Goal: Task Accomplishment & Management: Manage account settings

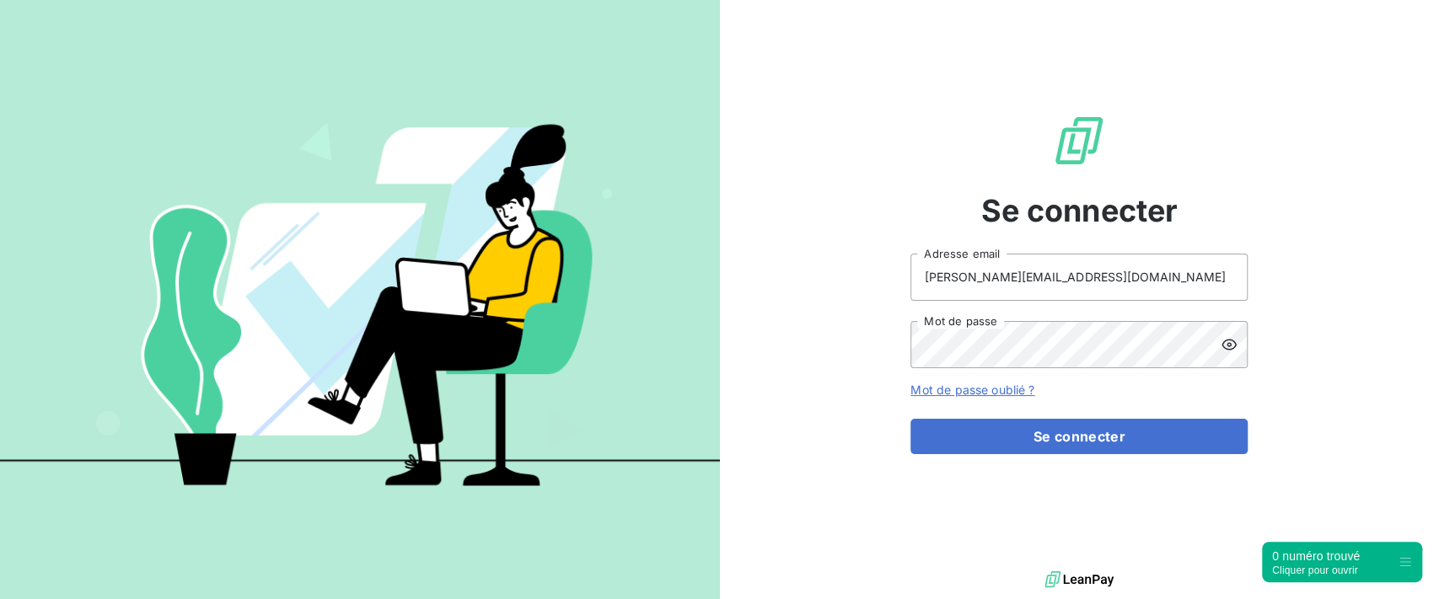
click at [1034, 413] on form "[PERSON_NAME][EMAIL_ADDRESS][DOMAIN_NAME] Adresse email Mot de passe Mot de pas…" at bounding box center [1078, 354] width 337 height 201
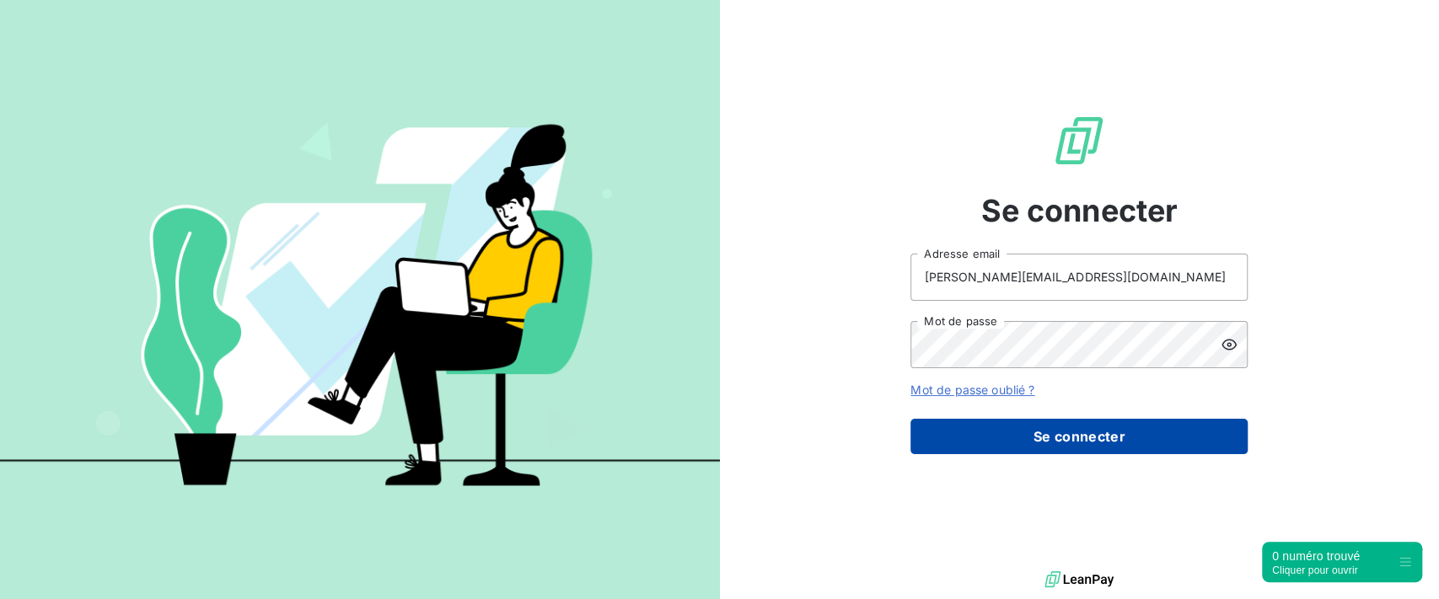
click at [1027, 430] on button "Se connecter" at bounding box center [1078, 436] width 337 height 35
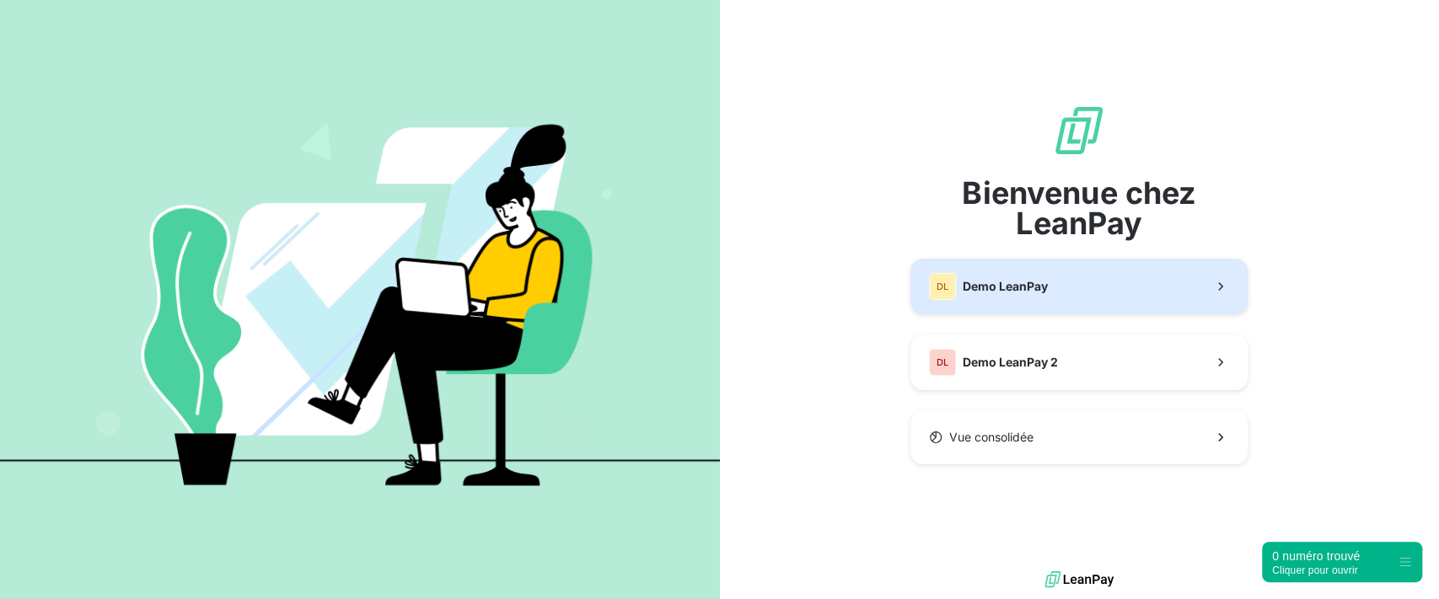
click at [978, 286] on span "Demo LeanPay" at bounding box center [1005, 286] width 85 height 17
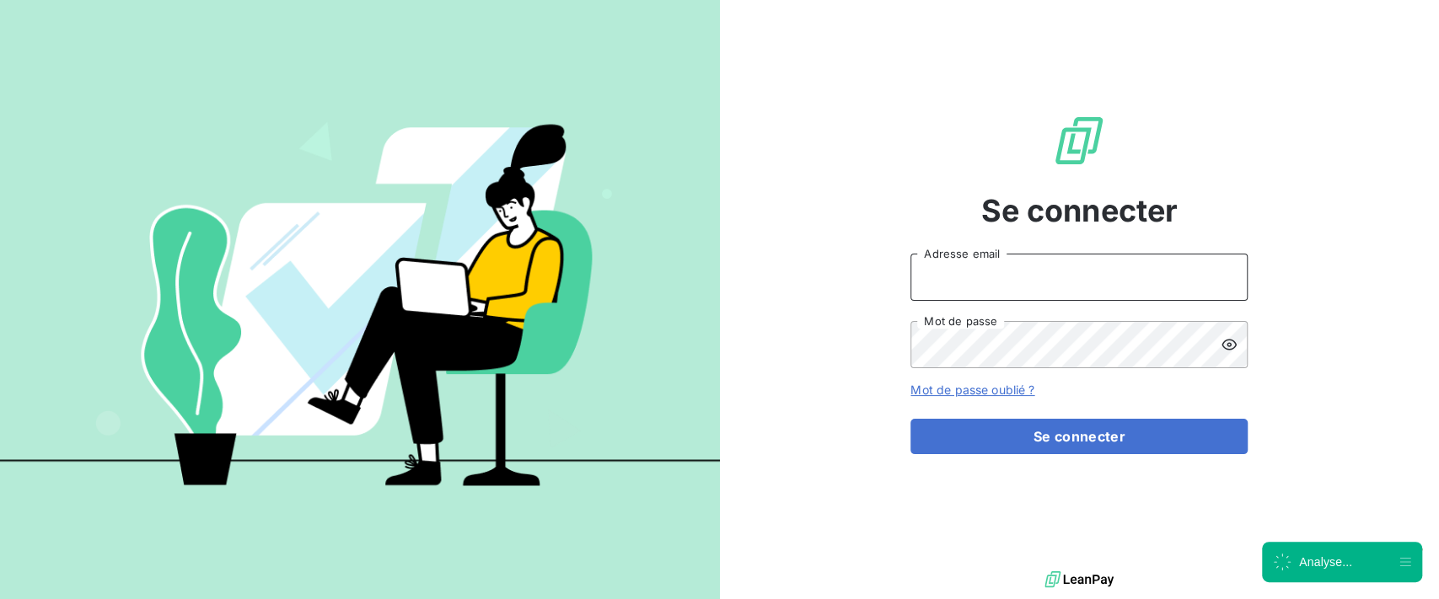
type input "[PERSON_NAME][EMAIL_ADDRESS][DOMAIN_NAME]"
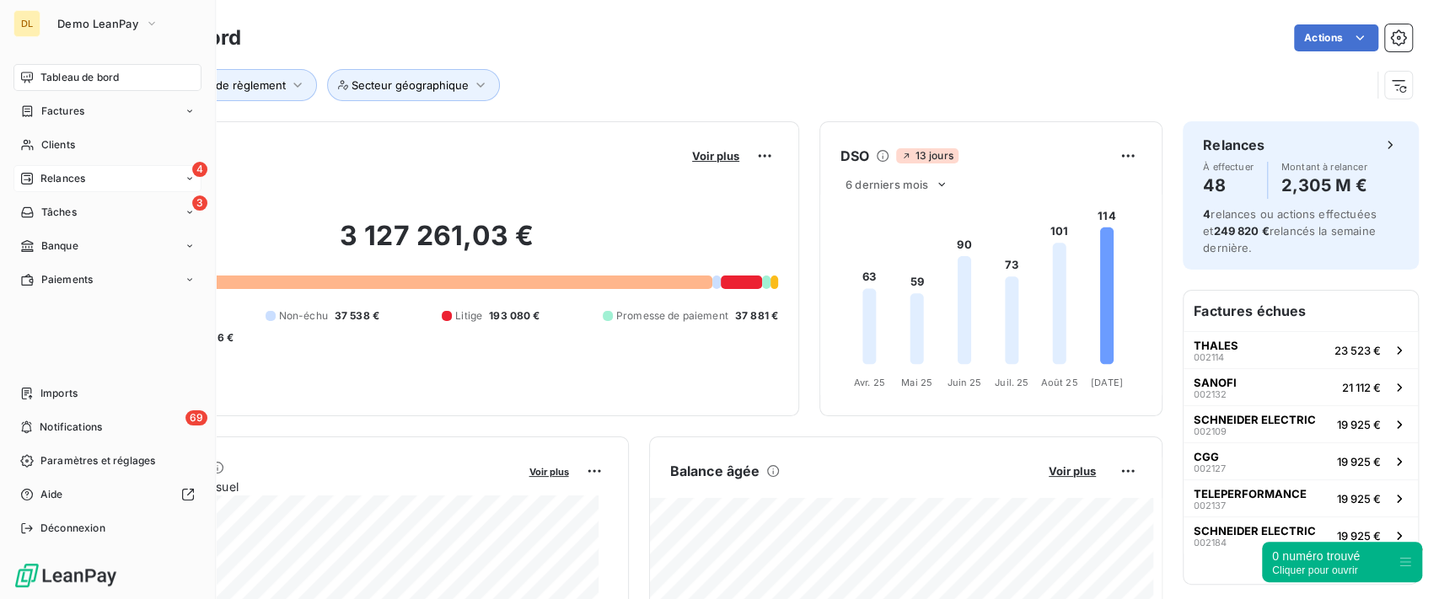
click at [51, 180] on span "Relances" at bounding box center [62, 178] width 45 height 15
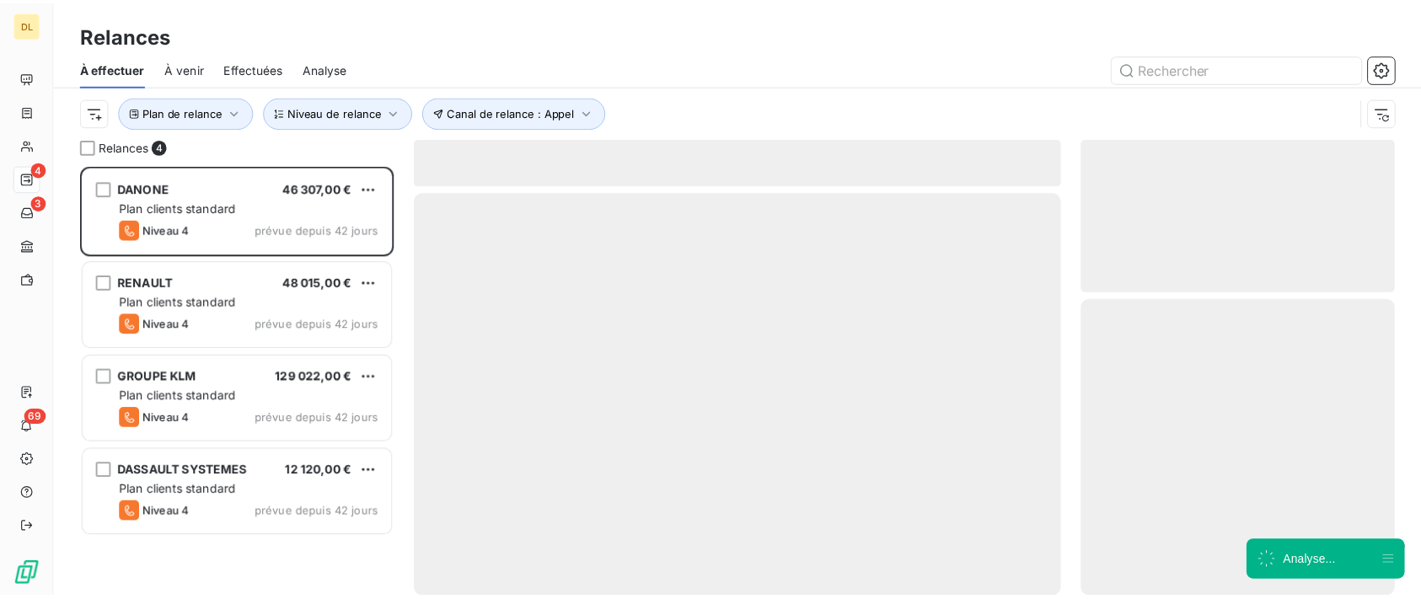
scroll to position [416, 300]
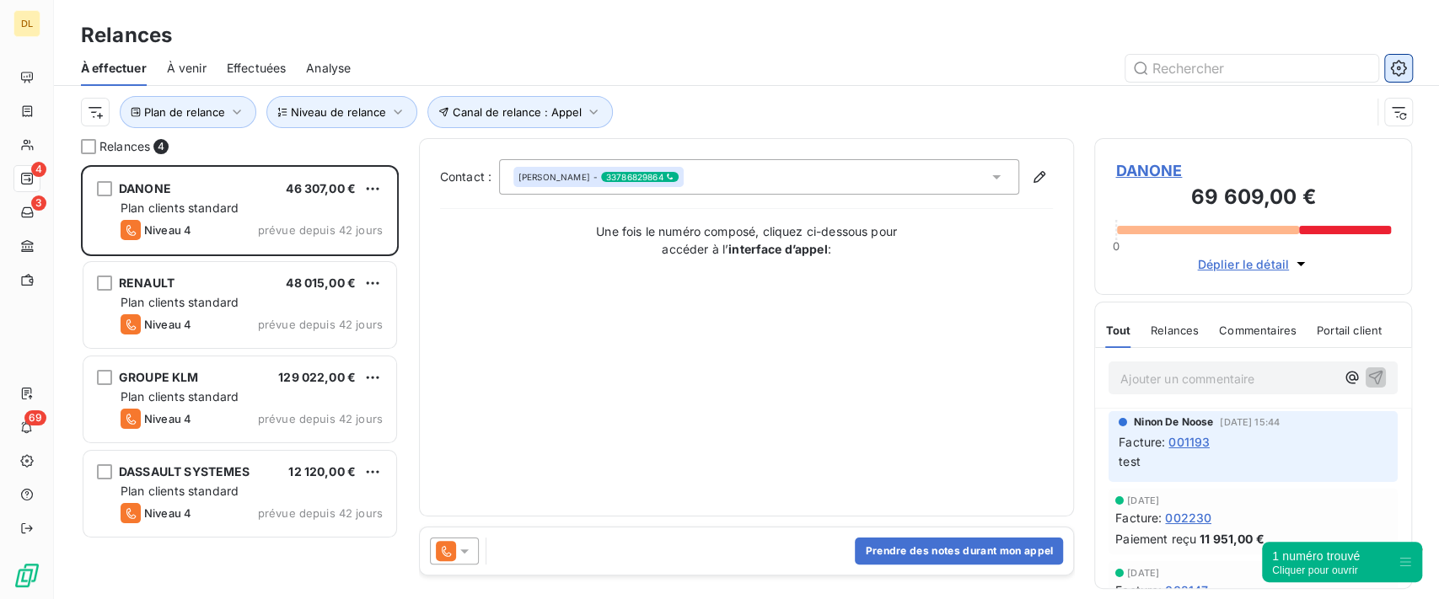
click at [1405, 67] on icon "button" at bounding box center [1398, 68] width 16 height 16
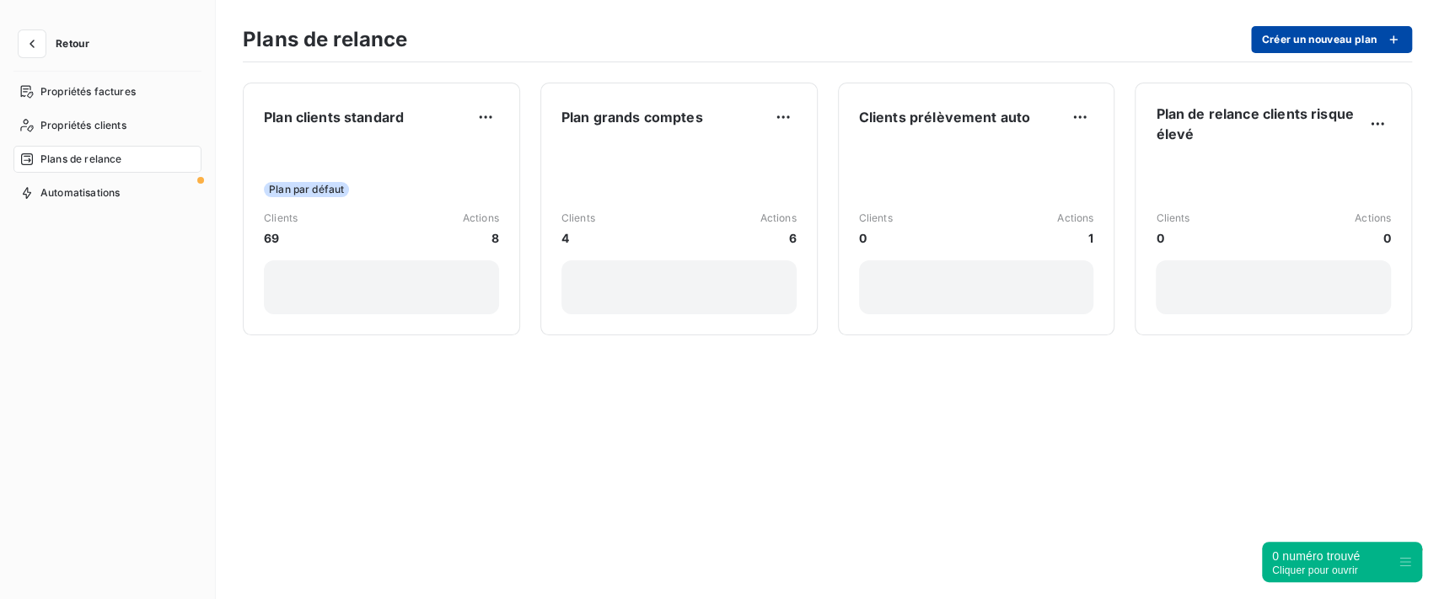
click at [1349, 32] on button "Créer un nouveau plan" at bounding box center [1331, 39] width 161 height 27
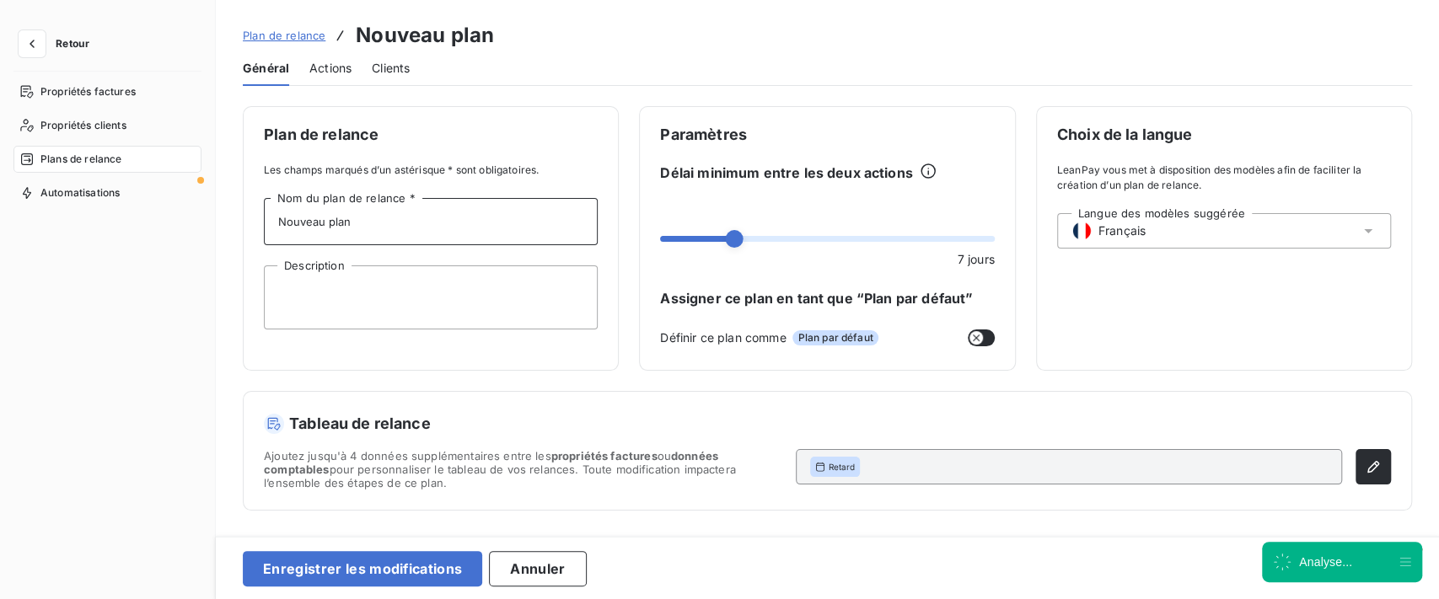
drag, startPoint x: 469, startPoint y: 221, endPoint x: 73, endPoint y: 154, distance: 400.9
click at [74, 154] on div "Retour Propriétés factures Propriétés clients Plans de relance Automatisations …" at bounding box center [719, 299] width 1439 height 599
type input "TEST"
click at [492, 177] on span "Les champs marqués d’un astérisque * sont obligatoires." at bounding box center [431, 170] width 334 height 15
click at [404, 294] on textarea "Description" at bounding box center [431, 298] width 334 height 64
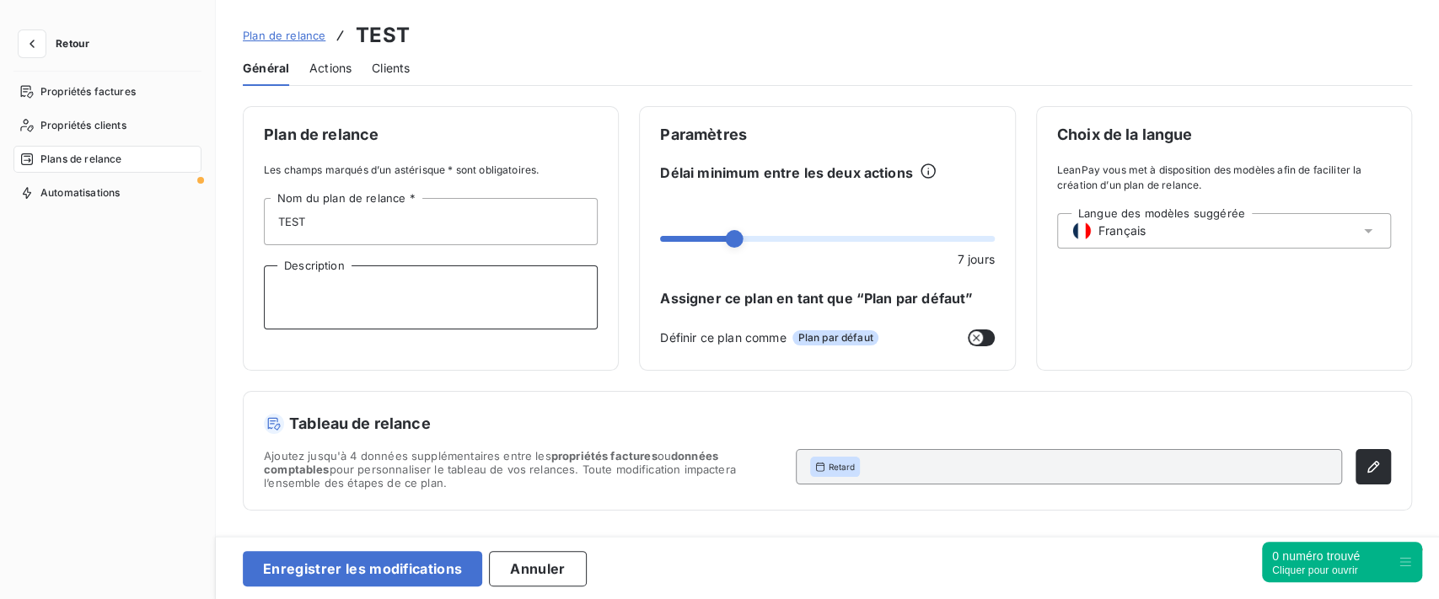
click at [322, 83] on div "Actions" at bounding box center [330, 68] width 42 height 35
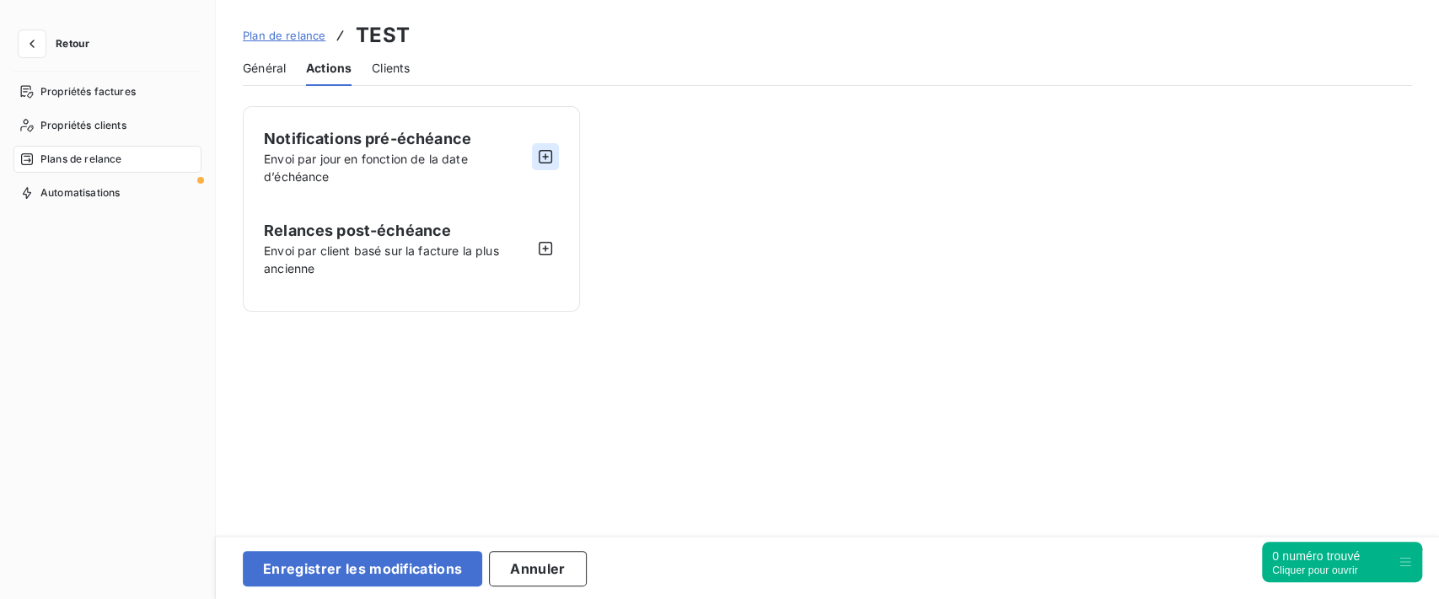
click at [547, 157] on icon "button" at bounding box center [545, 156] width 17 height 17
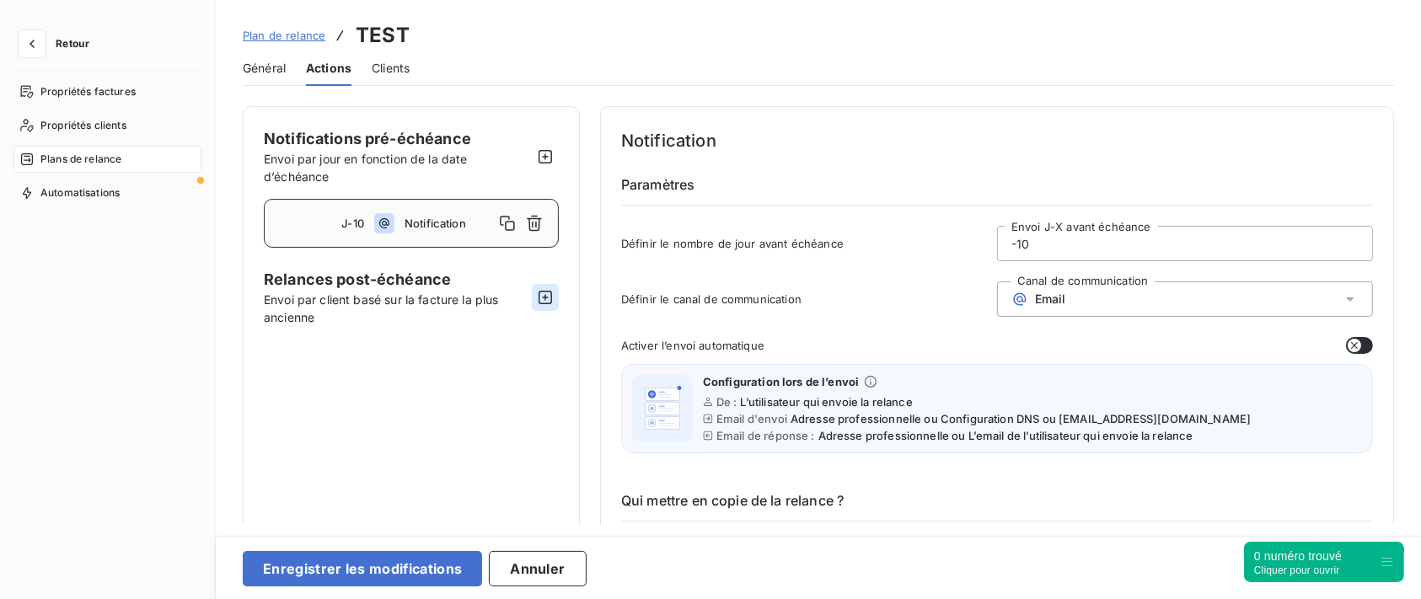
click at [549, 301] on icon "button" at bounding box center [545, 297] width 17 height 17
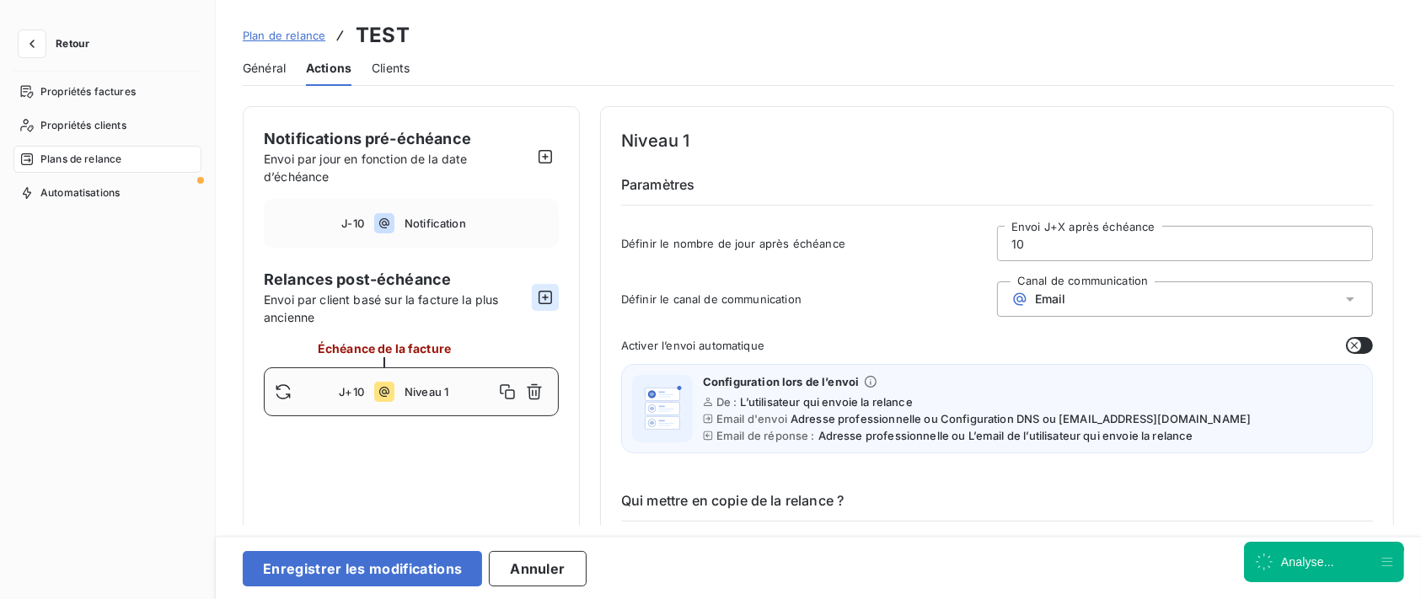
click at [549, 301] on icon "button" at bounding box center [545, 297] width 17 height 17
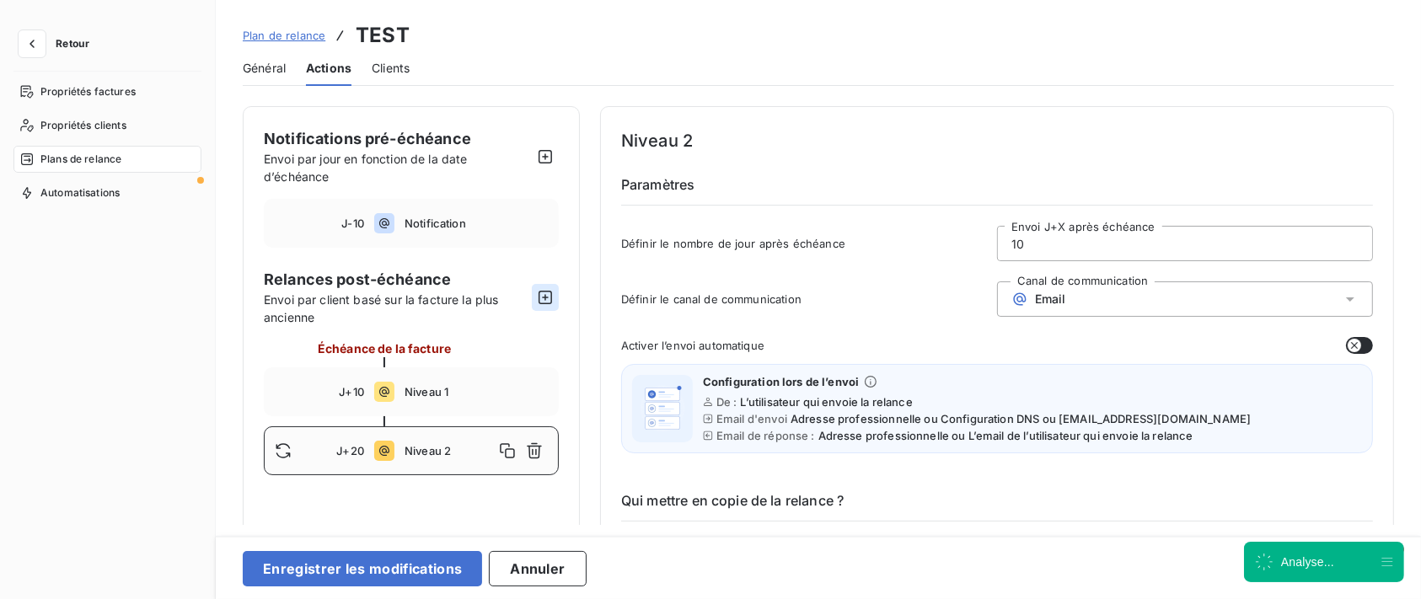
type input "20"
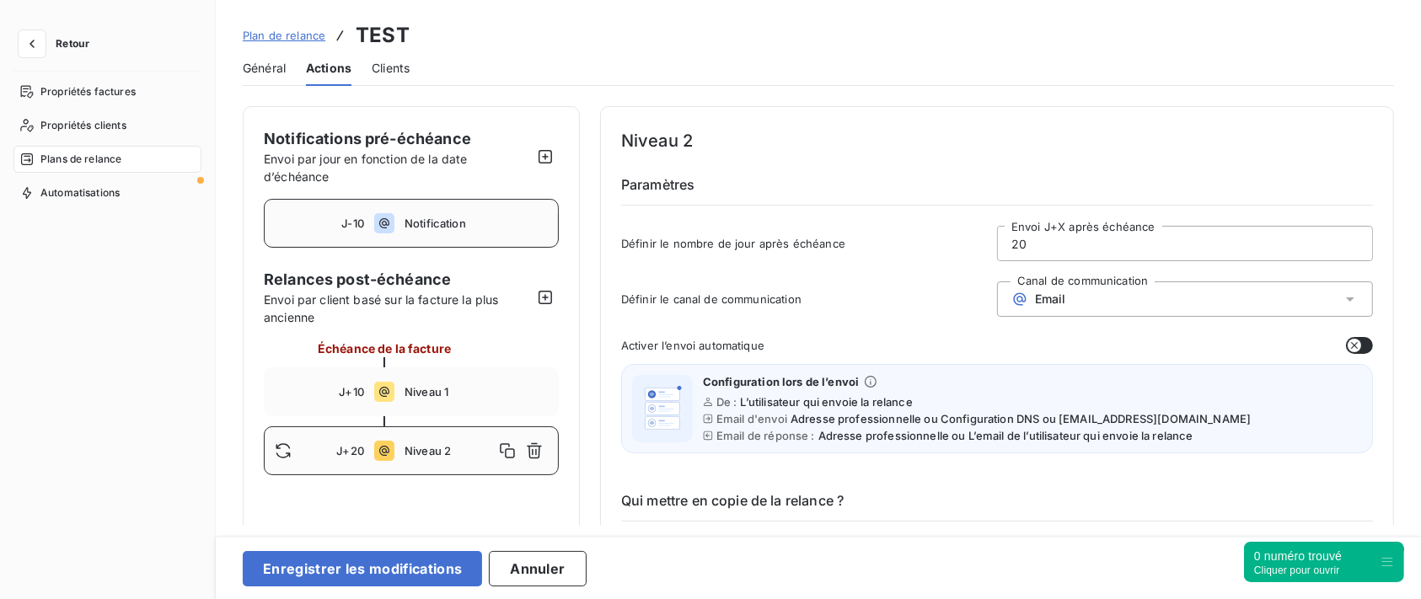
click at [459, 228] on span "Notification" at bounding box center [476, 223] width 143 height 13
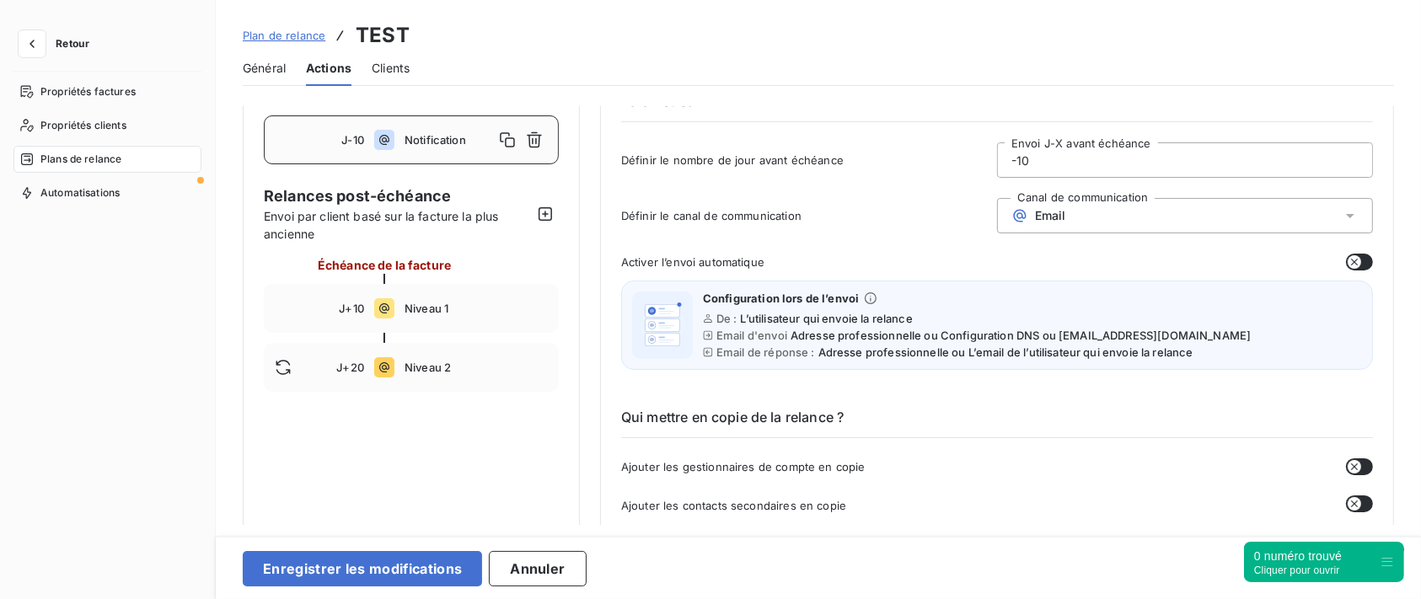
scroll to position [112, 0]
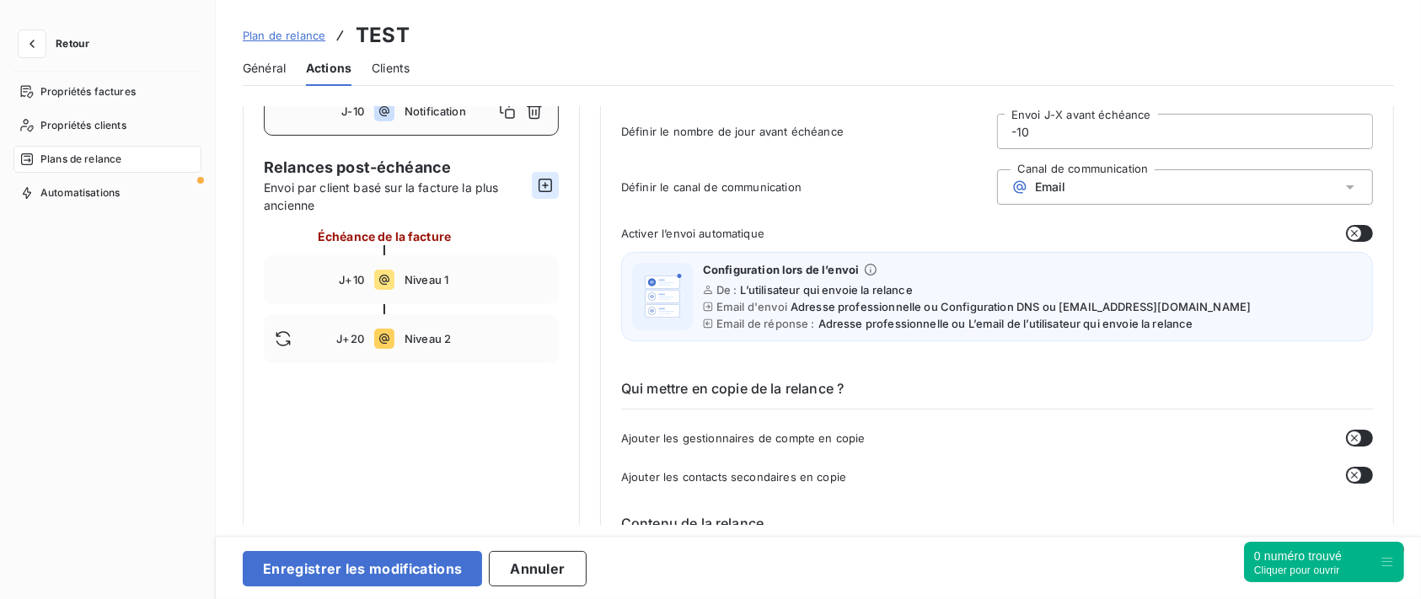
click at [551, 185] on icon "button" at bounding box center [545, 185] width 13 height 13
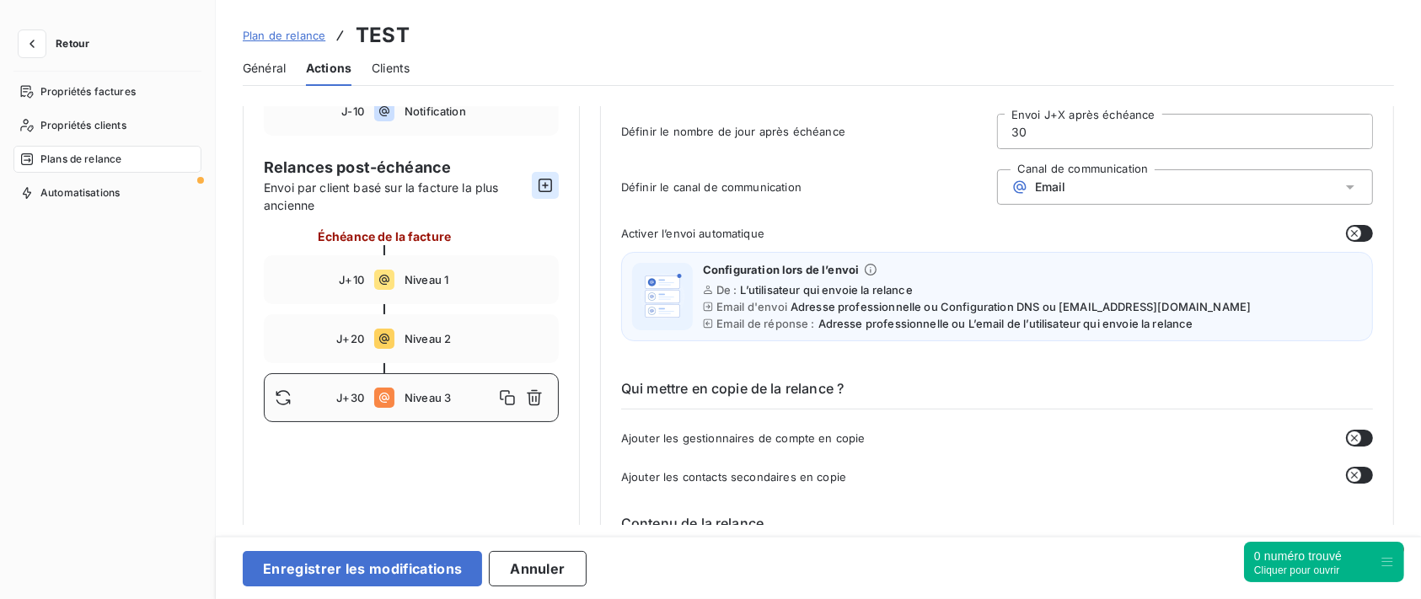
click at [557, 186] on button "button" at bounding box center [545, 185] width 27 height 27
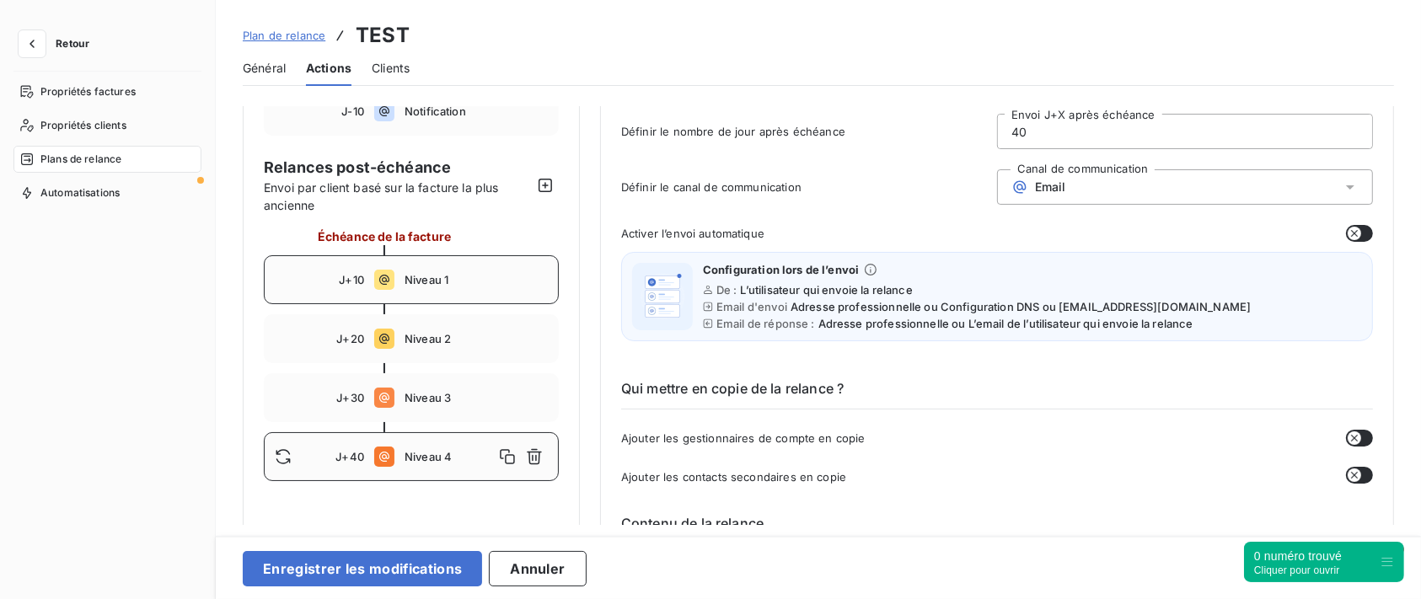
click at [466, 270] on div "J+10 Niveau 1" at bounding box center [411, 279] width 295 height 49
click at [1356, 237] on button "button" at bounding box center [1359, 233] width 27 height 17
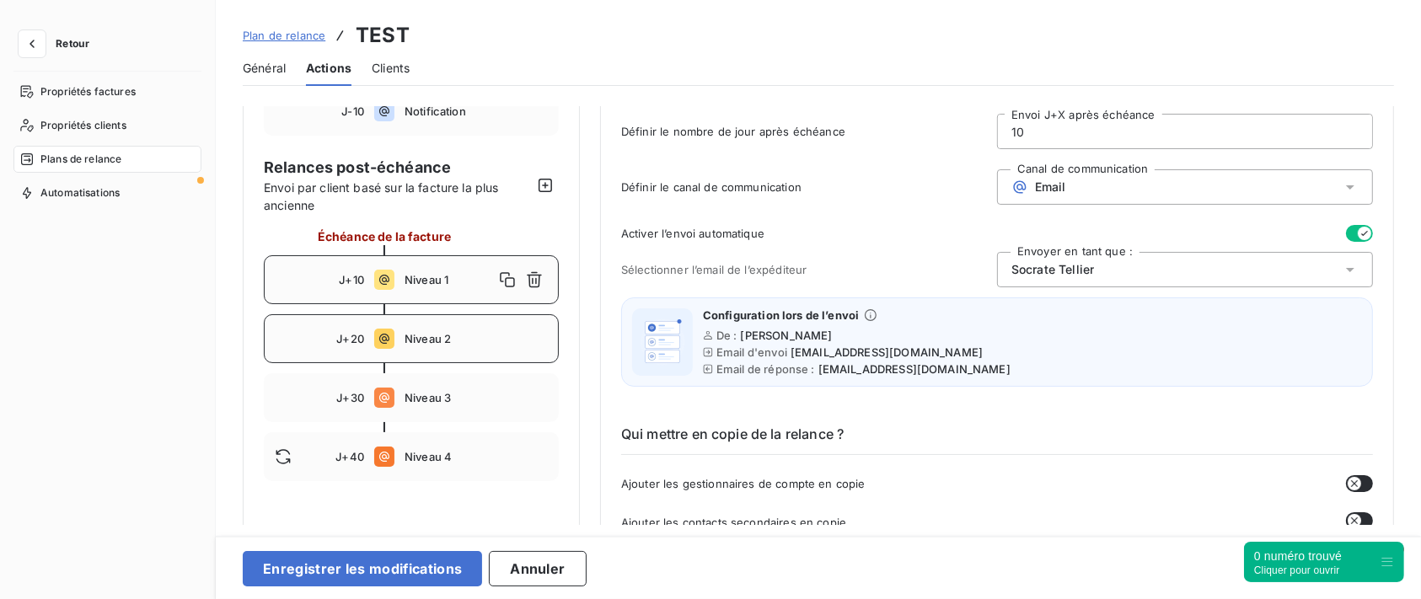
click at [485, 355] on div "J+20 Niveau 2" at bounding box center [411, 338] width 295 height 49
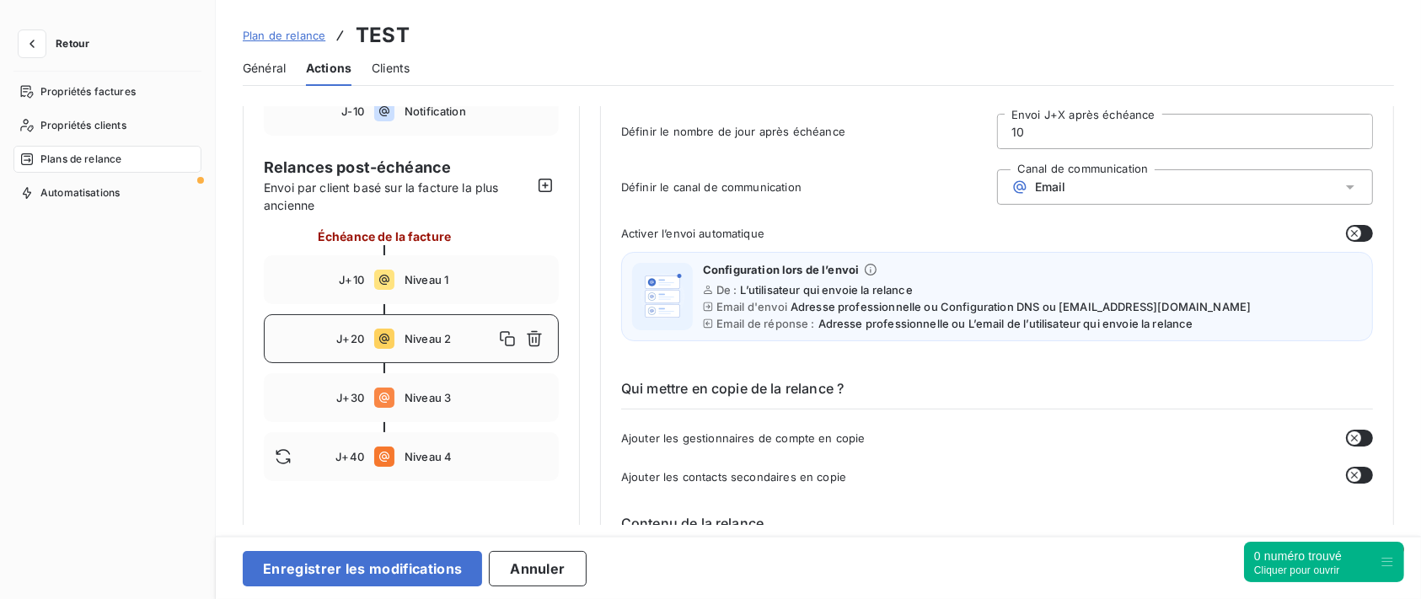
type input "20"
click at [1117, 182] on div "Email" at bounding box center [1185, 186] width 376 height 35
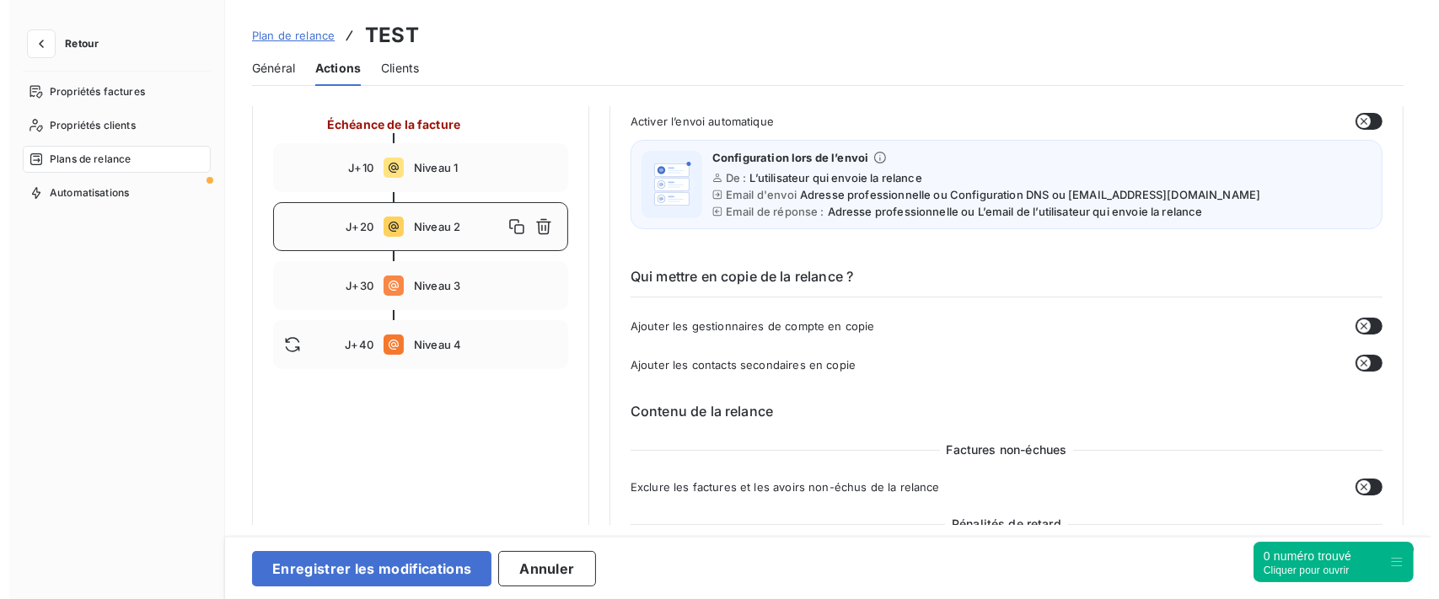
scroll to position [337, 0]
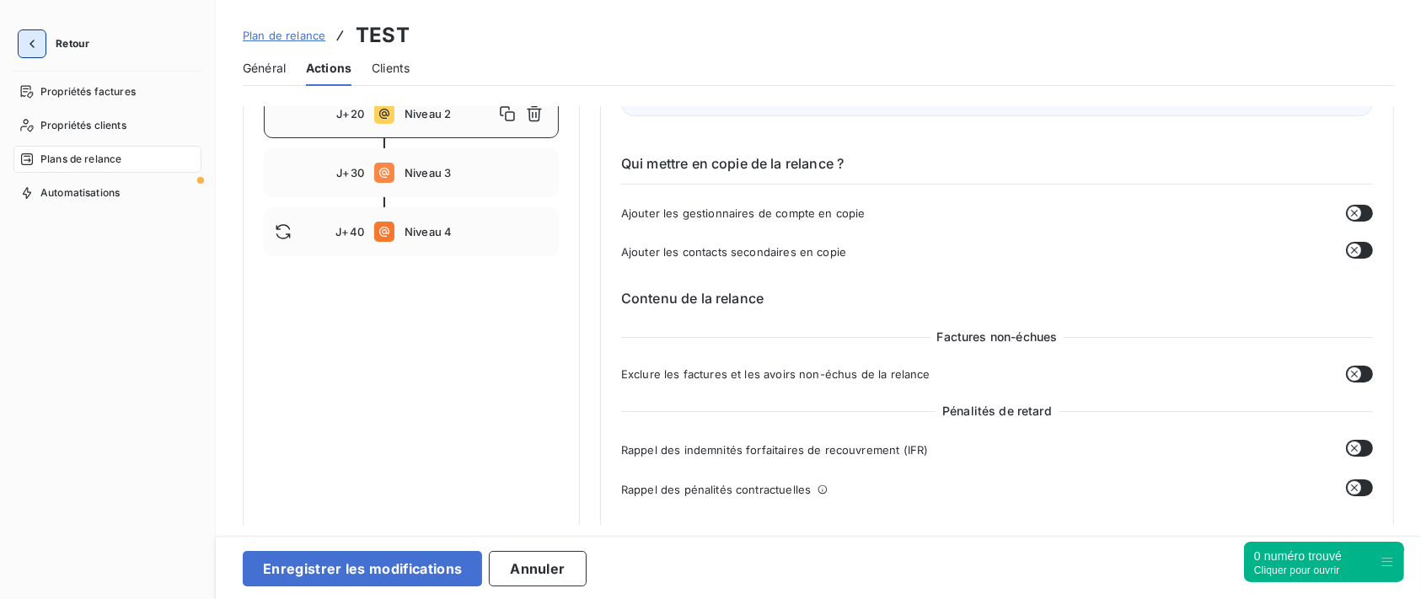
click at [34, 41] on icon "button" at bounding box center [32, 43] width 17 height 17
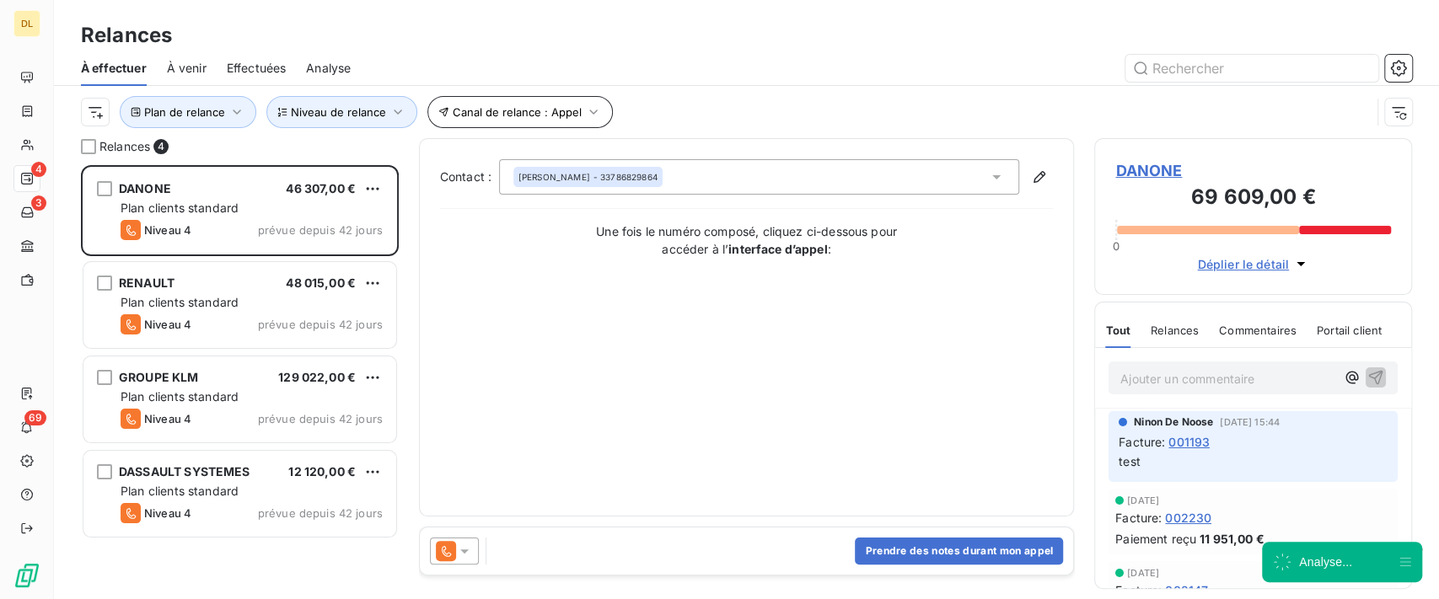
scroll to position [416, 300]
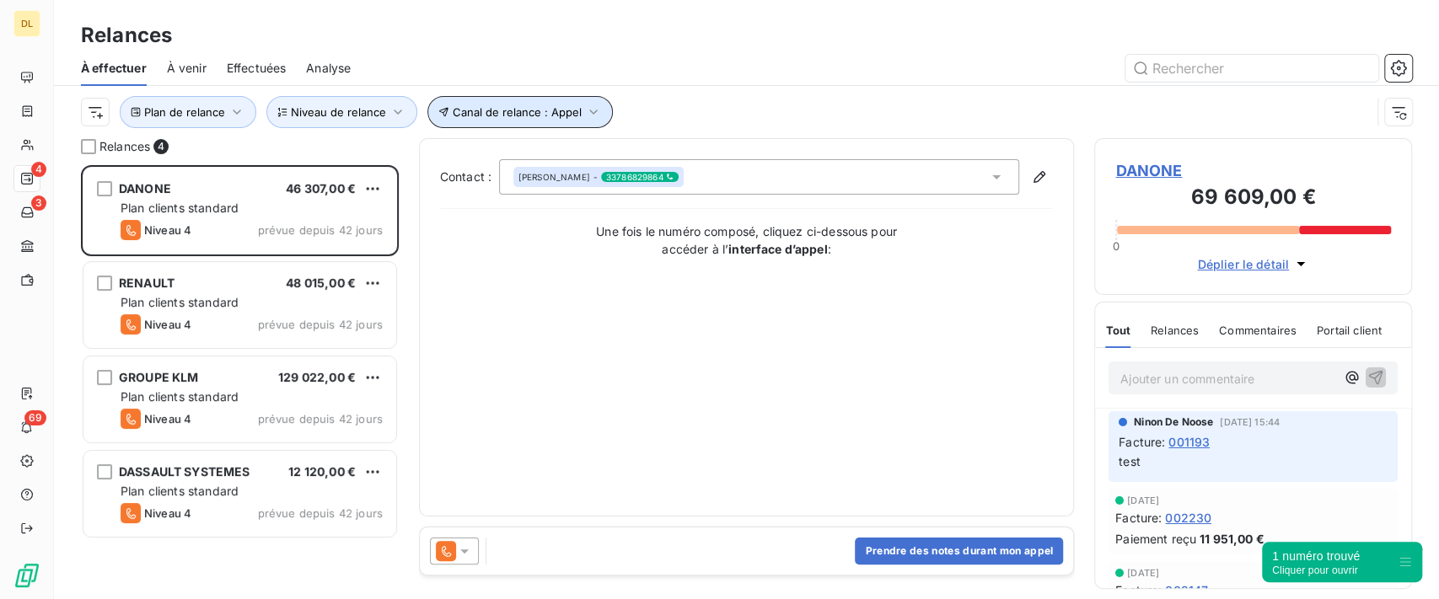
click at [566, 103] on button "Canal de relance : Appel" at bounding box center [519, 112] width 185 height 32
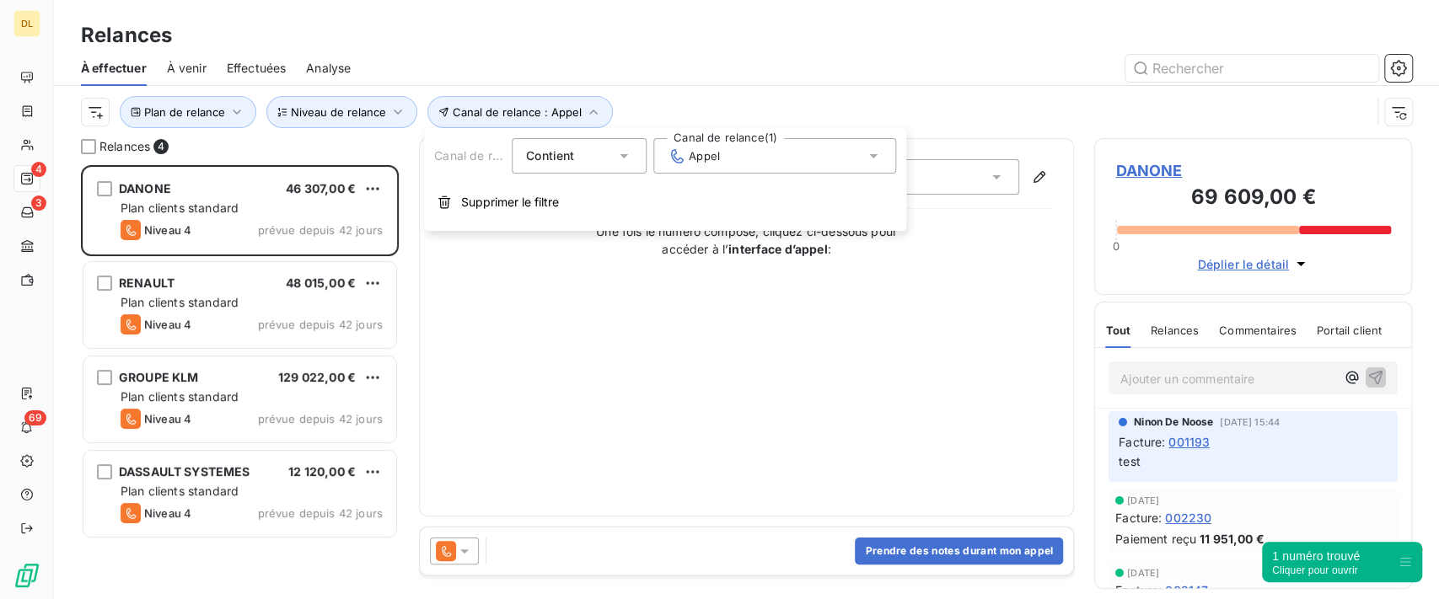
click at [788, 155] on div "Appel" at bounding box center [774, 155] width 243 height 35
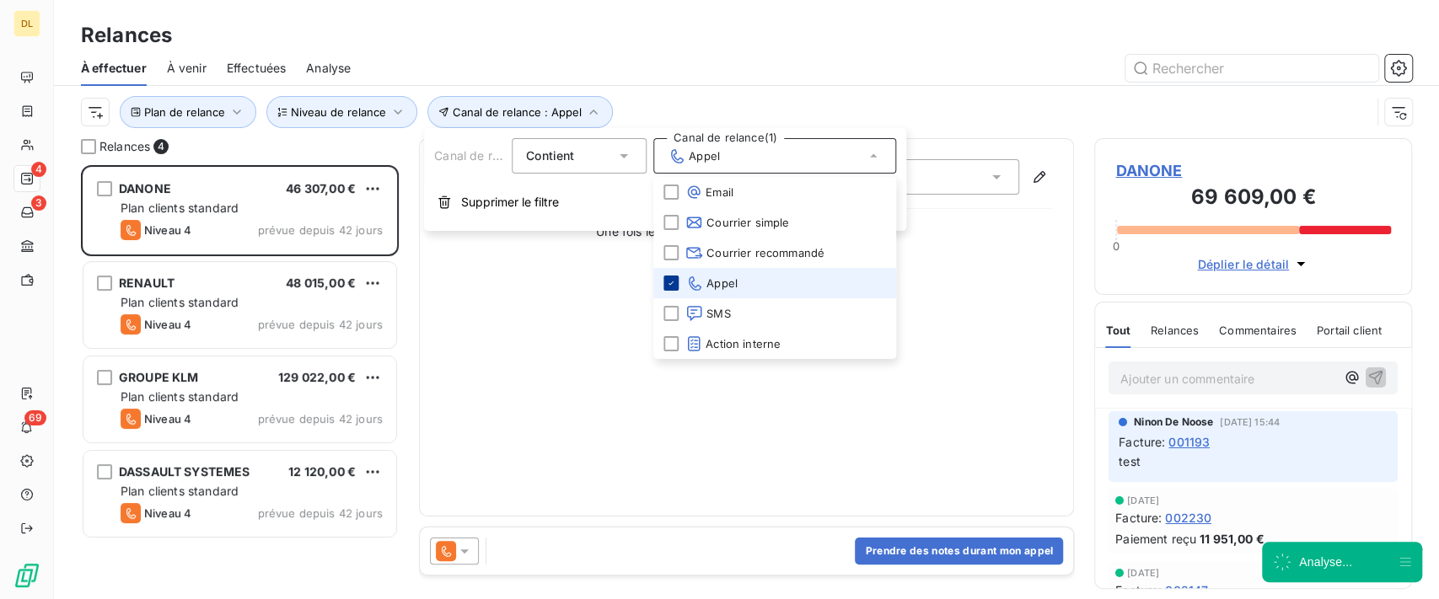
click at [669, 282] on icon at bounding box center [671, 283] width 10 height 10
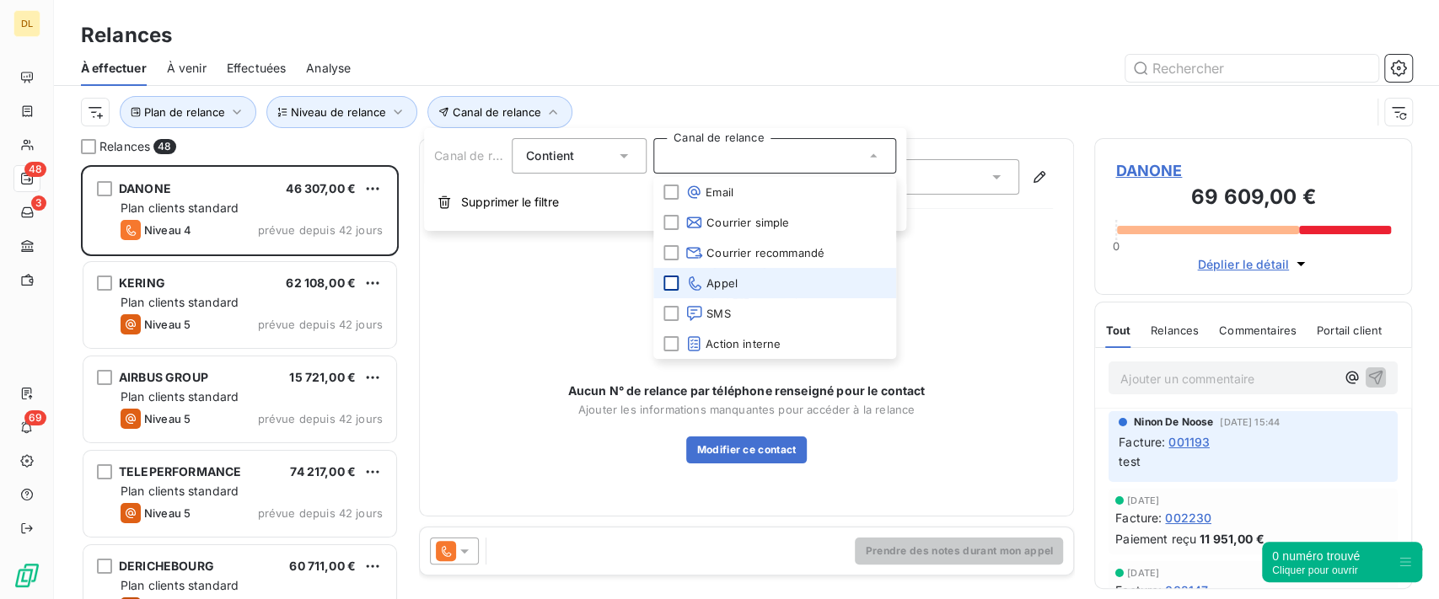
click at [875, 71] on div at bounding box center [891, 68] width 1041 height 27
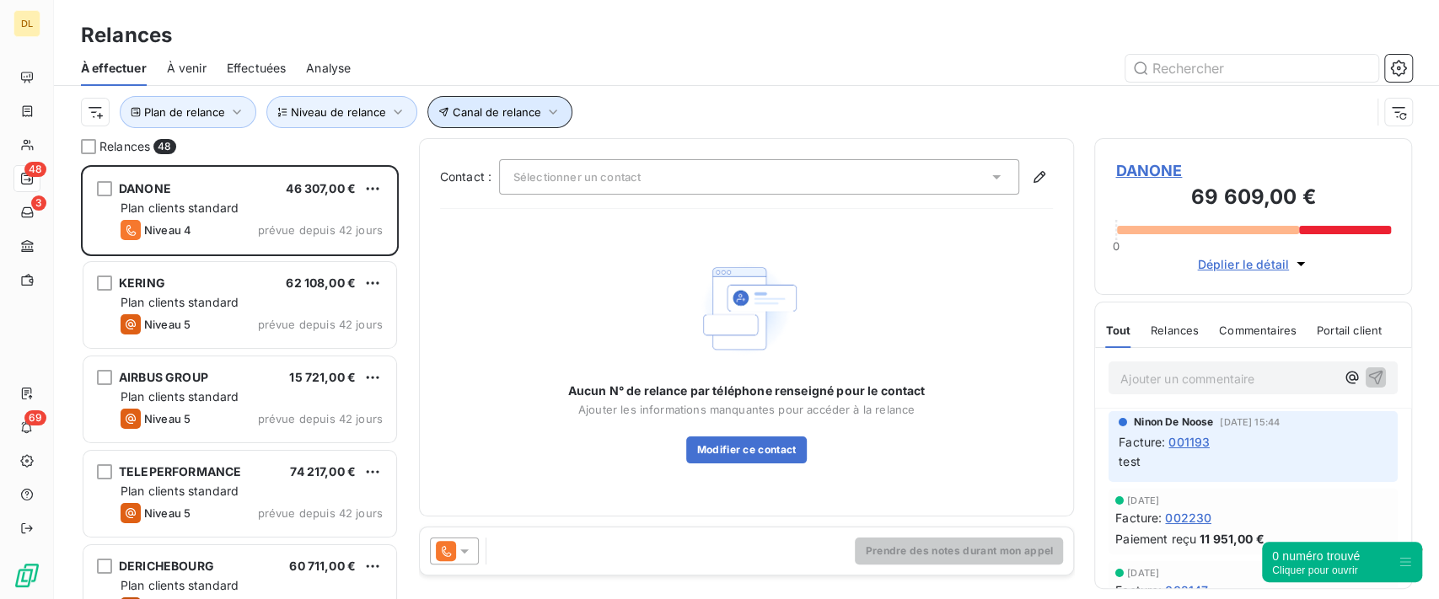
click at [528, 118] on span "Canal de relance" at bounding box center [497, 111] width 89 height 13
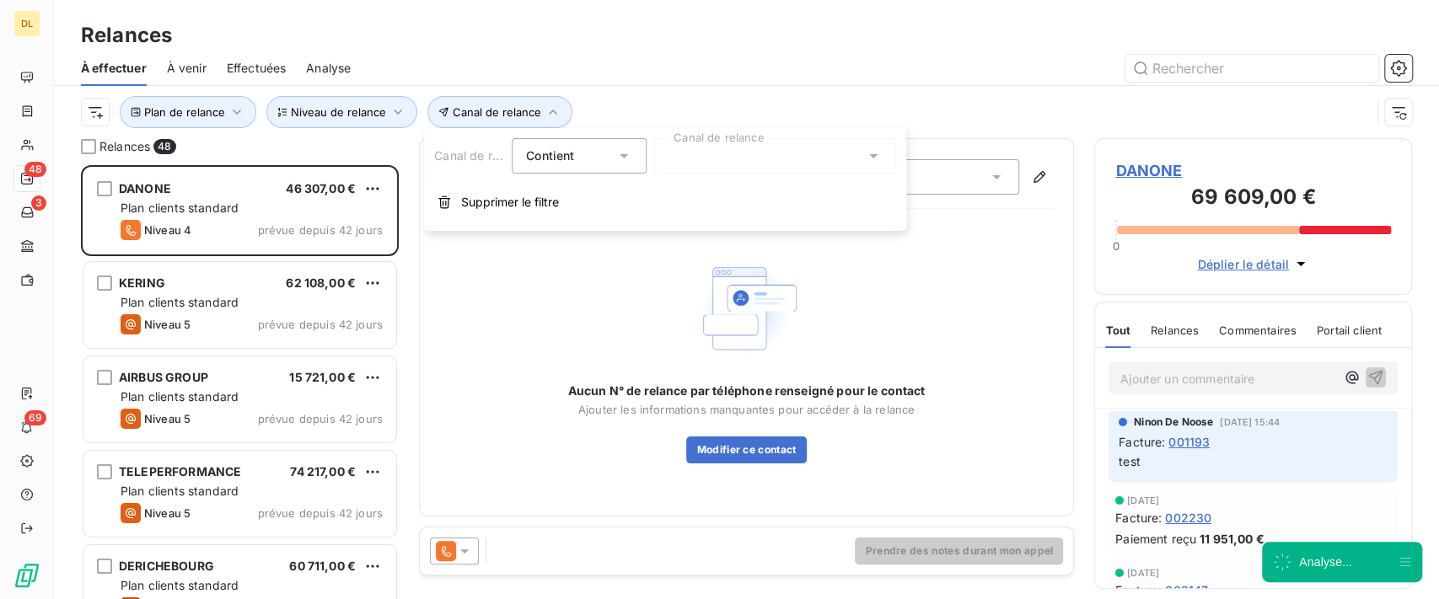
click at [787, 172] on div at bounding box center [774, 155] width 243 height 35
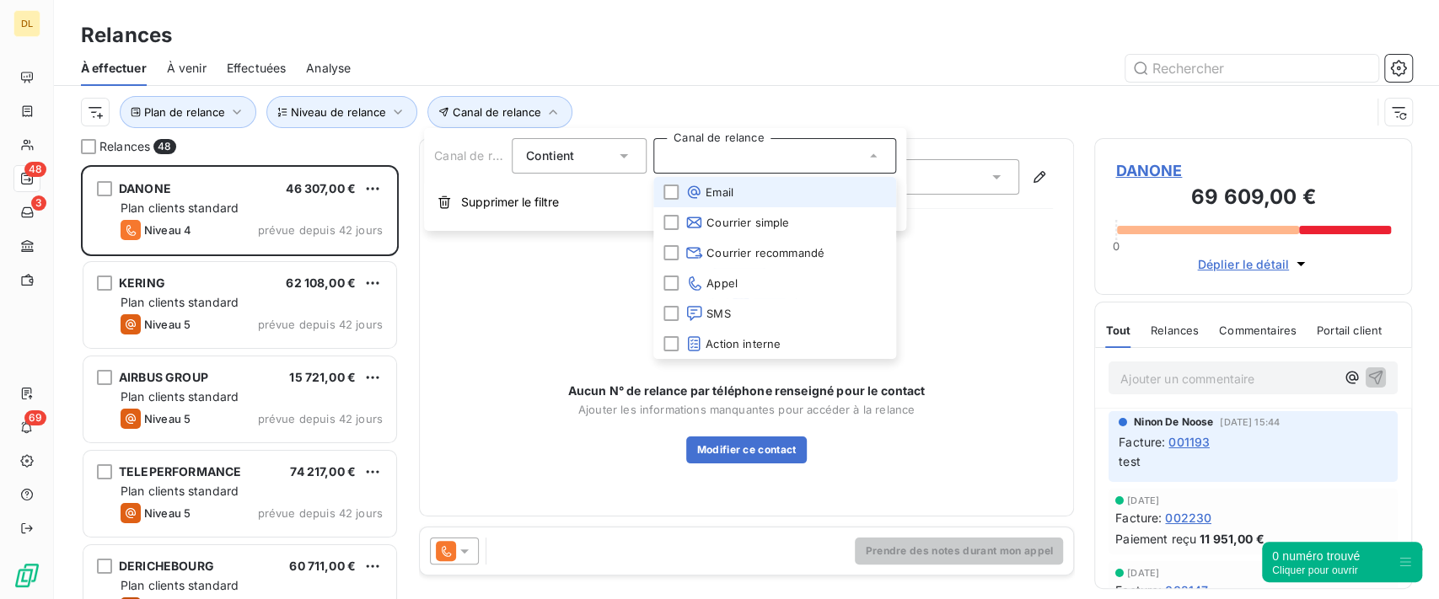
click at [722, 198] on span "Email" at bounding box center [709, 192] width 48 height 17
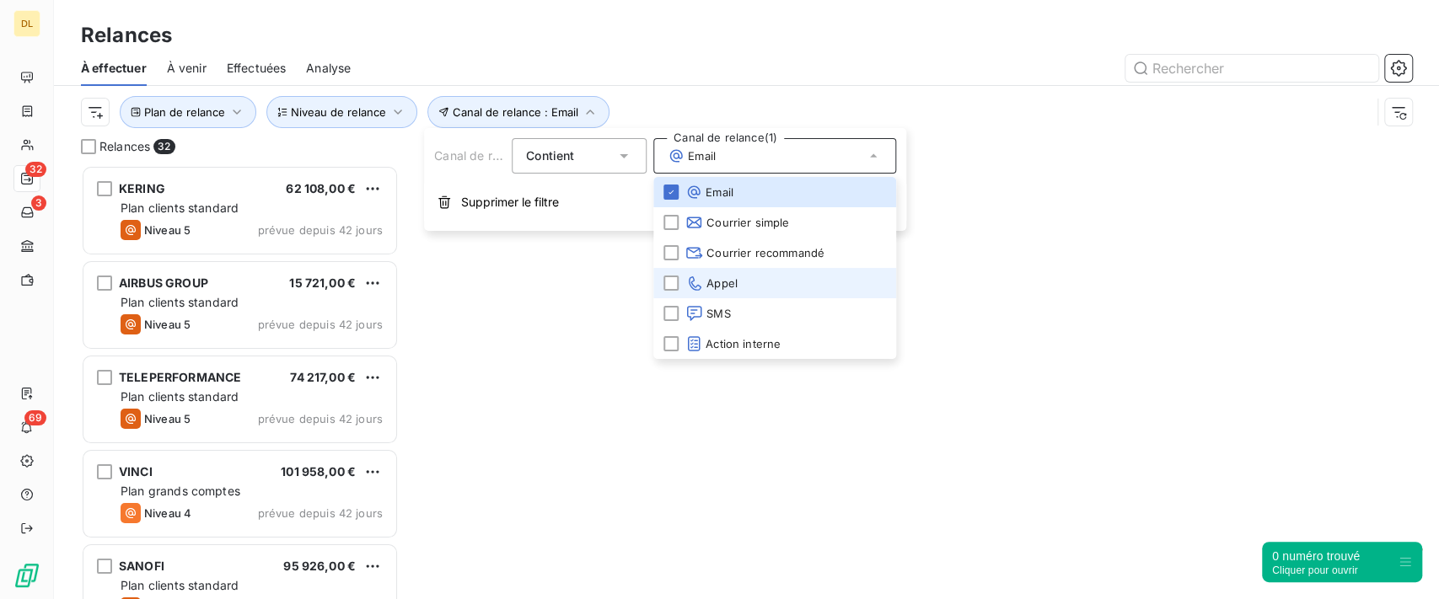
scroll to position [416, 300]
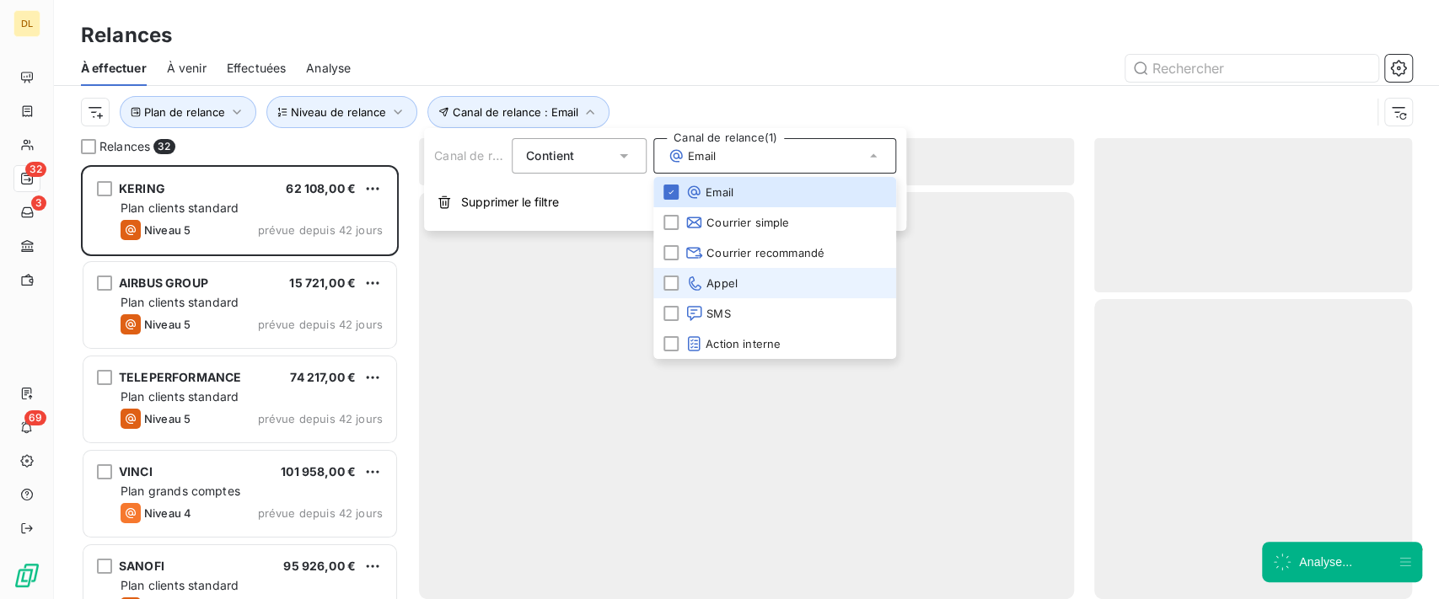
click at [711, 276] on span "Appel" at bounding box center [711, 283] width 52 height 17
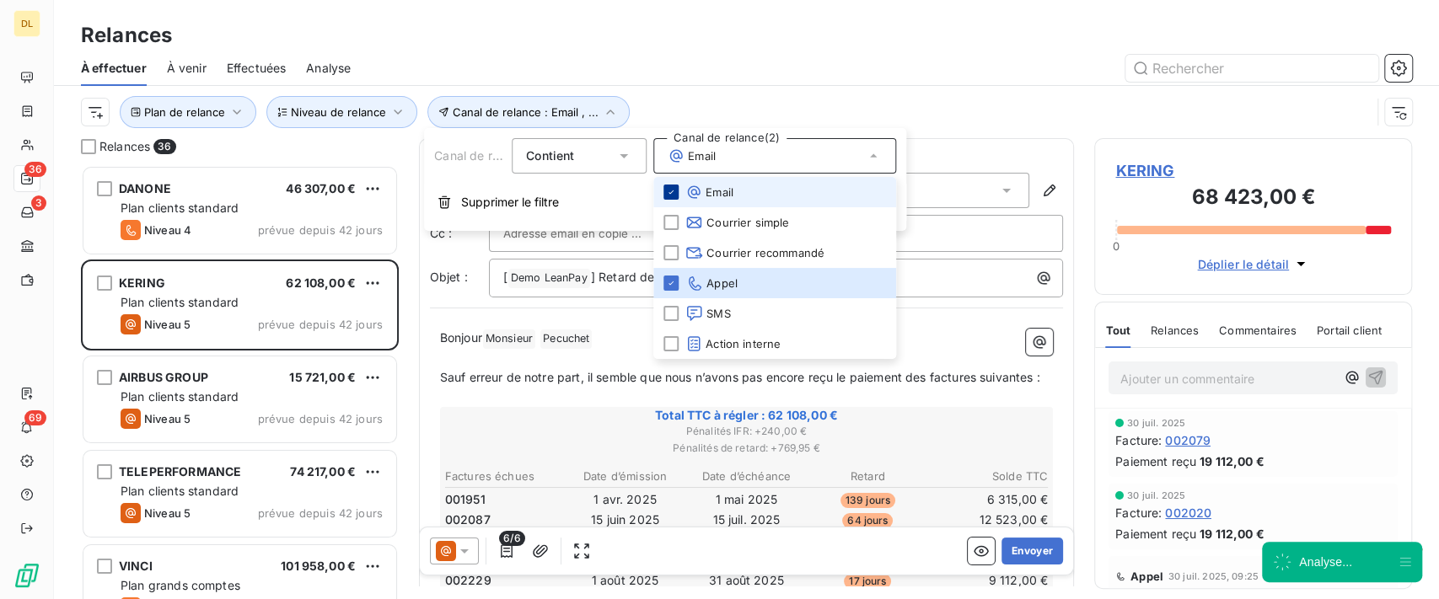
click at [675, 190] on icon at bounding box center [671, 192] width 10 height 10
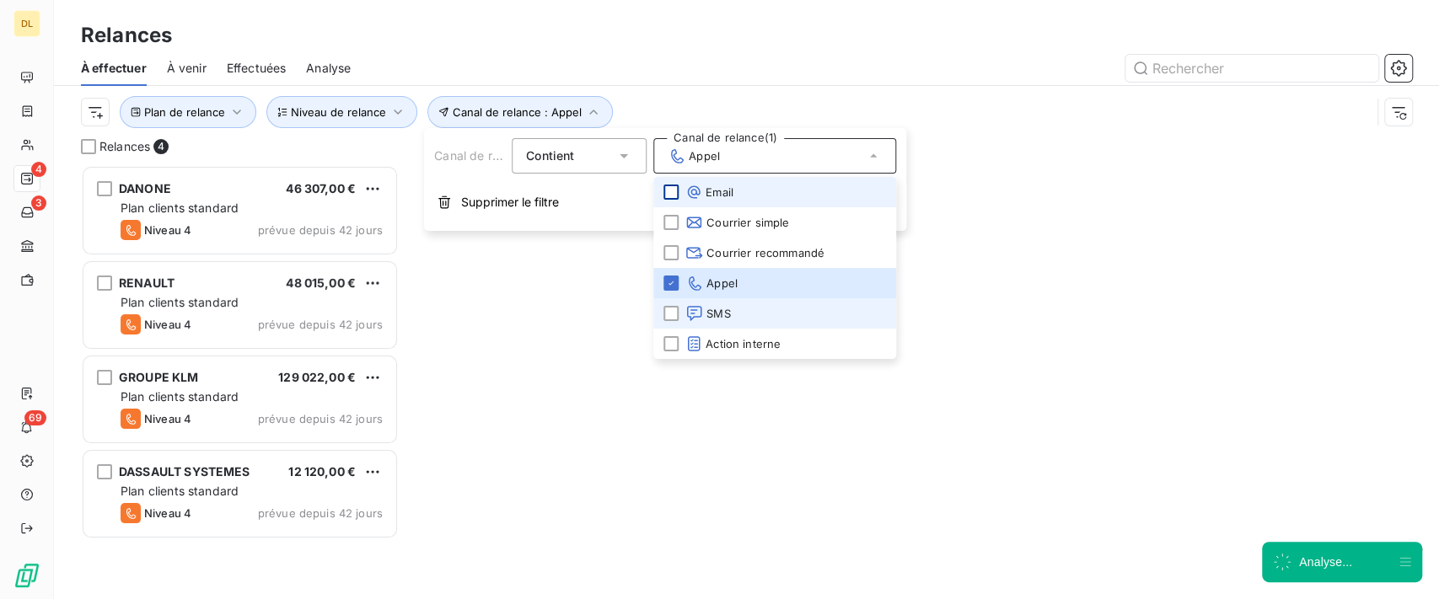
scroll to position [416, 300]
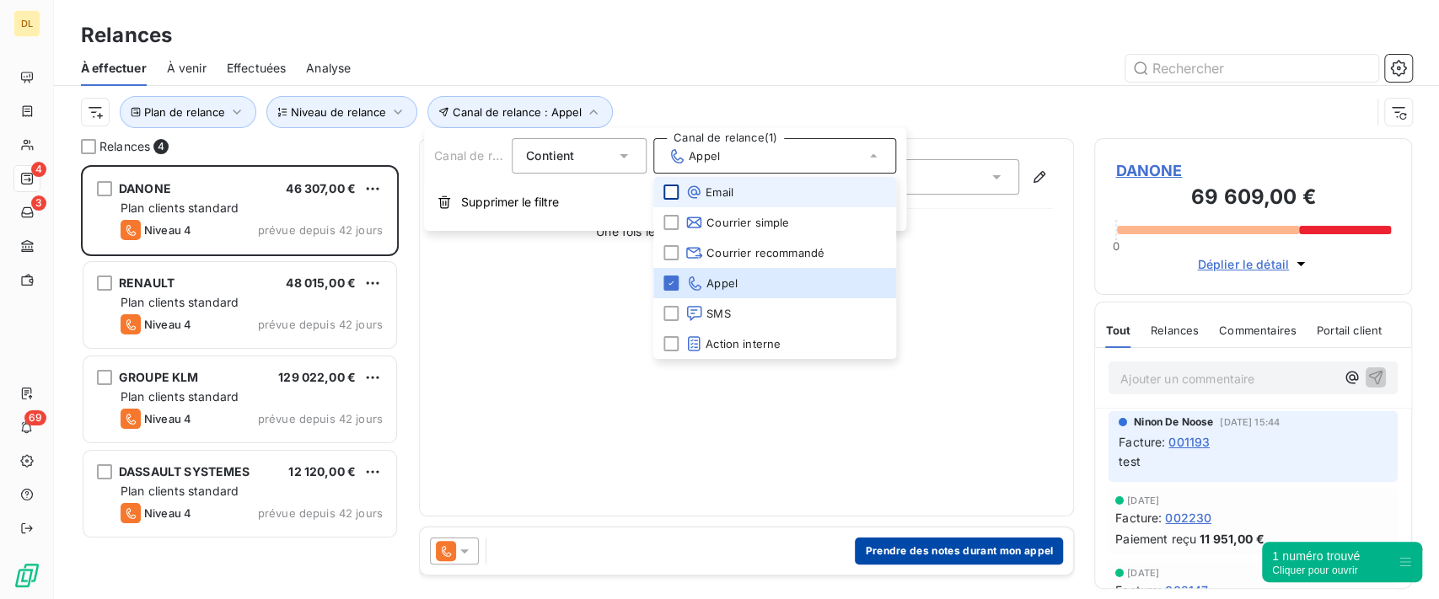
click at [963, 551] on button "Prendre des notes durant mon appel" at bounding box center [959, 551] width 208 height 27
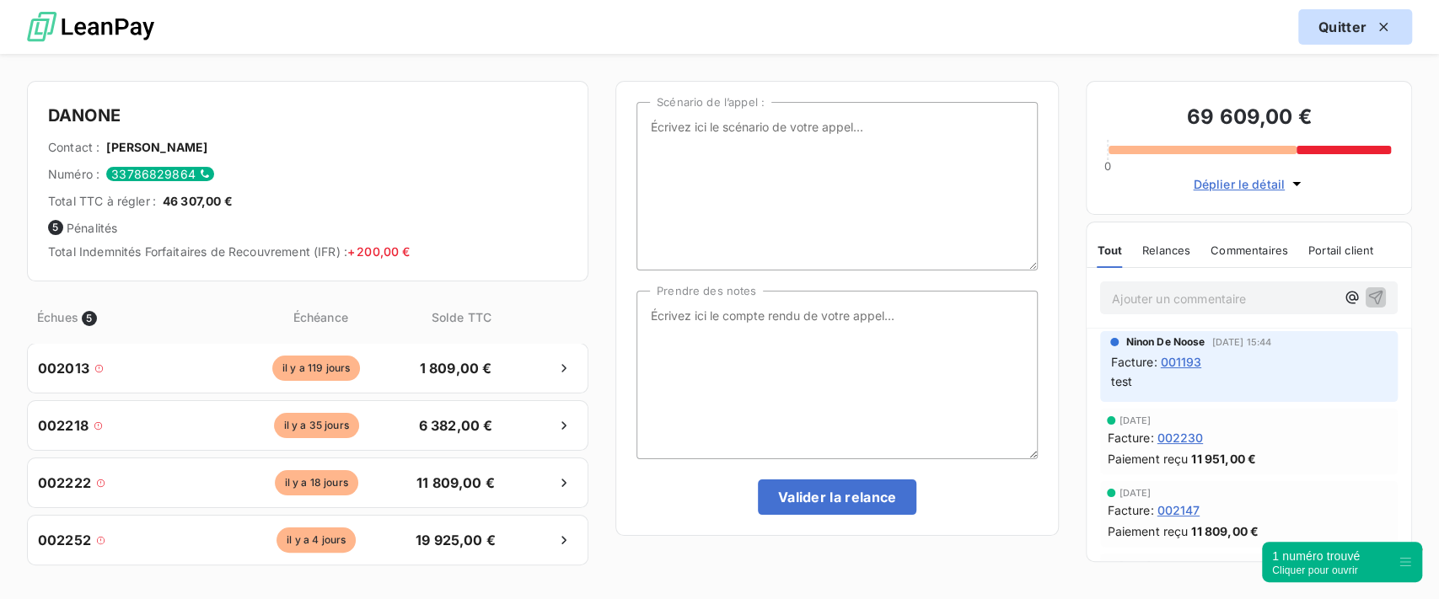
click at [1375, 30] on icon "button" at bounding box center [1383, 27] width 17 height 17
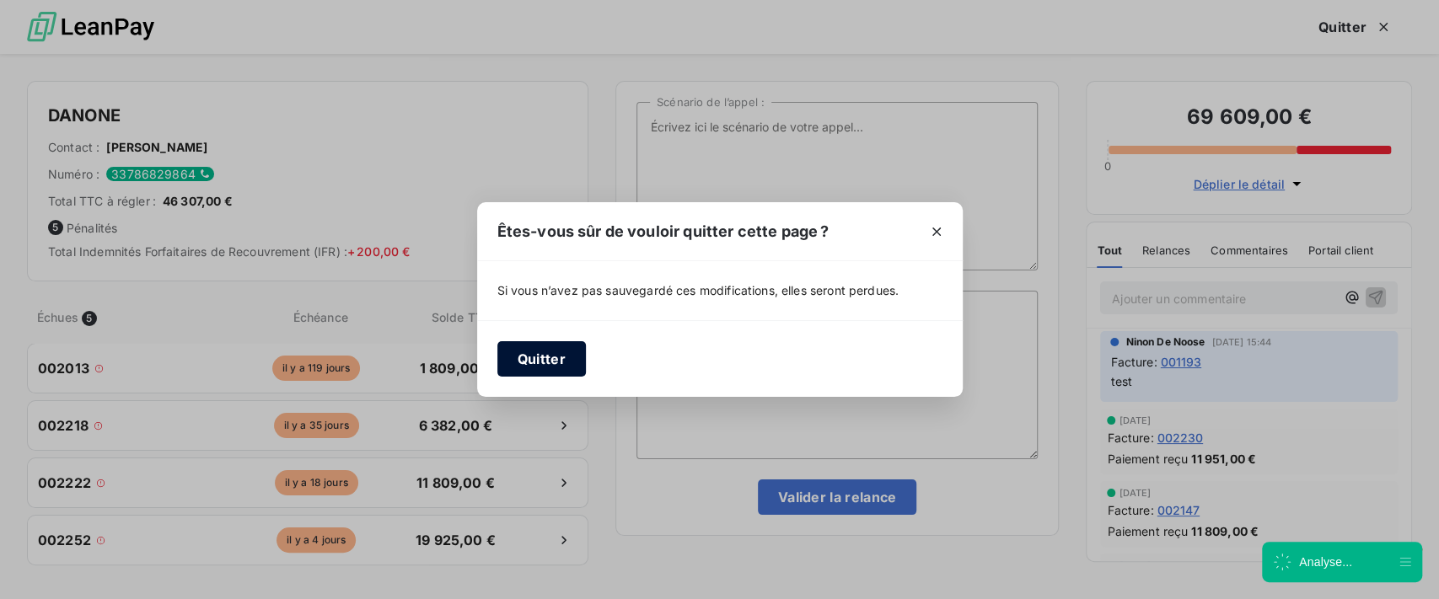
click at [542, 367] on button "Quitter" at bounding box center [541, 358] width 89 height 35
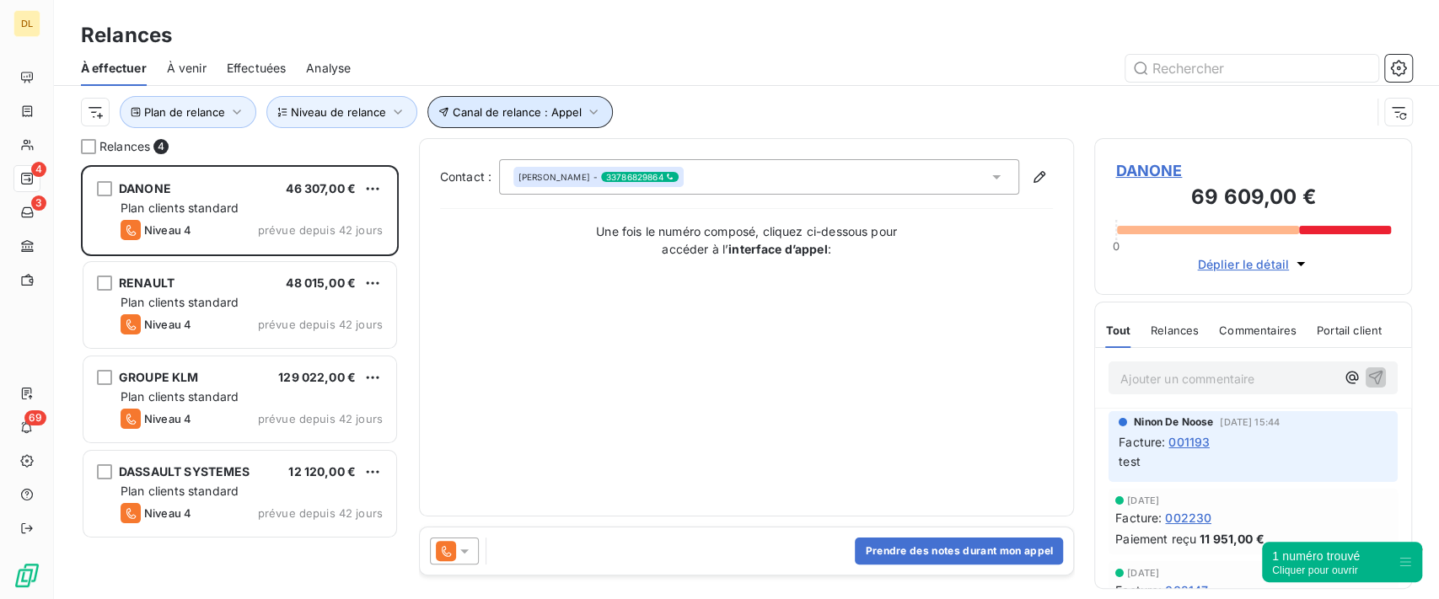
click at [576, 98] on button "Canal de relance : Appel" at bounding box center [519, 112] width 185 height 32
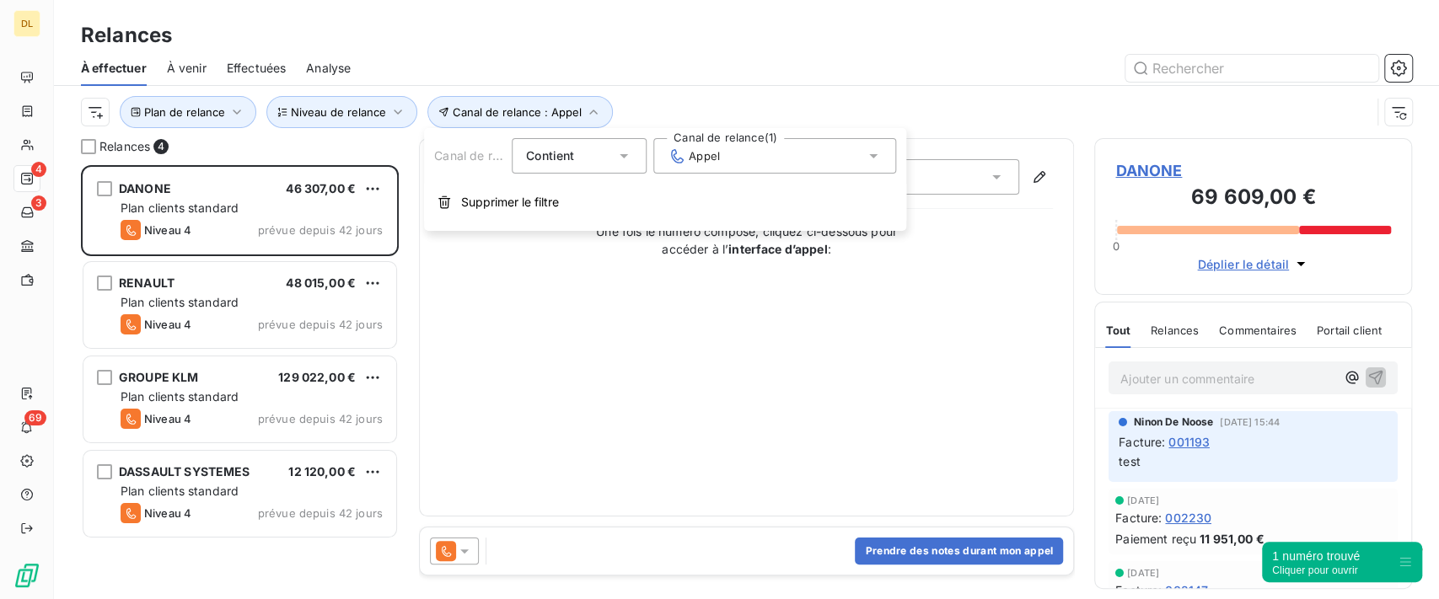
click at [723, 148] on div "Appel" at bounding box center [774, 155] width 243 height 35
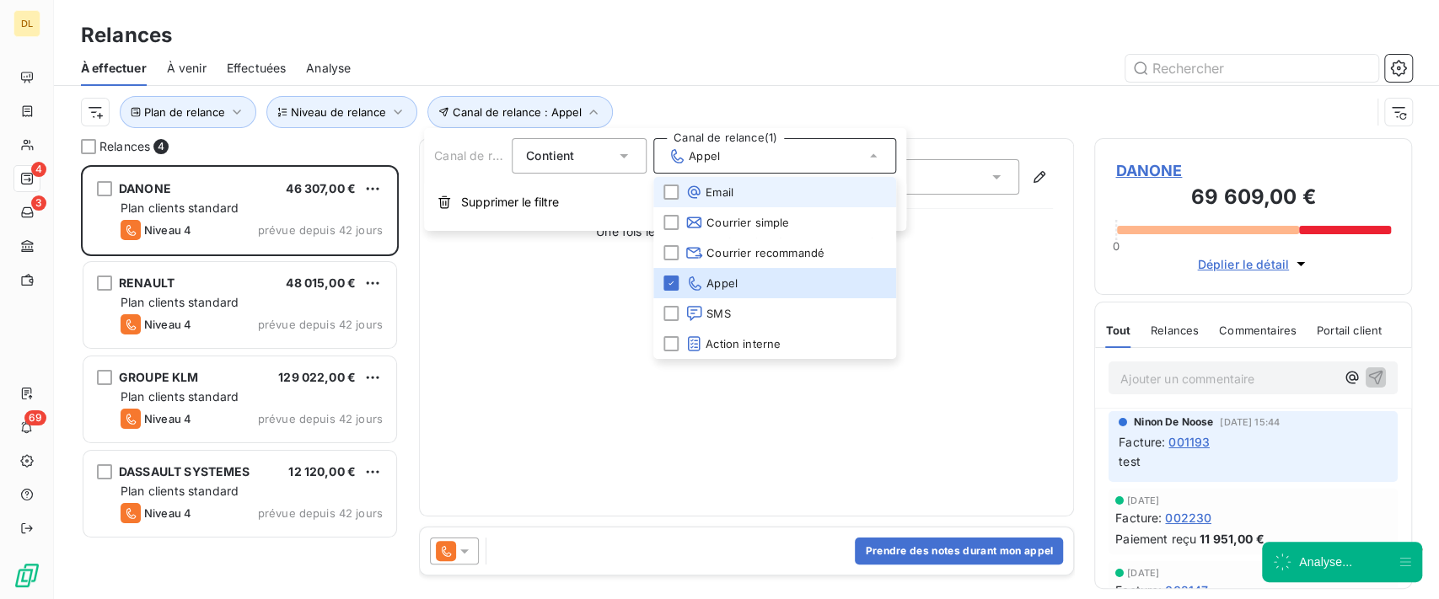
click at [739, 194] on li "Email" at bounding box center [774, 192] width 243 height 30
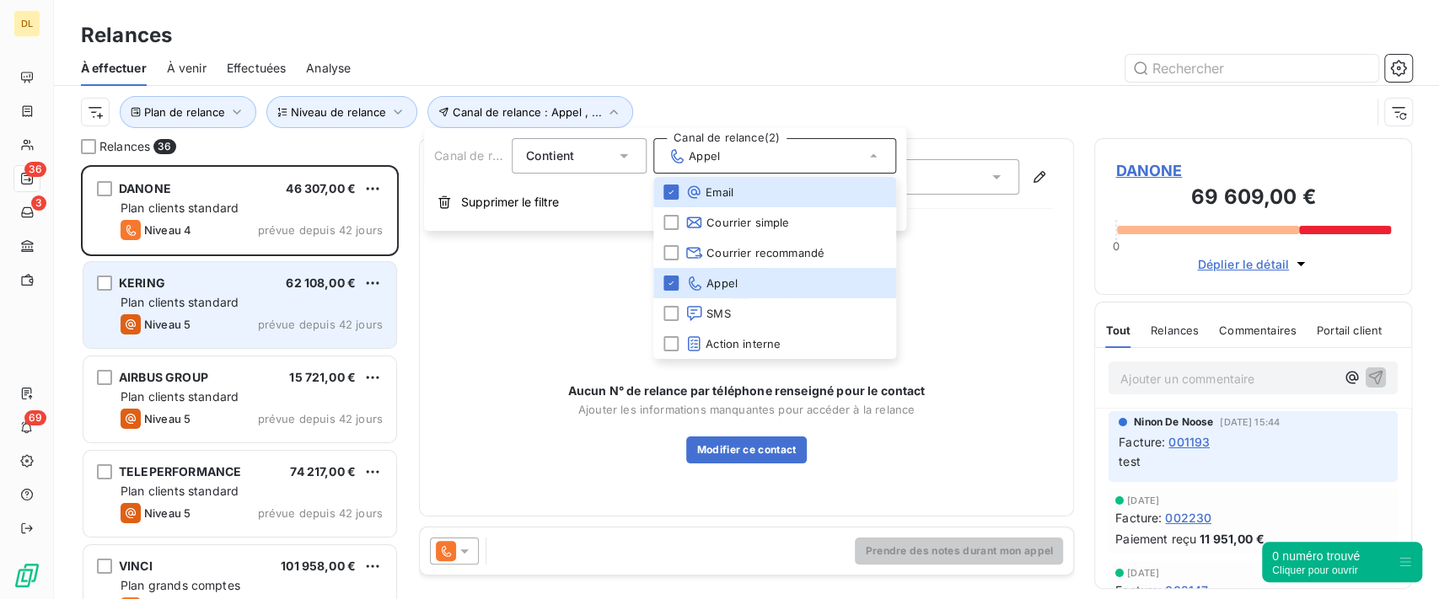
click at [208, 306] on span "Plan clients standard" at bounding box center [180, 302] width 118 height 14
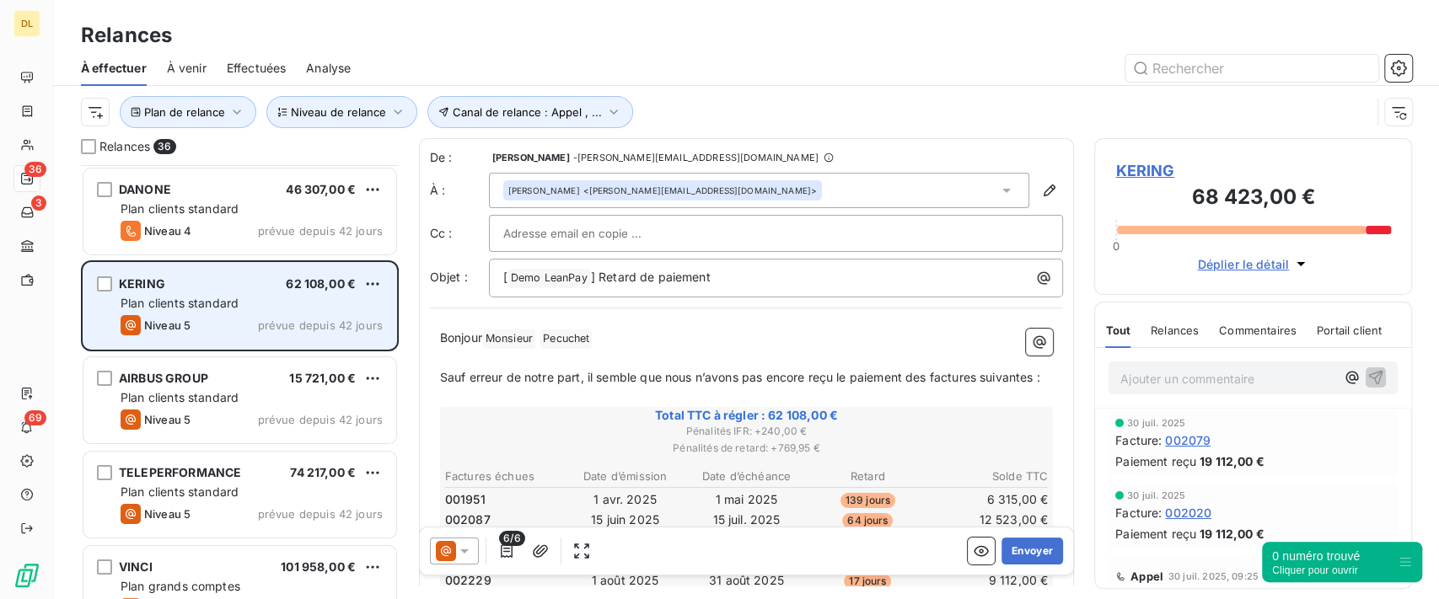
scroll to position [113, 0]
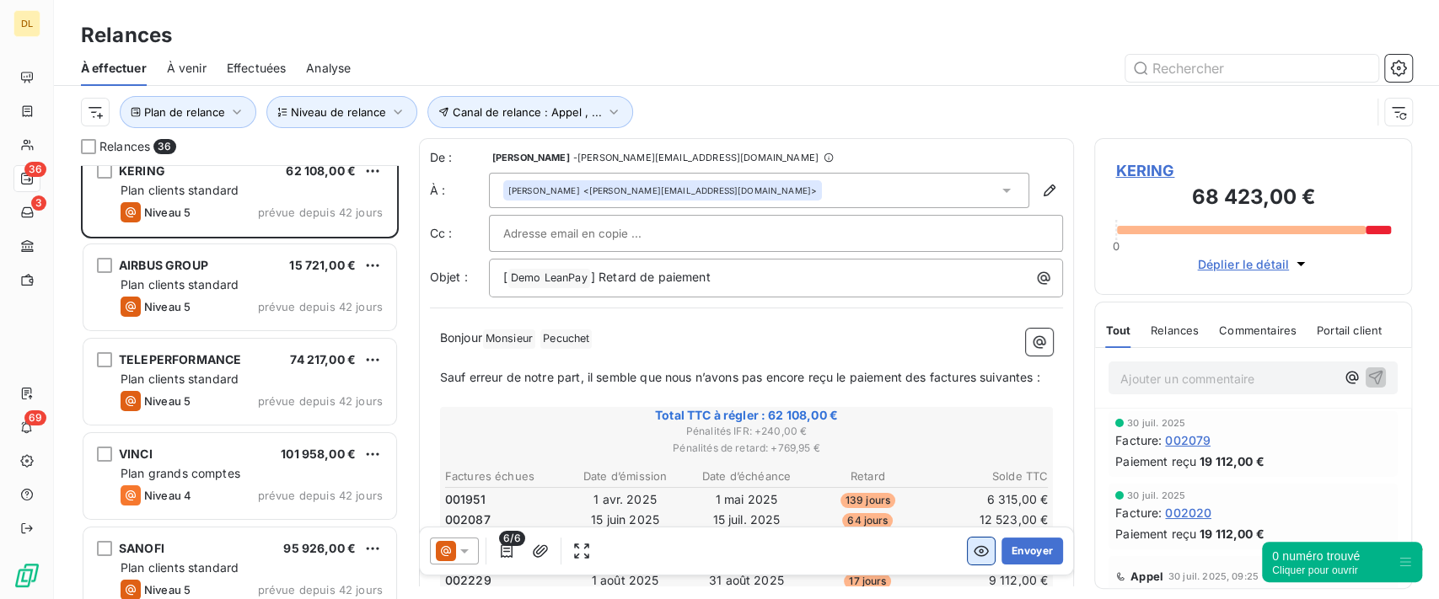
click at [968, 545] on button "button" at bounding box center [981, 551] width 27 height 27
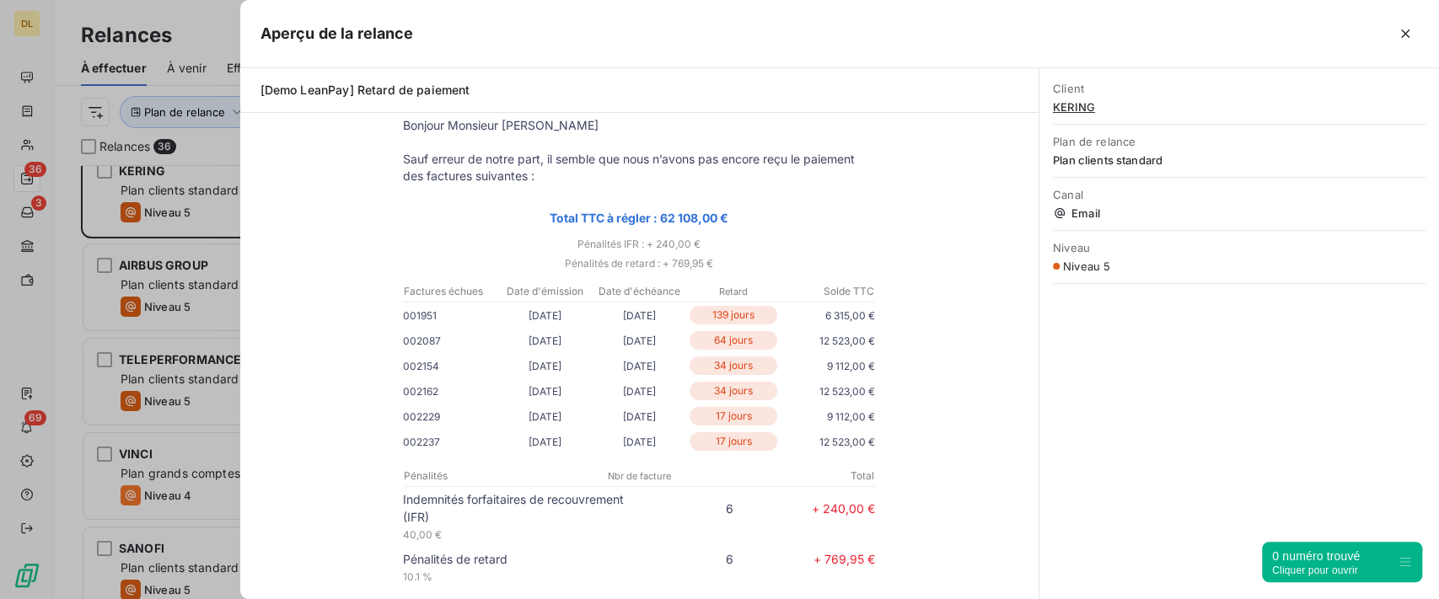
scroll to position [204, 0]
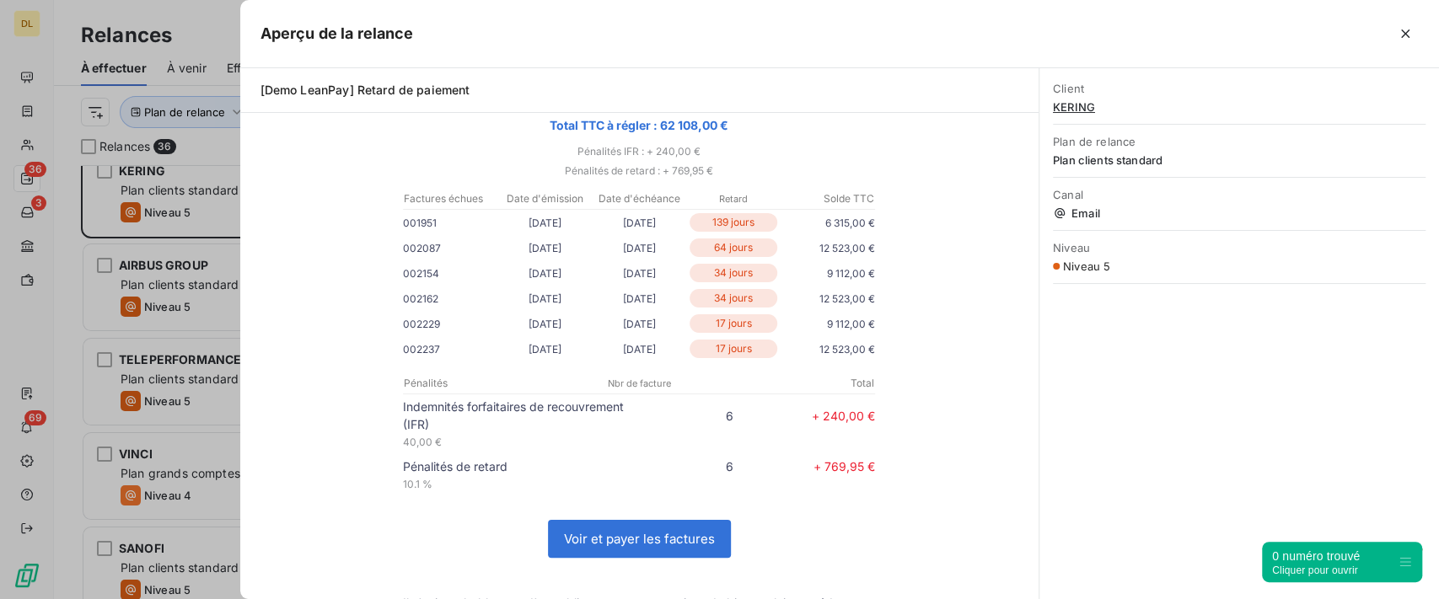
drag, startPoint x: 1412, startPoint y: 26, endPoint x: 1227, endPoint y: 198, distance: 252.3
click at [1411, 25] on icon "button" at bounding box center [1405, 33] width 17 height 17
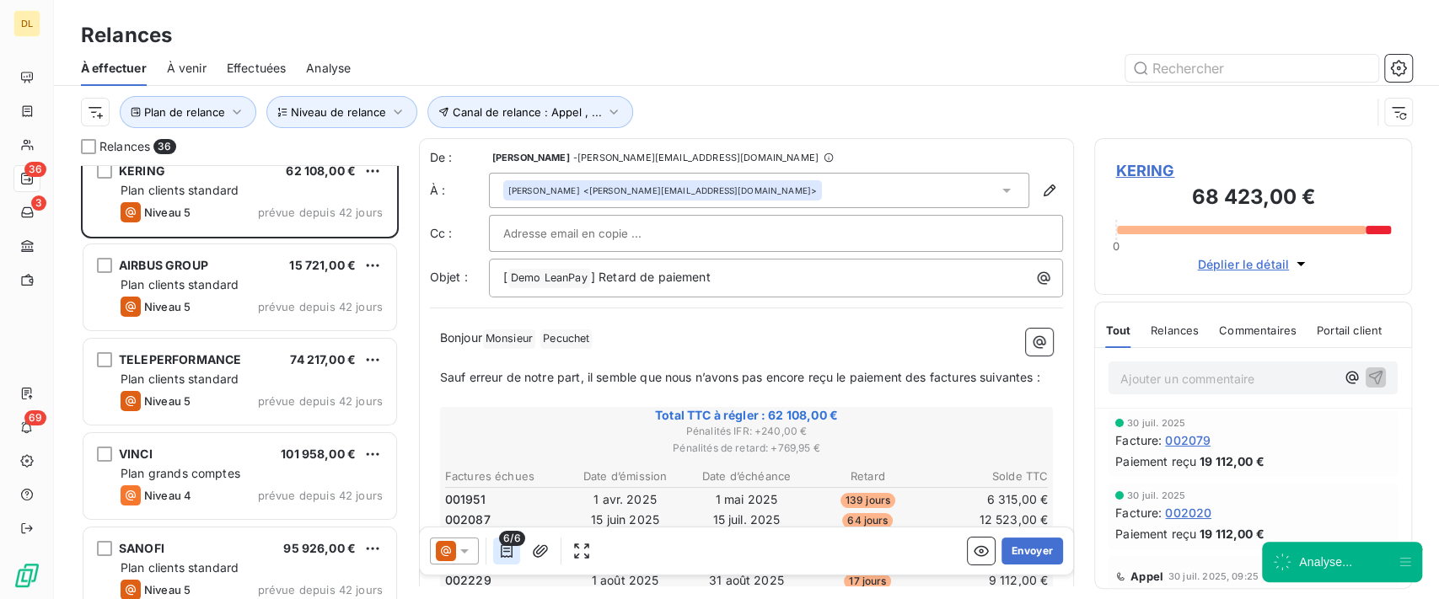
click at [509, 552] on icon "button" at bounding box center [506, 551] width 17 height 17
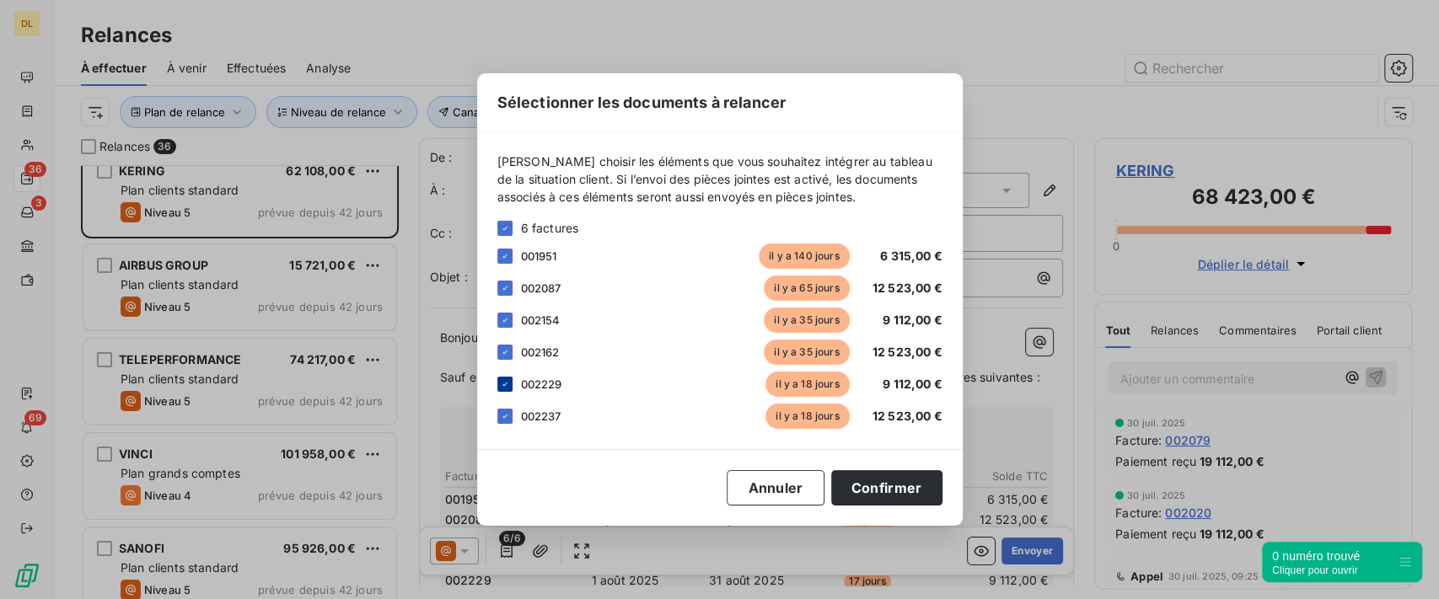
click at [512, 384] on div at bounding box center [504, 384] width 15 height 15
click at [502, 415] on icon at bounding box center [505, 416] width 10 height 10
click at [883, 475] on button "Confirmer" at bounding box center [886, 487] width 111 height 35
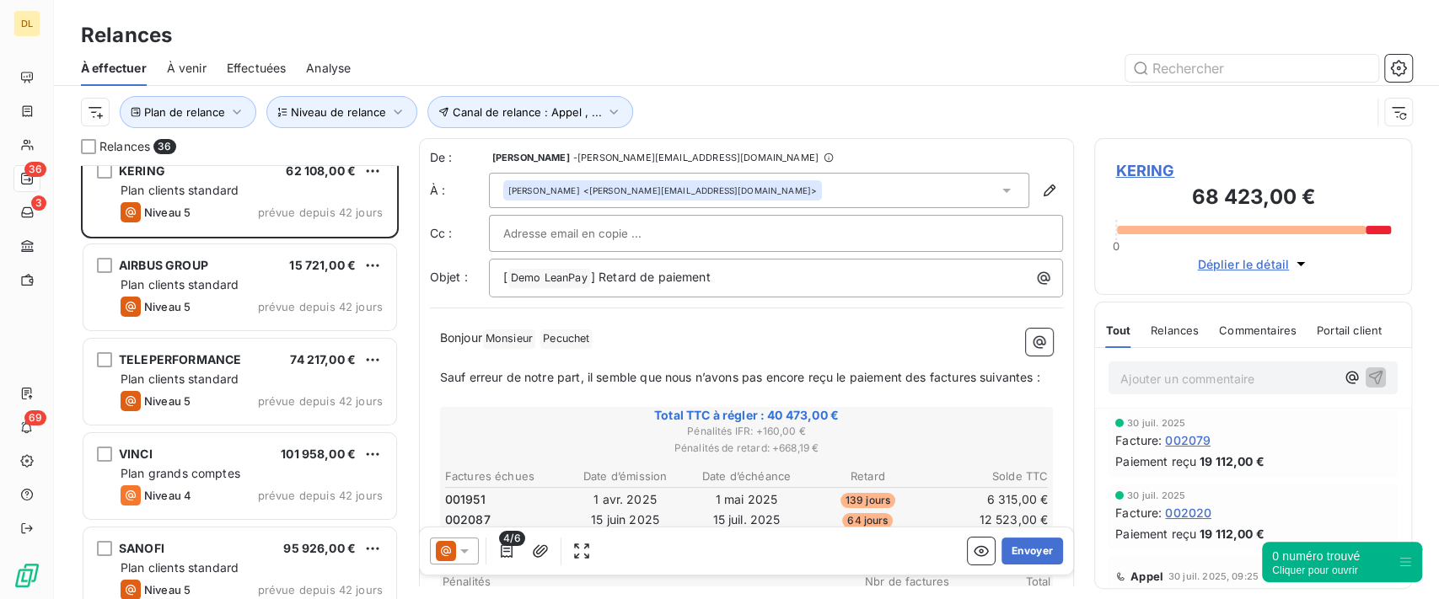
click at [340, 70] on span "Analyse" at bounding box center [328, 68] width 45 height 17
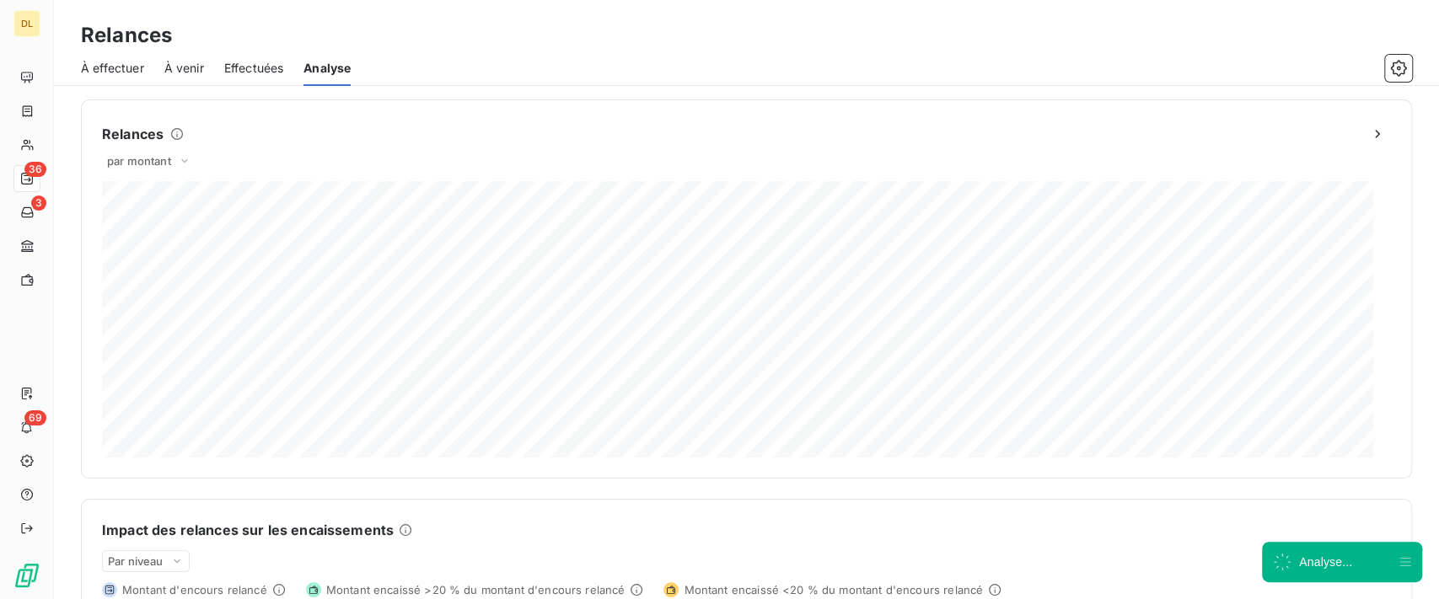
click at [122, 76] on span "À effectuer" at bounding box center [112, 68] width 63 height 17
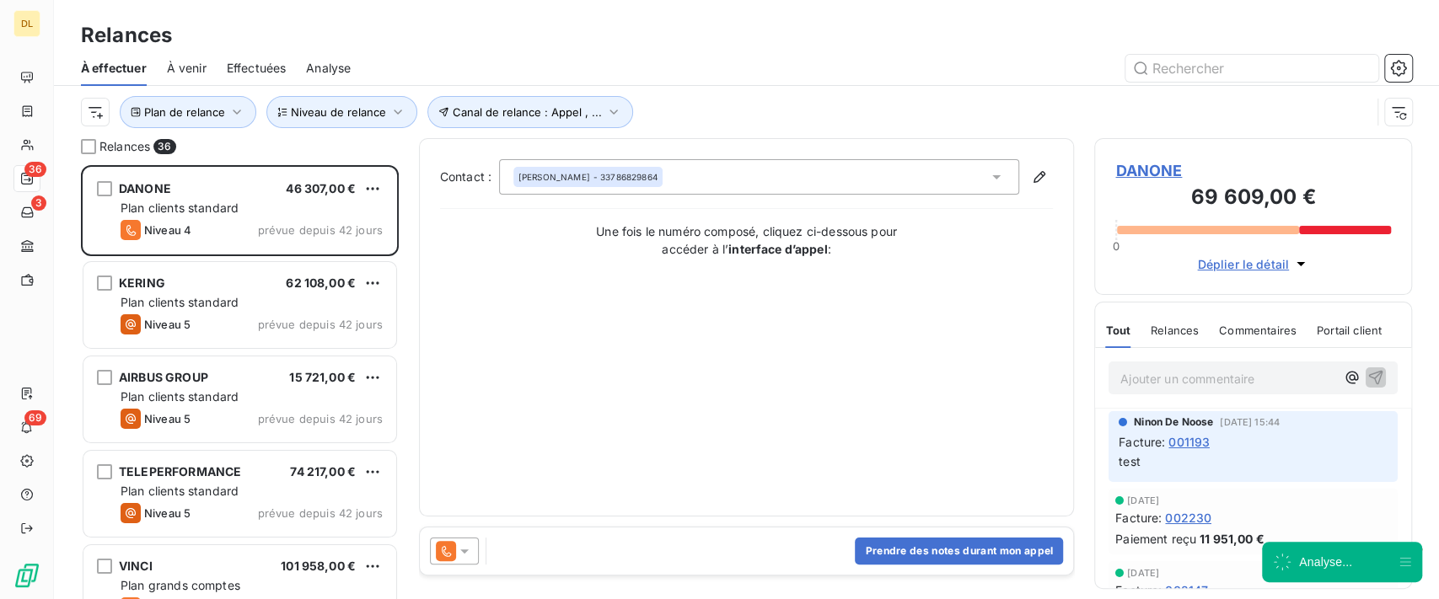
scroll to position [416, 300]
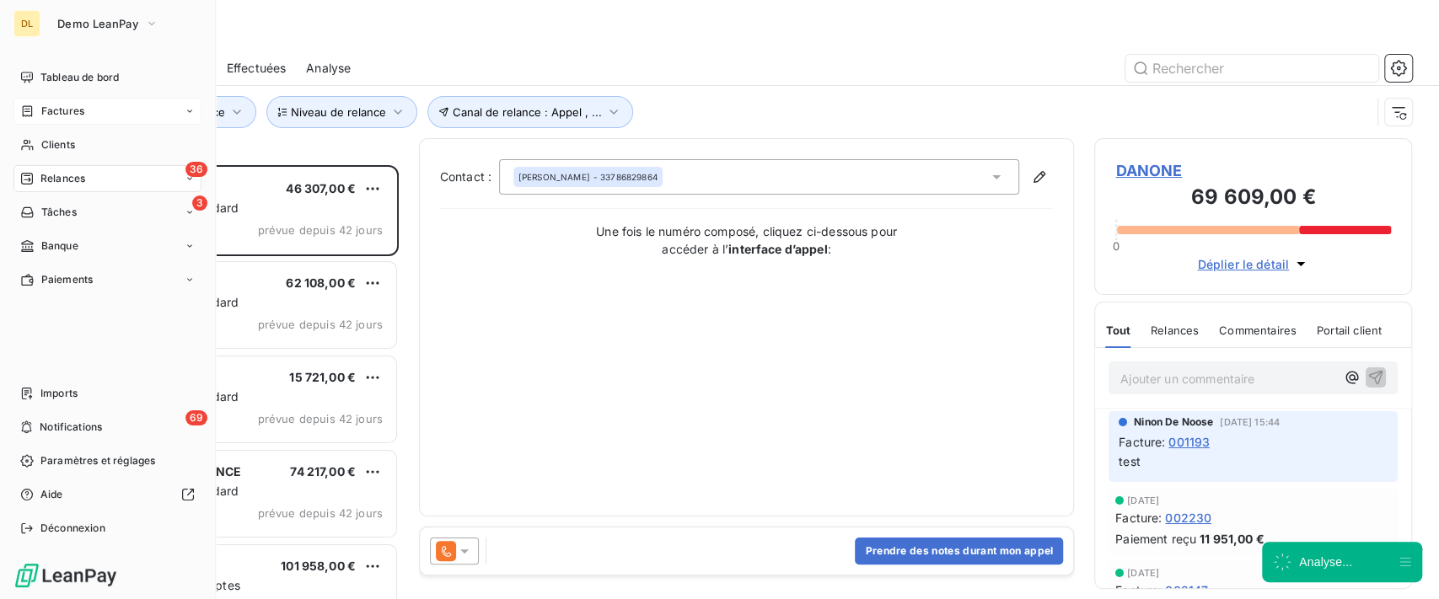
click at [45, 106] on span "Factures" at bounding box center [62, 111] width 43 height 15
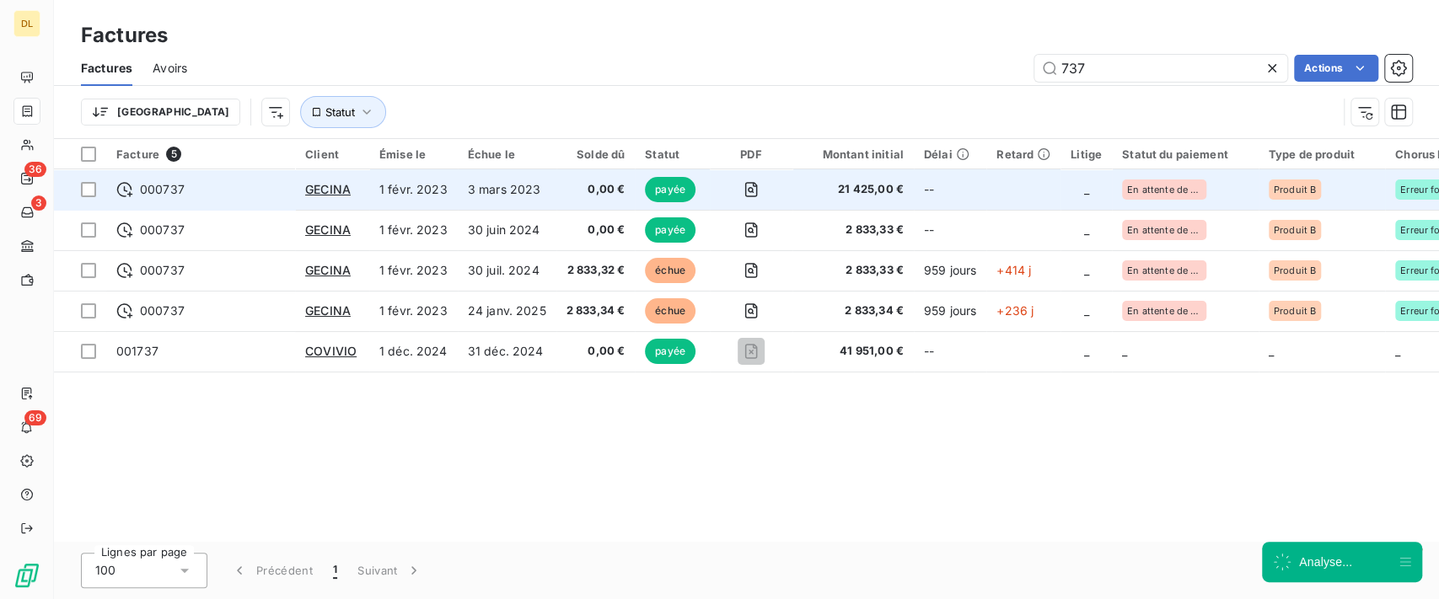
click at [890, 186] on span "21 425,00 €" at bounding box center [852, 189] width 101 height 17
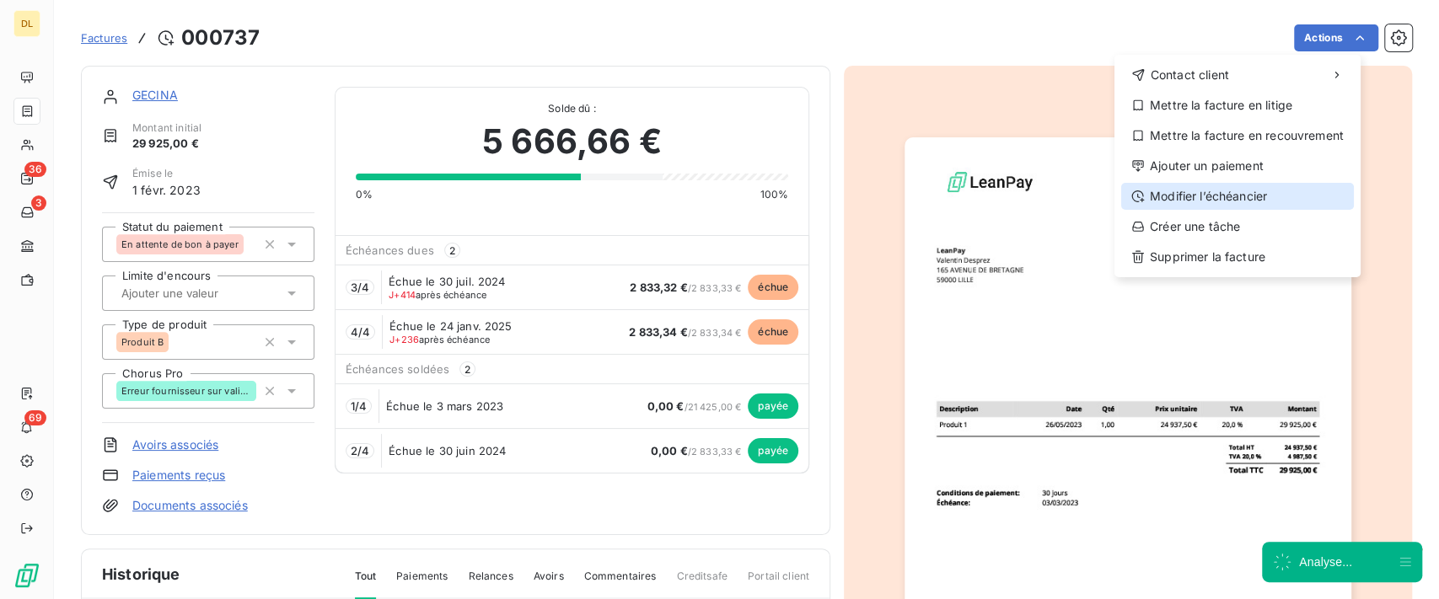
click at [1167, 196] on div "Modifier l’échéancier" at bounding box center [1237, 196] width 233 height 27
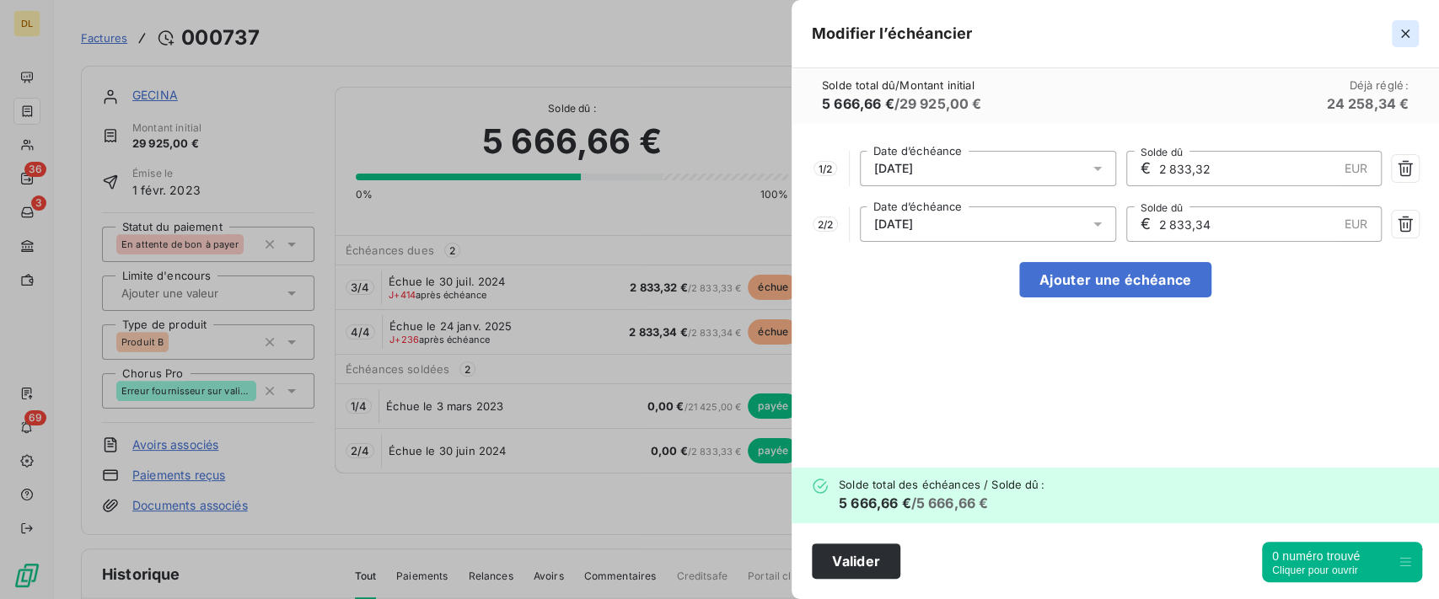
click at [1397, 32] on icon "button" at bounding box center [1405, 33] width 17 height 17
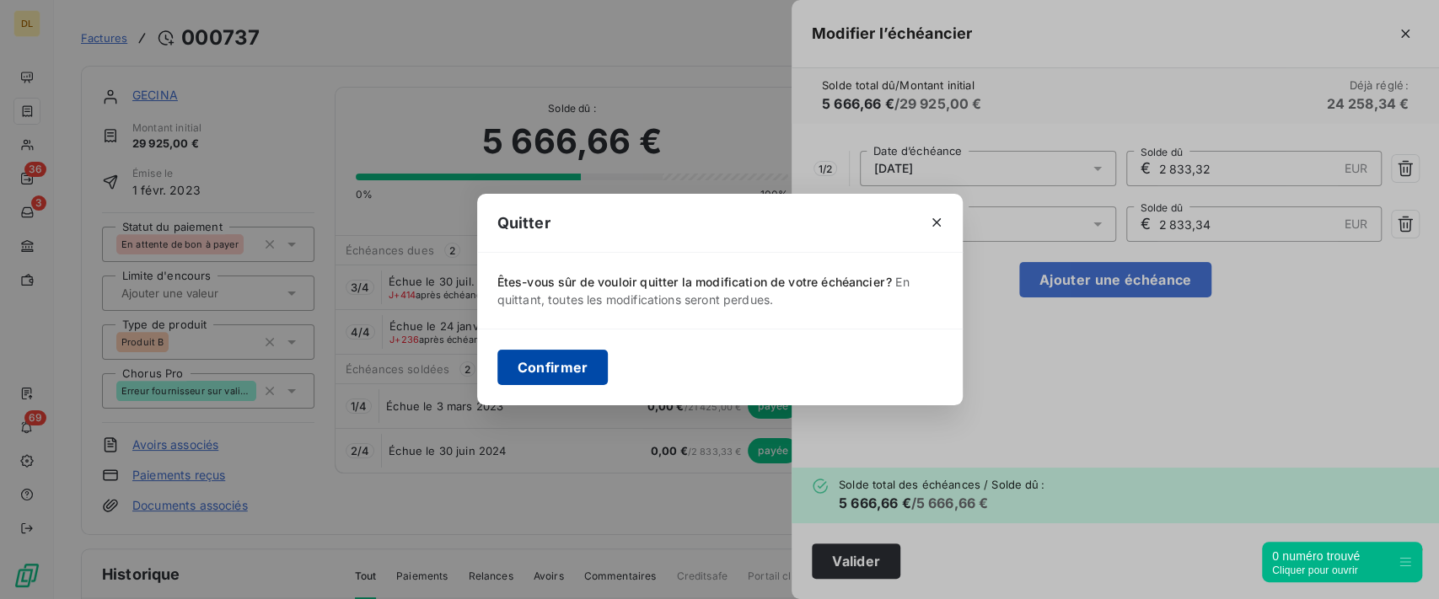
click at [534, 370] on button "Confirmer" at bounding box center [552, 367] width 111 height 35
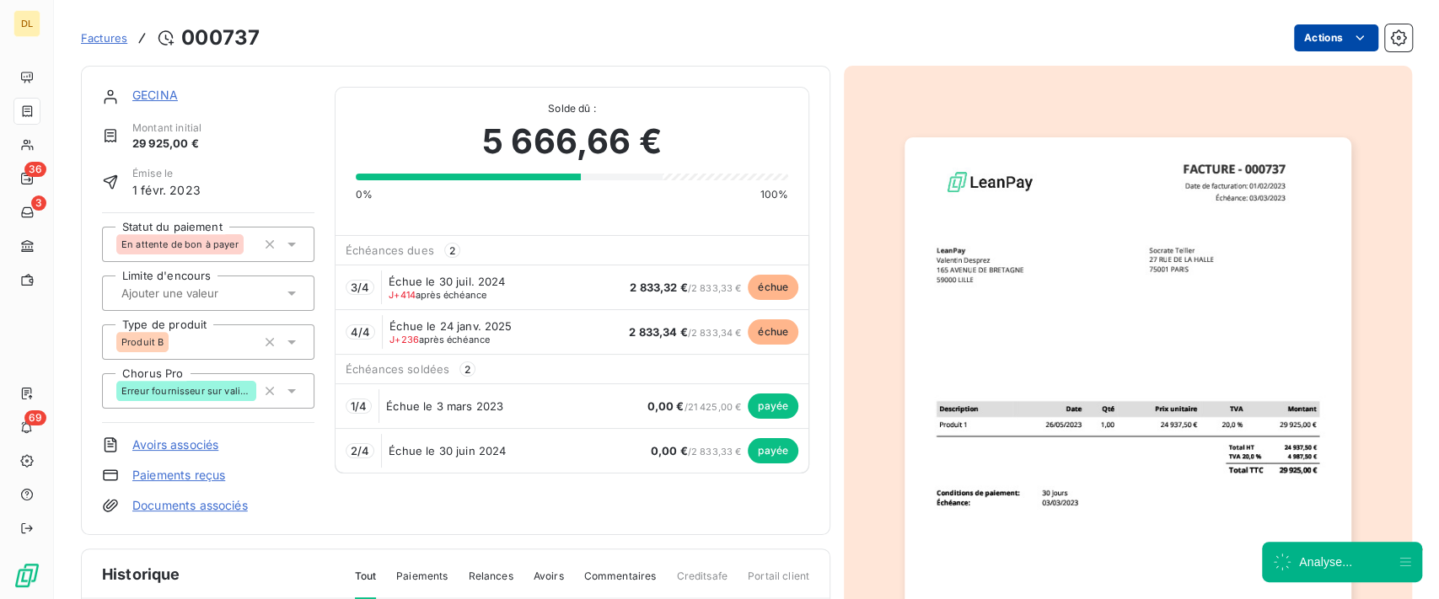
click at [1313, 37] on html "DL 36 3 69 Factures [DRIVERS_LICENSE_NUMBER] Actions GECINA Montant initial 29 …" at bounding box center [719, 299] width 1439 height 599
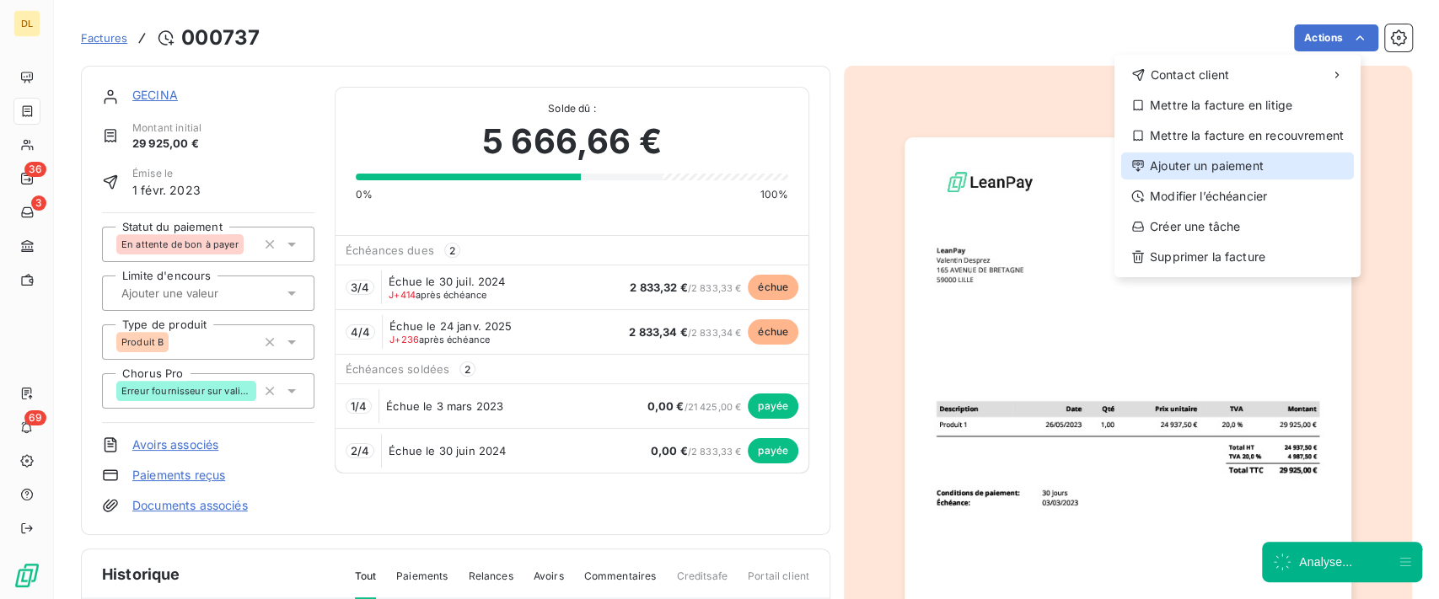
click at [1233, 164] on div "Ajouter un paiement" at bounding box center [1237, 166] width 233 height 27
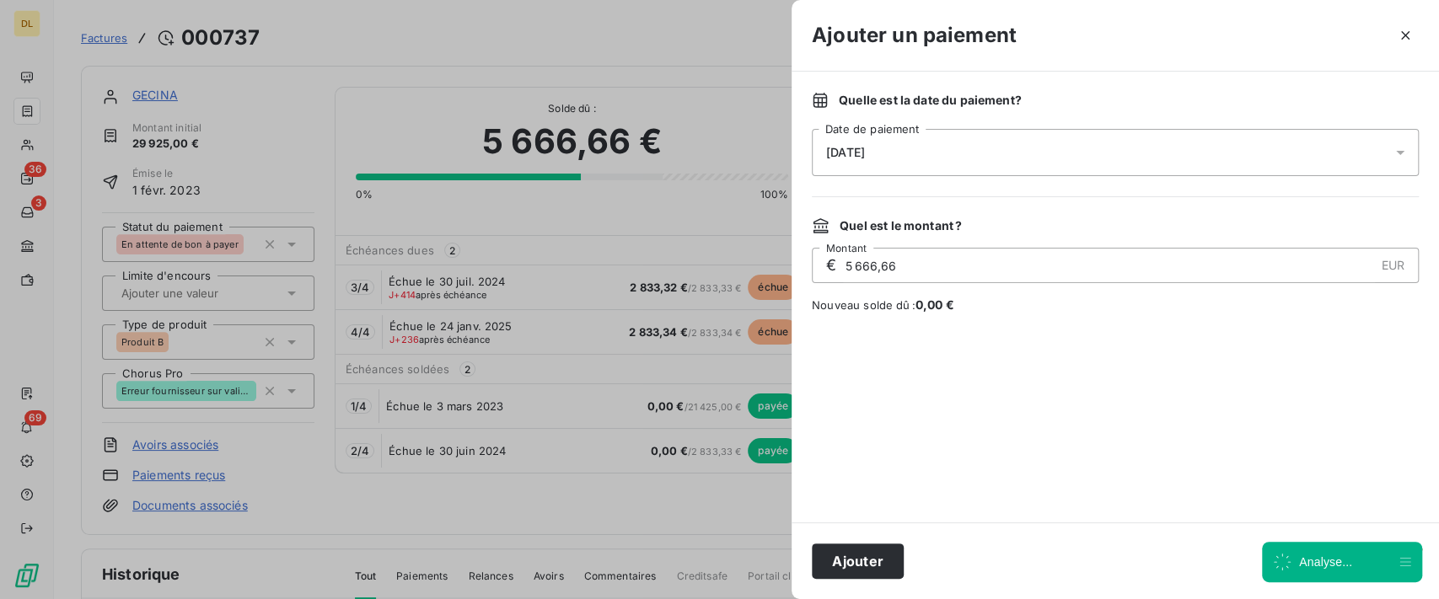
click at [1051, 151] on div "[DATE]" at bounding box center [1115, 152] width 607 height 47
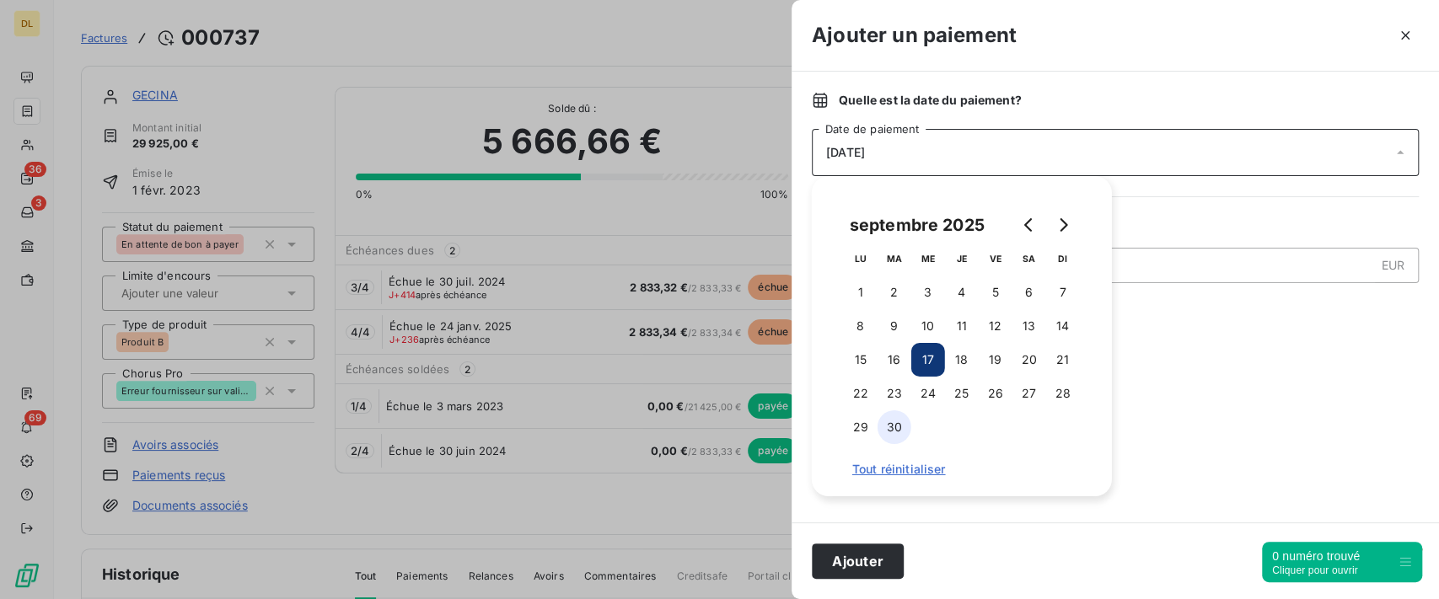
click at [887, 427] on button "30" at bounding box center [894, 427] width 34 height 34
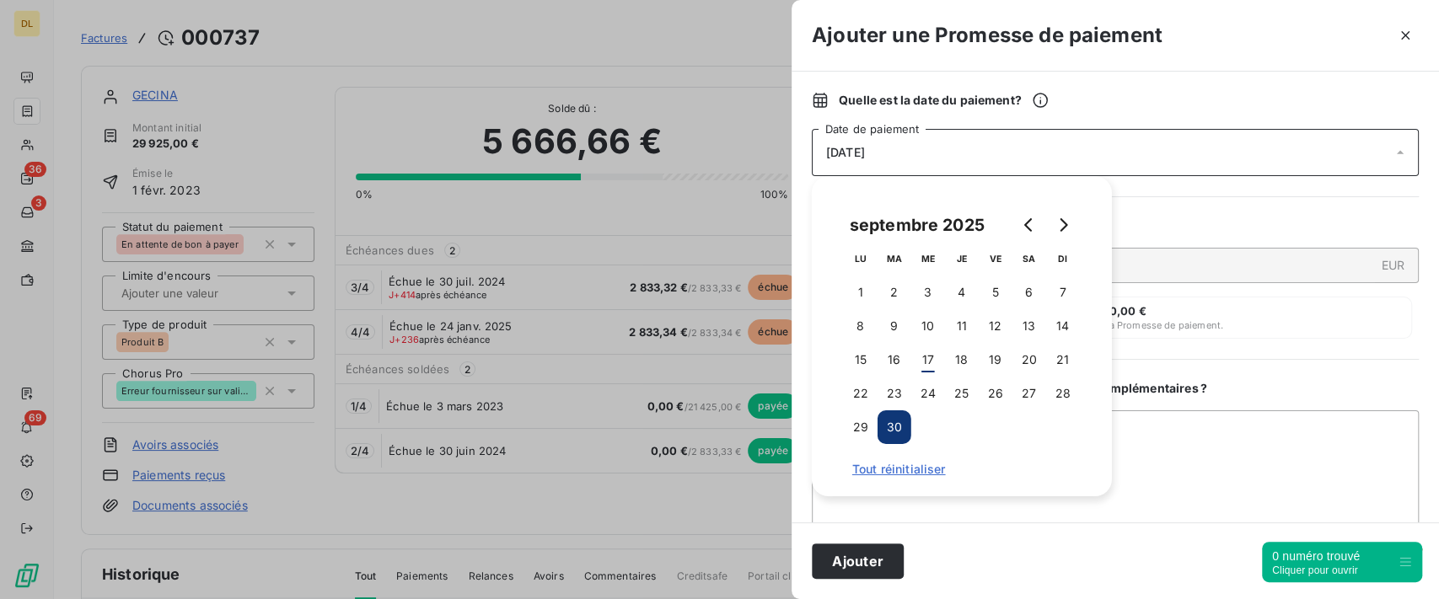
click at [1268, 214] on div "Quelle est la date du paiement ? [DATE] Date de paiement Quel est le montant ? …" at bounding box center [1114, 297] width 647 height 451
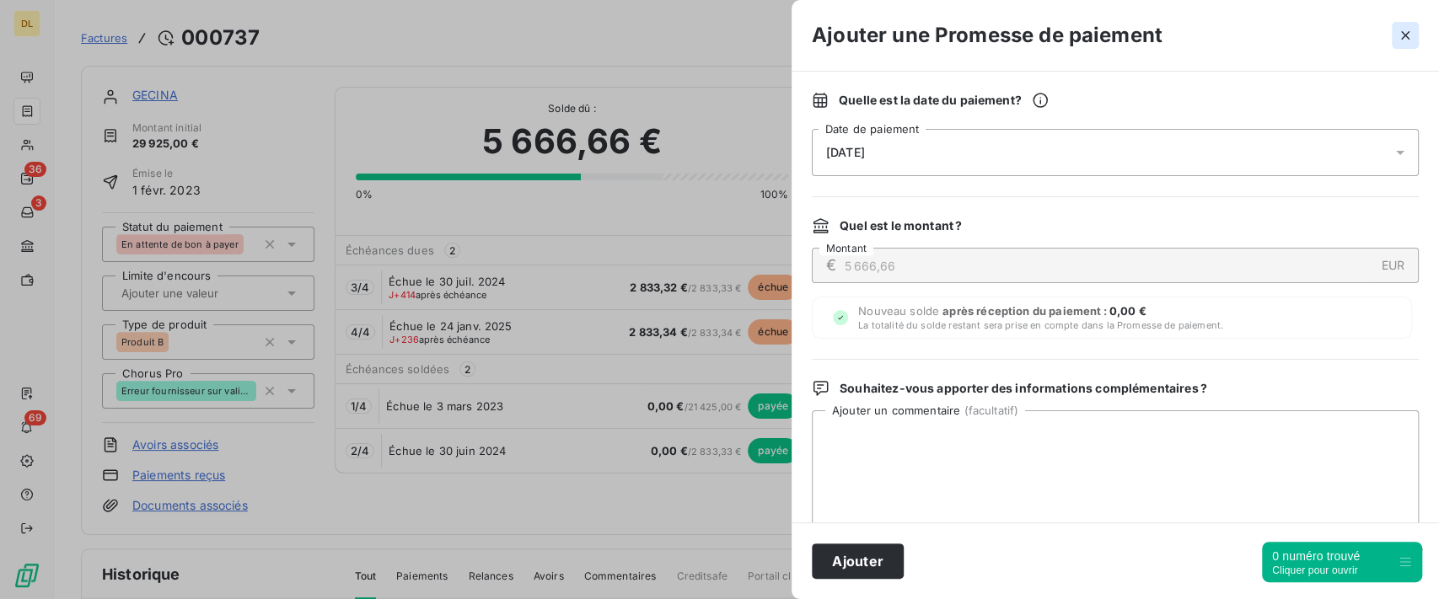
click at [1407, 35] on icon "button" at bounding box center [1405, 35] width 17 height 17
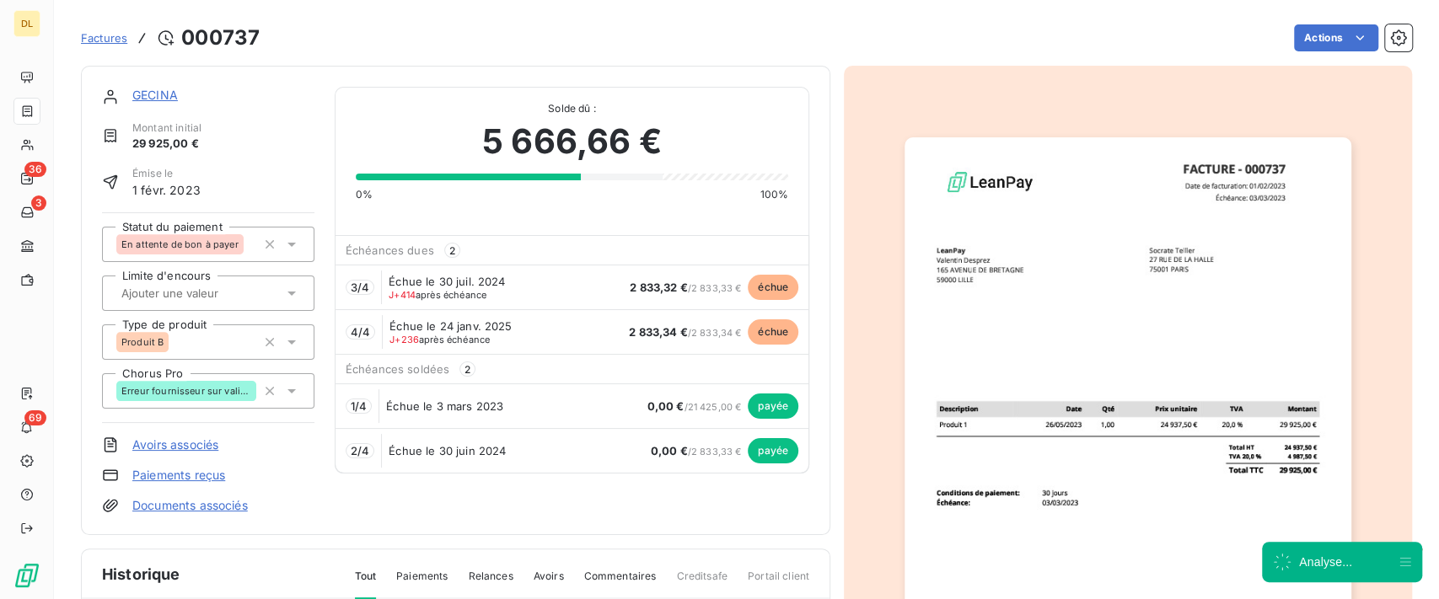
click at [1323, 53] on div "Factures 000737 Actions" at bounding box center [746, 37] width 1331 height 35
click at [1323, 42] on html "DL 36 3 69 Factures [DRIVERS_LICENSE_NUMBER] Actions GECINA Montant initial 29 …" at bounding box center [719, 299] width 1439 height 599
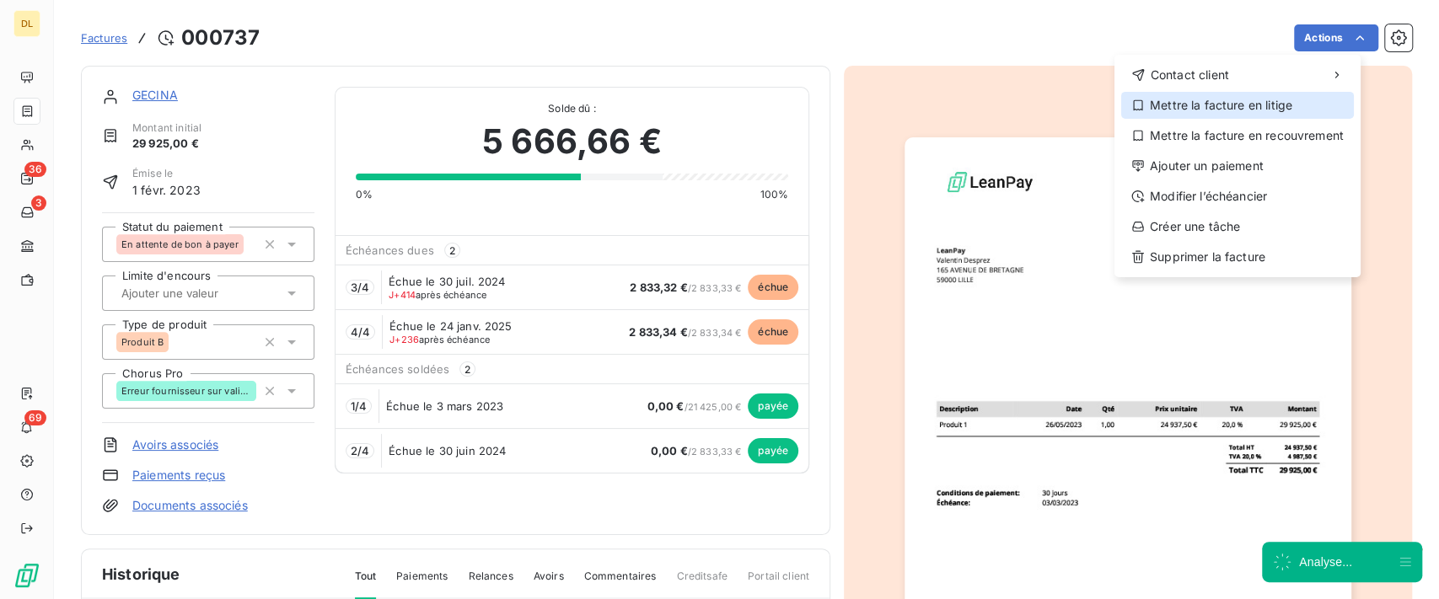
click at [1268, 110] on div "Mettre la facture en litige" at bounding box center [1237, 105] width 233 height 27
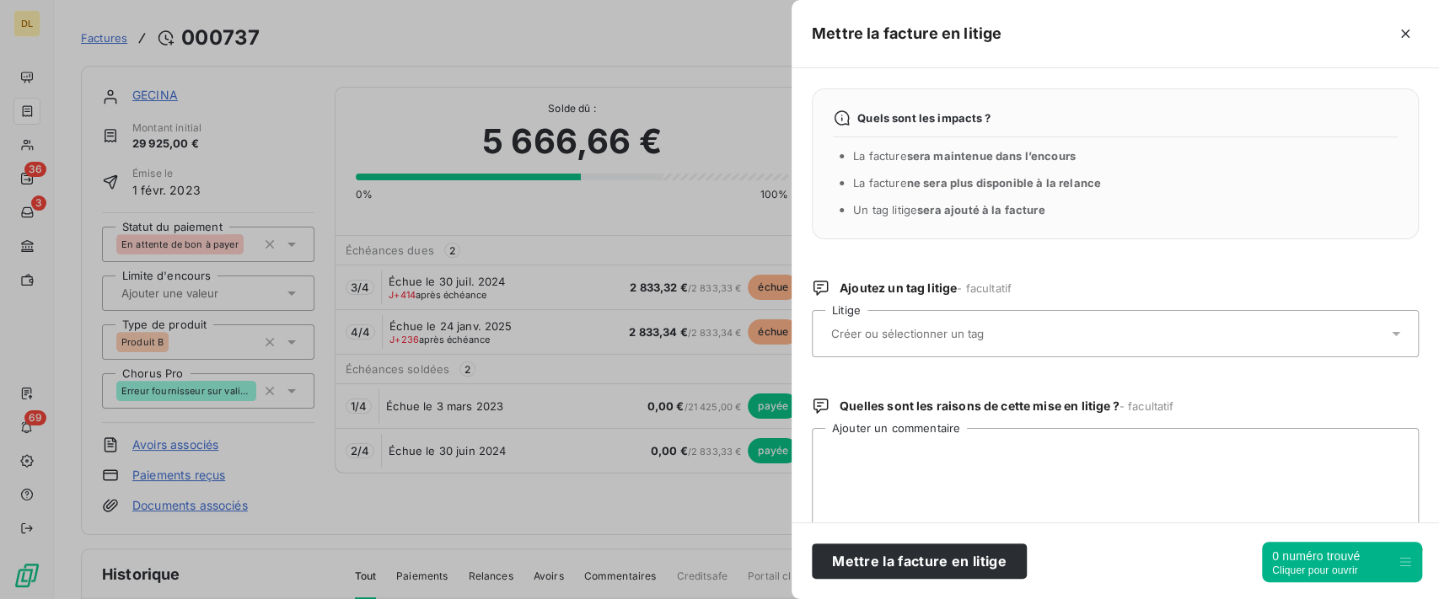
click at [985, 333] on input "text" at bounding box center [951, 333] width 245 height 15
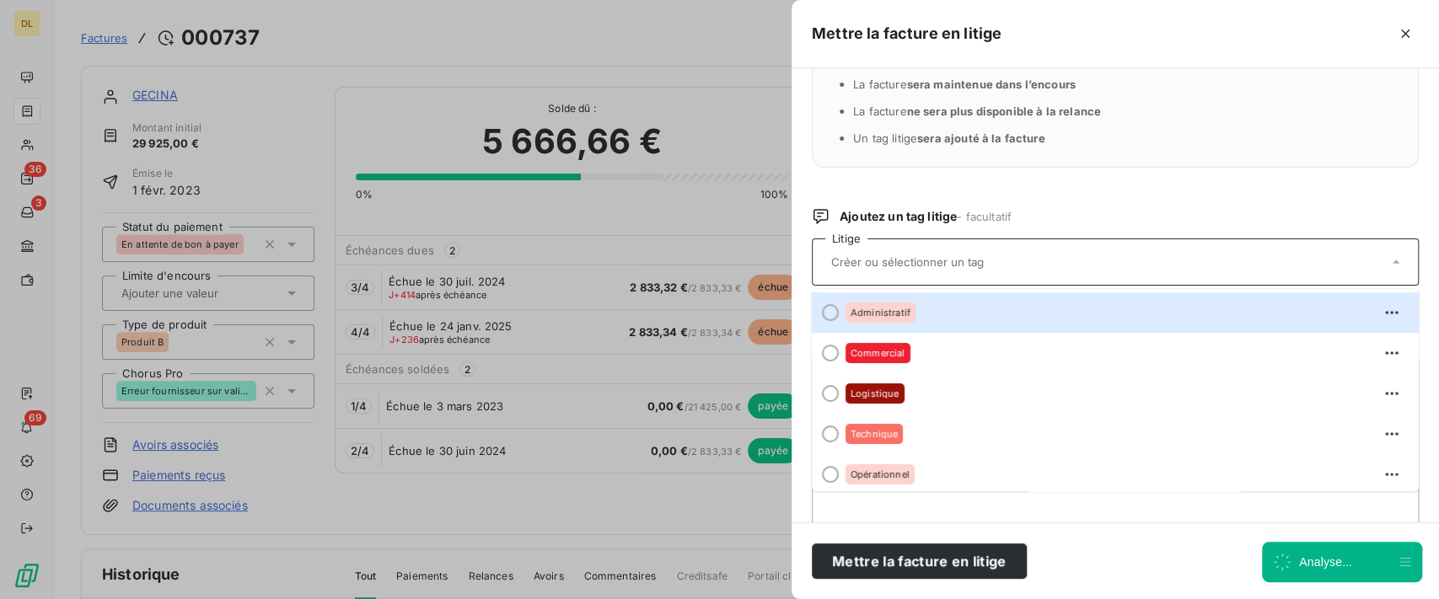
scroll to position [100, 0]
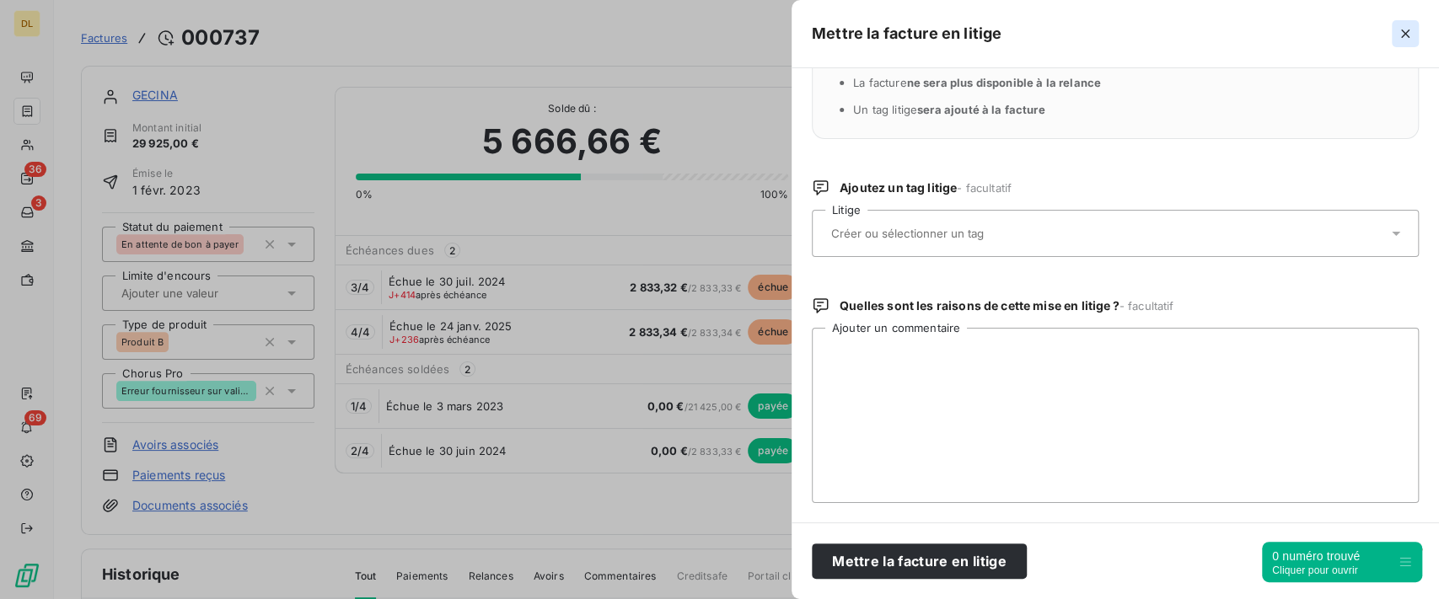
click at [1414, 36] on button "button" at bounding box center [1405, 33] width 27 height 27
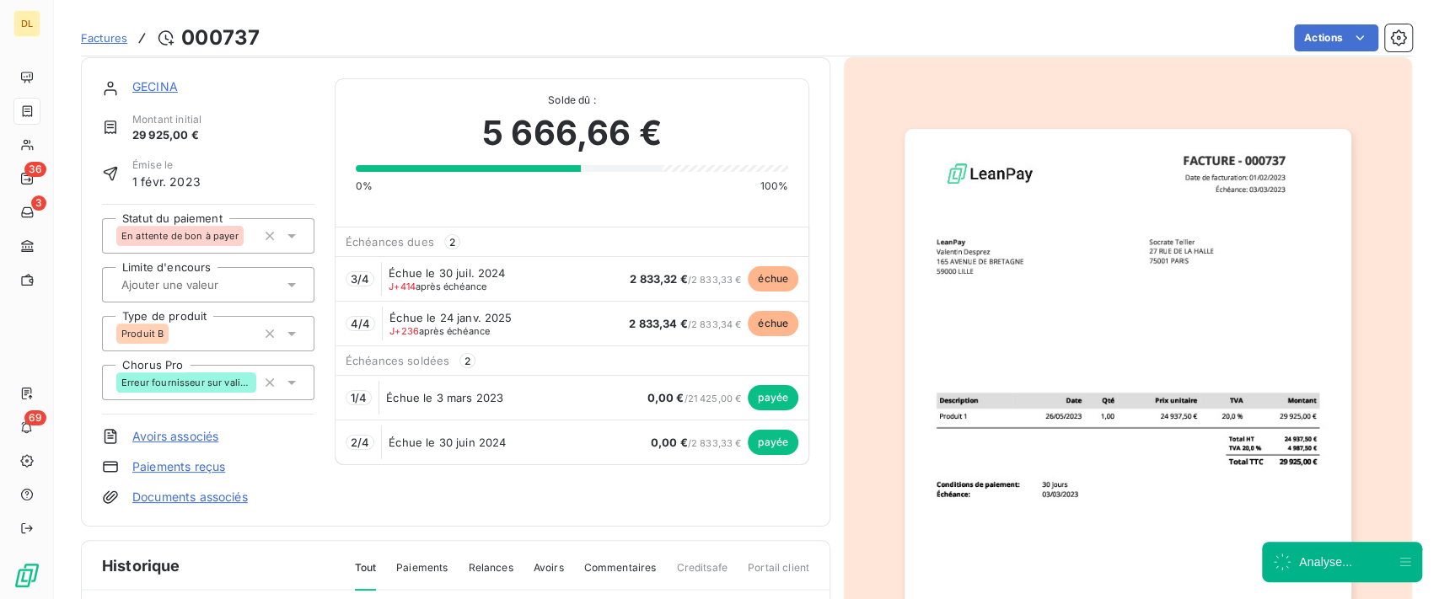
scroll to position [0, 0]
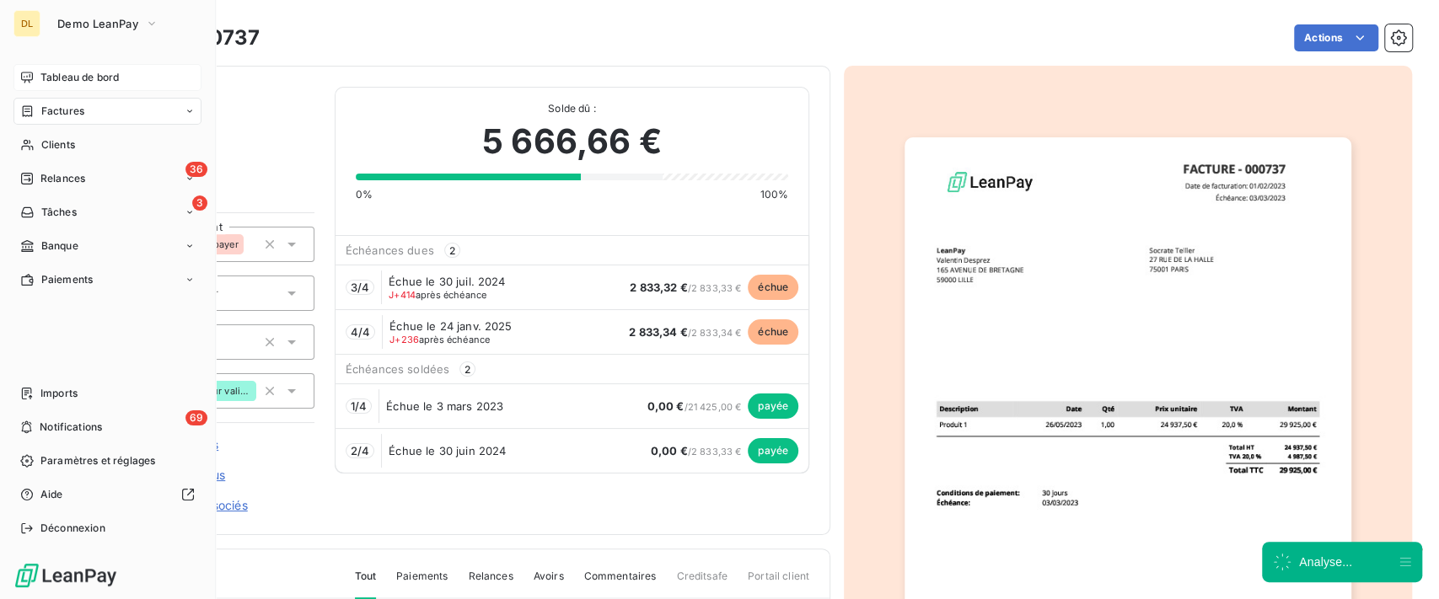
click at [40, 72] on span "Tableau de bord" at bounding box center [79, 77] width 78 height 15
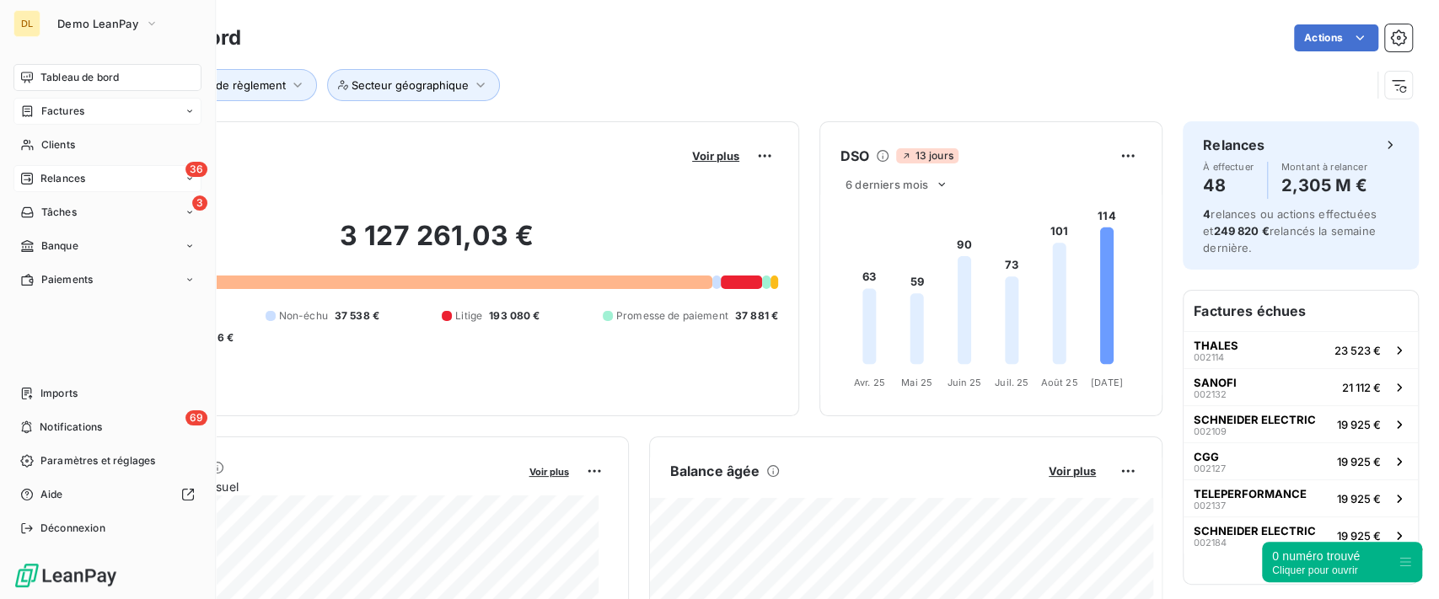
click at [56, 178] on span "Relances" at bounding box center [62, 178] width 45 height 15
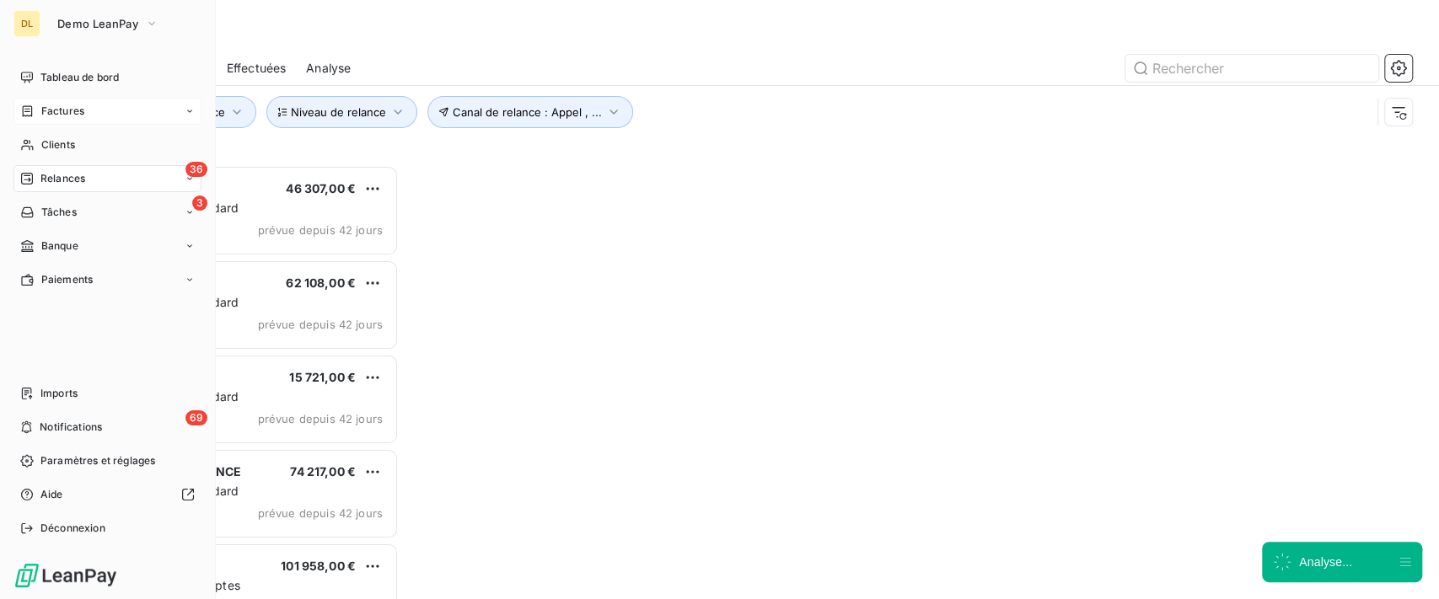
scroll to position [416, 300]
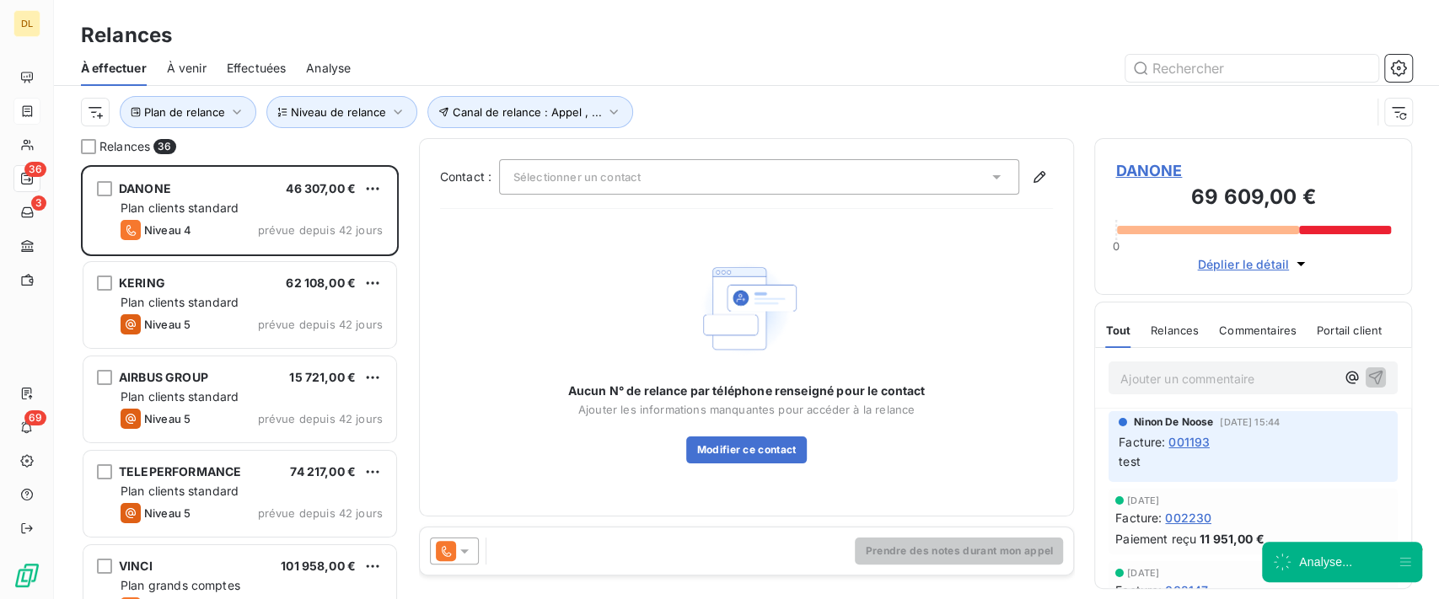
click at [271, 70] on span "Effectuées" at bounding box center [257, 68] width 60 height 17
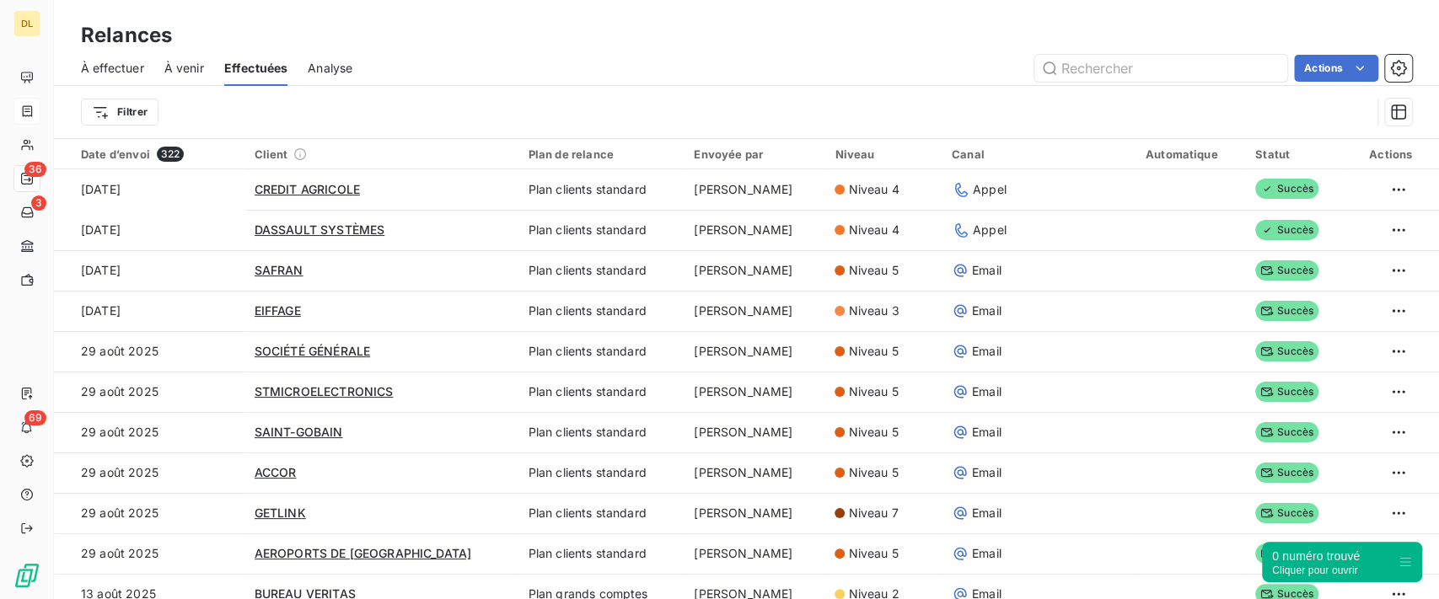
click at [331, 60] on span "Analyse" at bounding box center [330, 68] width 45 height 17
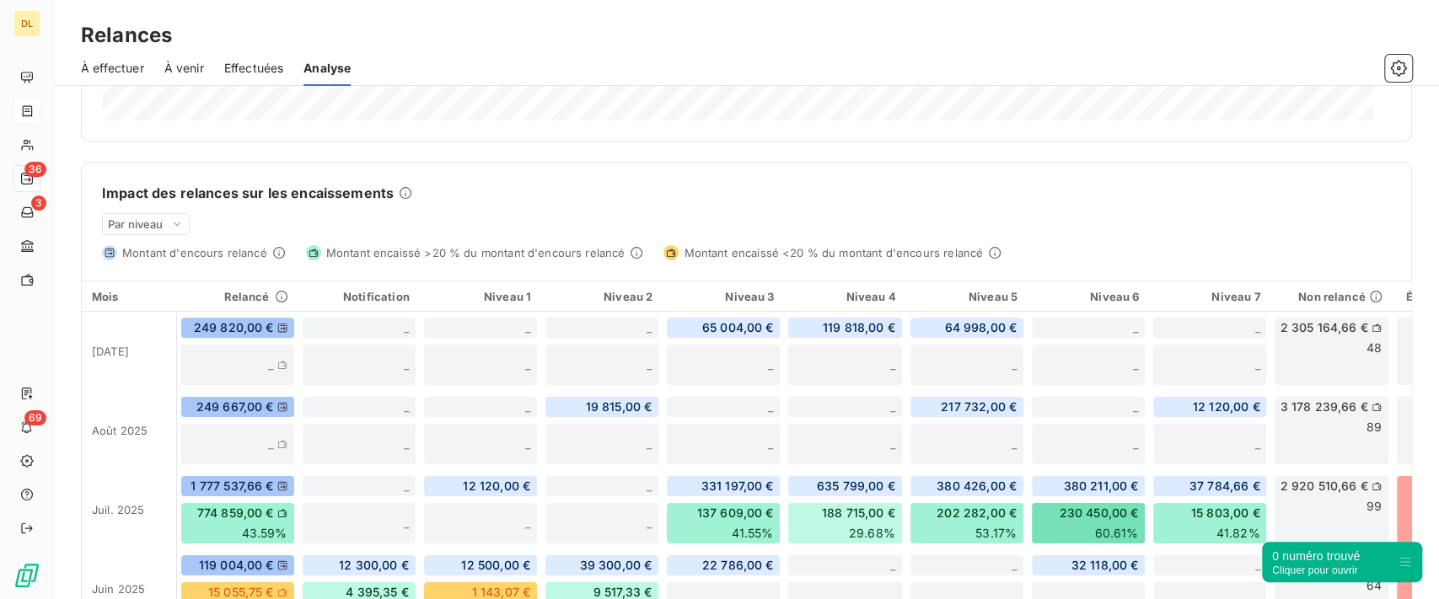
scroll to position [561, 0]
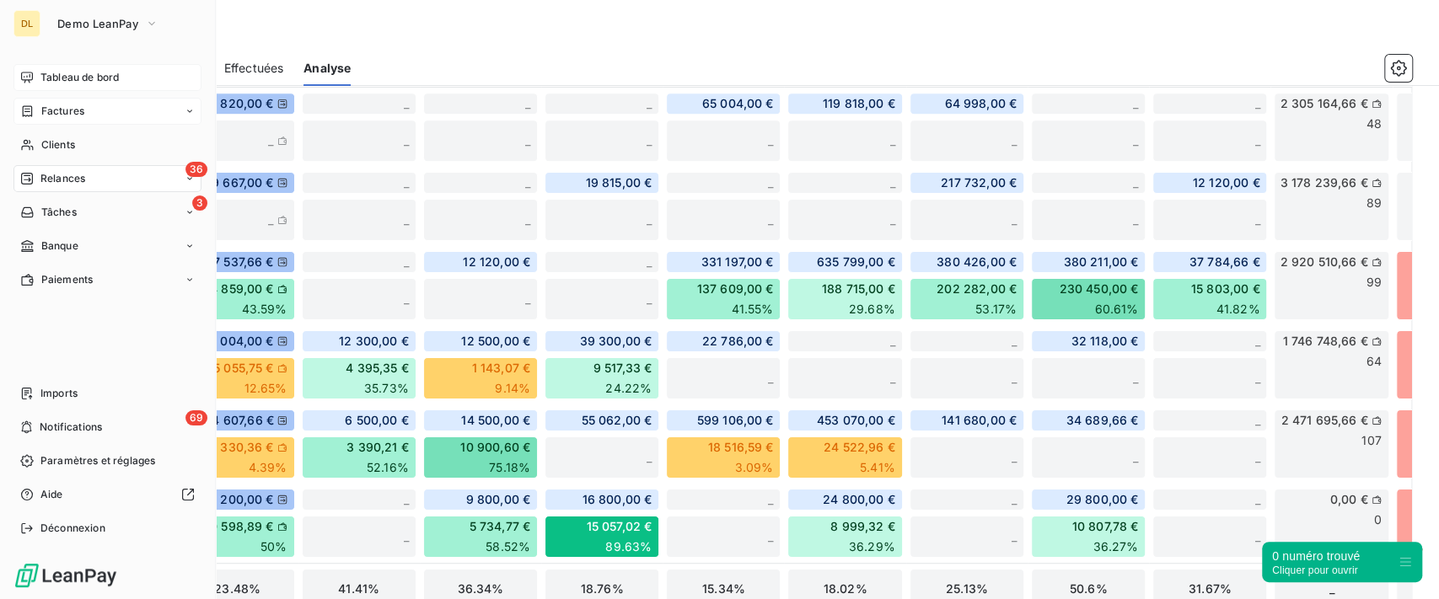
click at [67, 78] on span "Tableau de bord" at bounding box center [79, 77] width 78 height 15
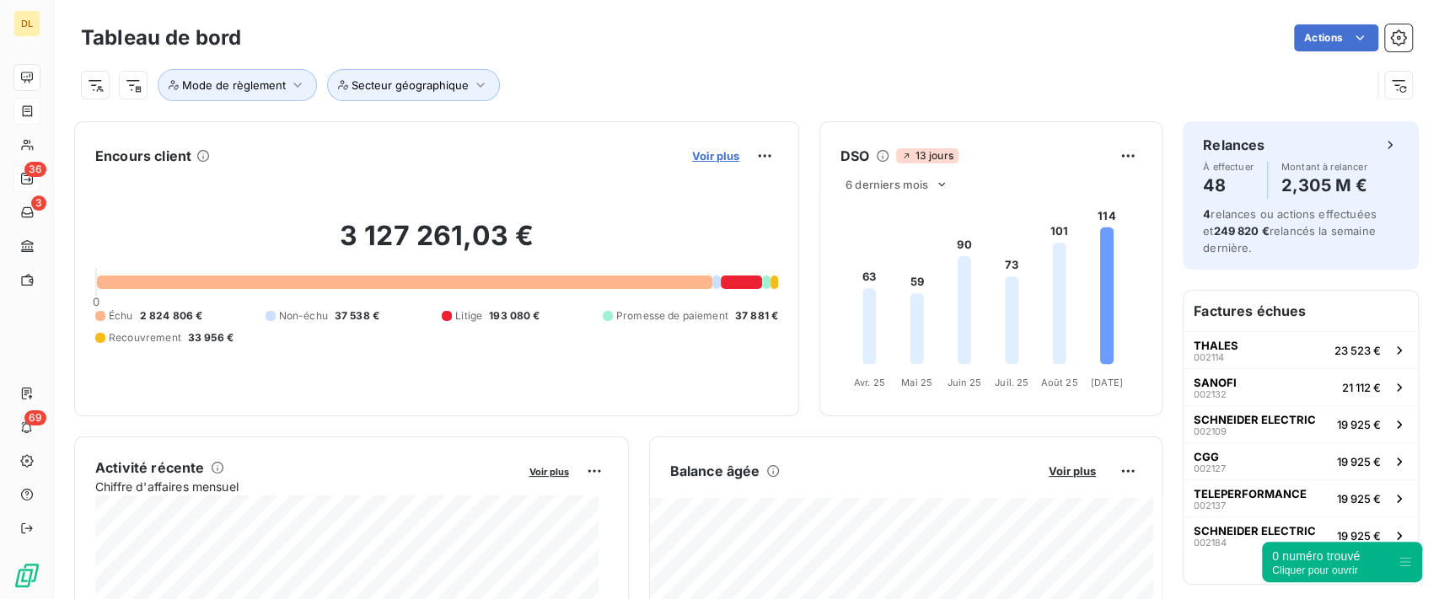
click at [709, 157] on span "Voir plus" at bounding box center [715, 155] width 47 height 13
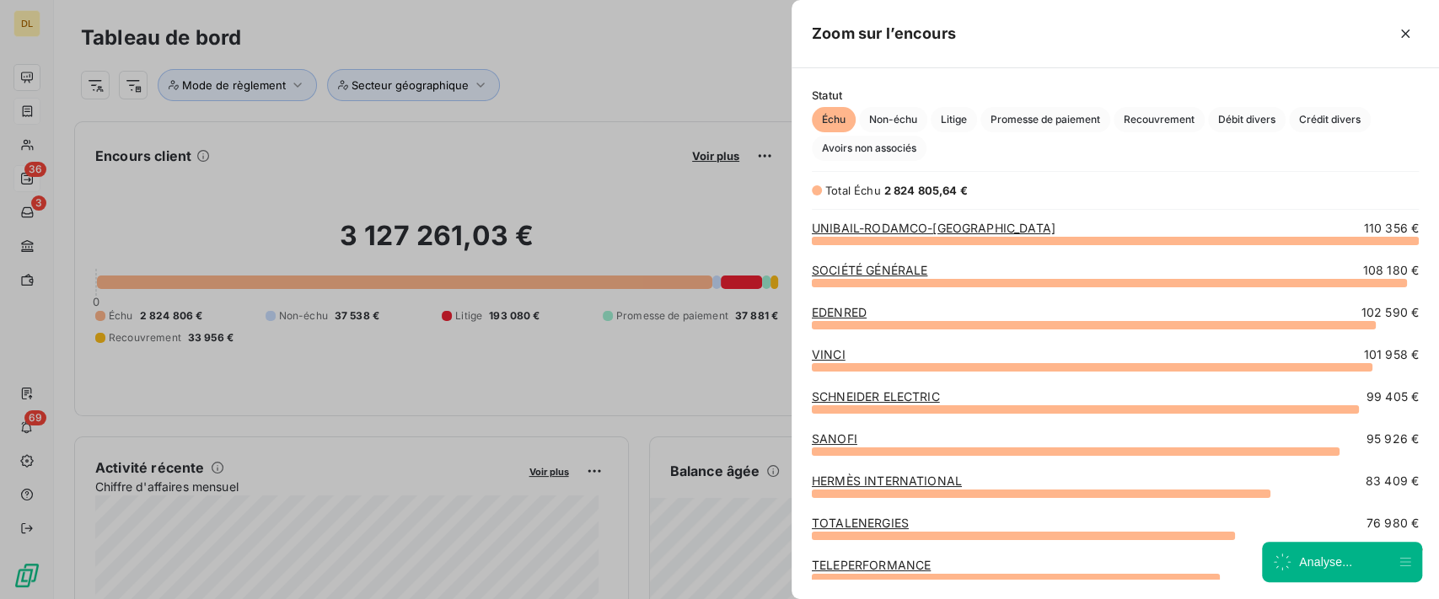
scroll to position [341, 630]
click at [1404, 44] on button "button" at bounding box center [1405, 33] width 27 height 27
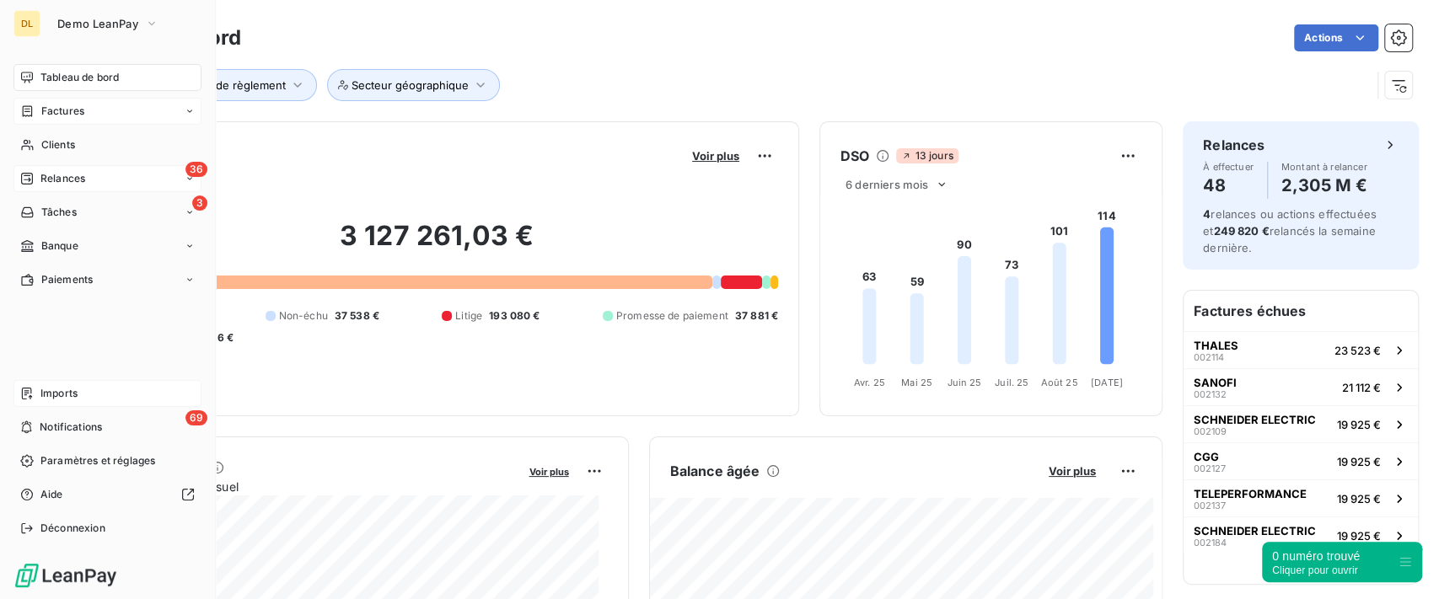
click at [86, 404] on div "Imports" at bounding box center [107, 393] width 188 height 27
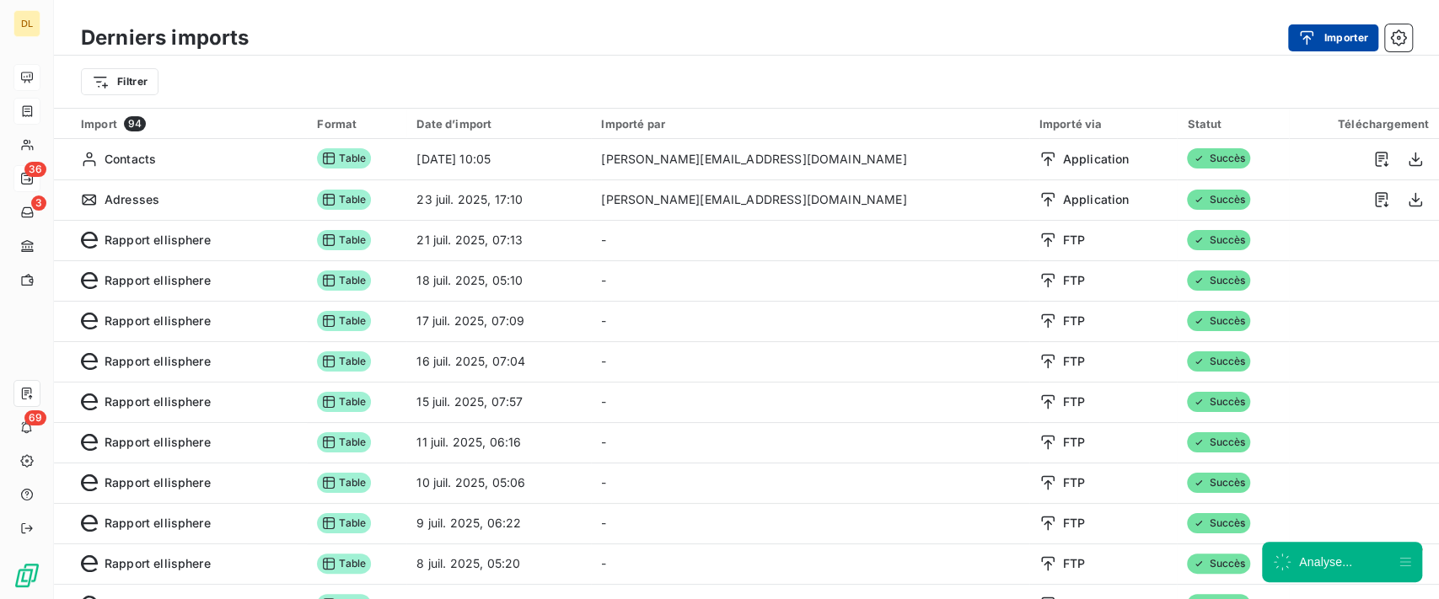
click at [1349, 40] on button "Importer" at bounding box center [1333, 37] width 90 height 27
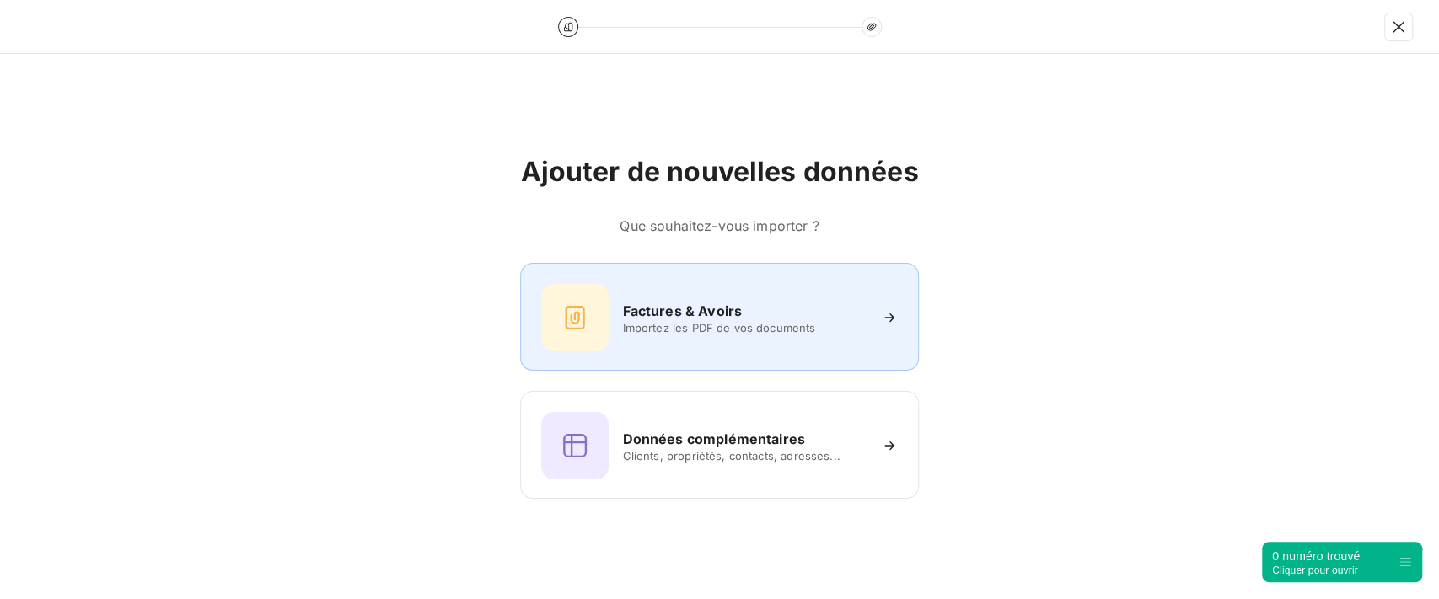
click at [735, 303] on h6 "Factures & Avoirs" at bounding box center [682, 311] width 120 height 20
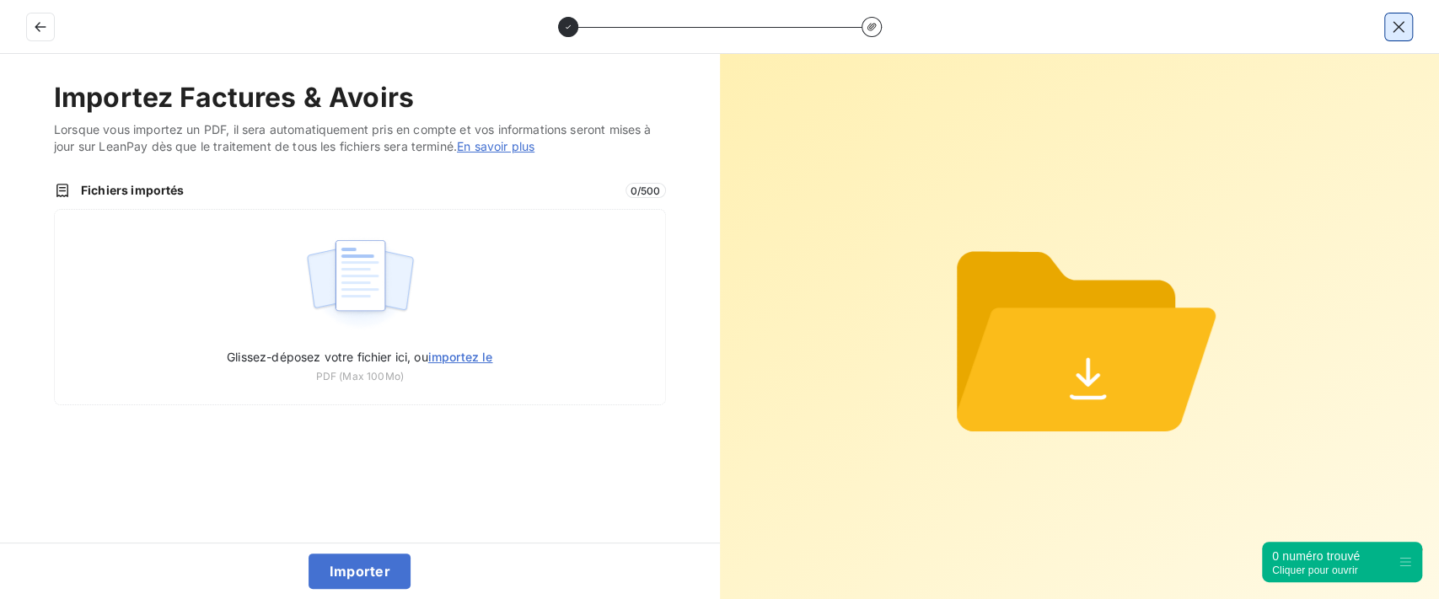
click at [1403, 35] on button "button" at bounding box center [1398, 26] width 27 height 27
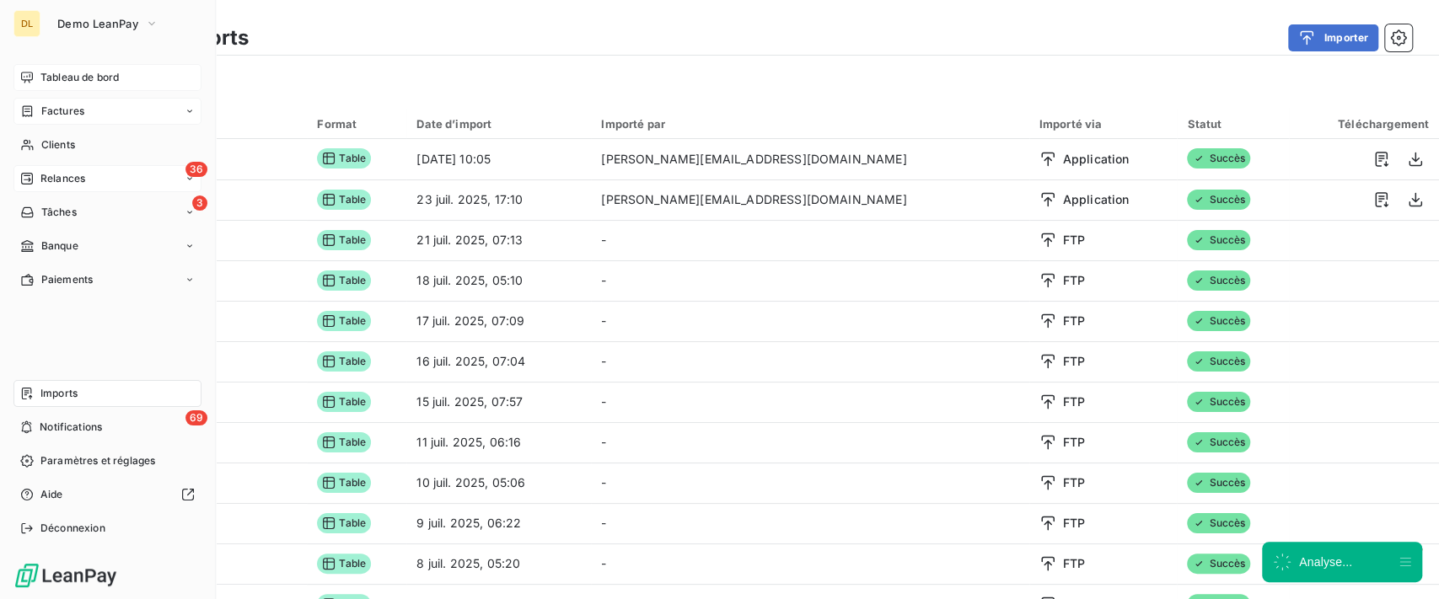
click at [61, 80] on span "Tableau de bord" at bounding box center [79, 77] width 78 height 15
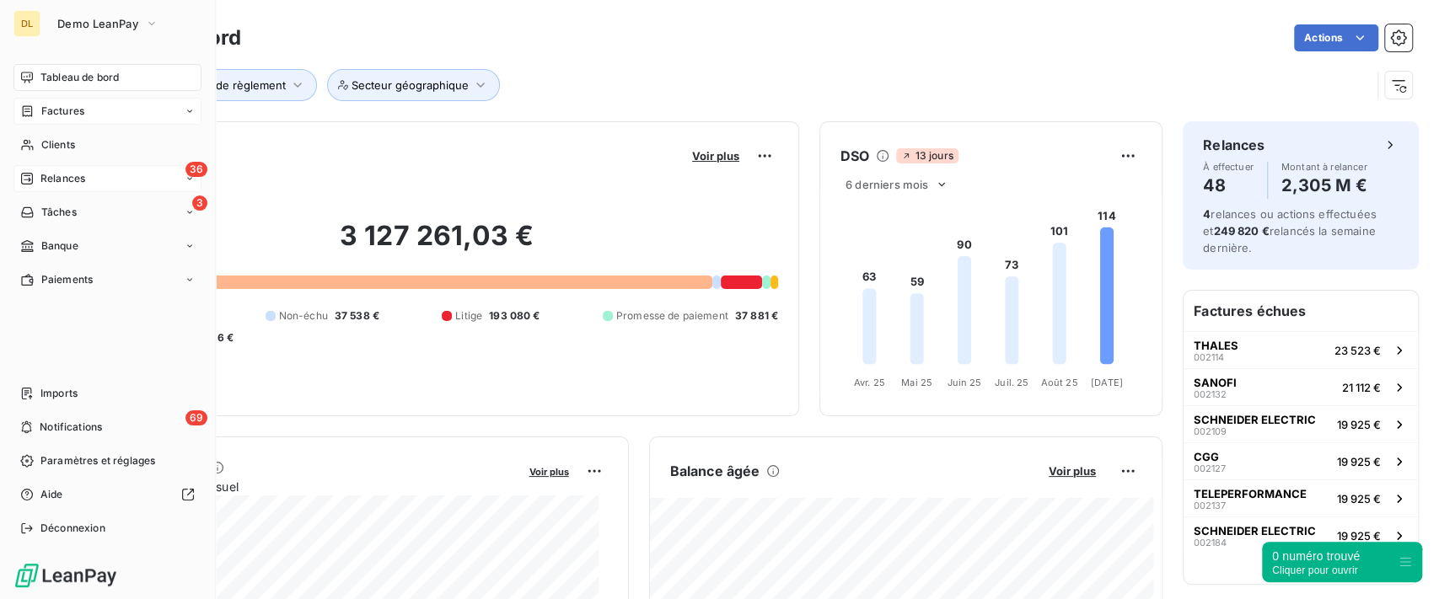
click at [88, 180] on div "36 Relances" at bounding box center [107, 178] width 188 height 27
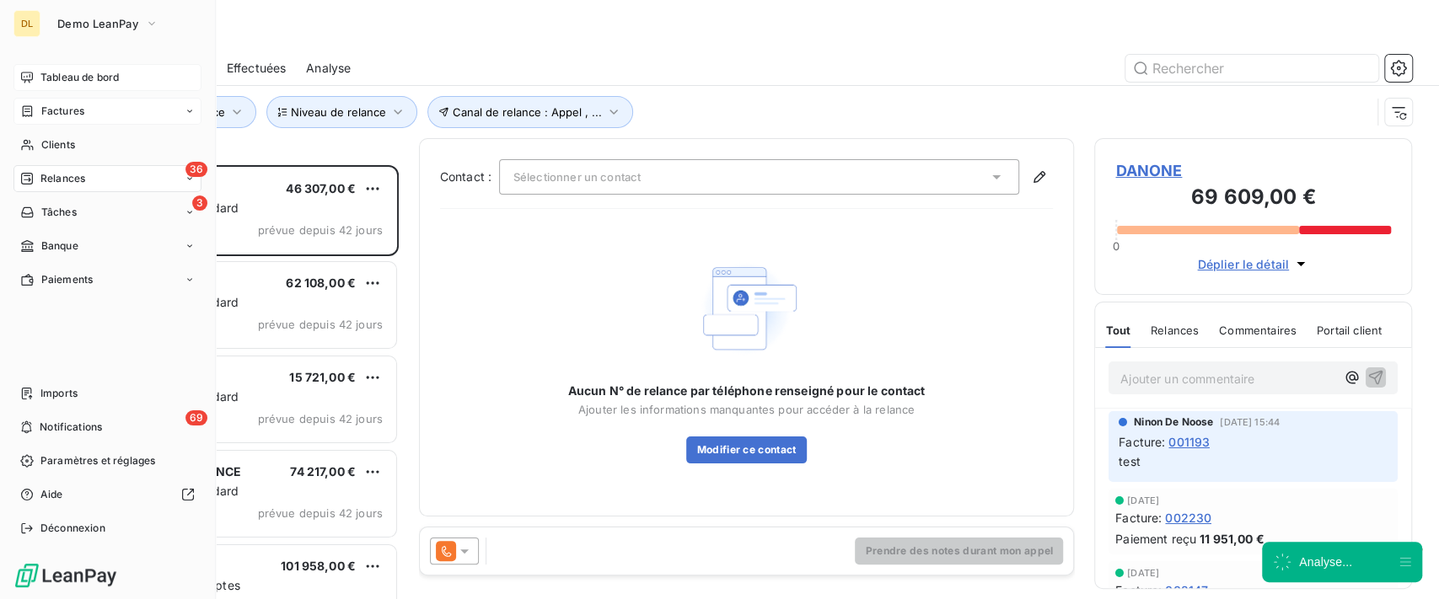
click at [41, 105] on span "Factures" at bounding box center [62, 111] width 43 height 15
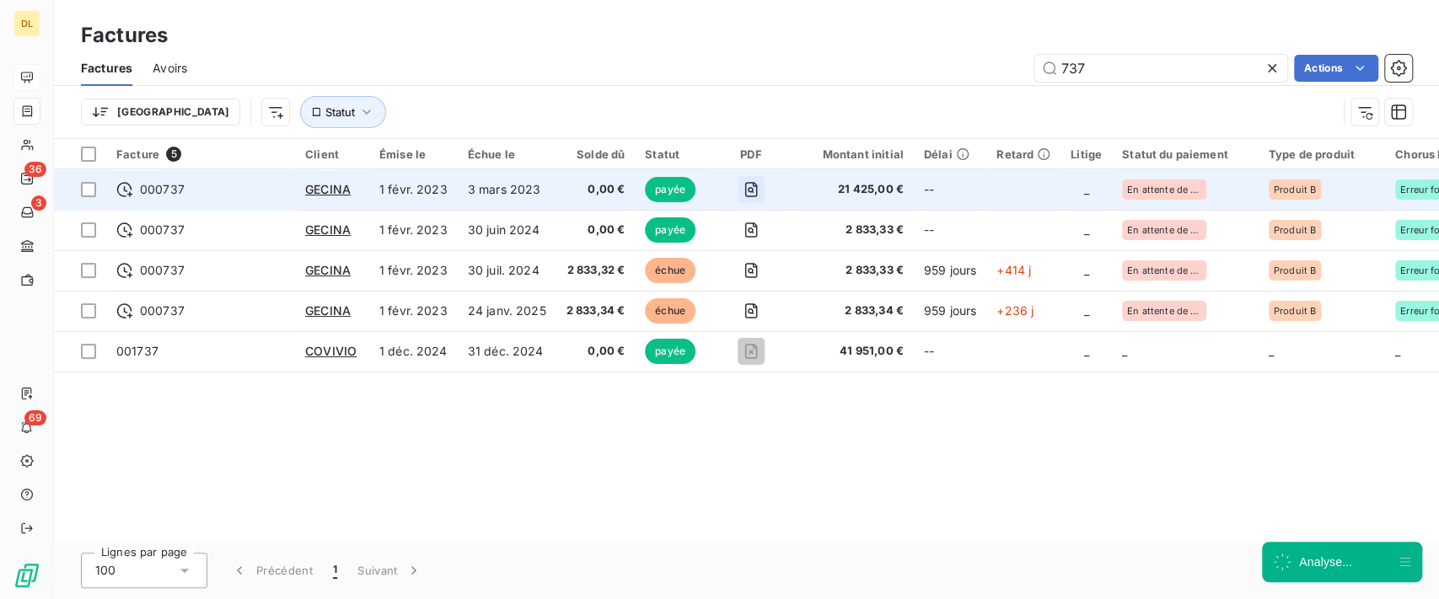
click at [753, 192] on icon "button" at bounding box center [751, 189] width 13 height 15
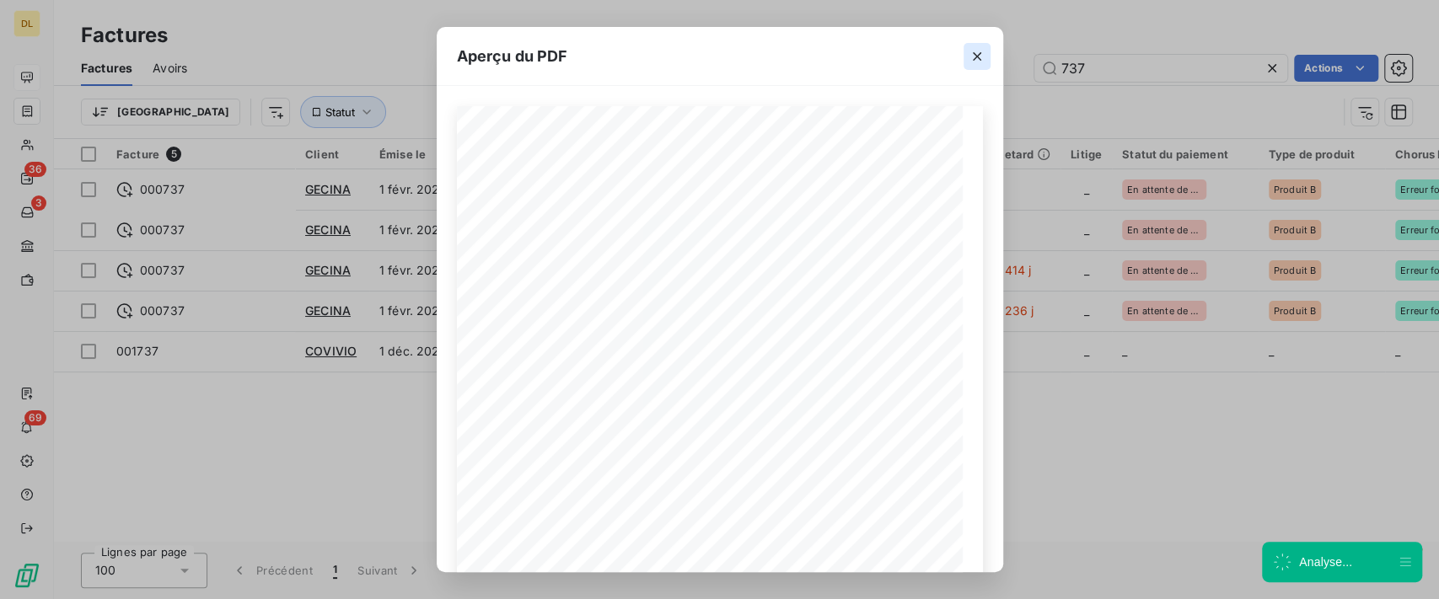
click at [964, 55] on button "button" at bounding box center [976, 56] width 27 height 27
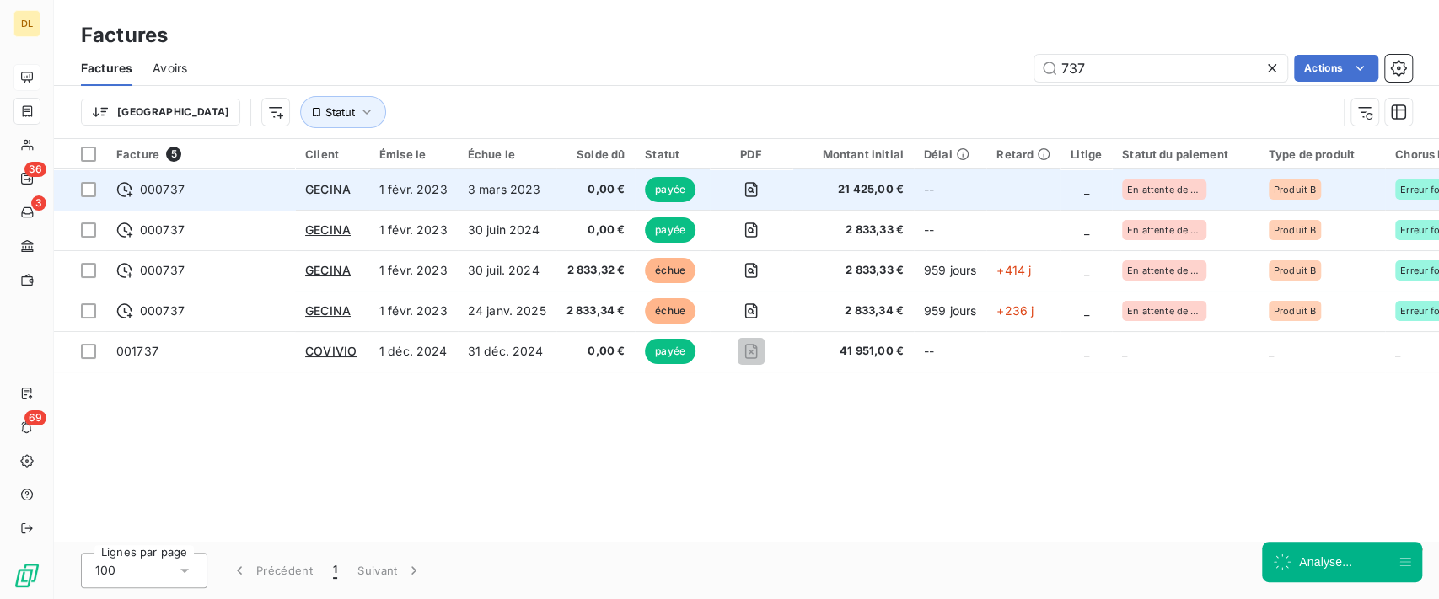
click at [914, 193] on td "--" at bounding box center [950, 189] width 72 height 40
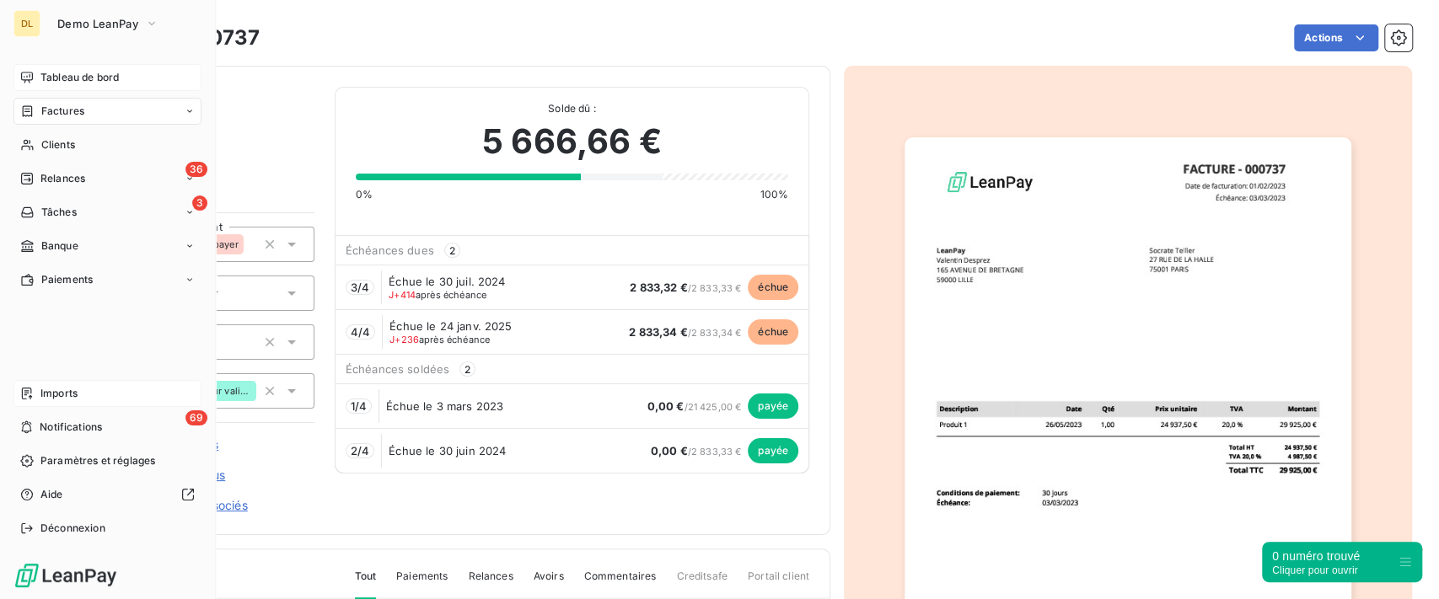
click at [94, 401] on div "Imports" at bounding box center [107, 393] width 188 height 27
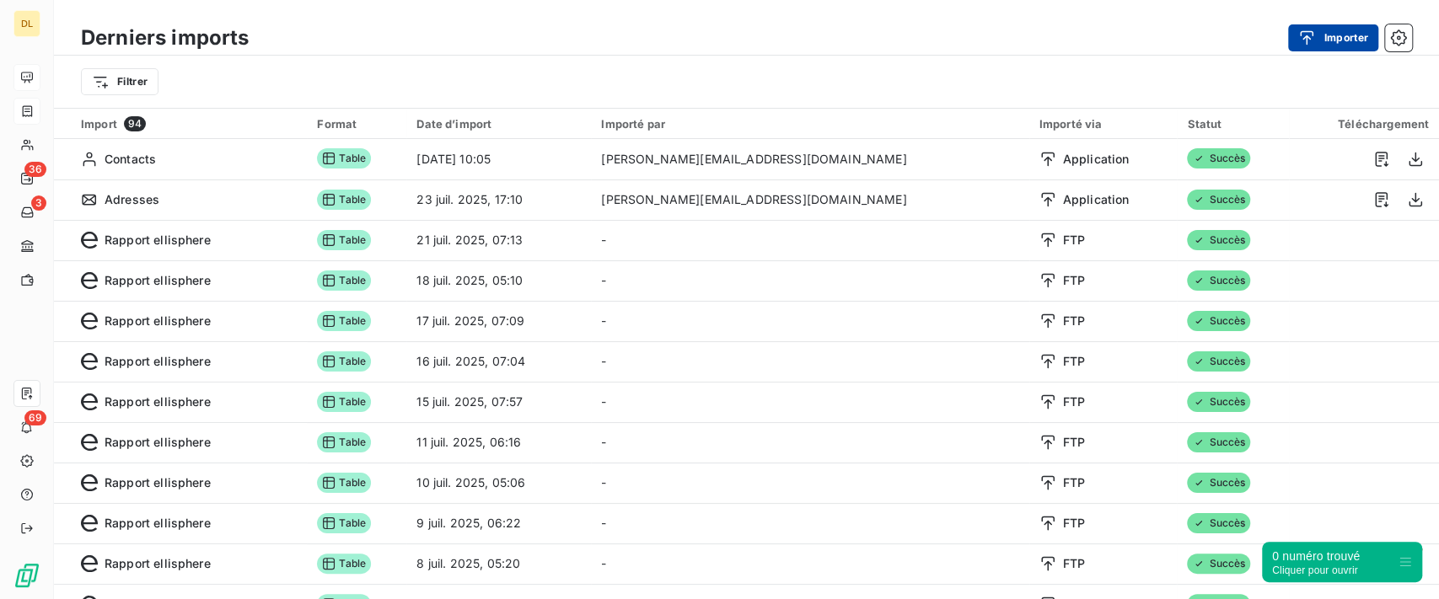
click at [1315, 39] on div "button" at bounding box center [1310, 38] width 25 height 17
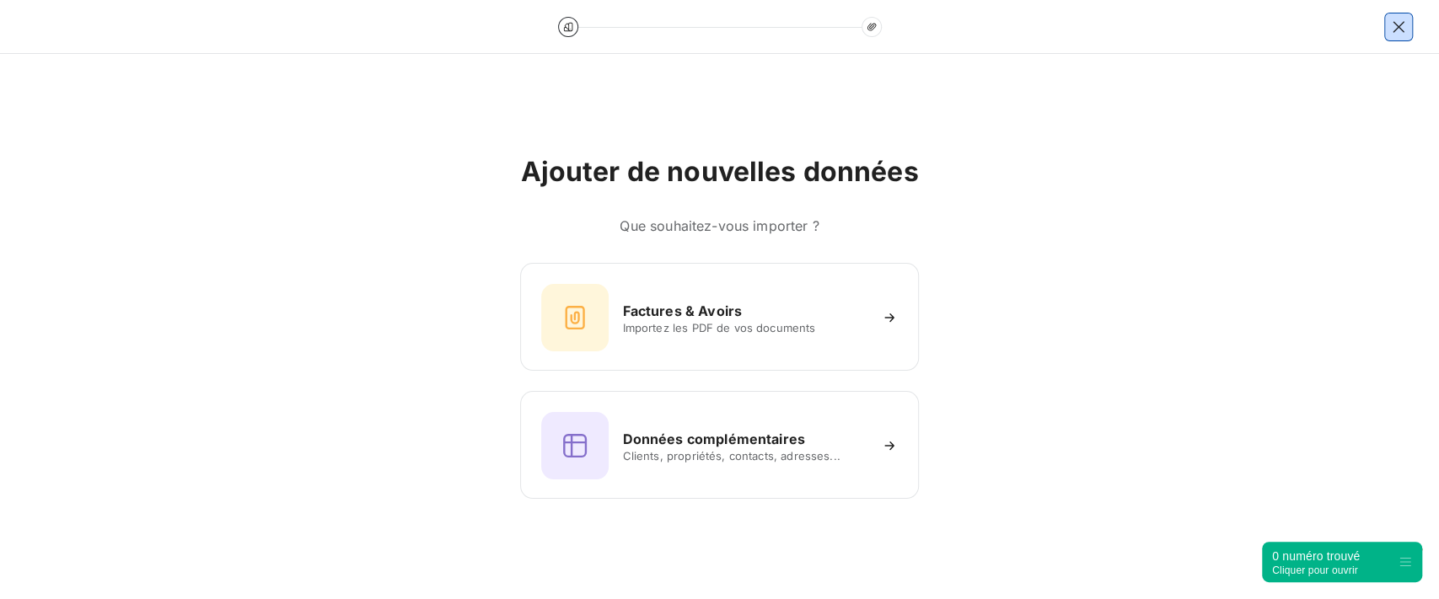
click at [1391, 27] on icon "button" at bounding box center [1398, 27] width 17 height 17
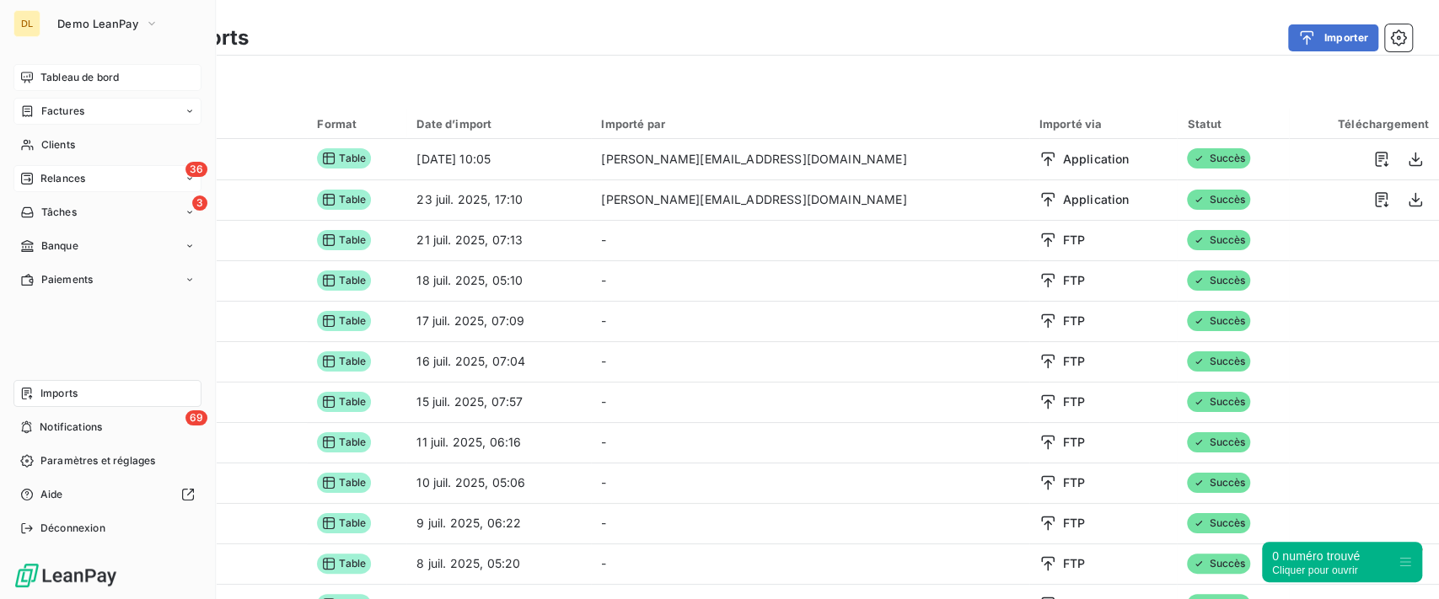
click at [157, 185] on div "36 Relances" at bounding box center [107, 178] width 188 height 27
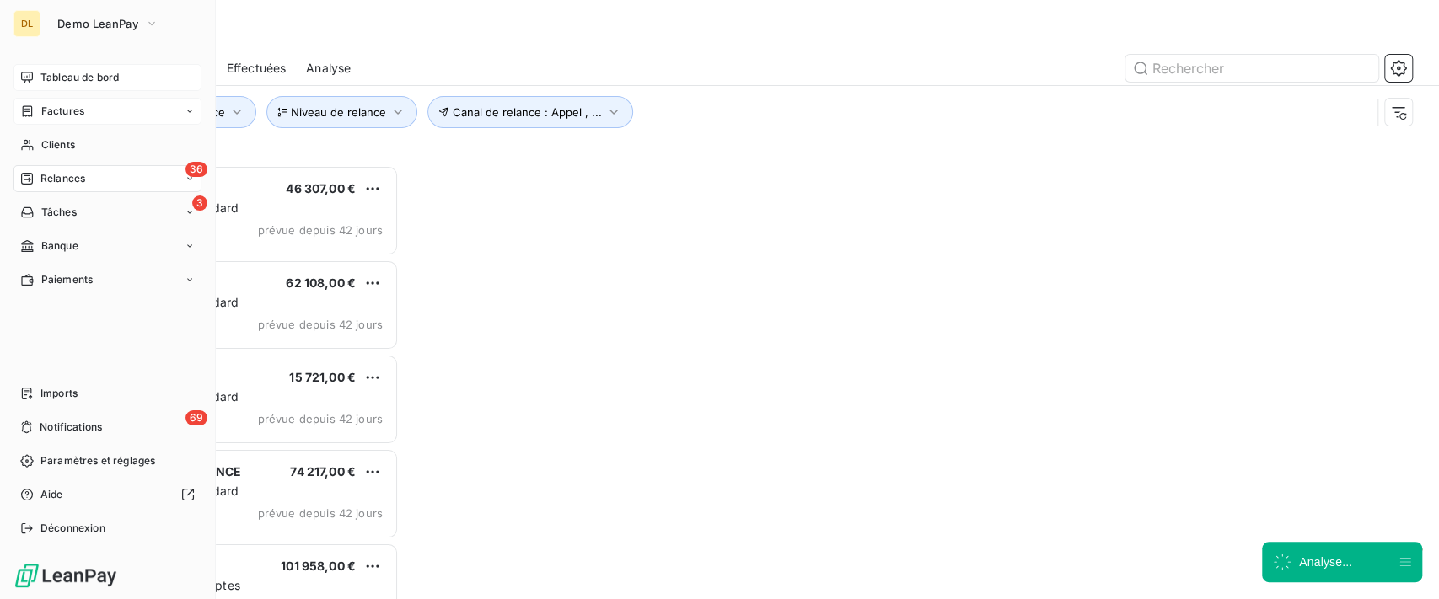
scroll to position [416, 300]
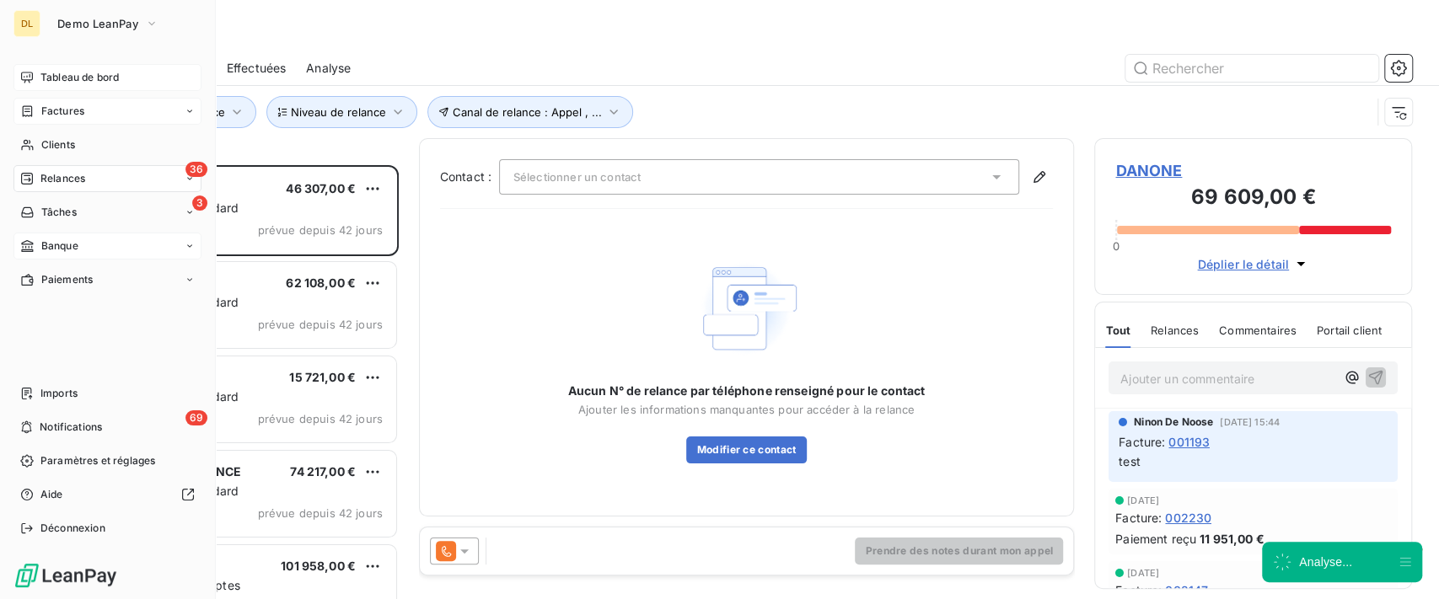
click at [101, 247] on div "Banque" at bounding box center [107, 246] width 188 height 27
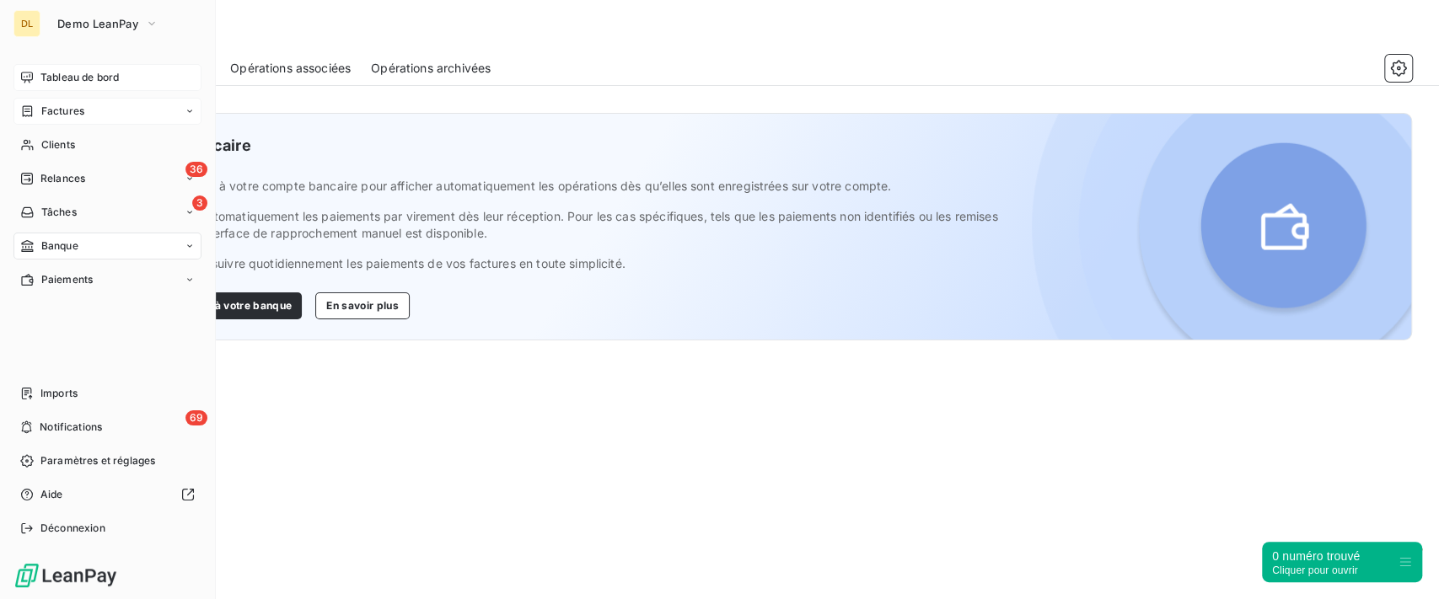
click at [97, 113] on div "Factures" at bounding box center [107, 111] width 188 height 27
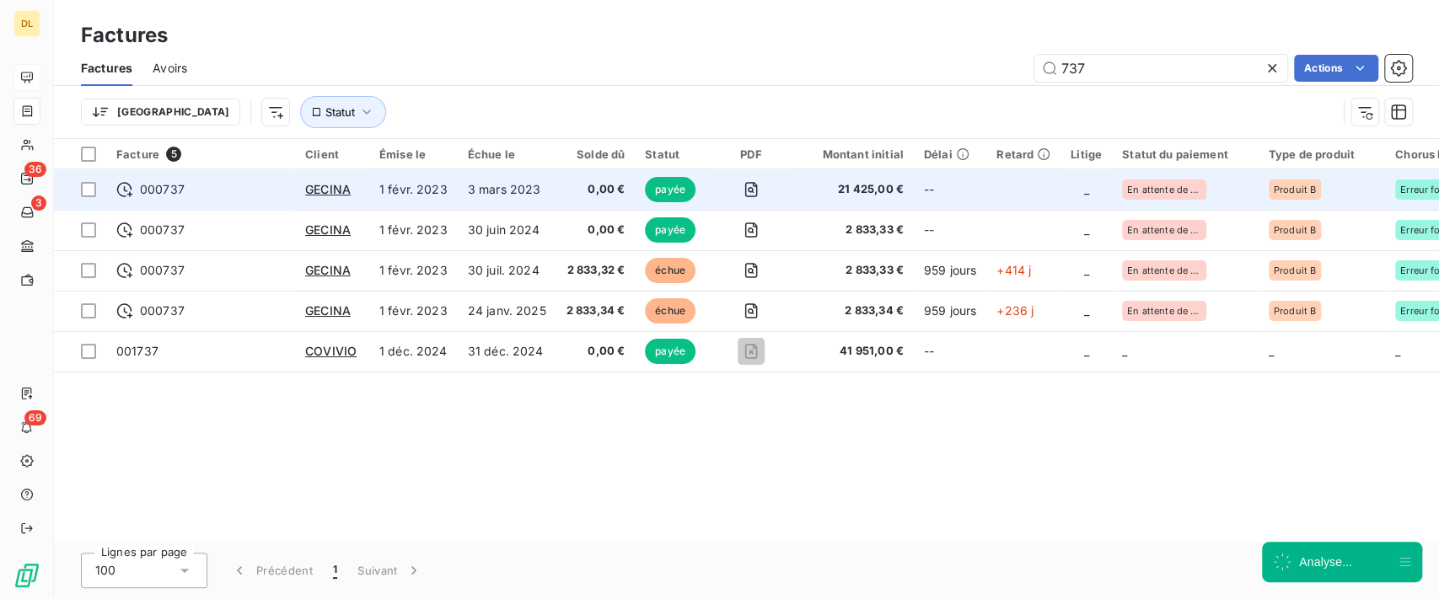
click at [517, 203] on td "3 mars 2023" at bounding box center [507, 189] width 99 height 40
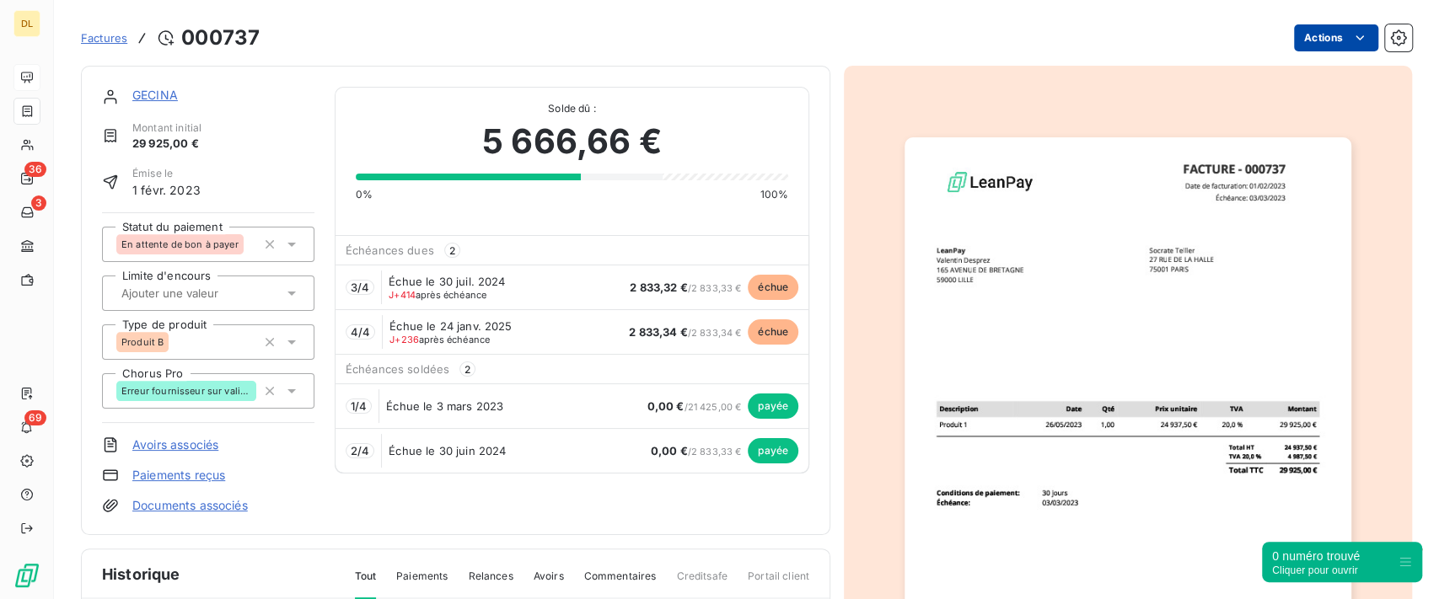
click at [1325, 29] on html "DL 36 3 69 Factures [DRIVERS_LICENSE_NUMBER] Actions GECINA Montant initial 29 …" at bounding box center [719, 299] width 1439 height 599
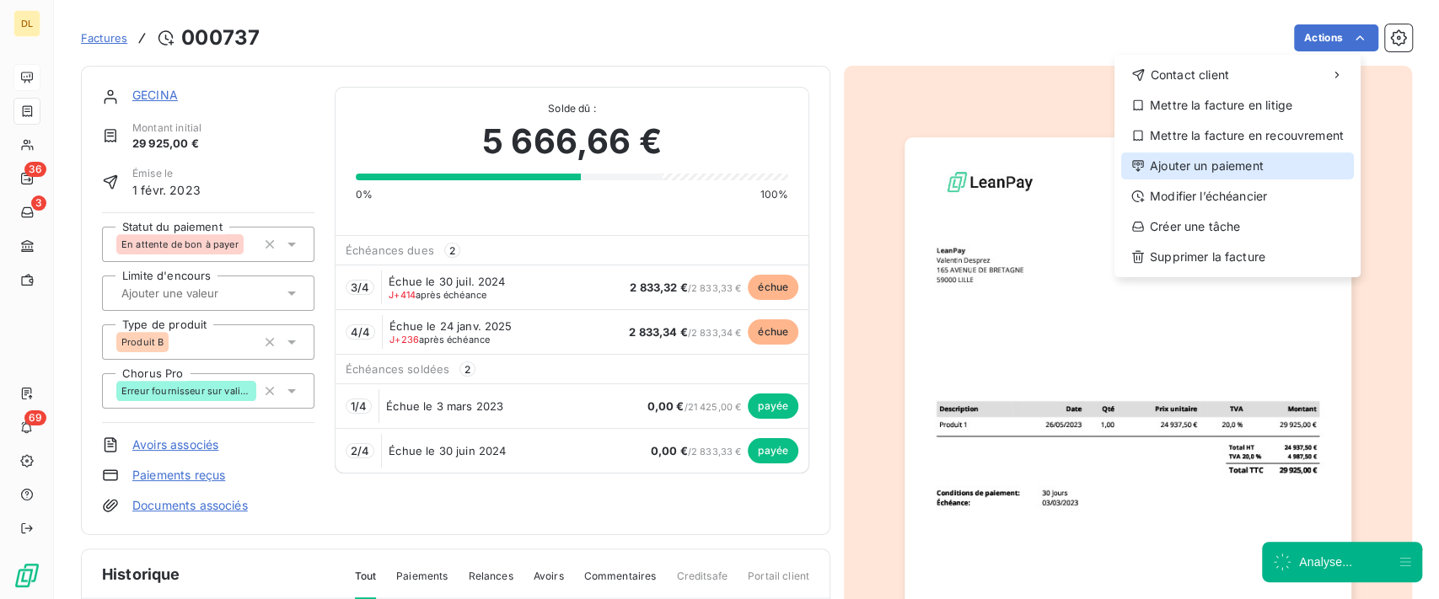
click at [1227, 178] on div "Ajouter un paiement" at bounding box center [1237, 166] width 233 height 27
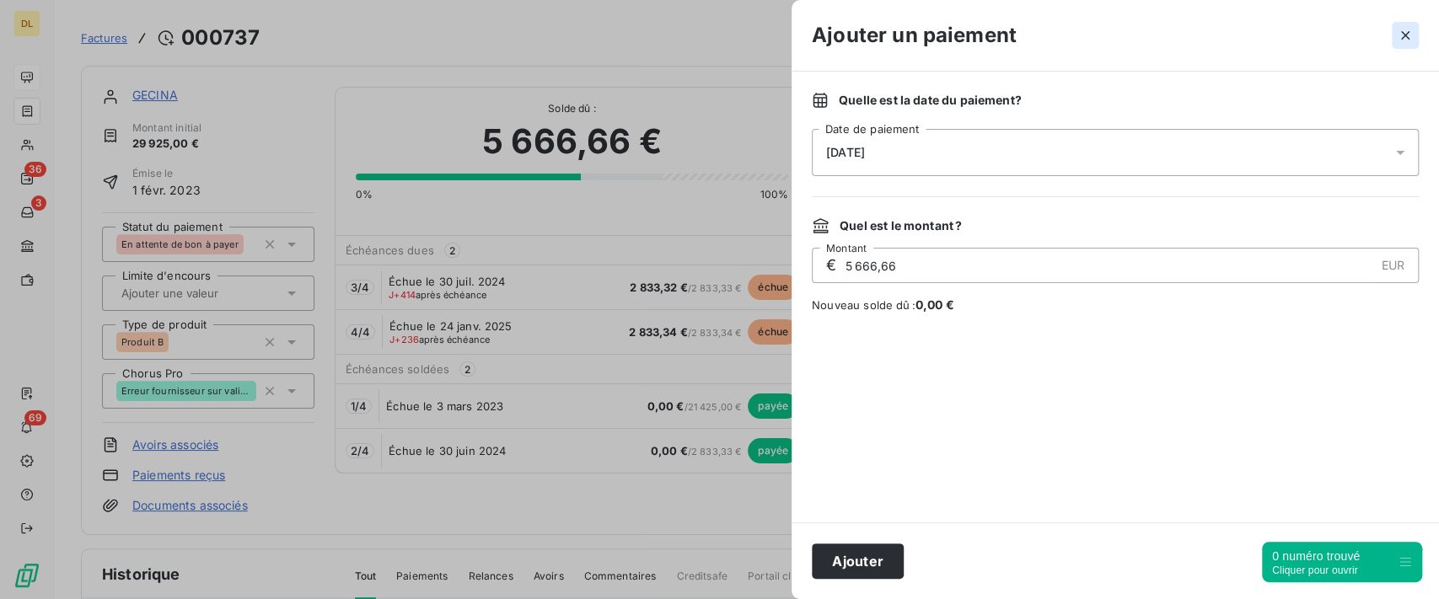
click at [1403, 34] on icon "button" at bounding box center [1405, 35] width 8 height 8
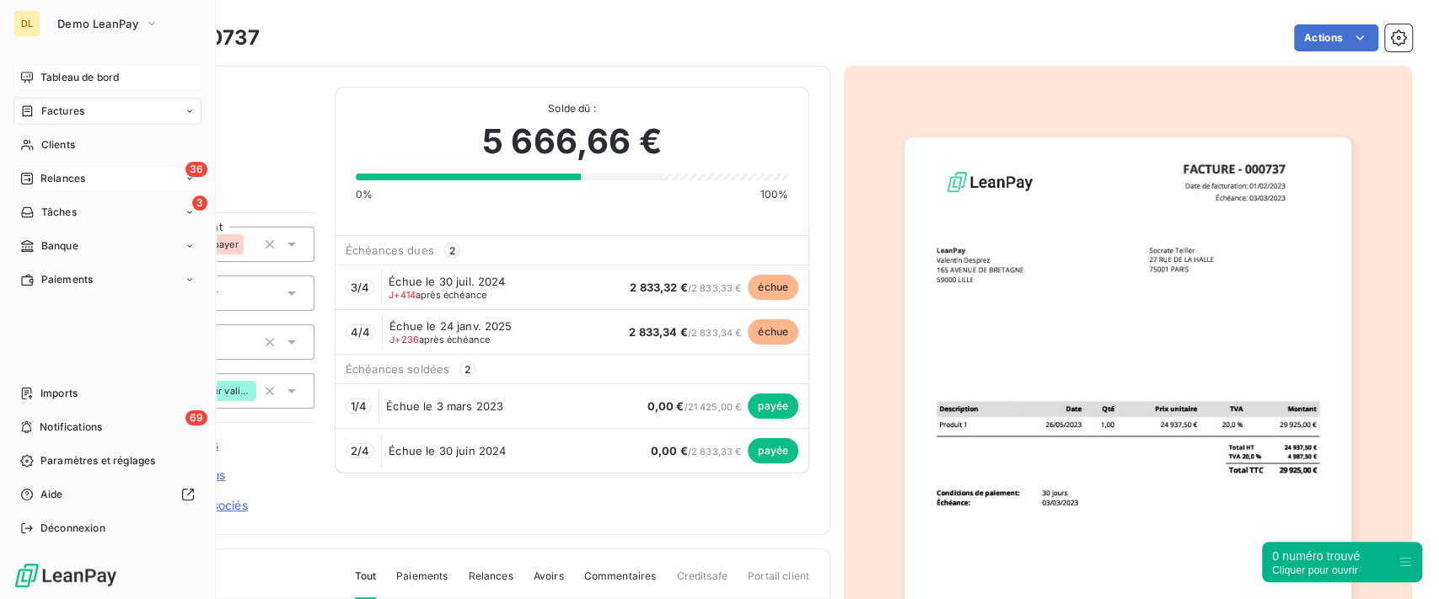
click at [136, 174] on div "36 Relances" at bounding box center [107, 178] width 188 height 27
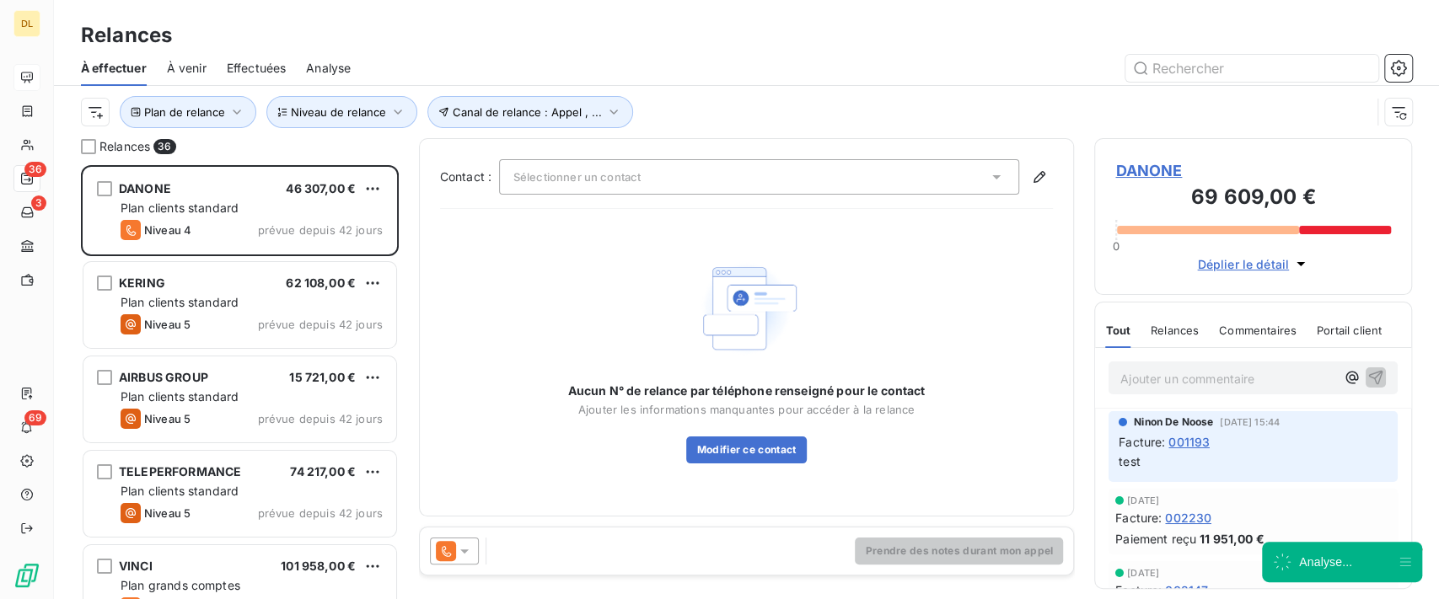
scroll to position [416, 300]
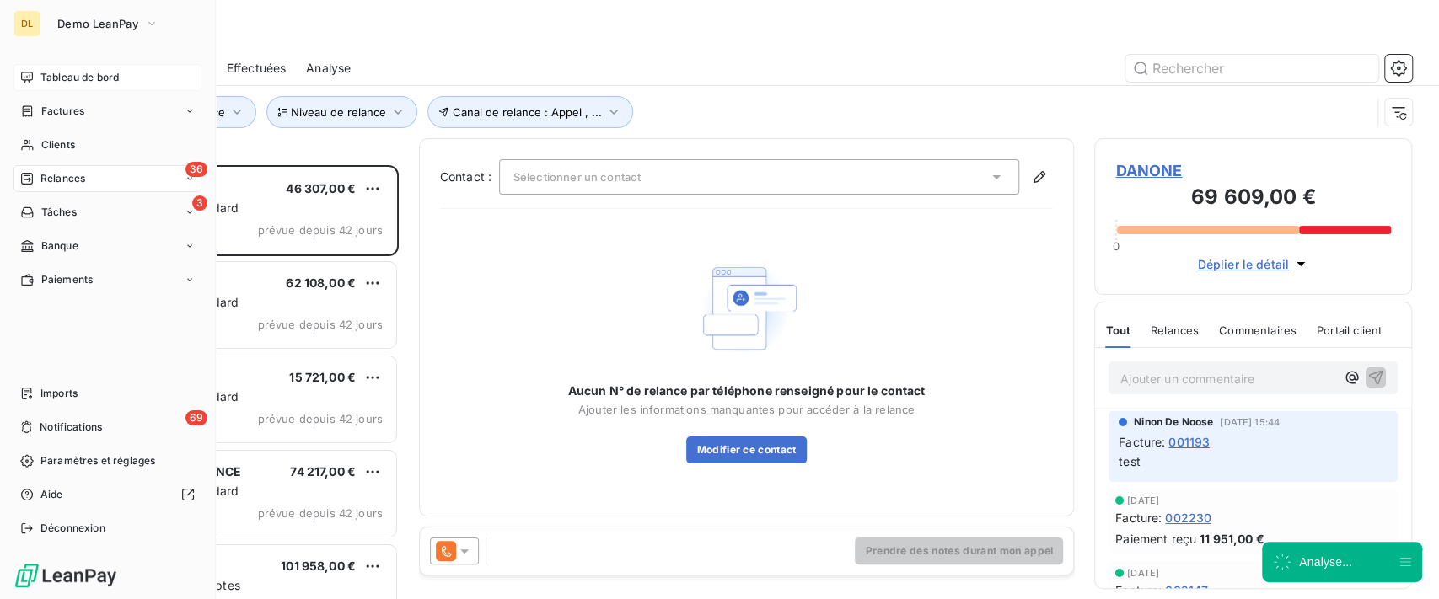
click at [45, 71] on span "Tableau de bord" at bounding box center [79, 77] width 78 height 15
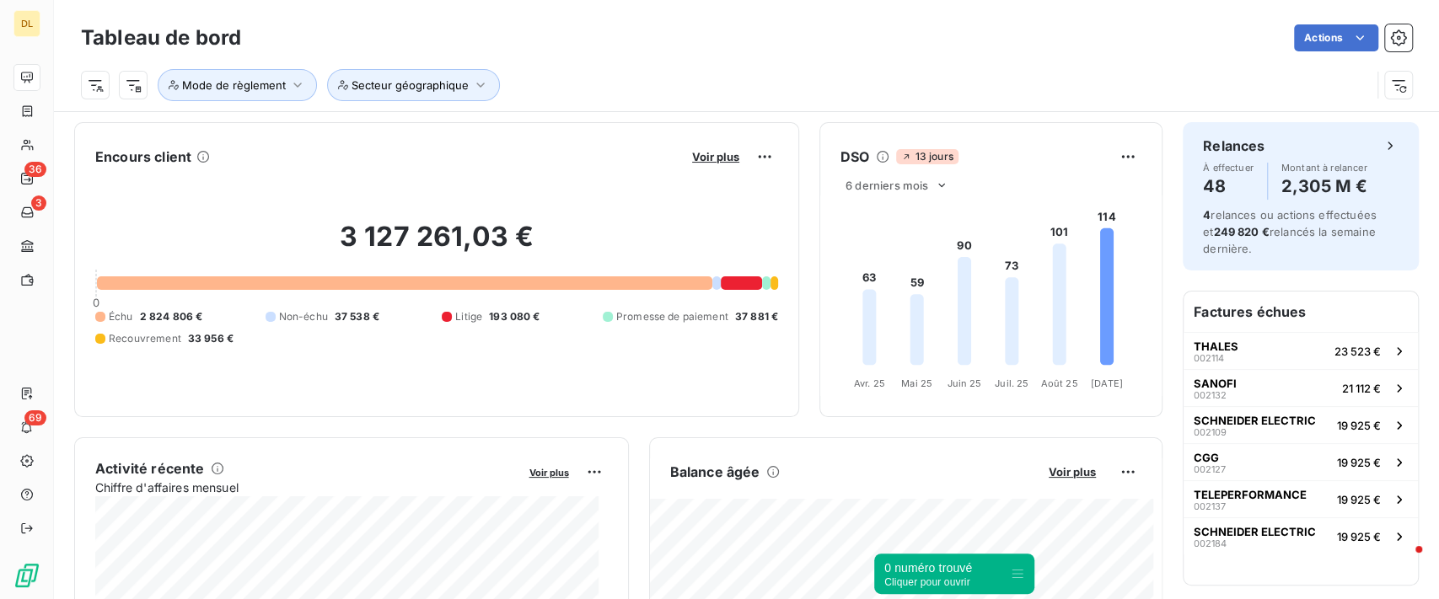
drag, startPoint x: 1405, startPoint y: 565, endPoint x: 1017, endPoint y: 577, distance: 387.9
click at [1017, 577] on icon at bounding box center [1017, 573] width 13 height 13
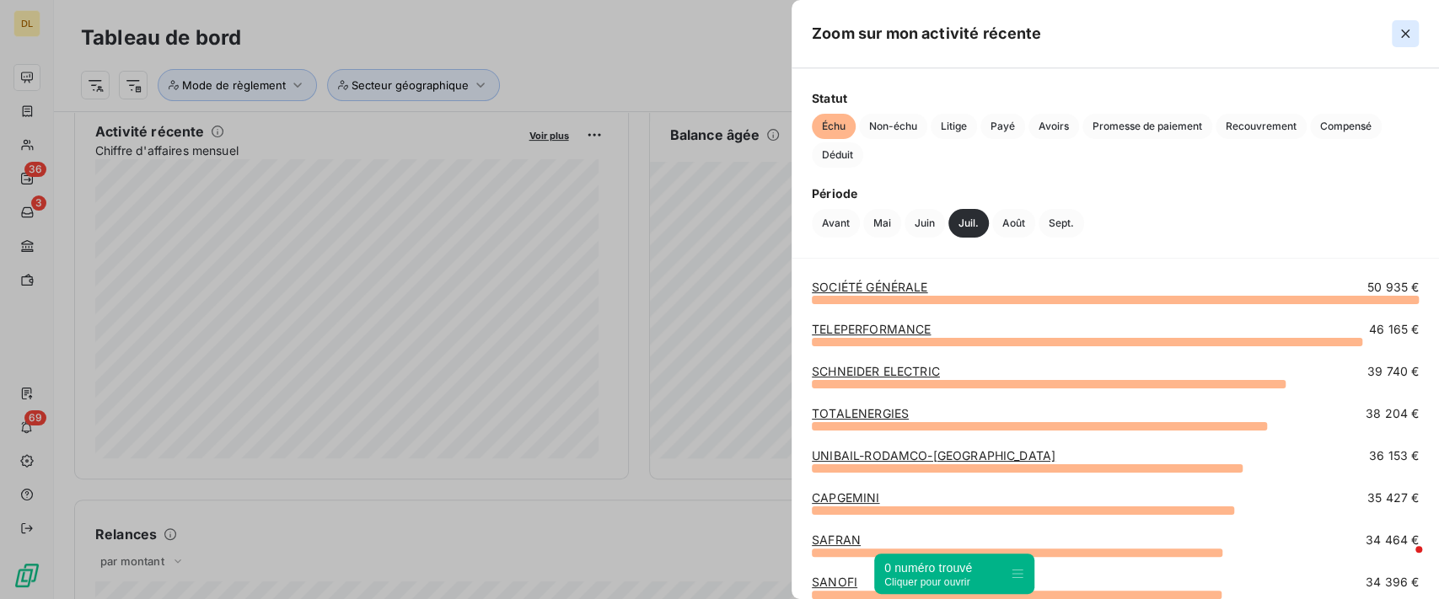
click at [1404, 40] on icon "button" at bounding box center [1405, 33] width 17 height 17
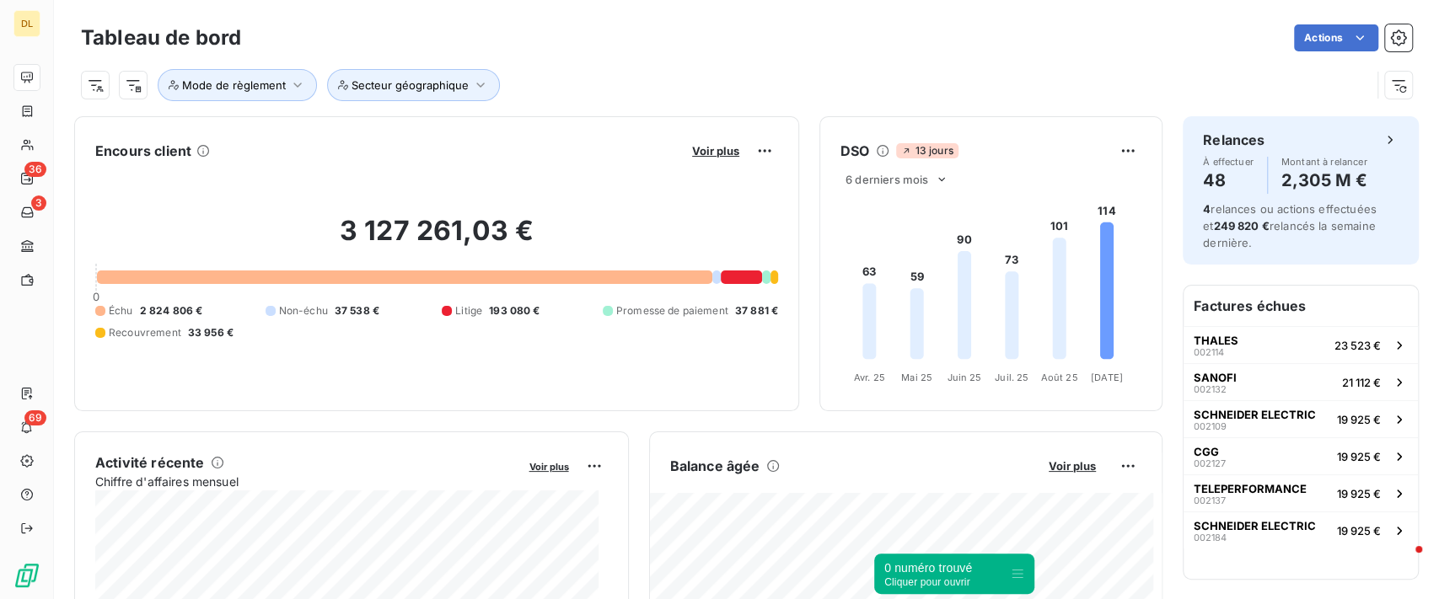
scroll to position [0, 0]
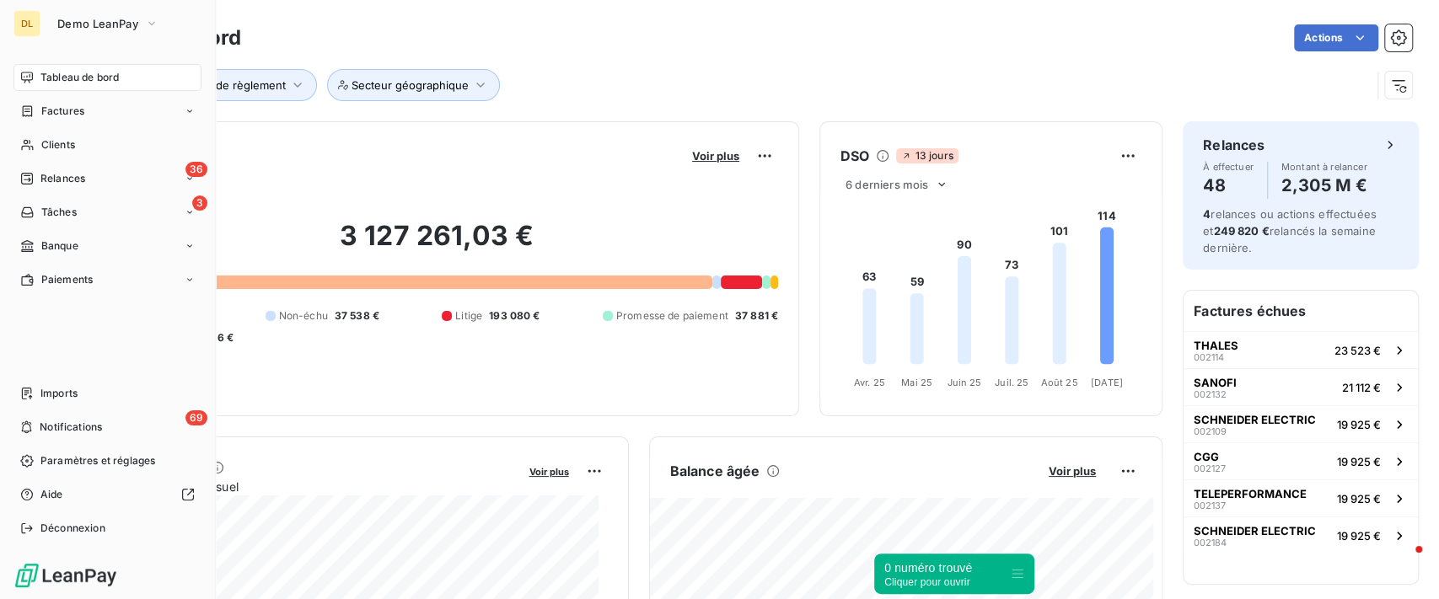
click at [77, 179] on span "Relances" at bounding box center [62, 178] width 45 height 15
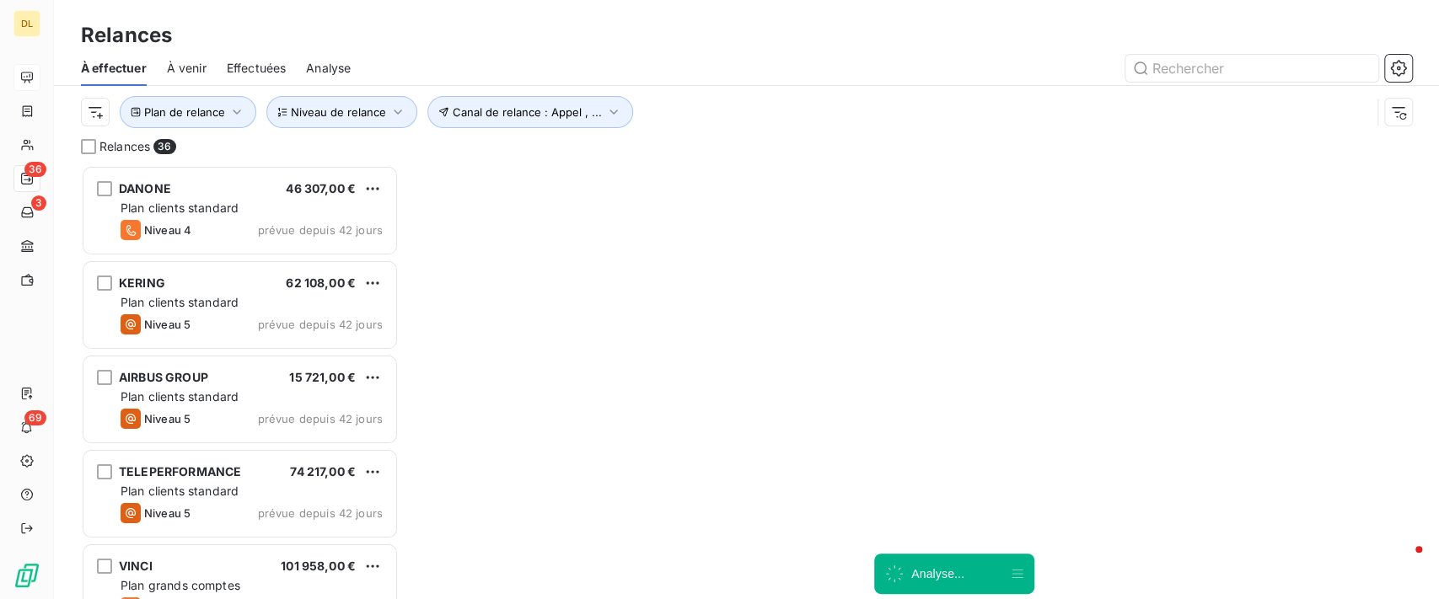
scroll to position [416, 300]
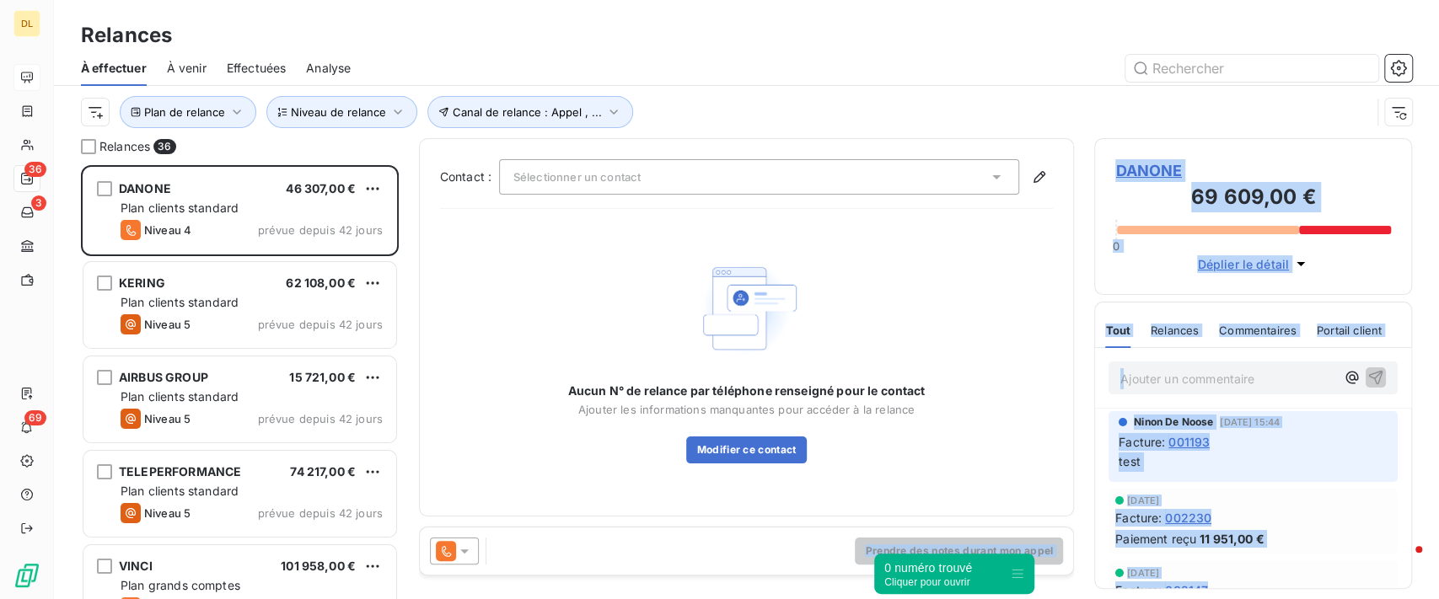
drag, startPoint x: 983, startPoint y: 575, endPoint x: 784, endPoint y: 570, distance: 199.0
click at [784, 570] on body "DL 36 3 69 Relances À effectuer À venir Effectuées Analyse Plan de relance Cana…" at bounding box center [719, 299] width 1439 height 599
copy body "Loremip dol sitam consec adi elits DOEIUS 81 626,76 € 8 Tempori ut labore Etdo …"
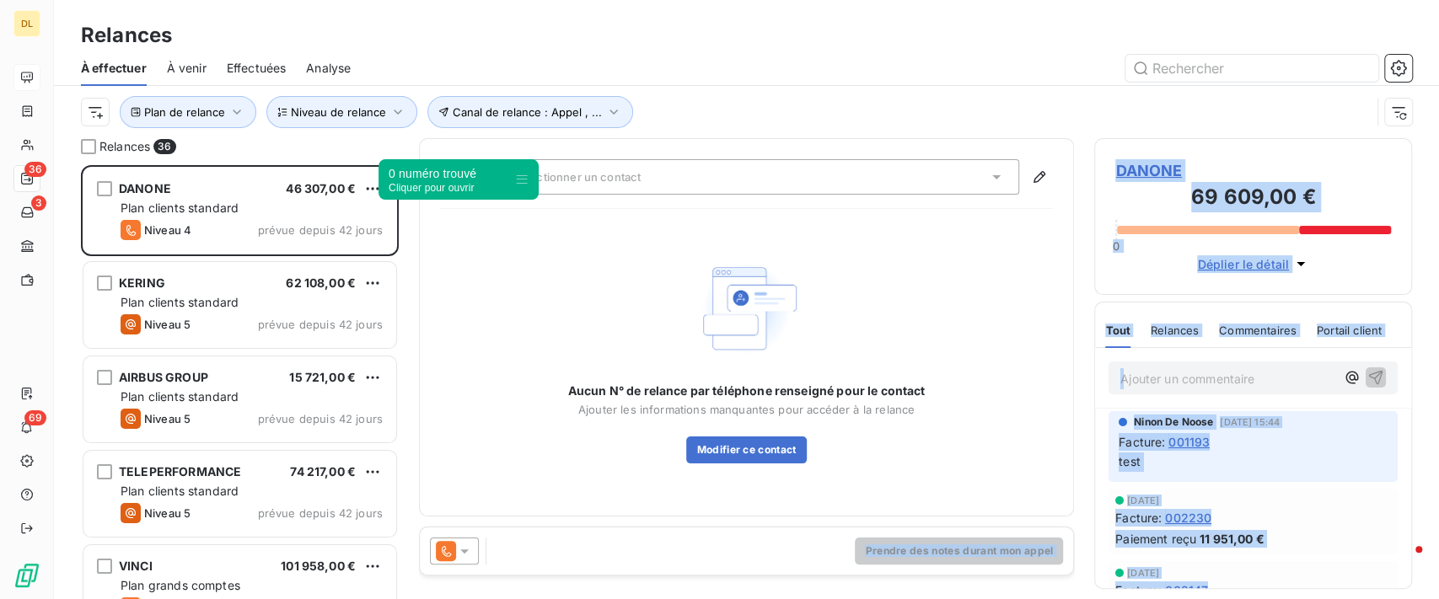
click at [515, 186] on icon at bounding box center [521, 179] width 13 height 13
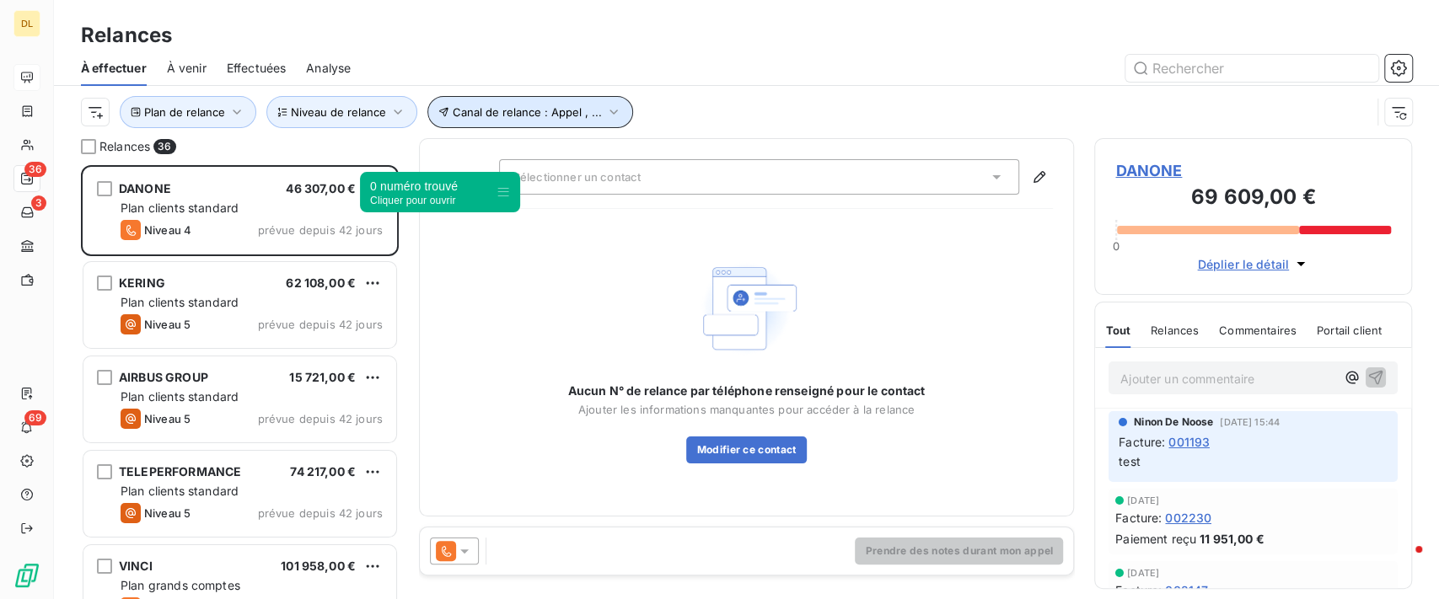
click at [605, 110] on icon "button" at bounding box center [613, 112] width 17 height 17
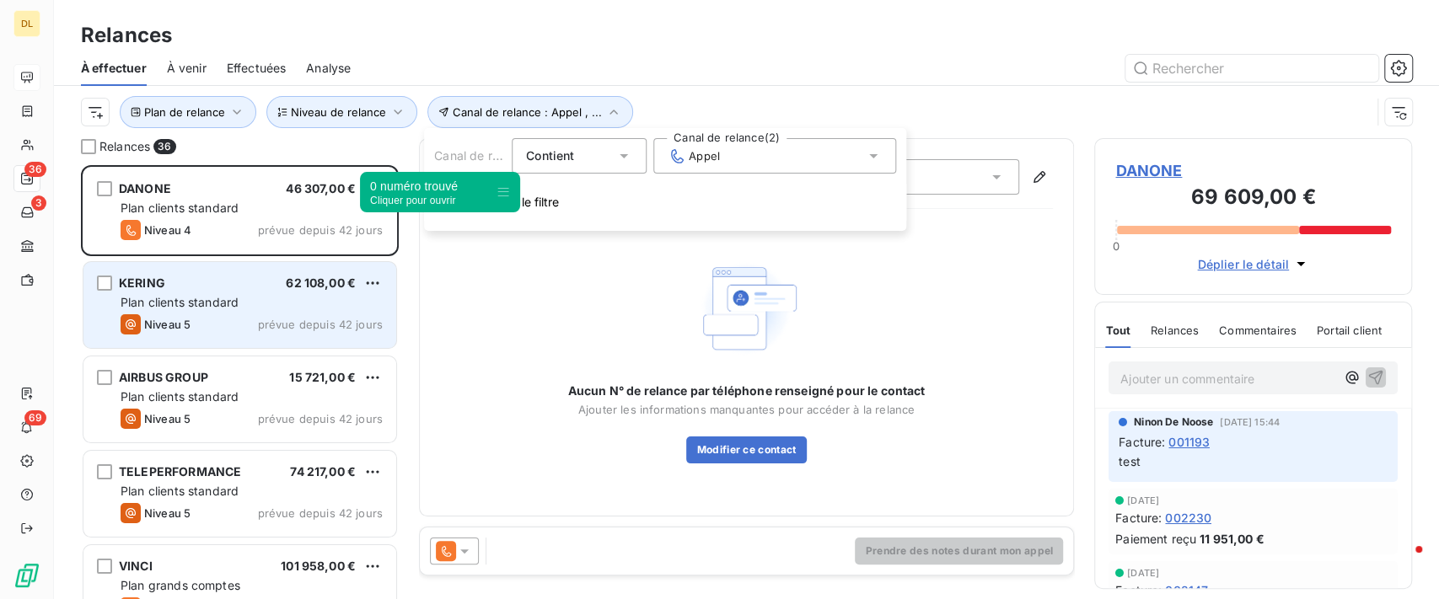
click at [223, 276] on div "KERING 62 108,00 €" at bounding box center [252, 283] width 262 height 15
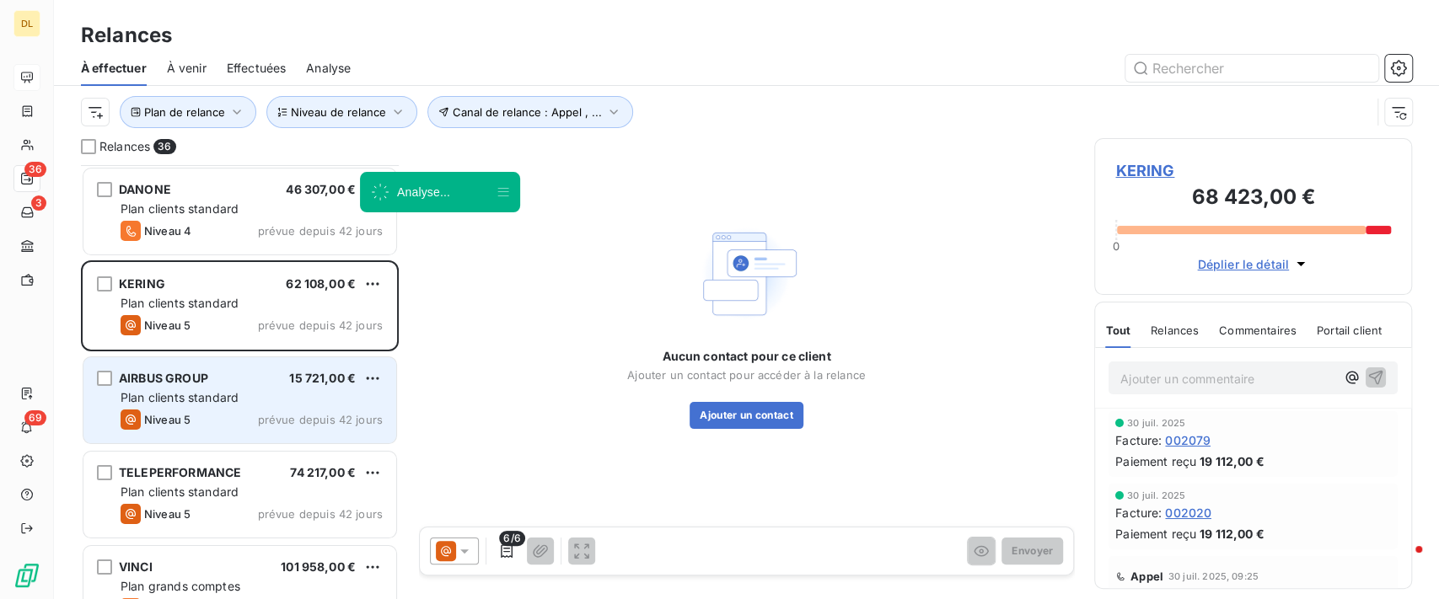
scroll to position [337, 0]
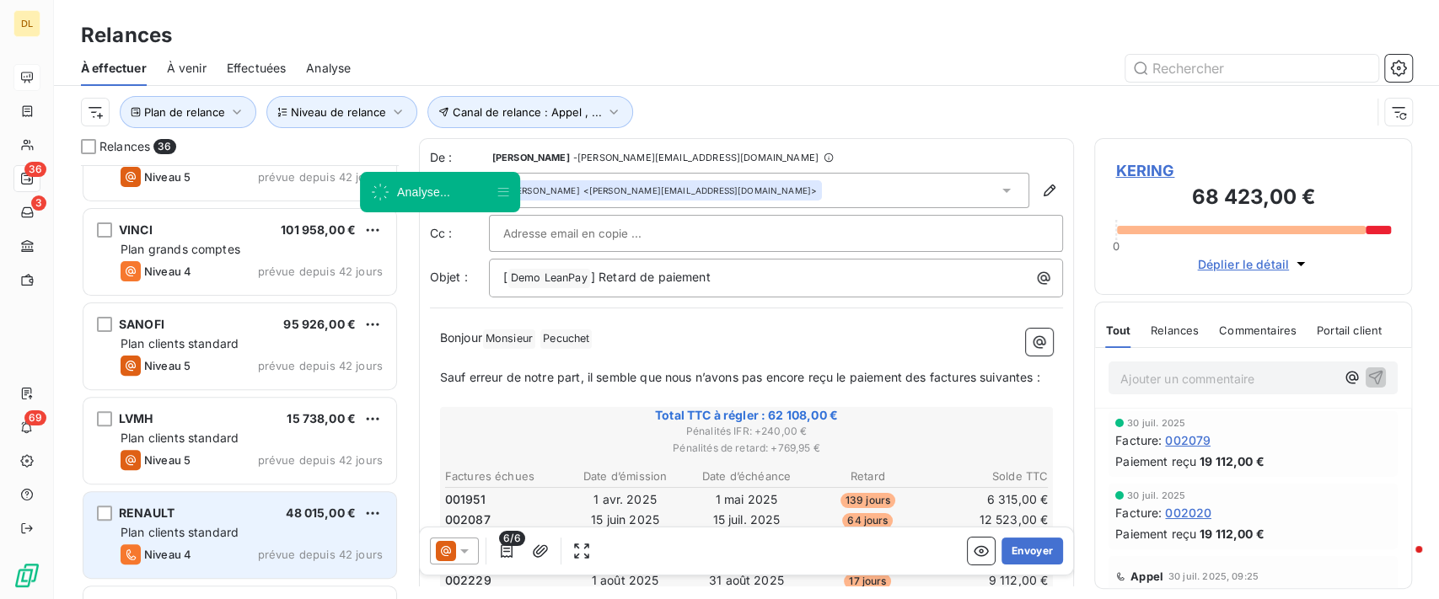
click at [209, 531] on span "Plan clients standard" at bounding box center [180, 532] width 118 height 14
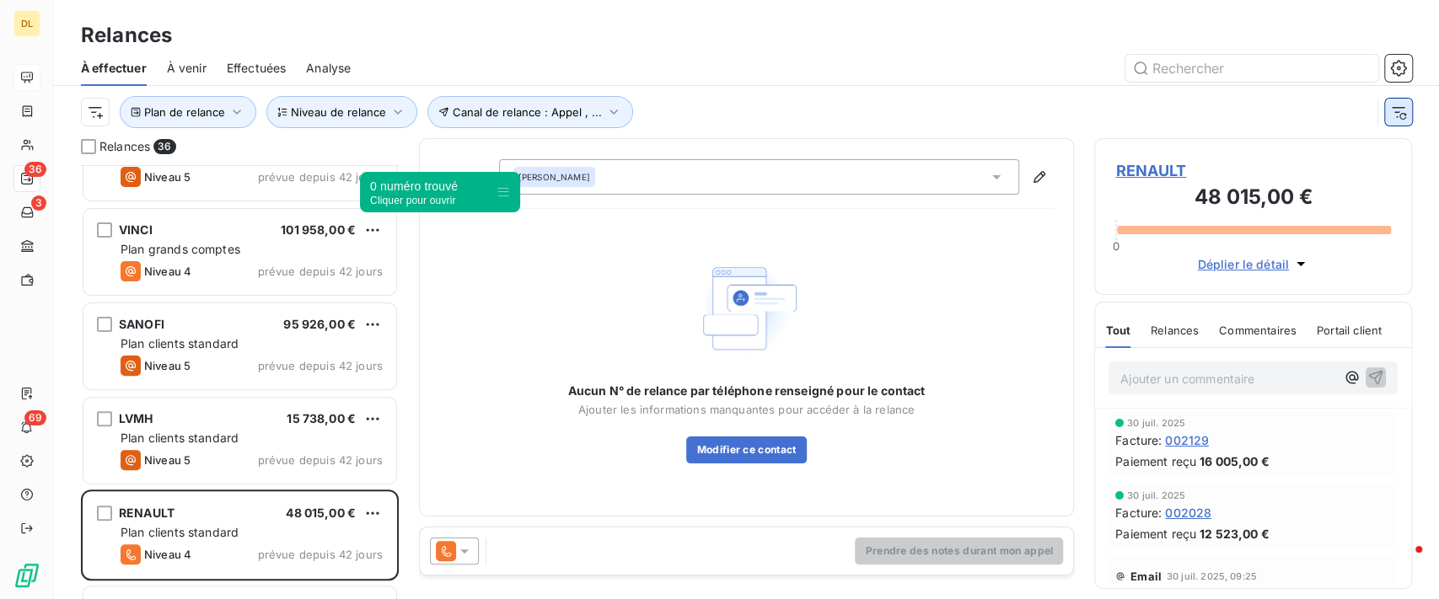
click at [1392, 112] on icon "button" at bounding box center [1398, 112] width 17 height 17
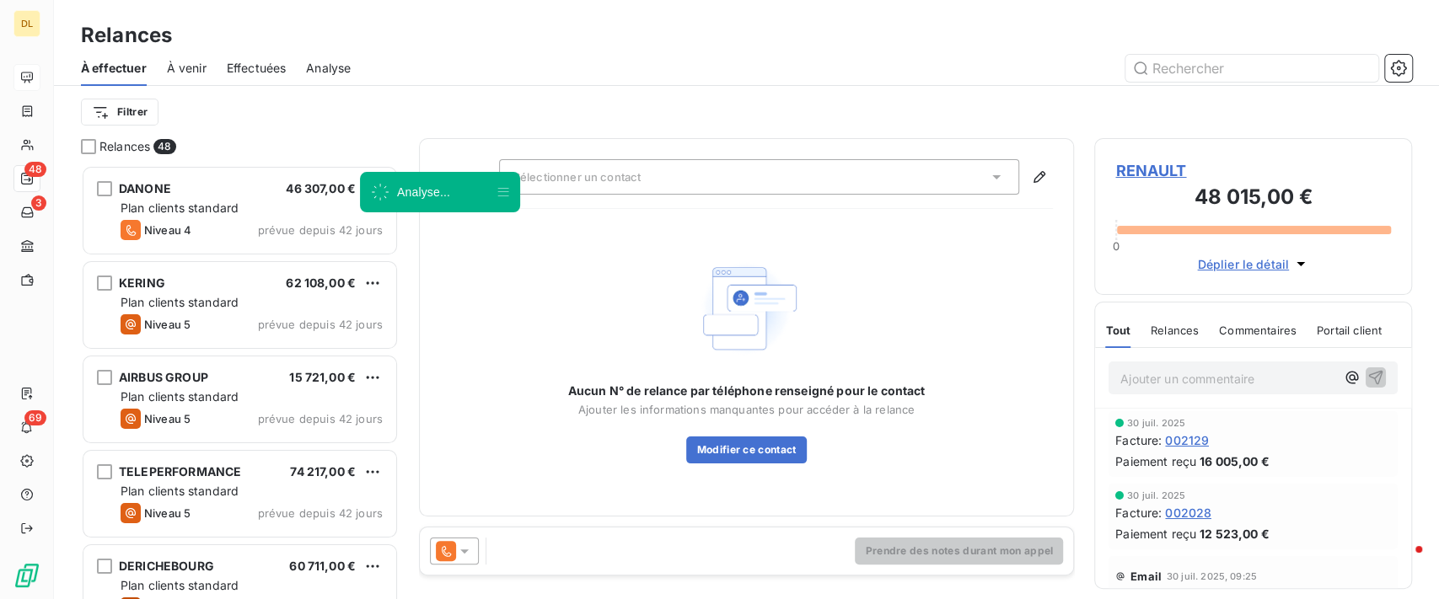
scroll to position [416, 300]
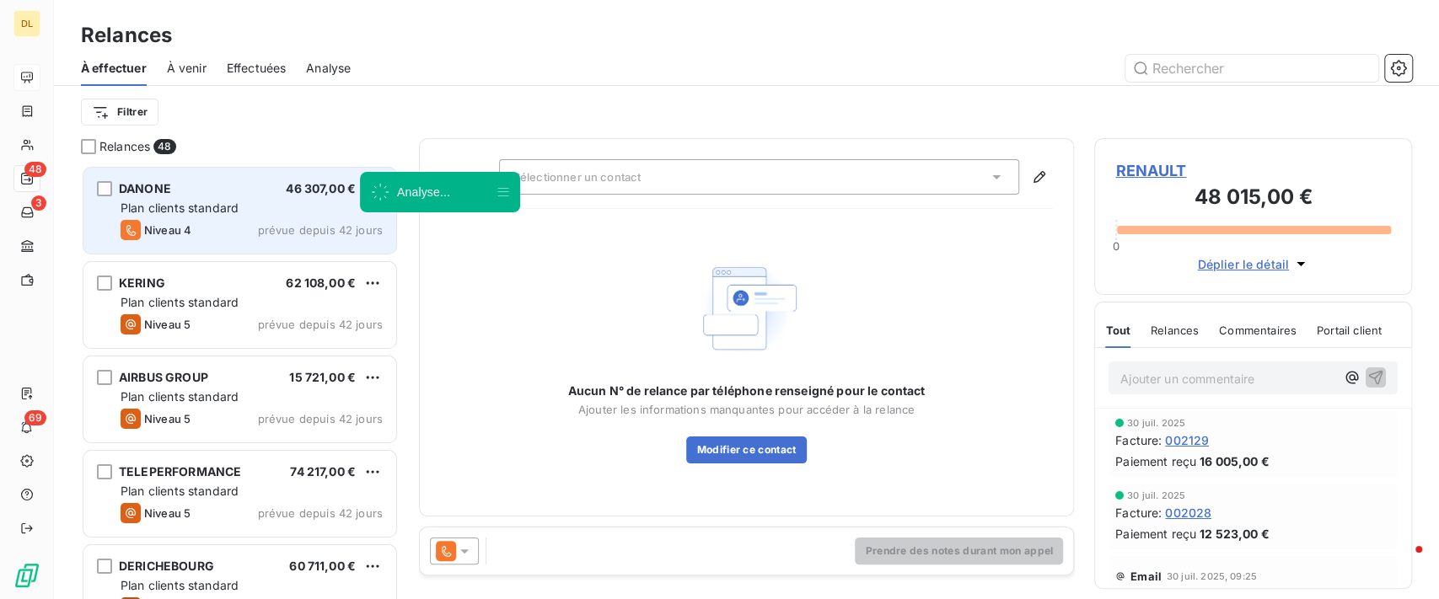
click at [205, 220] on div "Niveau 4 prévue depuis 42 jours" at bounding box center [252, 230] width 262 height 20
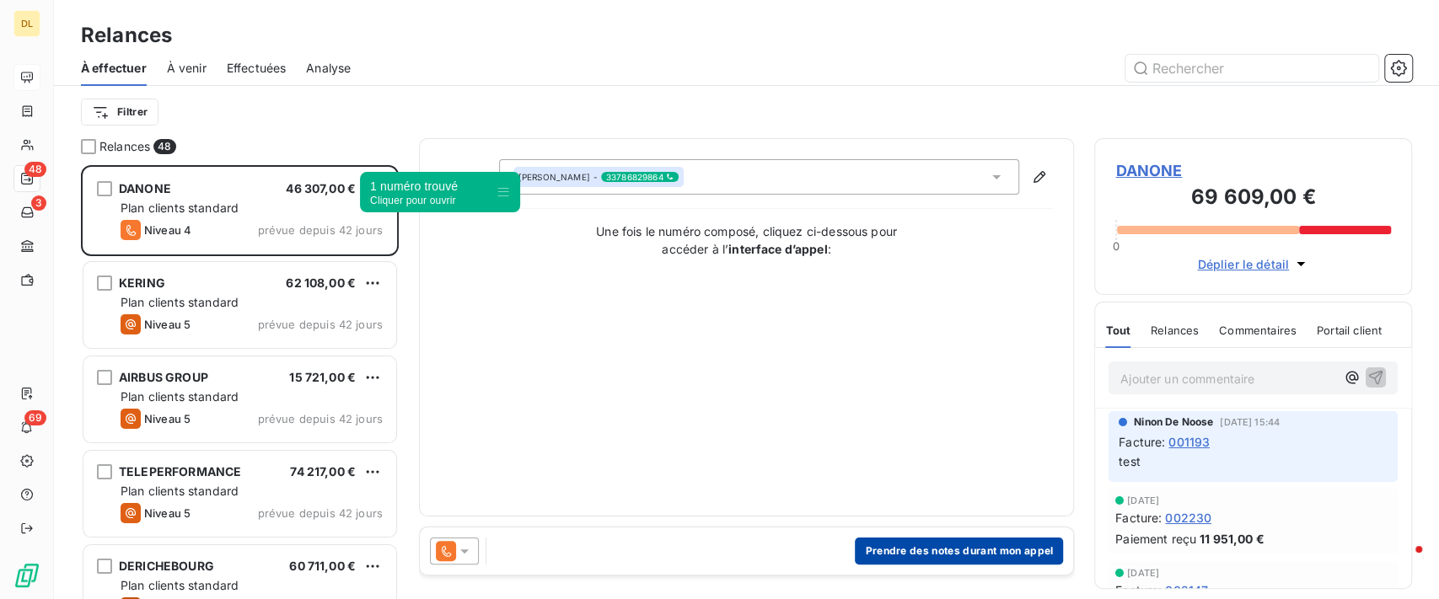
click at [982, 554] on button "Prendre des notes durant mon appel" at bounding box center [959, 551] width 208 height 27
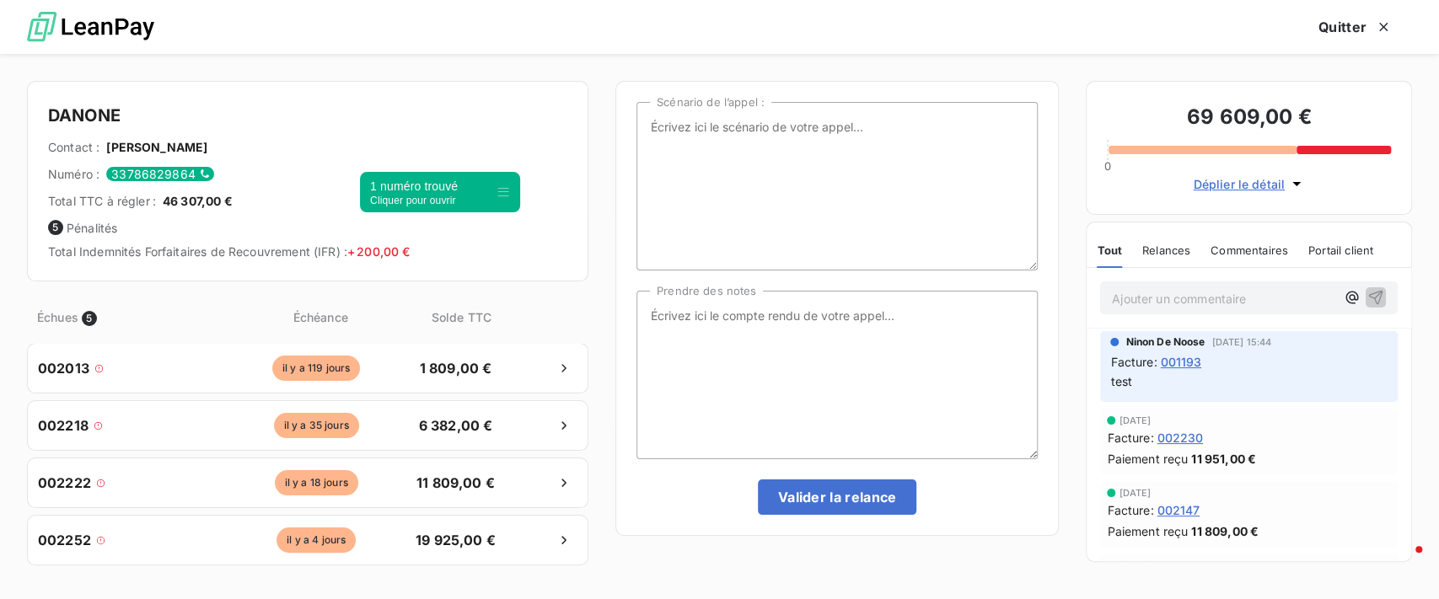
click at [496, 193] on icon at bounding box center [502, 191] width 13 height 13
click at [472, 201] on div "1 numéro trouvé Cliquer pour ouvrir" at bounding box center [440, 192] width 160 height 40
click at [472, 201] on div "1 numéro trouvé Cliquer pour fermer" at bounding box center [440, 192] width 160 height 40
click at [1390, 24] on icon "button" at bounding box center [1383, 27] width 17 height 17
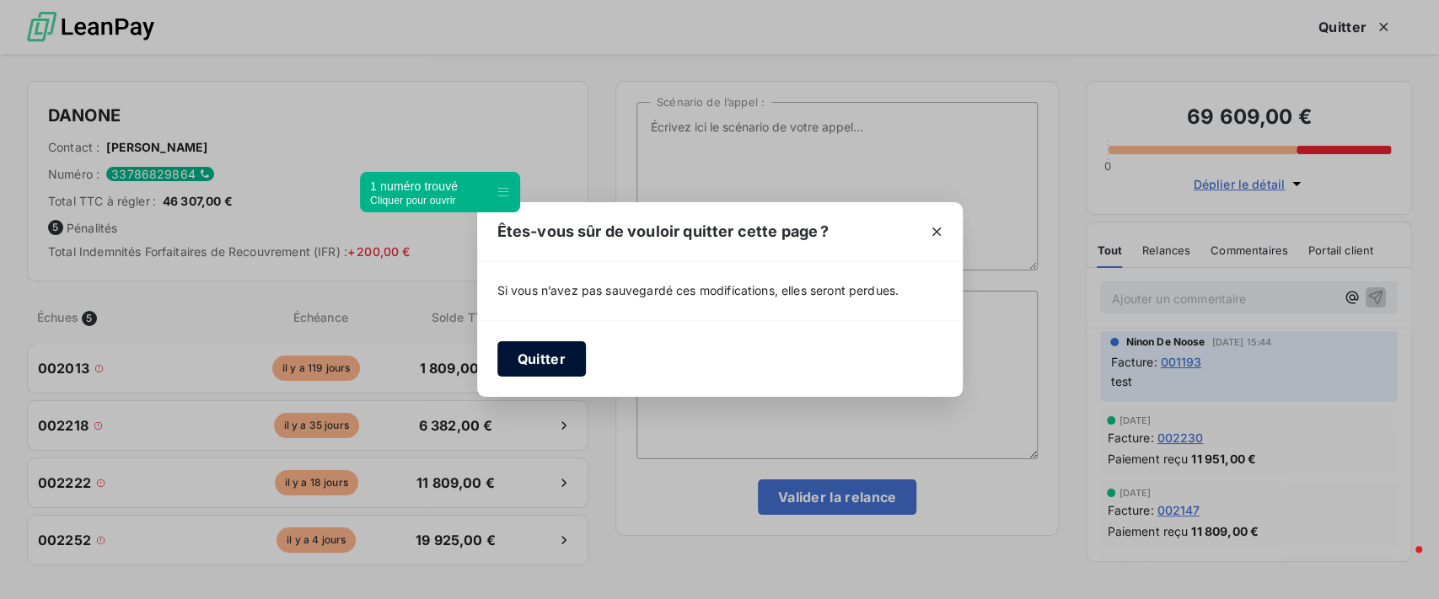
click at [539, 356] on button "Quitter" at bounding box center [541, 358] width 89 height 35
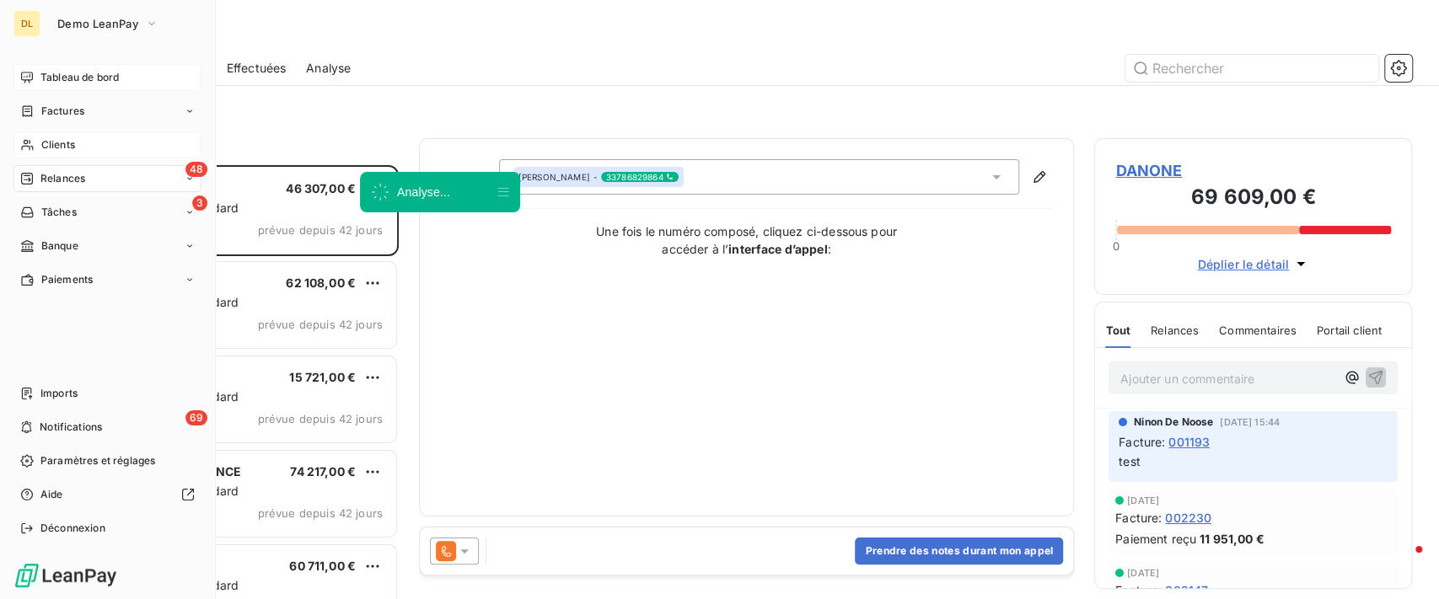
click at [73, 139] on span "Clients" at bounding box center [58, 144] width 34 height 15
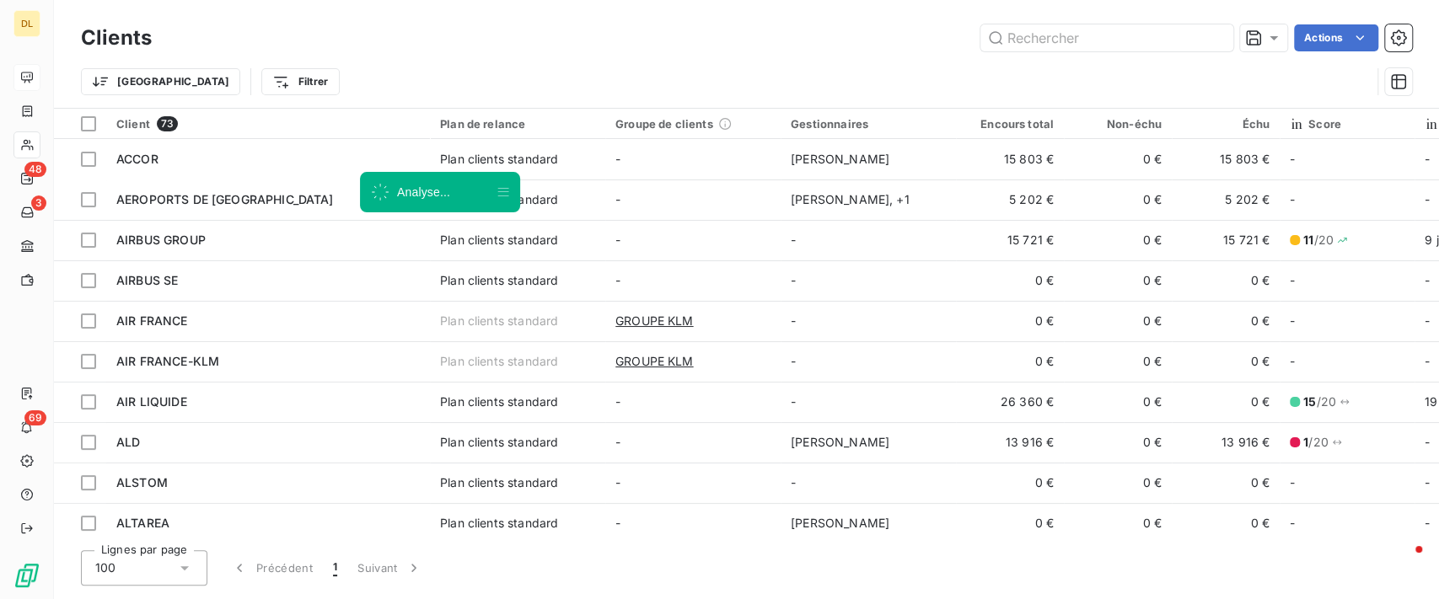
click at [716, 198] on td "-" at bounding box center [692, 200] width 175 height 40
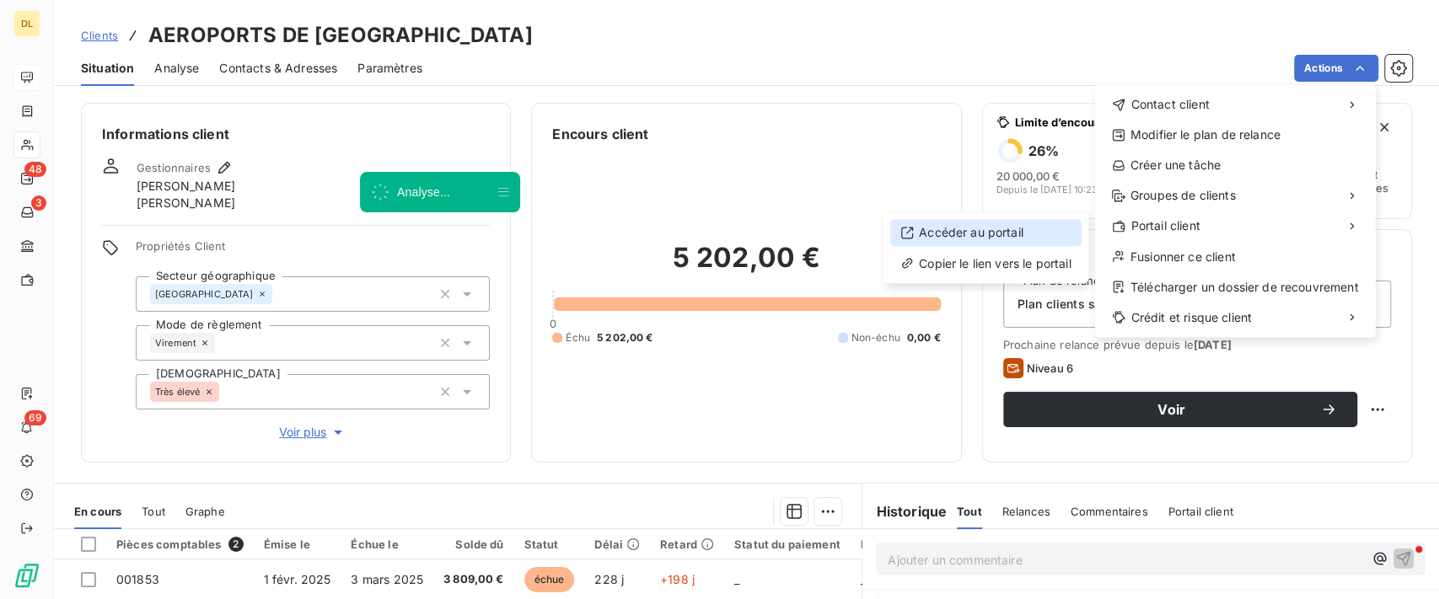
click at [991, 229] on div "Accéder au portail" at bounding box center [985, 232] width 191 height 27
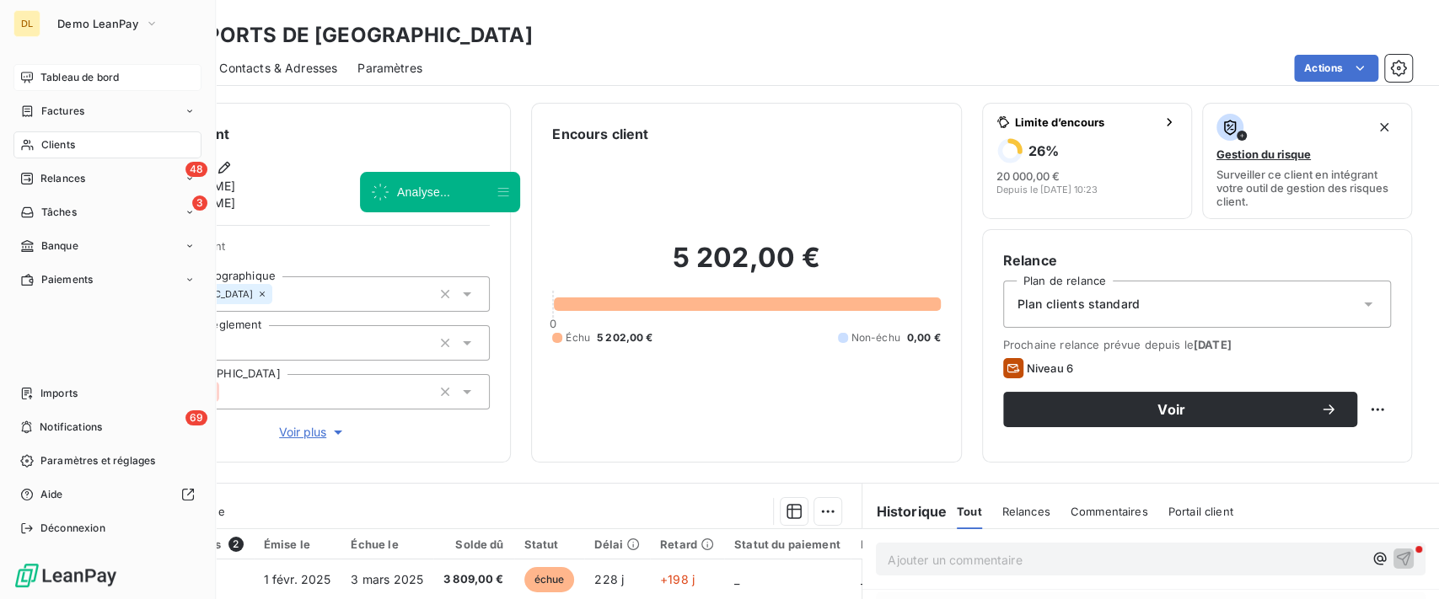
click at [23, 176] on icon at bounding box center [26, 178] width 13 height 13
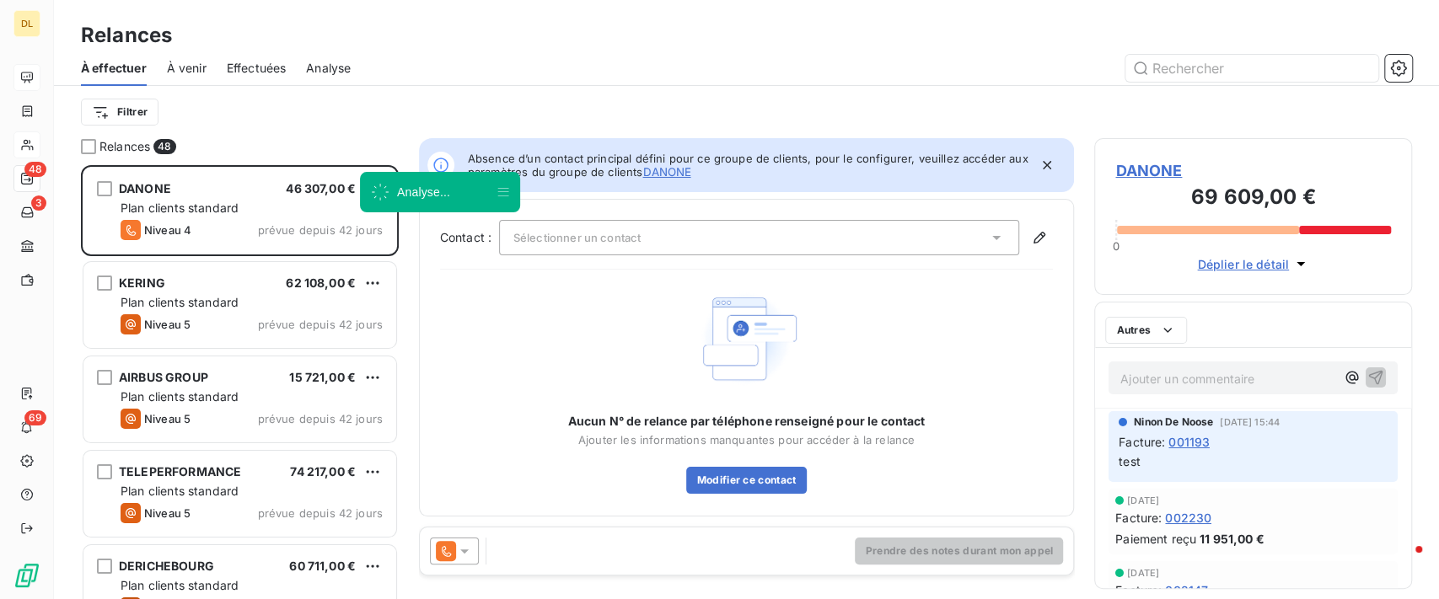
scroll to position [416, 300]
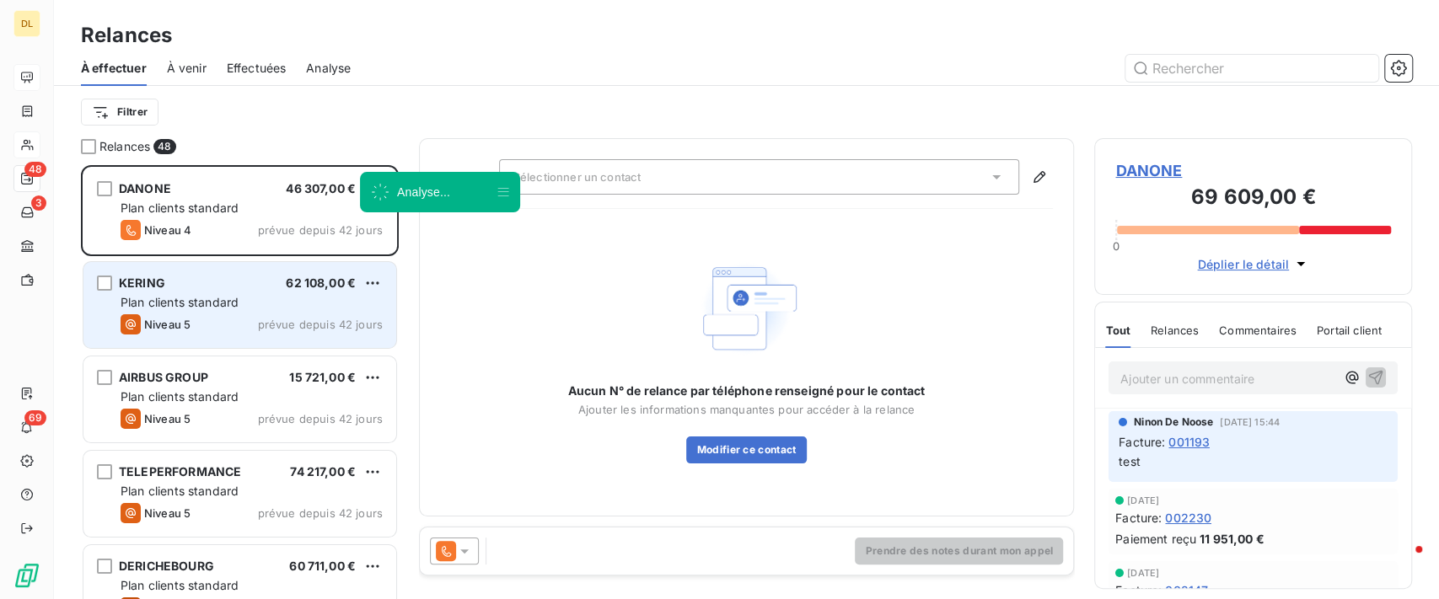
click at [244, 336] on div "KERING 62 108,00 € Plan clients standard Niveau 5 prévue depuis 42 jours" at bounding box center [239, 305] width 313 height 86
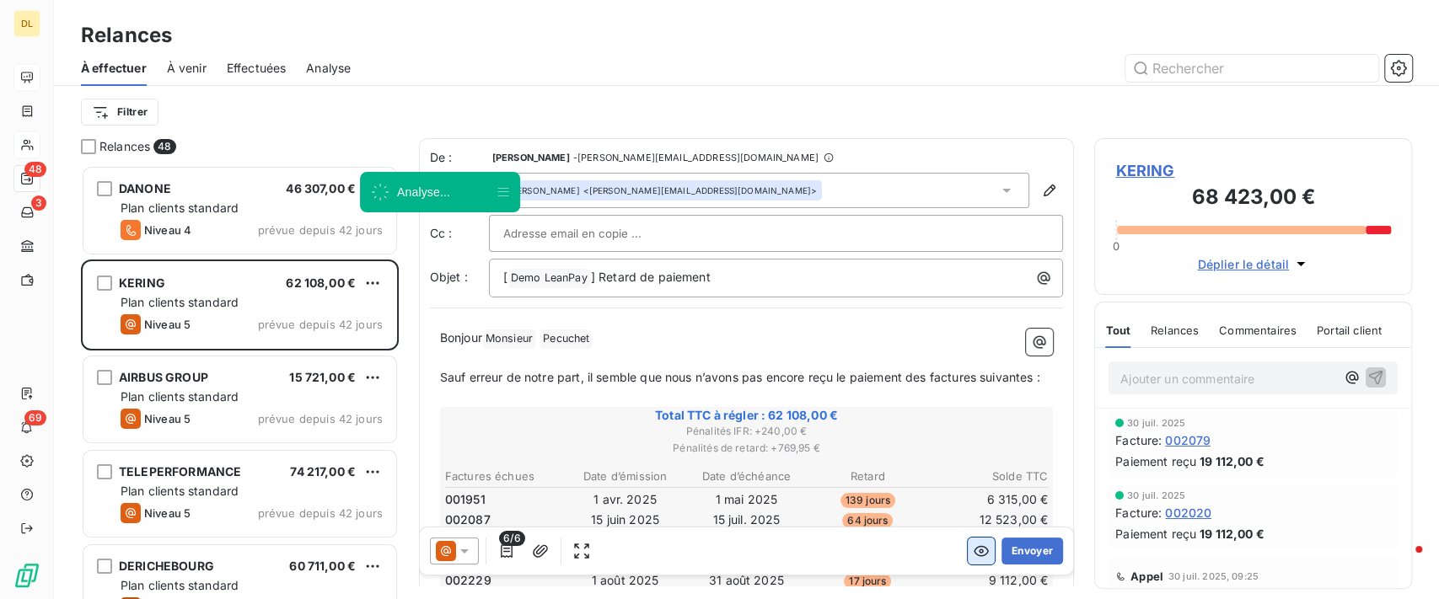
click at [973, 556] on icon "button" at bounding box center [981, 551] width 17 height 17
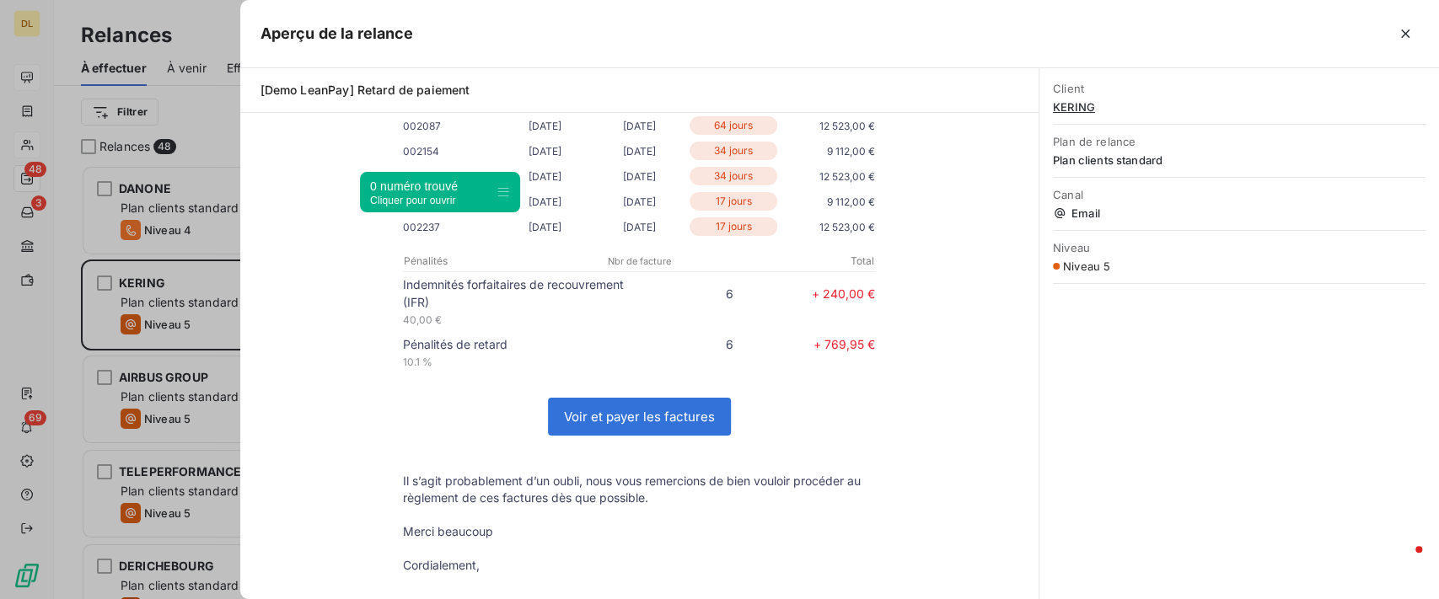
scroll to position [418, 0]
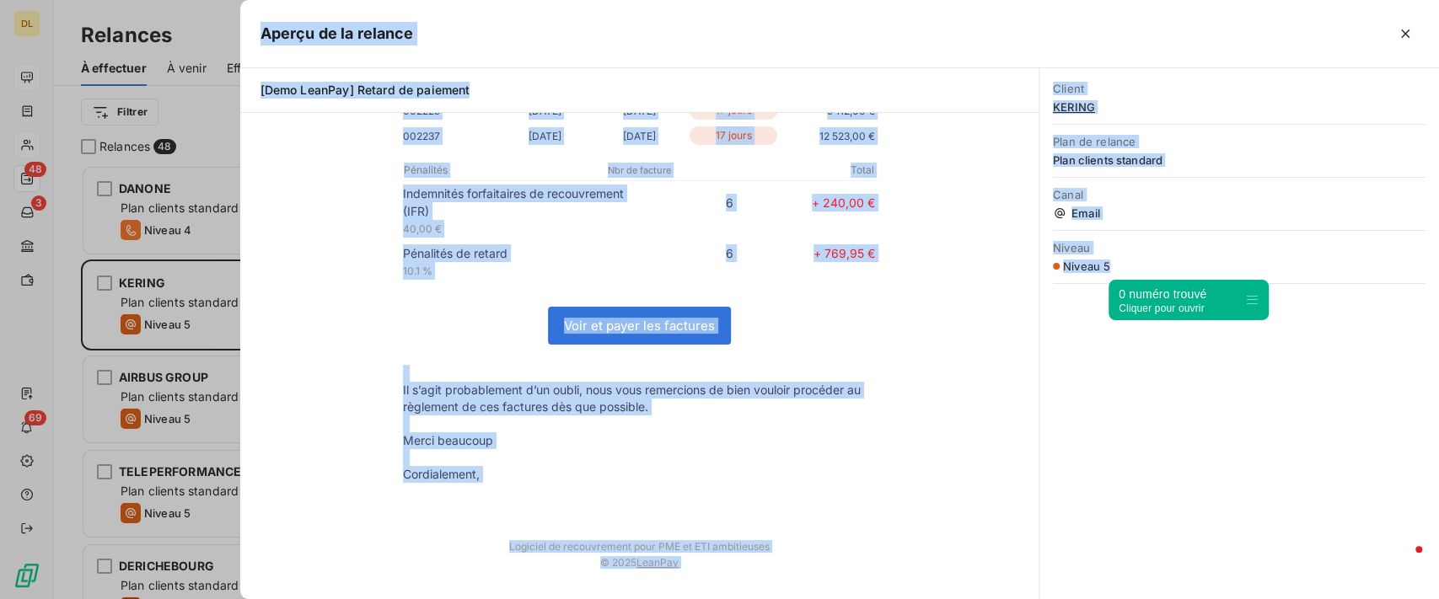
drag, startPoint x: 506, startPoint y: 187, endPoint x: 1289, endPoint y: 319, distance: 794.0
click at [1258, 307] on icon at bounding box center [1251, 299] width 13 height 13
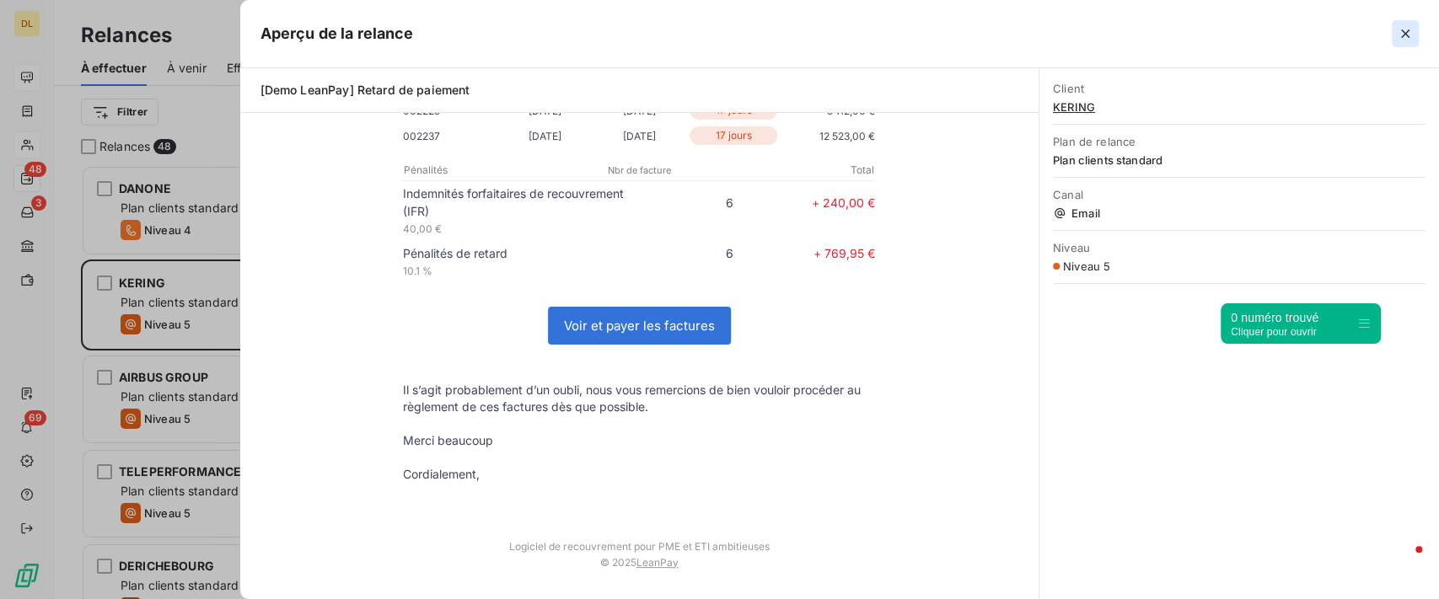
click at [1410, 30] on icon "button" at bounding box center [1405, 33] width 17 height 17
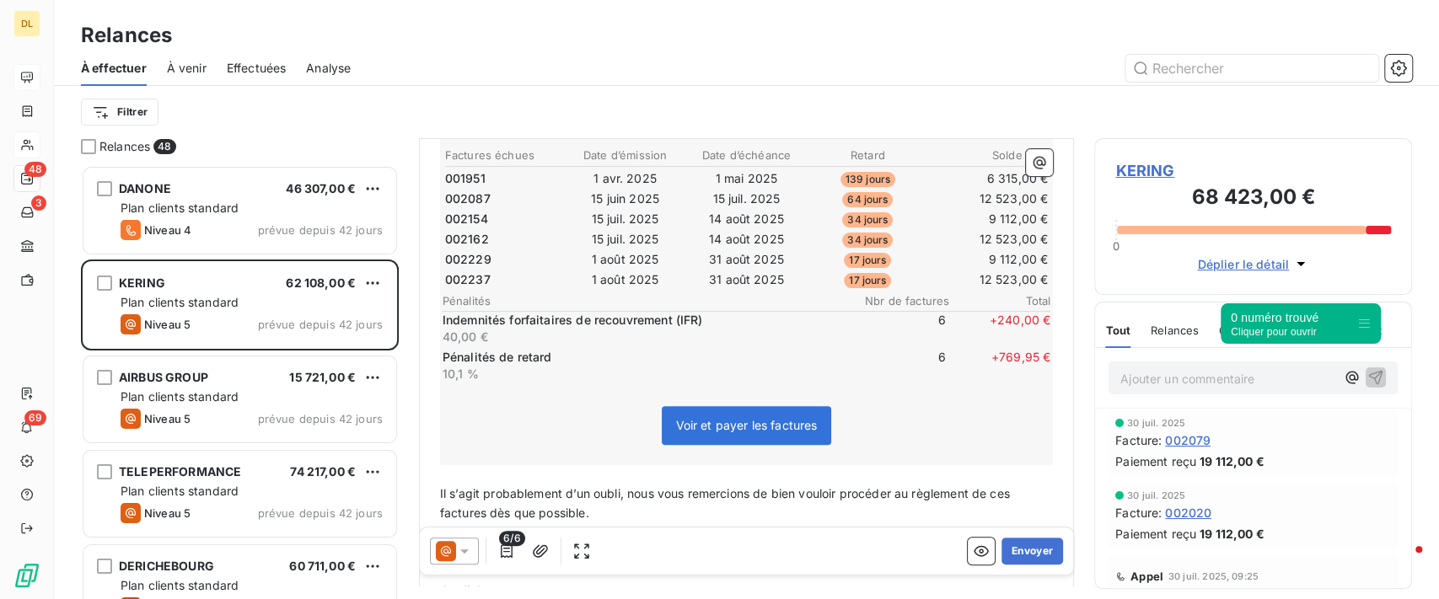
scroll to position [337, 0]
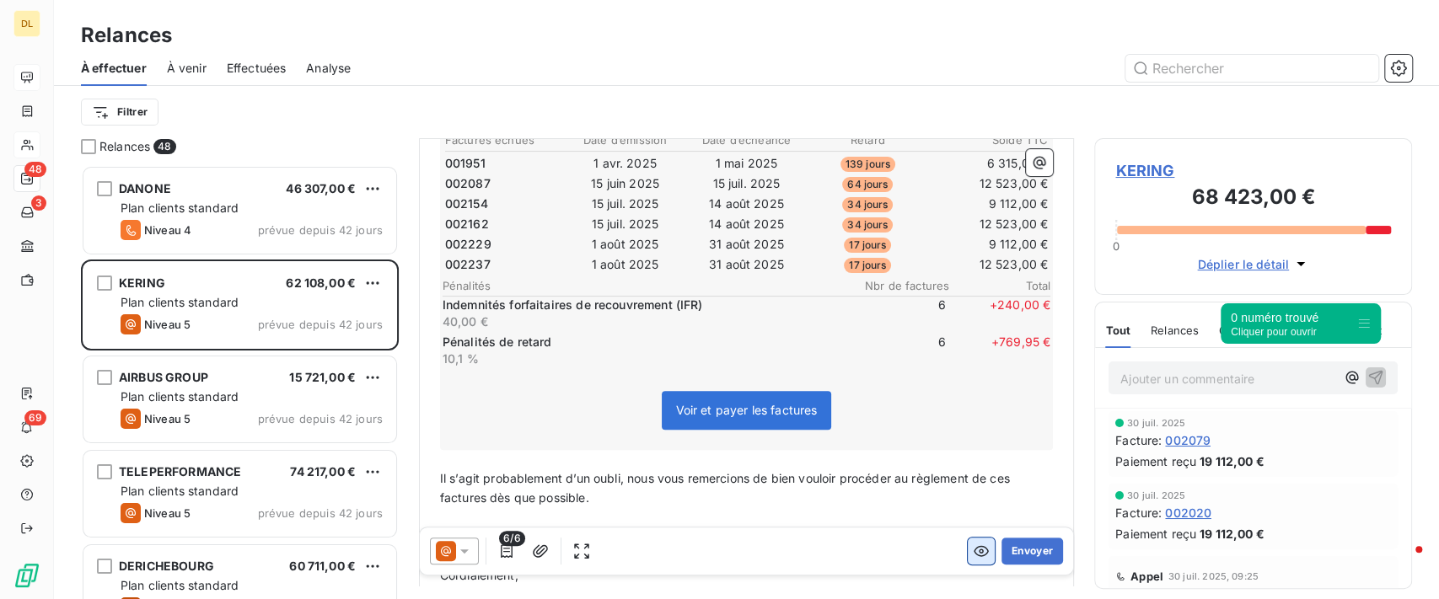
click at [968, 549] on button "button" at bounding box center [981, 551] width 27 height 27
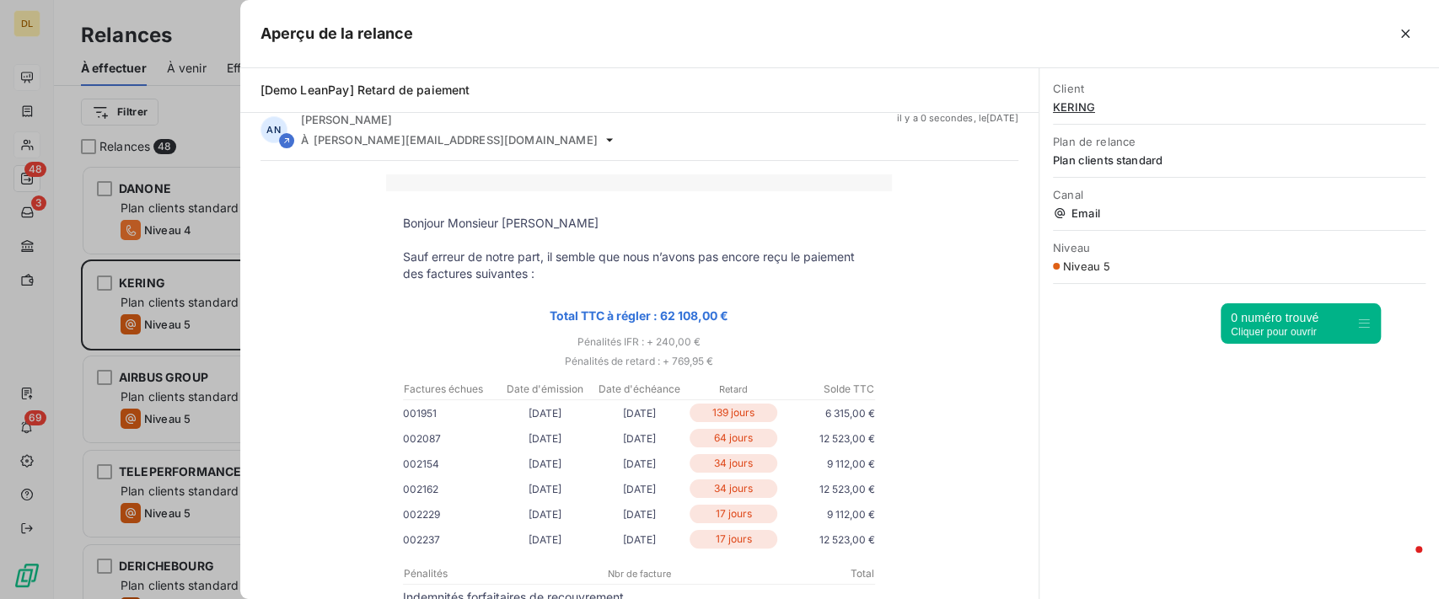
scroll to position [0, 0]
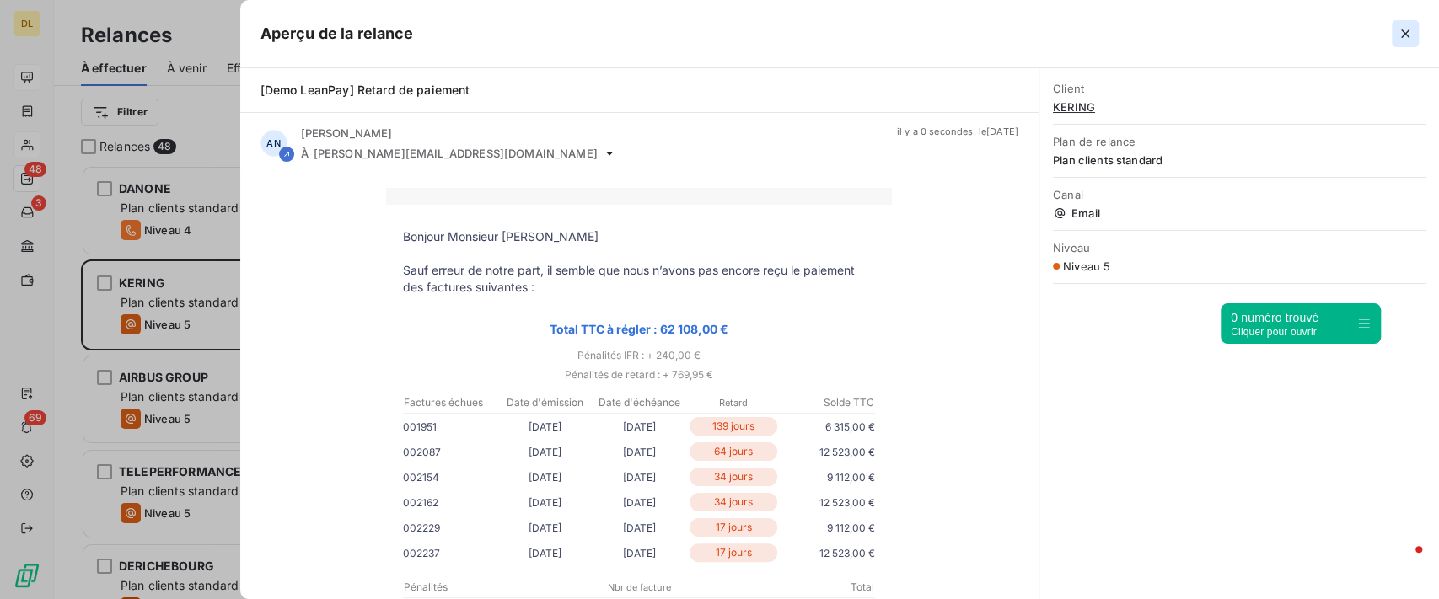
click at [1407, 34] on icon "button" at bounding box center [1405, 33] width 17 height 17
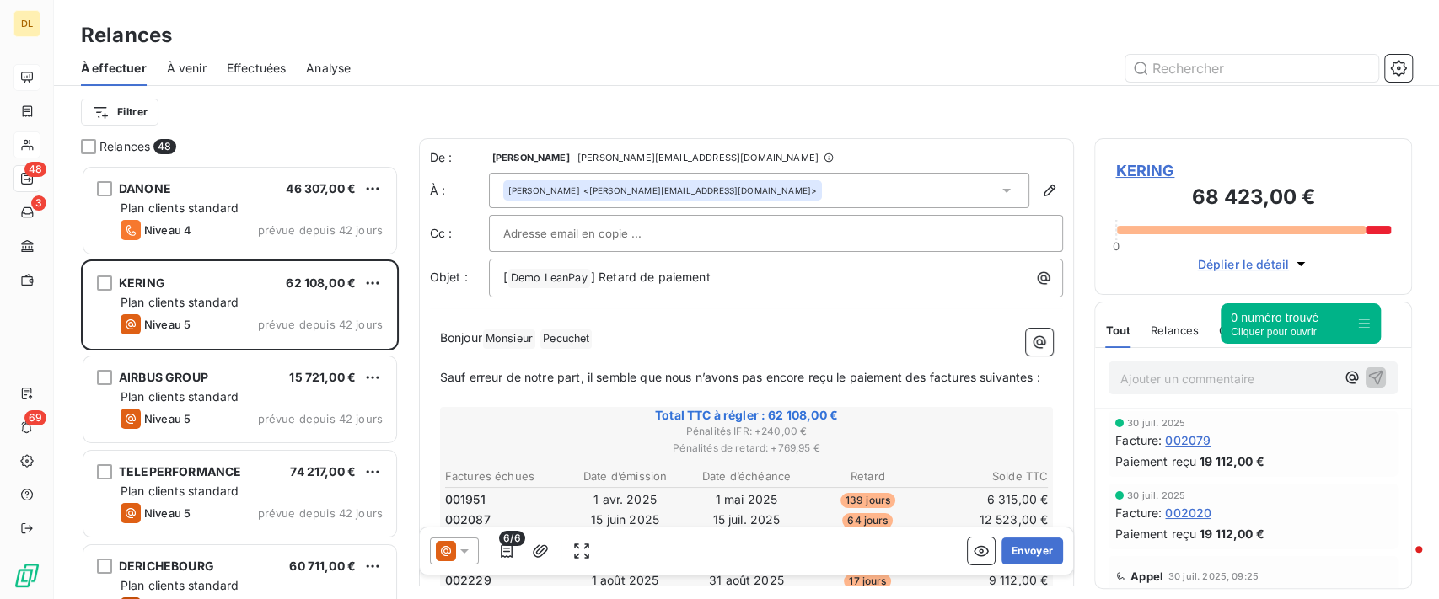
click at [185, 74] on span "À venir" at bounding box center [187, 68] width 40 height 17
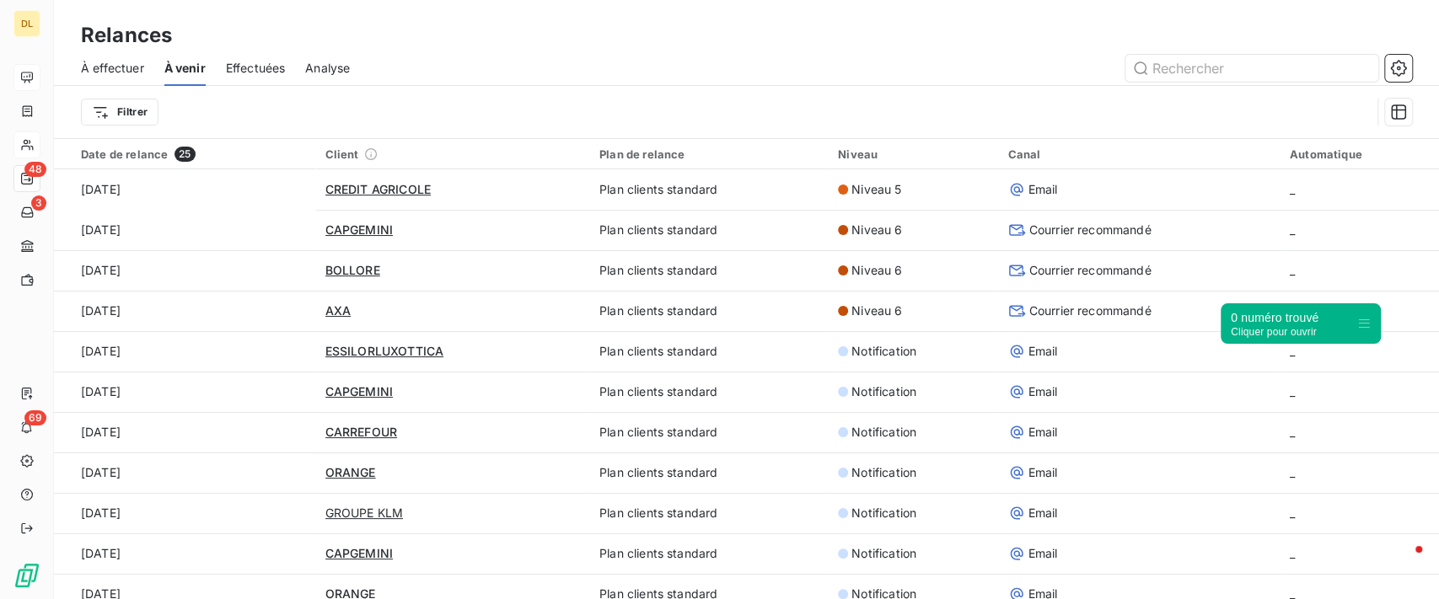
click at [284, 71] on span "Effectuées" at bounding box center [256, 68] width 60 height 17
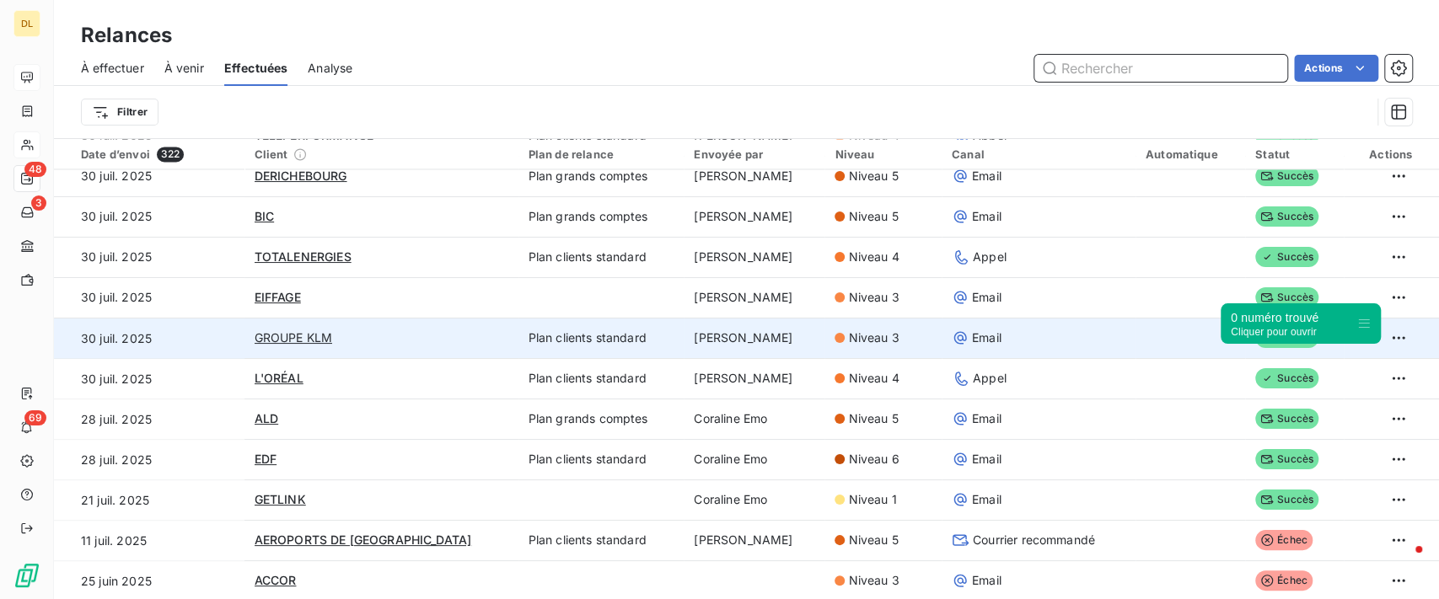
scroll to position [2023, 0]
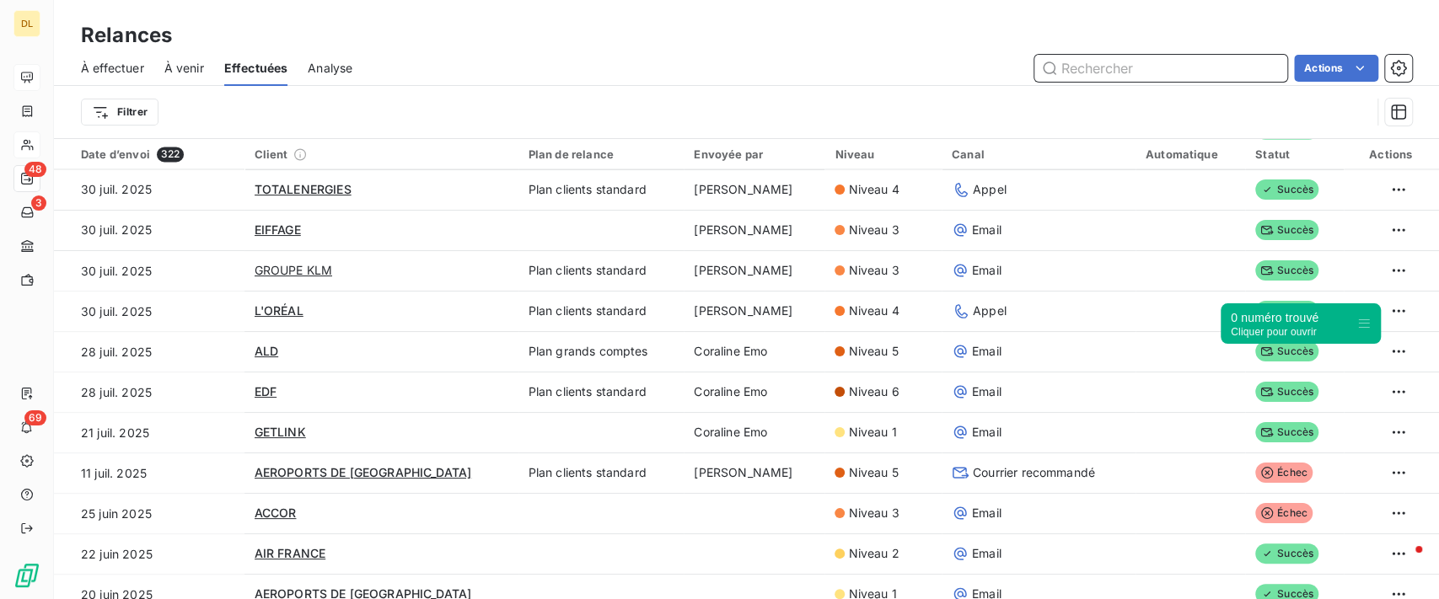
click at [126, 68] on span "À effectuer" at bounding box center [112, 68] width 63 height 17
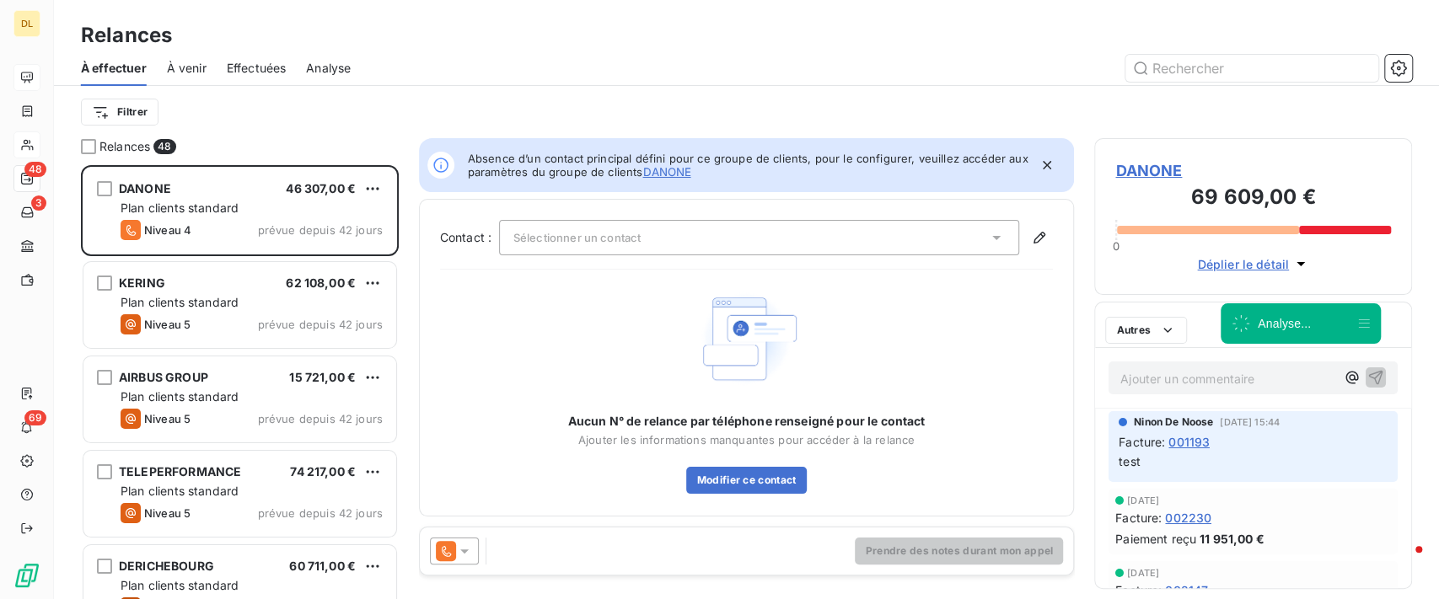
scroll to position [416, 300]
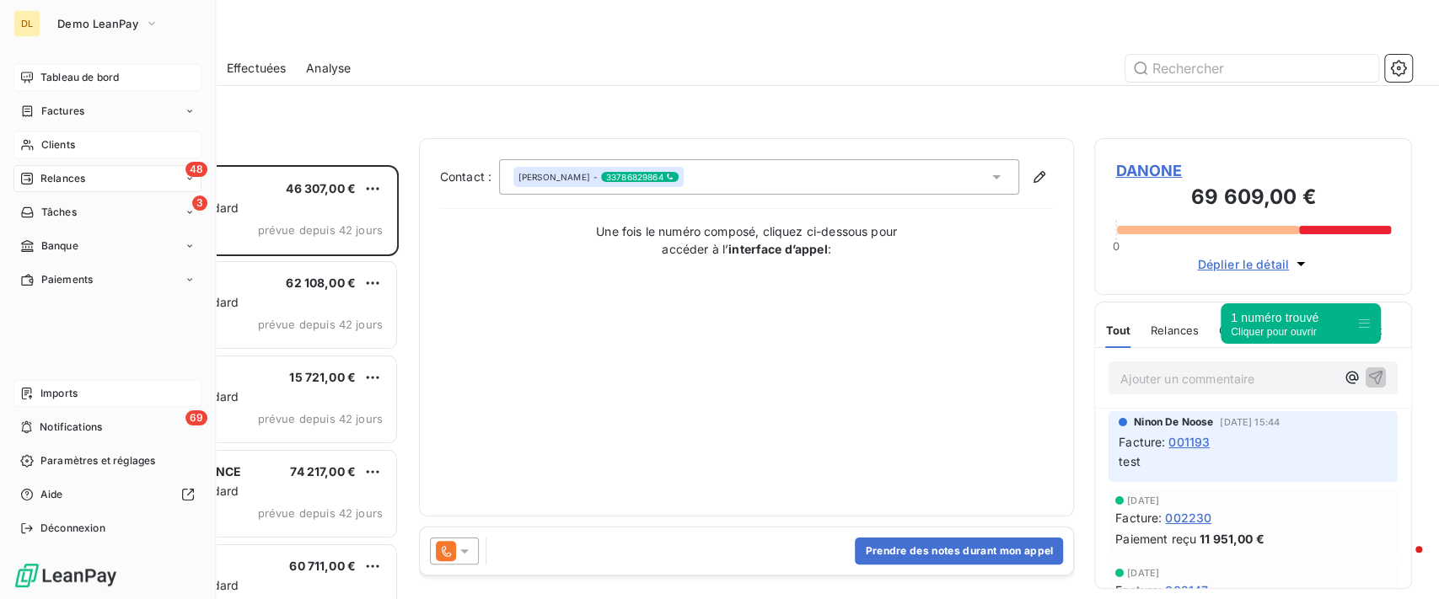
click at [97, 393] on div "Imports" at bounding box center [107, 393] width 188 height 27
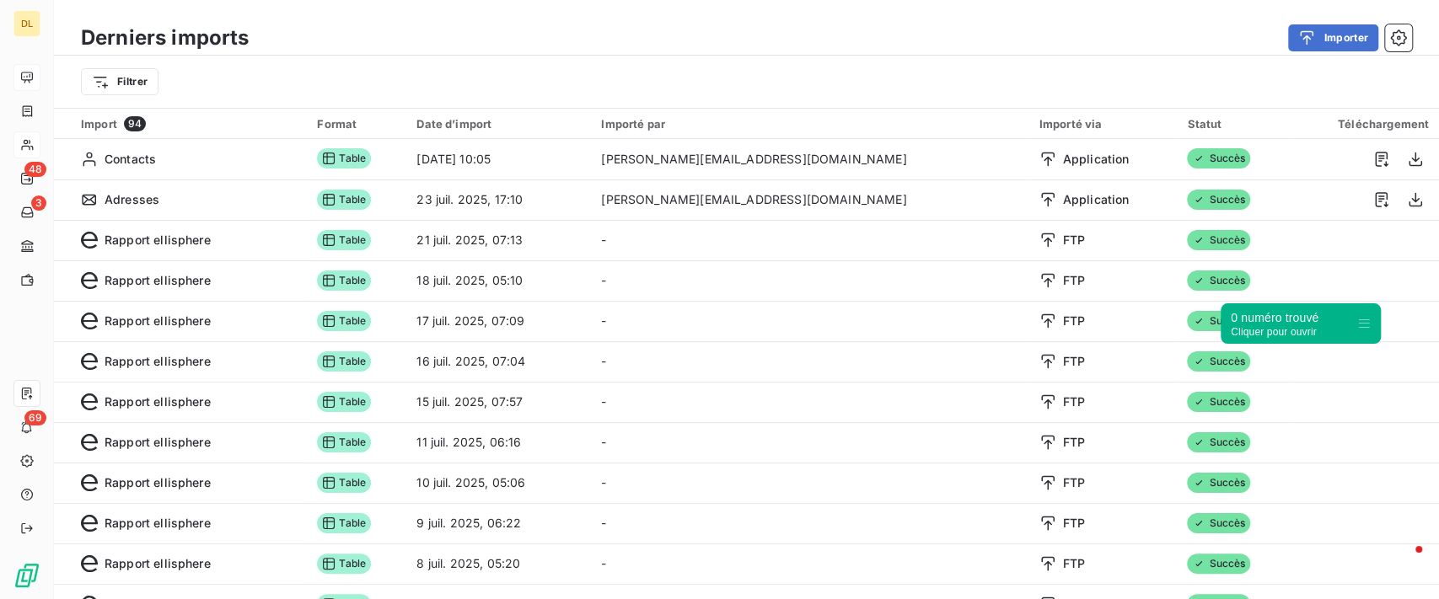
click at [893, 91] on div "Filtrer" at bounding box center [746, 82] width 1331 height 32
click at [1327, 36] on button "Importer" at bounding box center [1333, 37] width 90 height 27
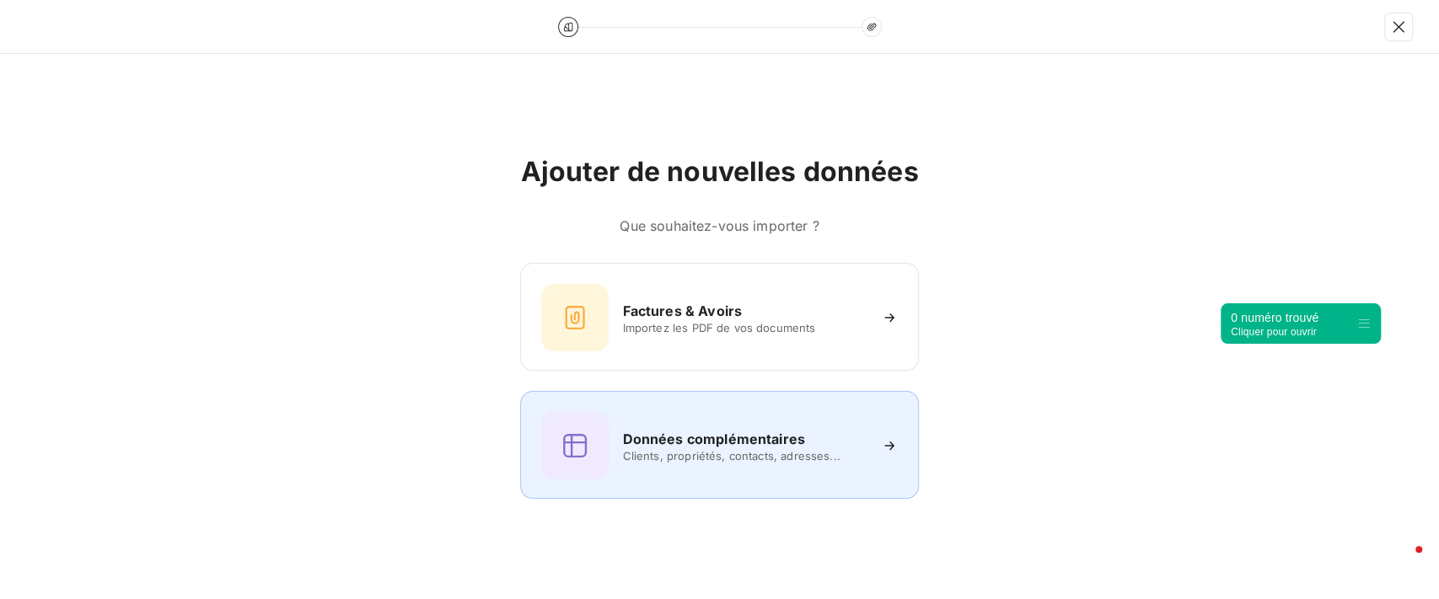
click at [709, 432] on h6 "Données complémentaires" at bounding box center [713, 439] width 182 height 20
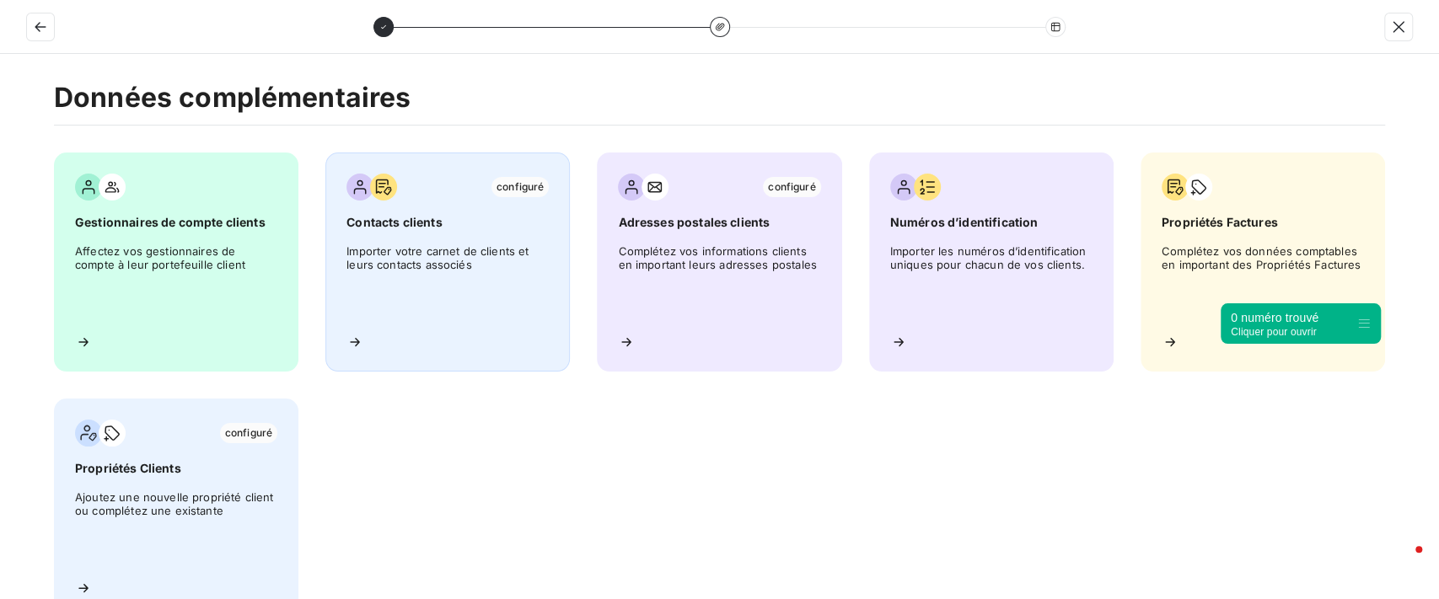
click at [496, 284] on span "Importer votre carnet de clients et leurs contacts associés" at bounding box center [447, 282] width 202 height 76
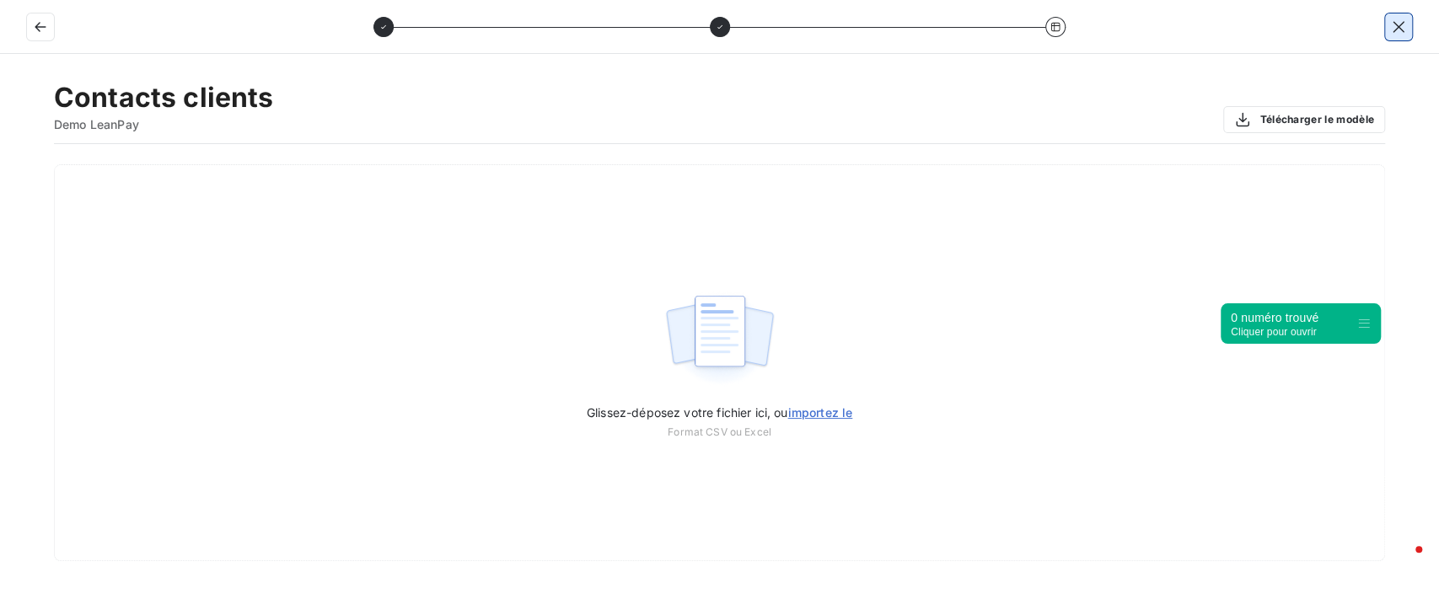
click at [1386, 24] on button "button" at bounding box center [1398, 26] width 27 height 27
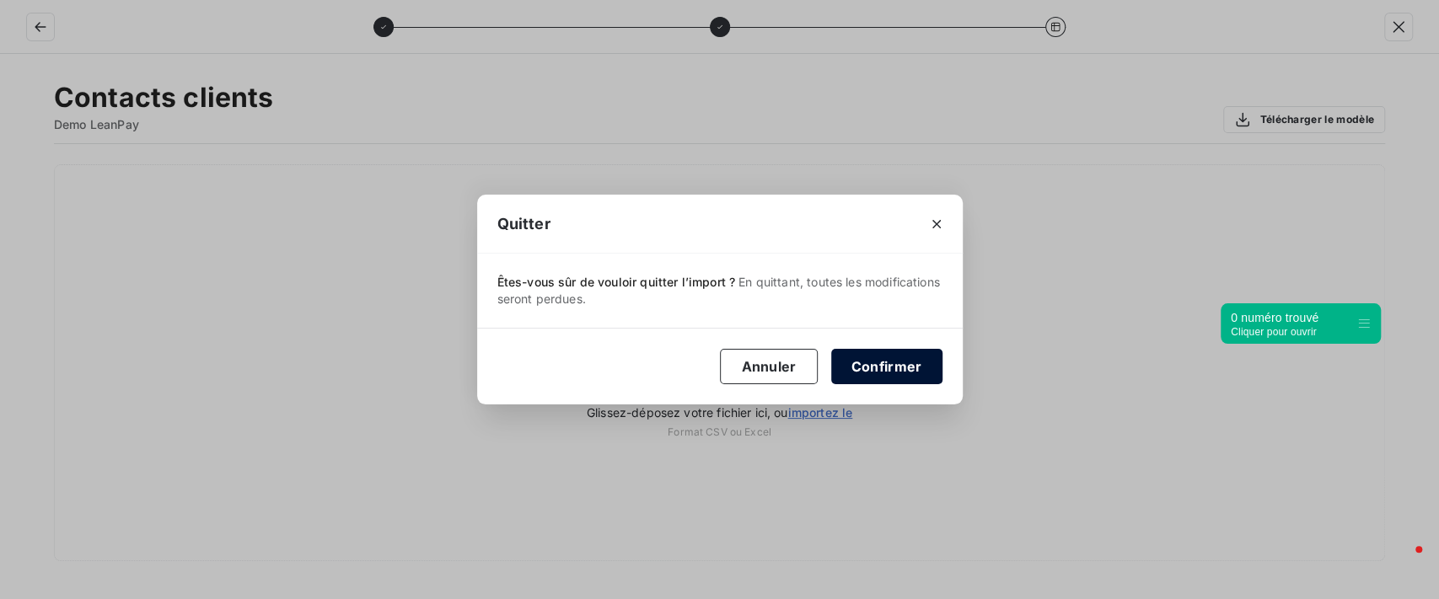
drag, startPoint x: 882, startPoint y: 363, endPoint x: 866, endPoint y: 362, distance: 16.9
click at [882, 363] on button "Confirmer" at bounding box center [886, 366] width 111 height 35
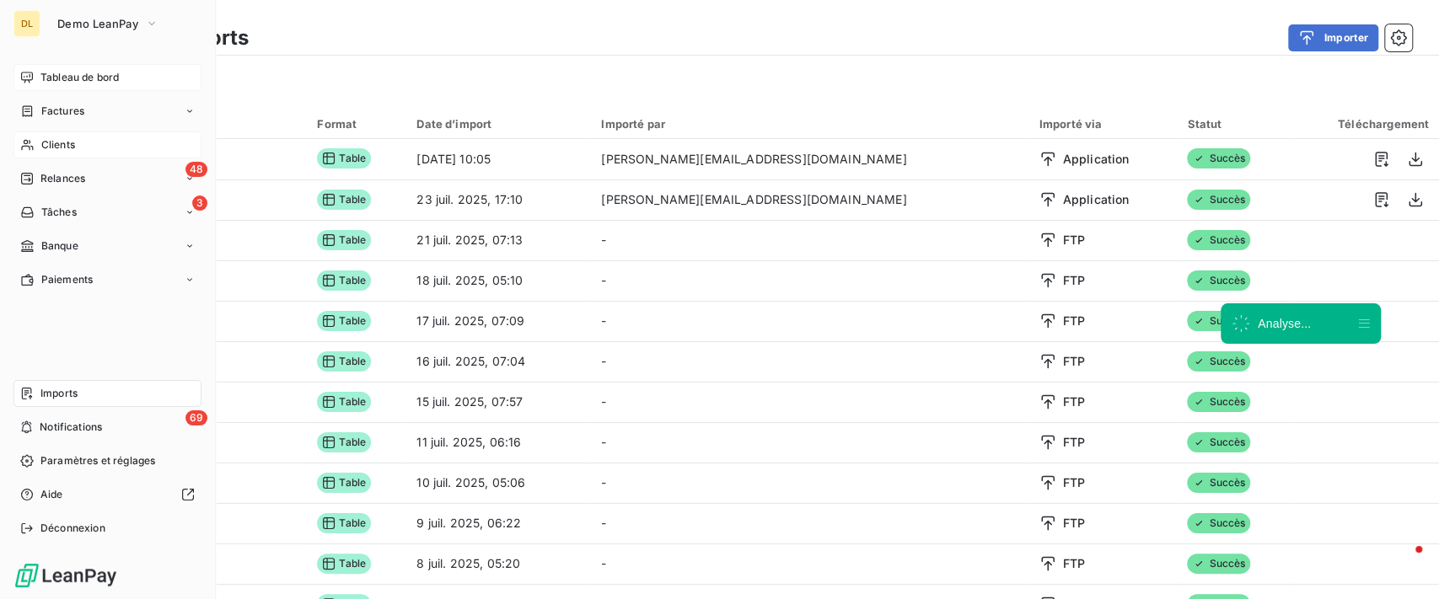
click at [50, 138] on span "Clients" at bounding box center [58, 144] width 34 height 15
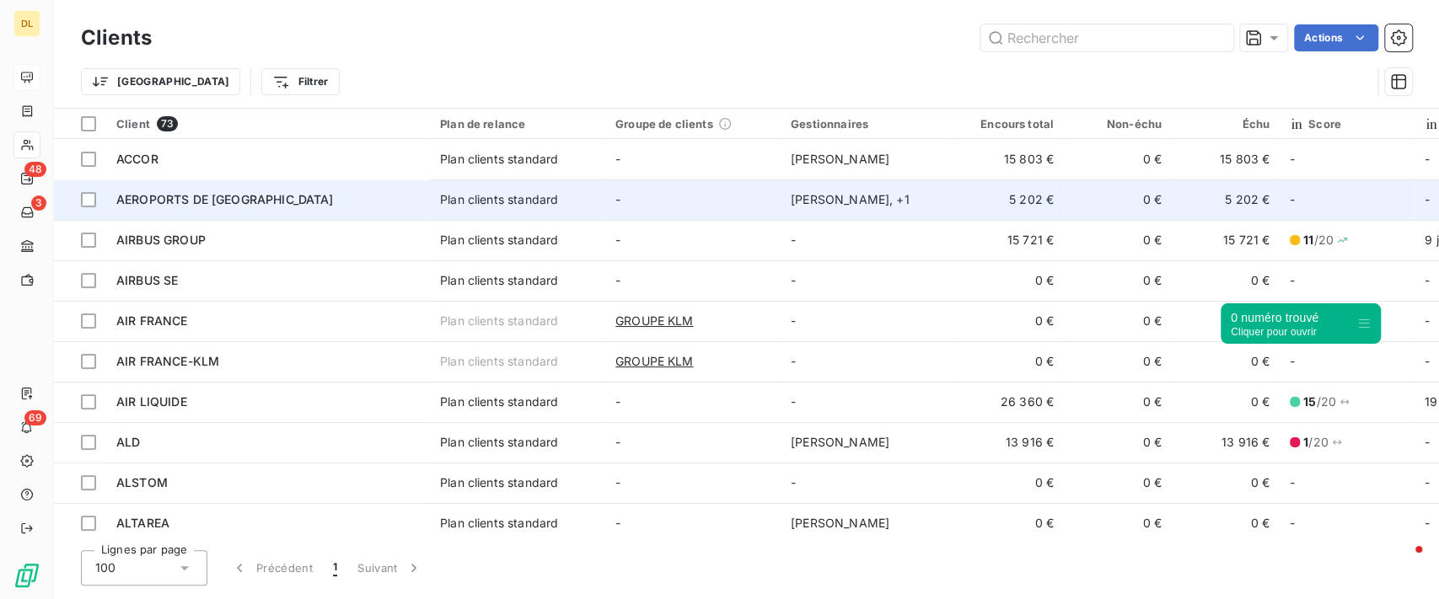
click at [535, 211] on td "Plan clients standard" at bounding box center [517, 200] width 175 height 40
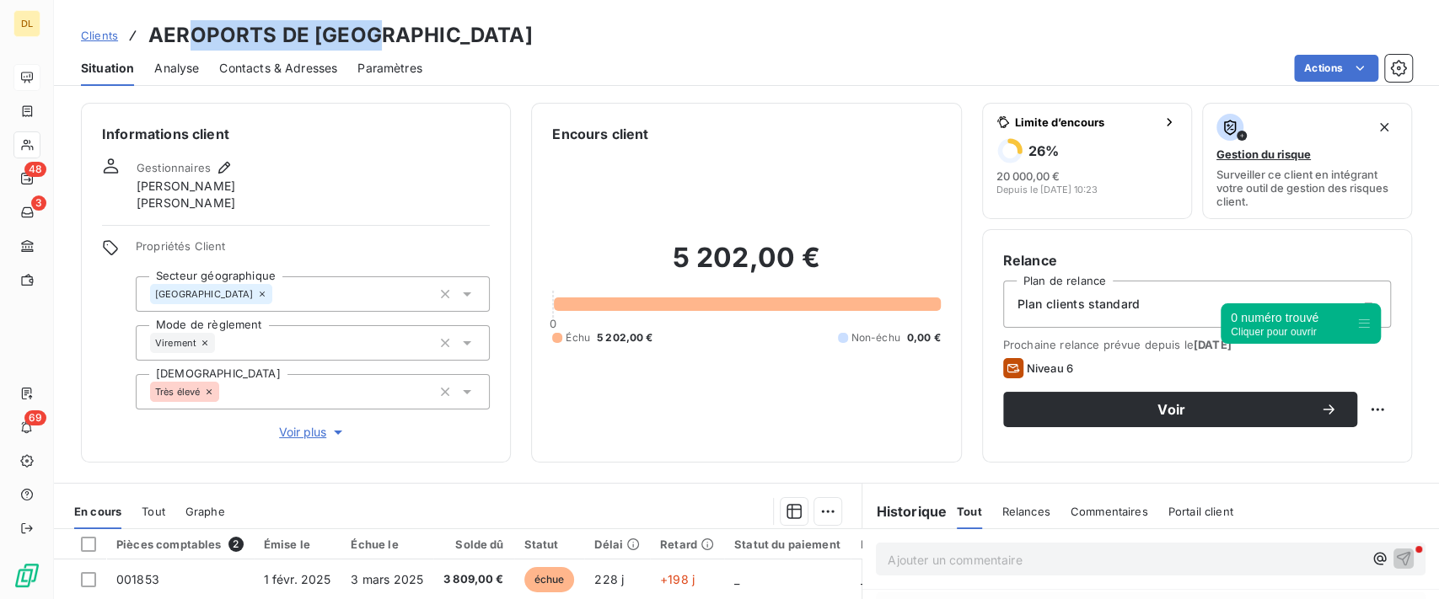
drag, startPoint x: 429, startPoint y: 36, endPoint x: 189, endPoint y: 35, distance: 240.2
click at [189, 35] on div "Clients AEROPORTS DE [GEOGRAPHIC_DATA]" at bounding box center [746, 35] width 1385 height 30
click at [417, 225] on div at bounding box center [296, 225] width 388 height 1
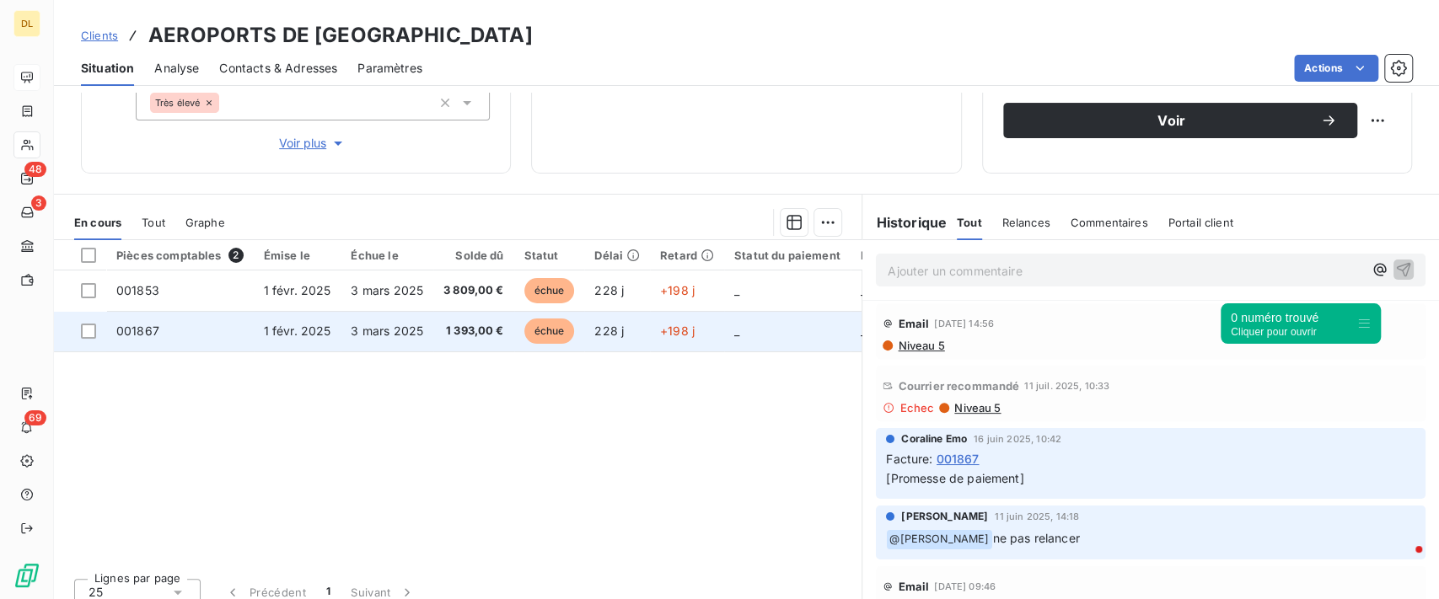
scroll to position [304, 0]
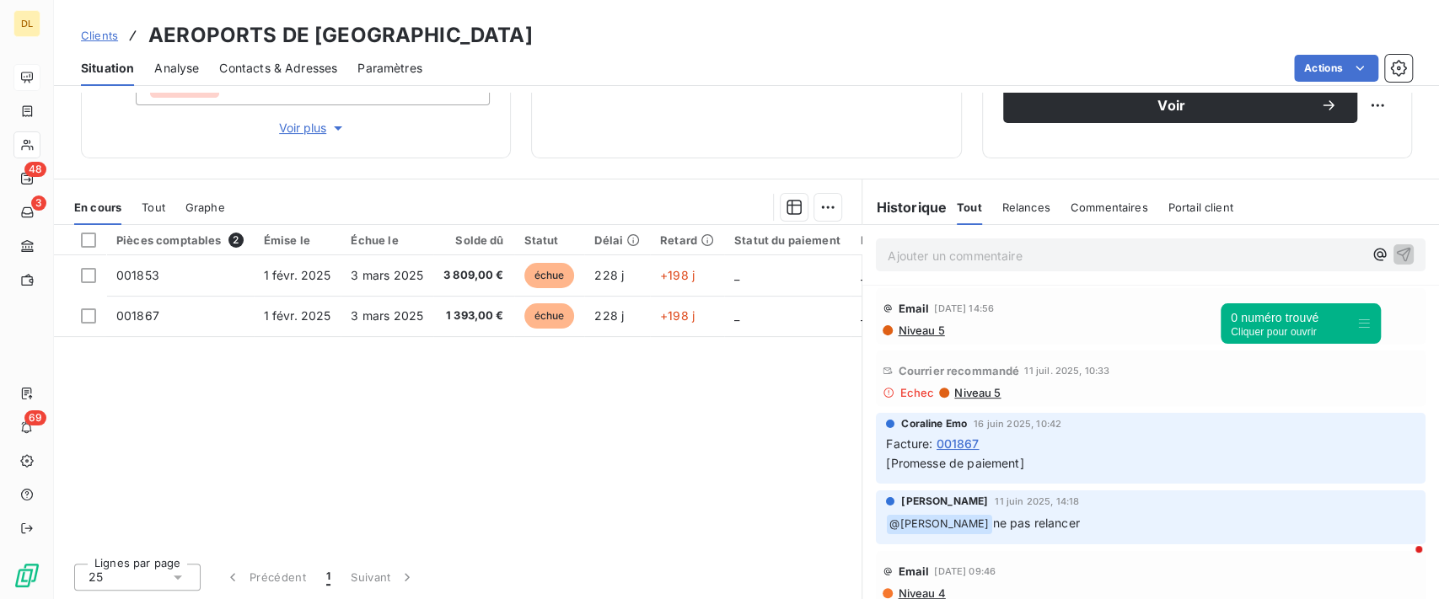
click at [1022, 201] on span "Relances" at bounding box center [1026, 207] width 48 height 13
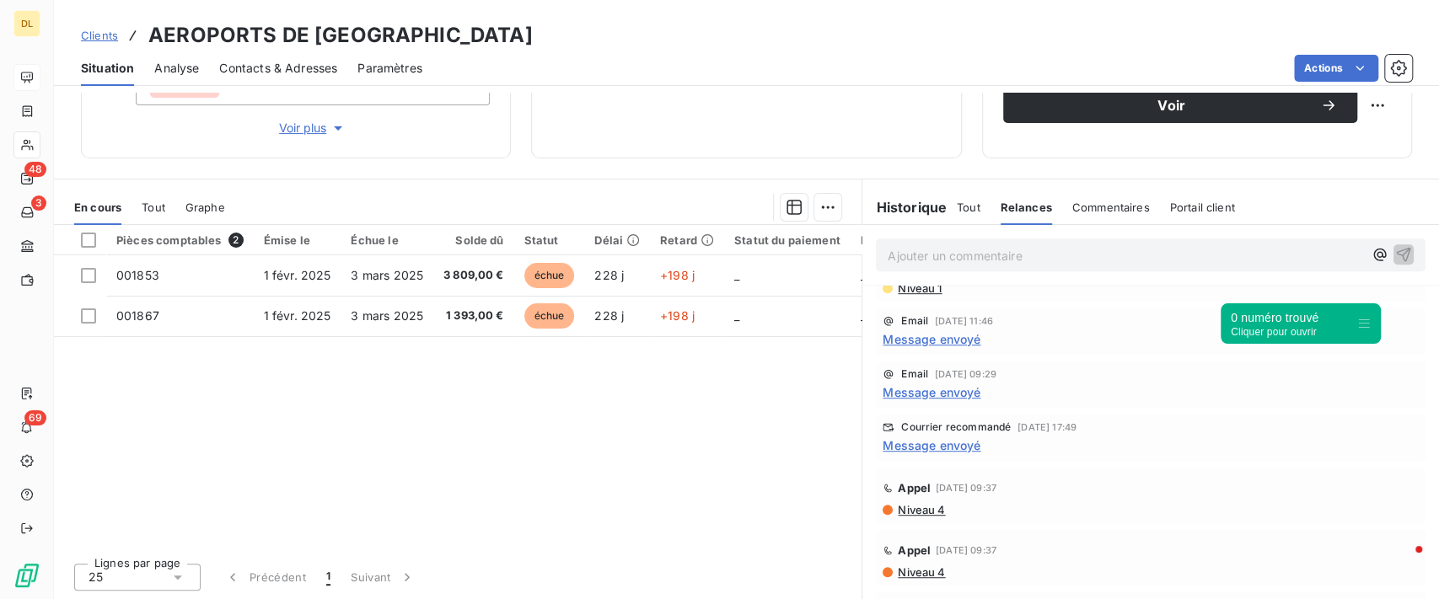
scroll to position [742, 0]
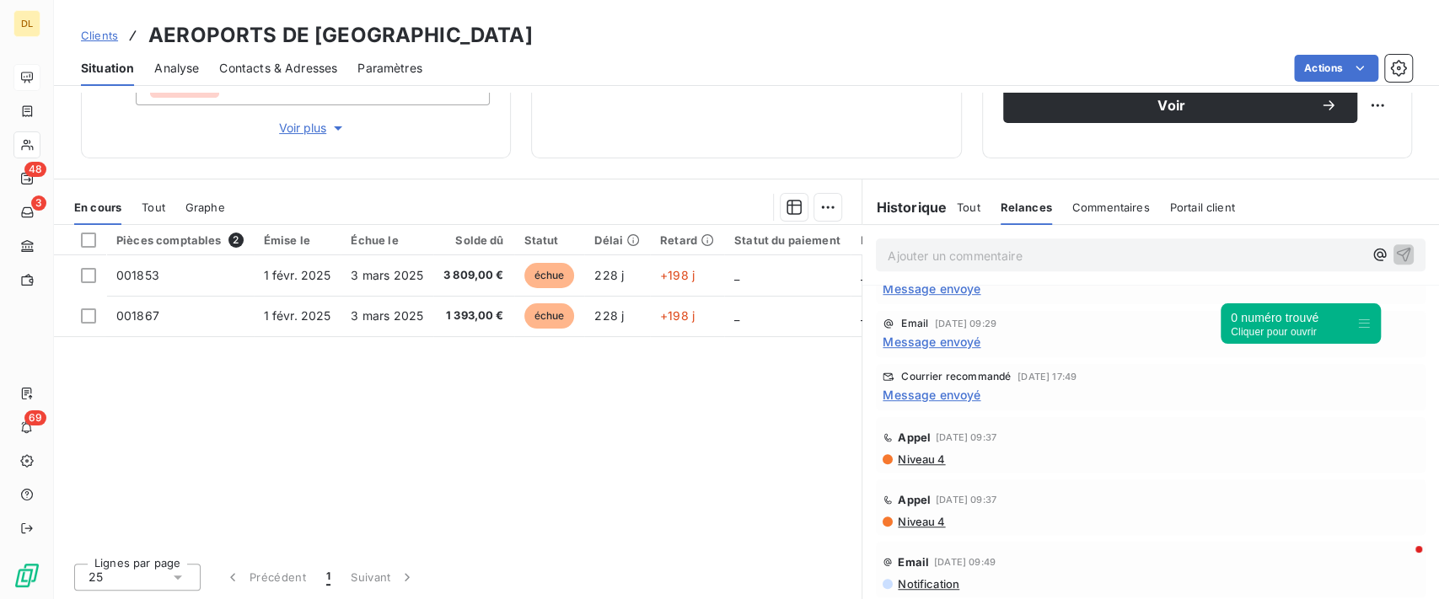
click at [934, 581] on span "Notification" at bounding box center [927, 583] width 63 height 13
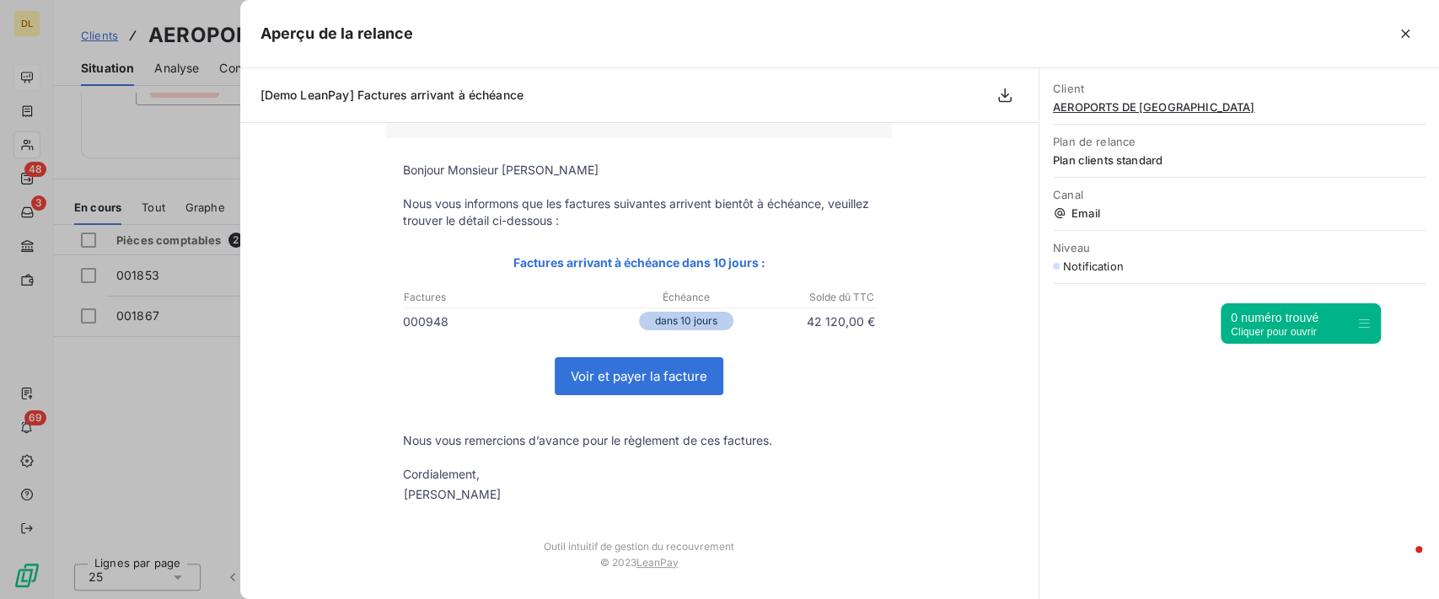
scroll to position [0, 0]
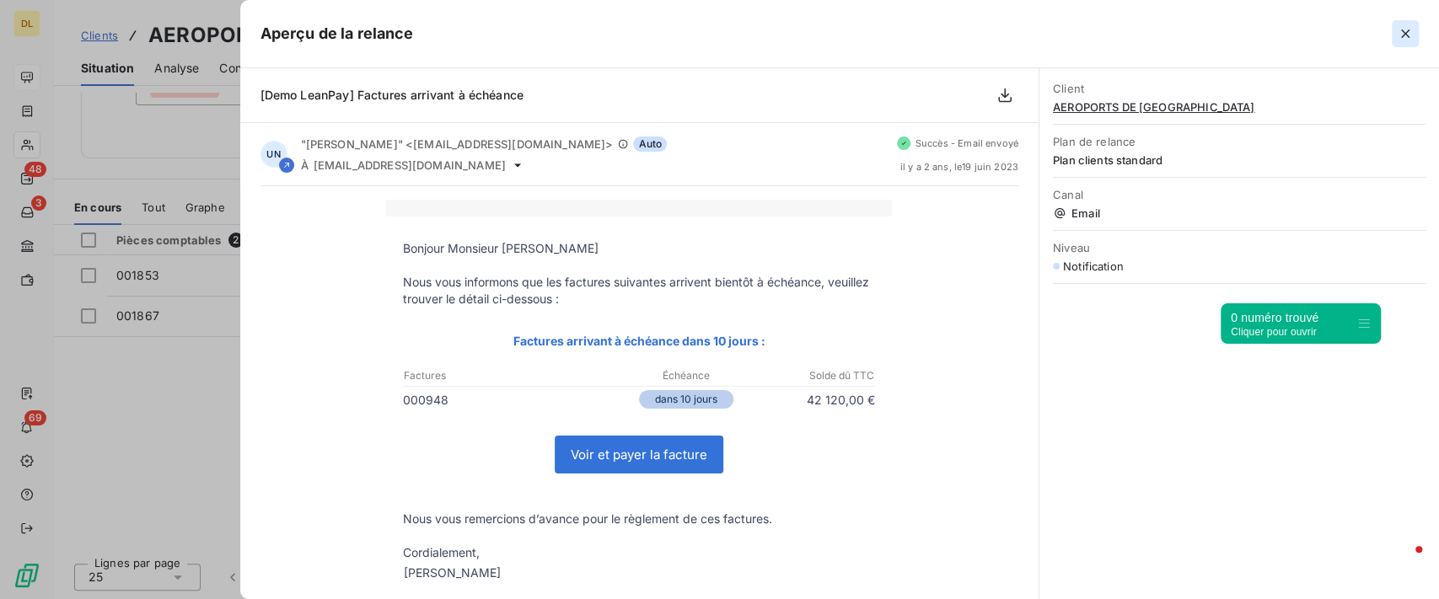
click at [1401, 30] on icon "button" at bounding box center [1405, 33] width 17 height 17
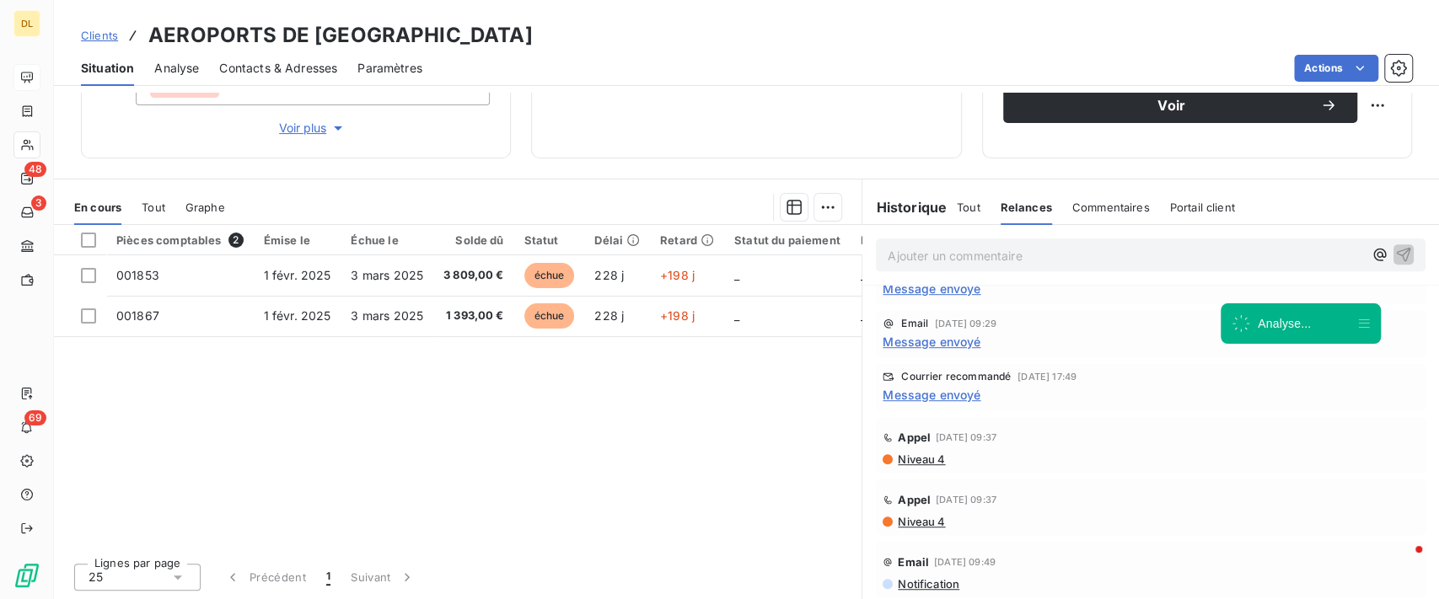
click at [926, 395] on span "Message envoyé" at bounding box center [931, 395] width 98 height 18
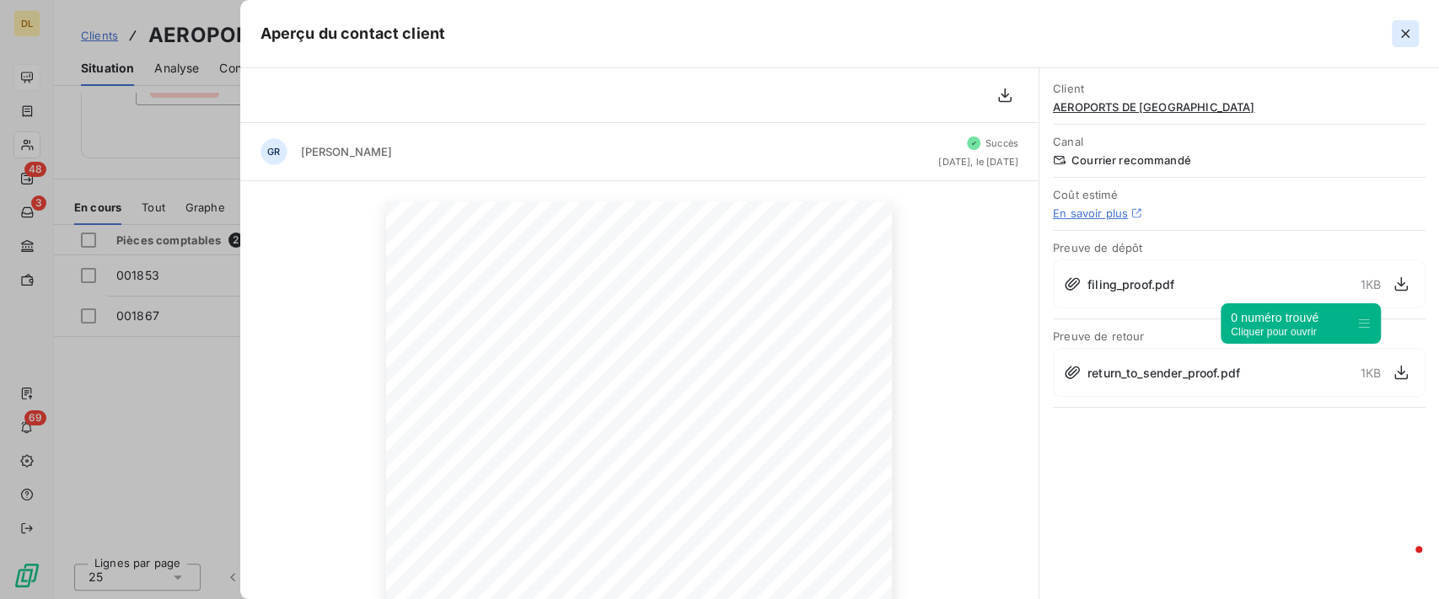
click at [1399, 36] on icon "button" at bounding box center [1405, 33] width 17 height 17
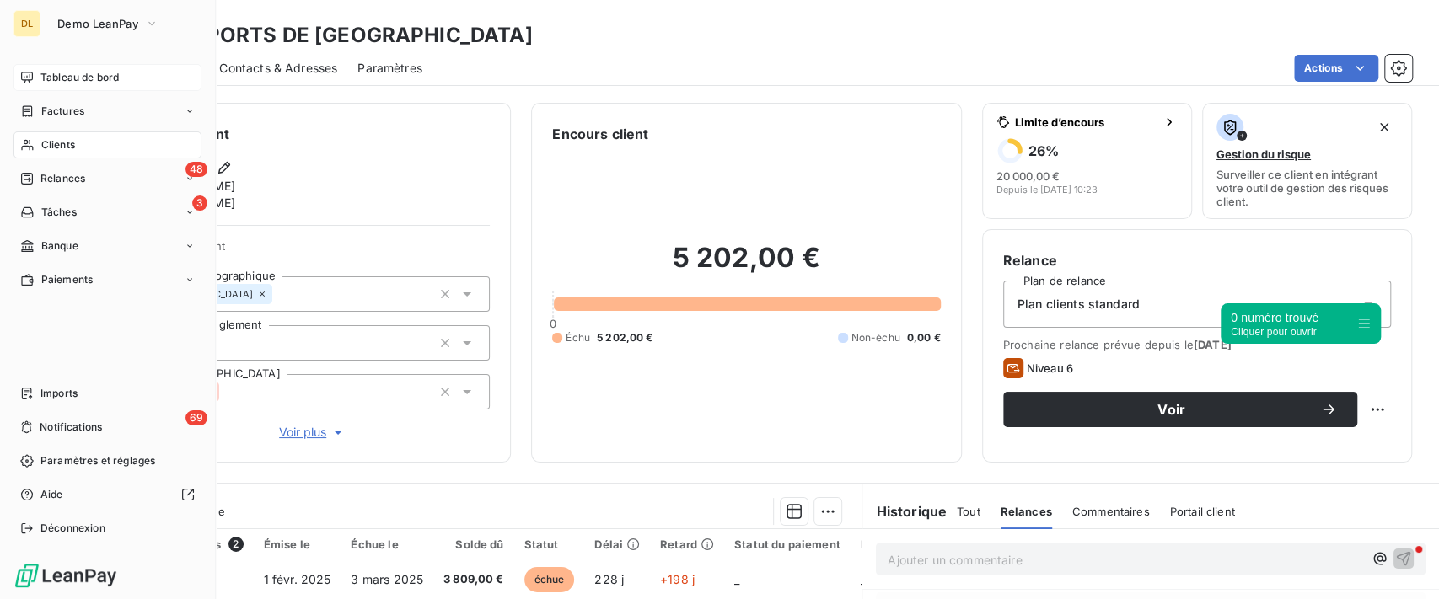
click at [67, 147] on span "Clients" at bounding box center [58, 144] width 34 height 15
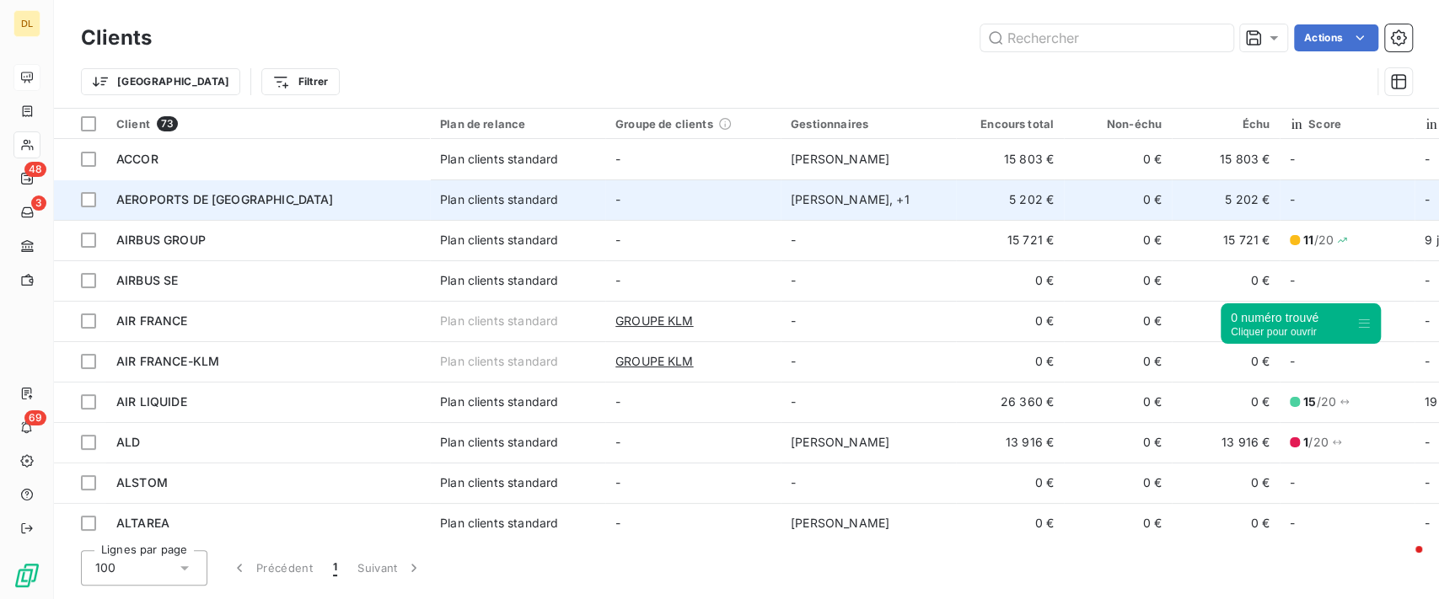
click at [514, 194] on div "Plan clients standard" at bounding box center [499, 199] width 118 height 17
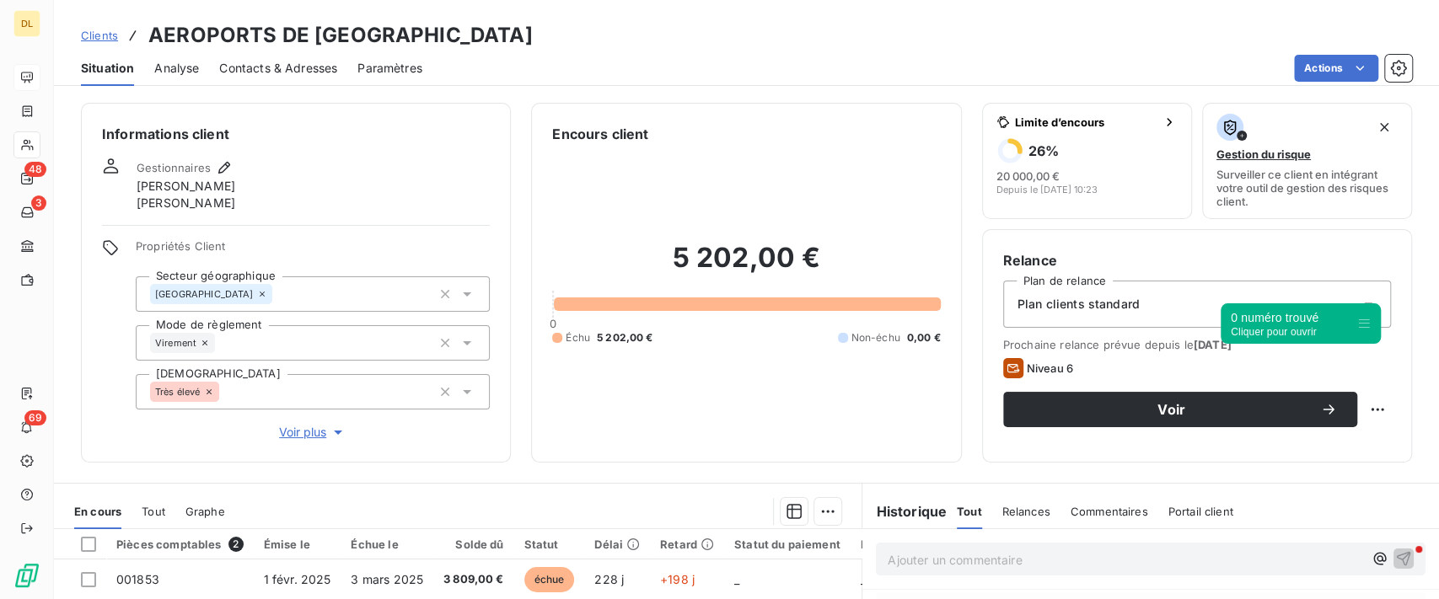
click at [274, 70] on span "Contacts & Adresses" at bounding box center [278, 68] width 118 height 17
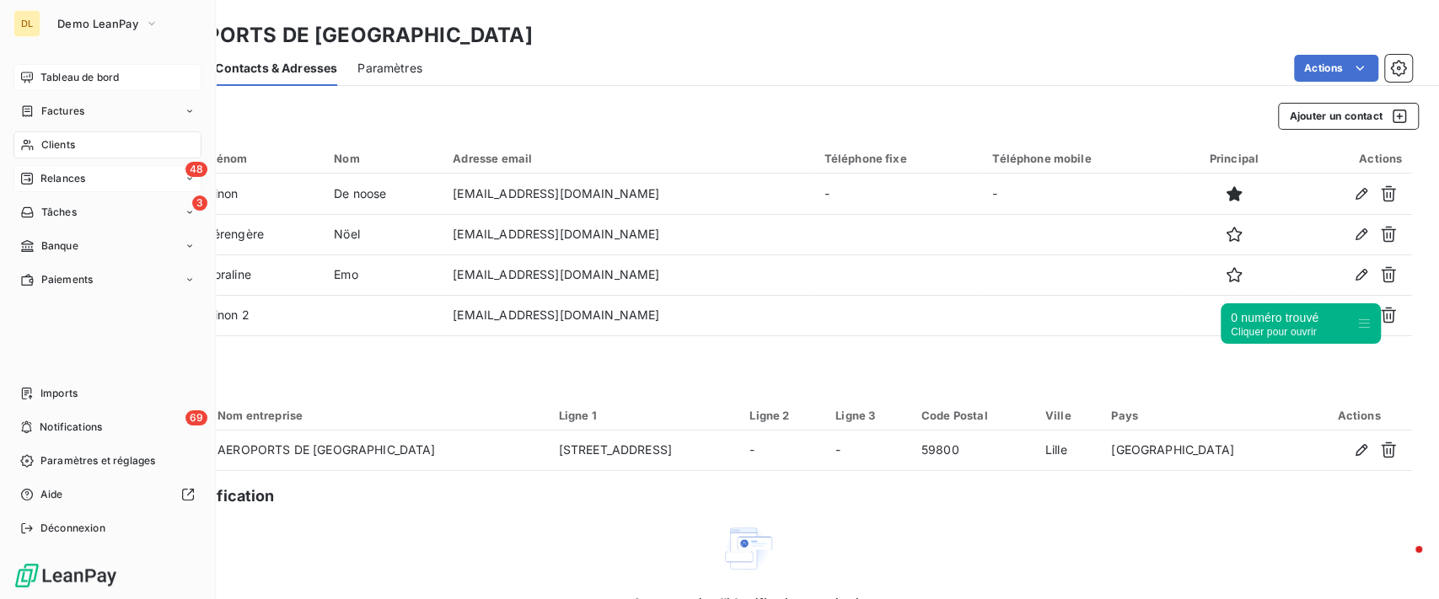
click at [108, 182] on div "48 Relances" at bounding box center [107, 178] width 188 height 27
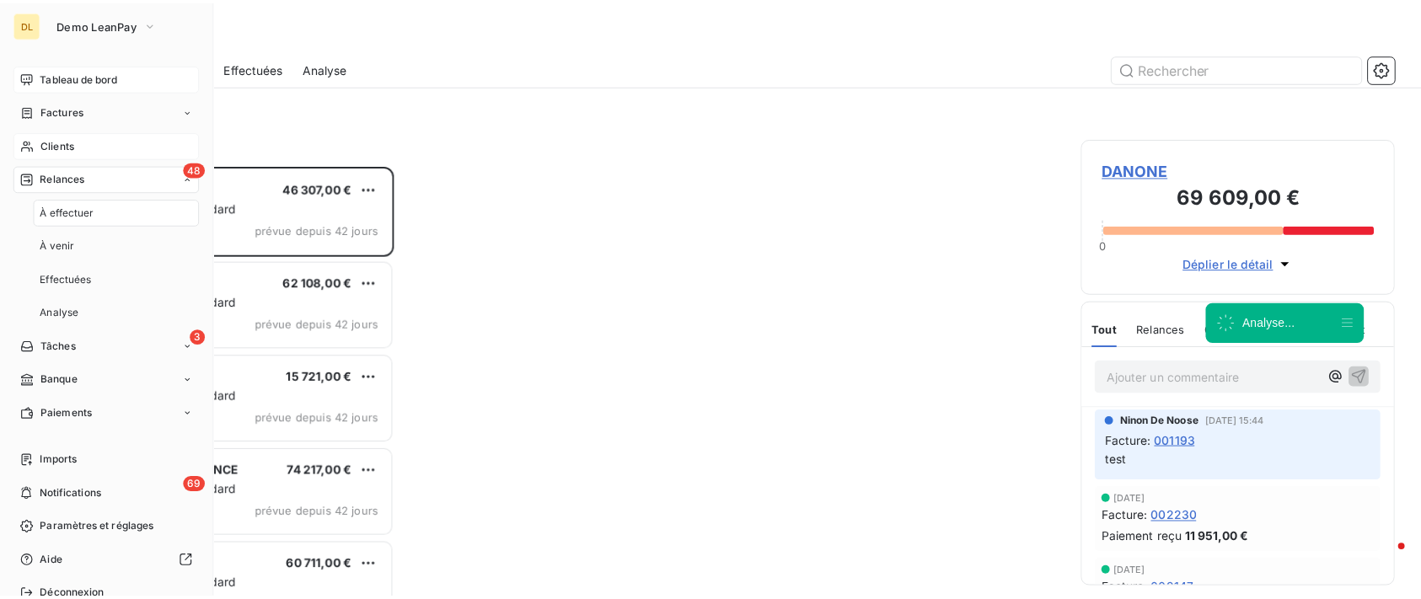
scroll to position [416, 300]
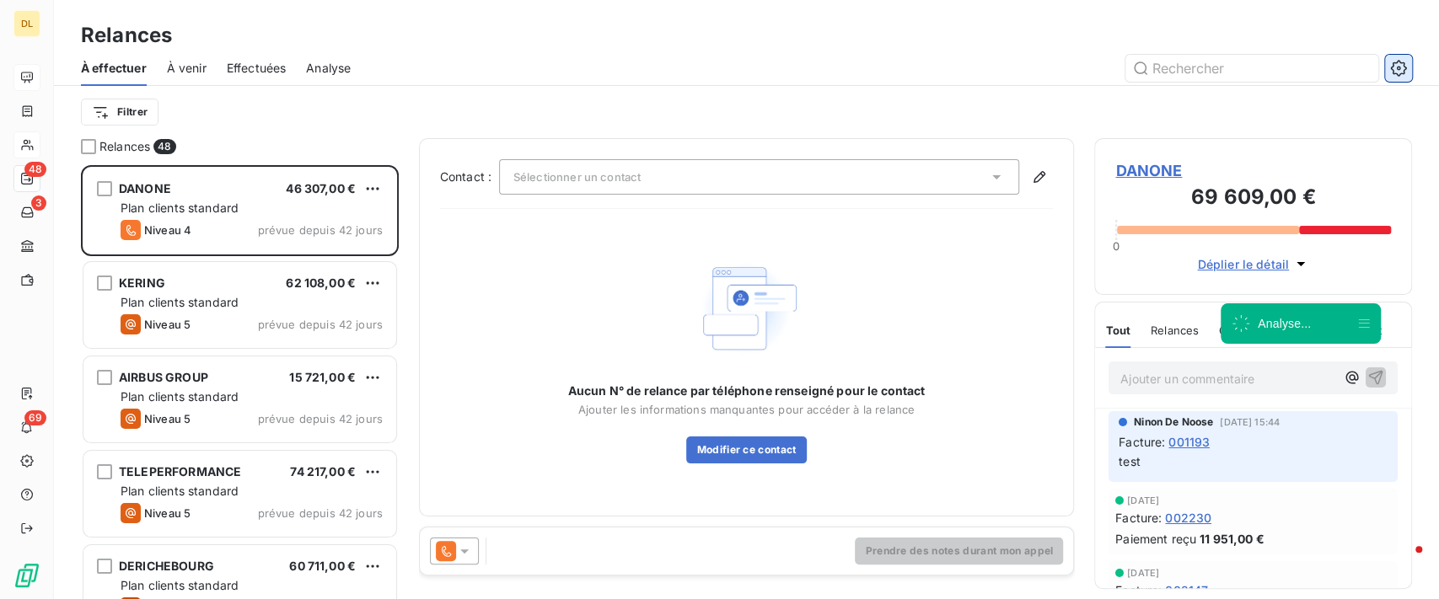
click at [1394, 65] on icon "button" at bounding box center [1398, 68] width 17 height 17
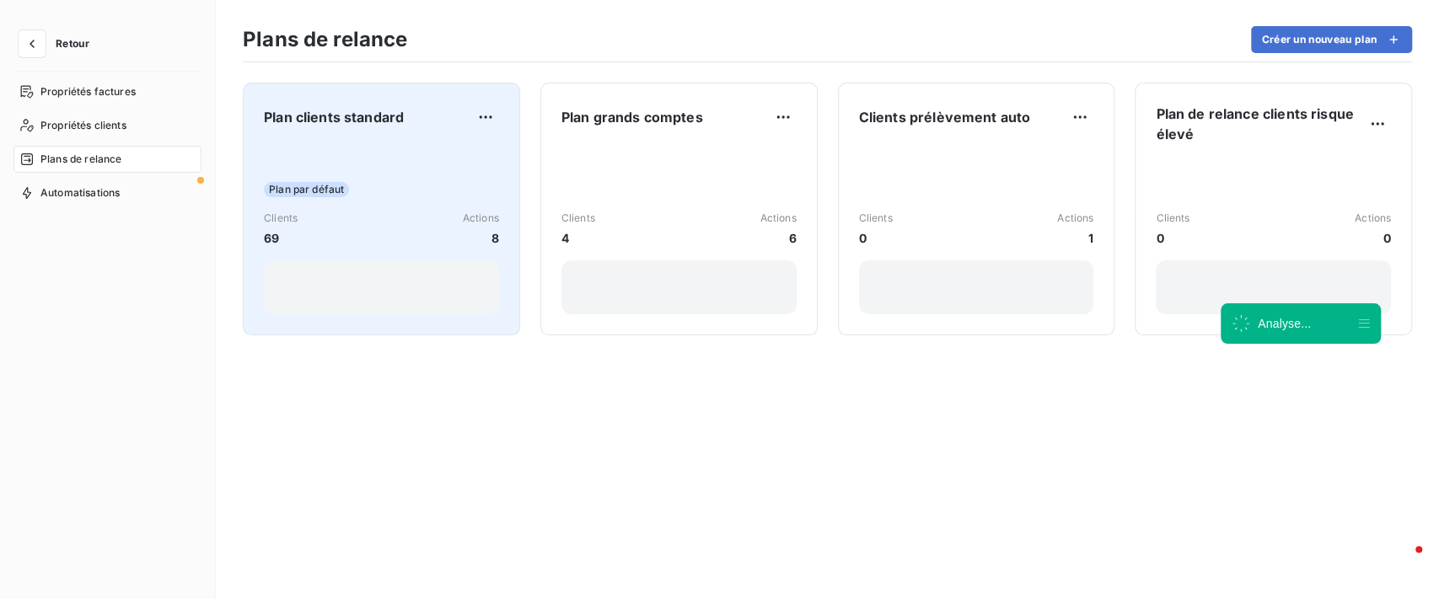
click at [468, 168] on div "Plan par défaut Clients 69 Actions 8" at bounding box center [381, 229] width 235 height 170
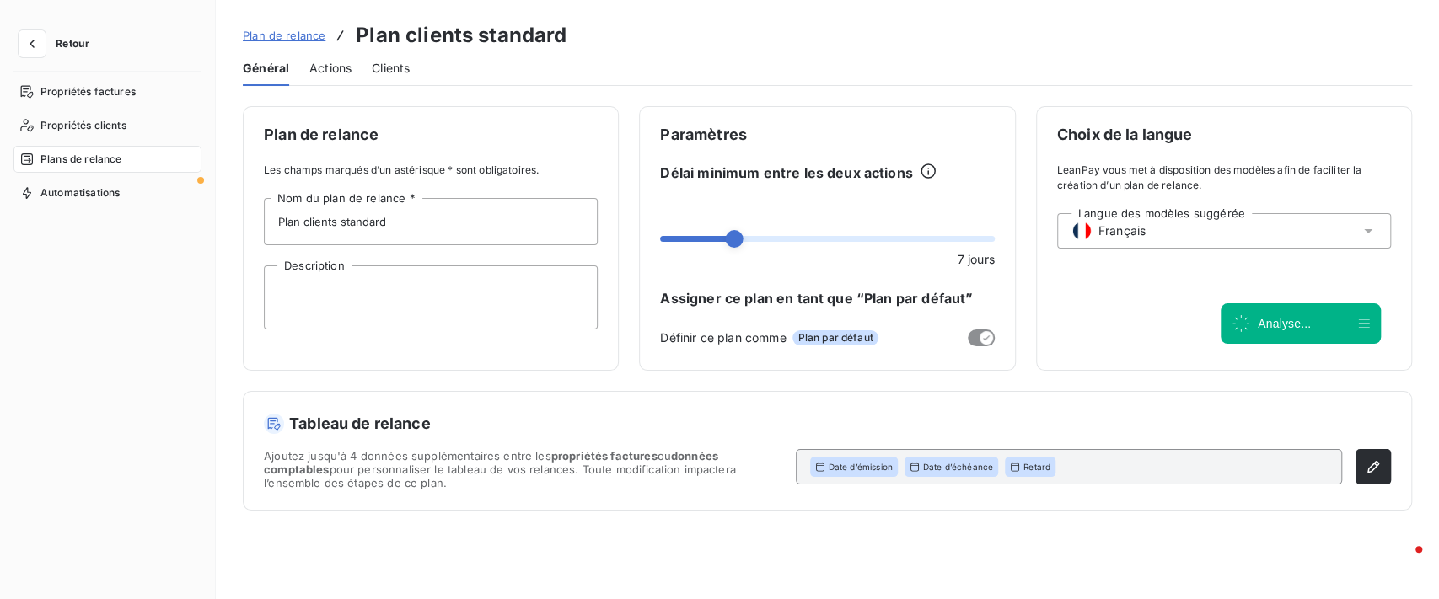
click at [346, 82] on div "Actions" at bounding box center [330, 68] width 42 height 35
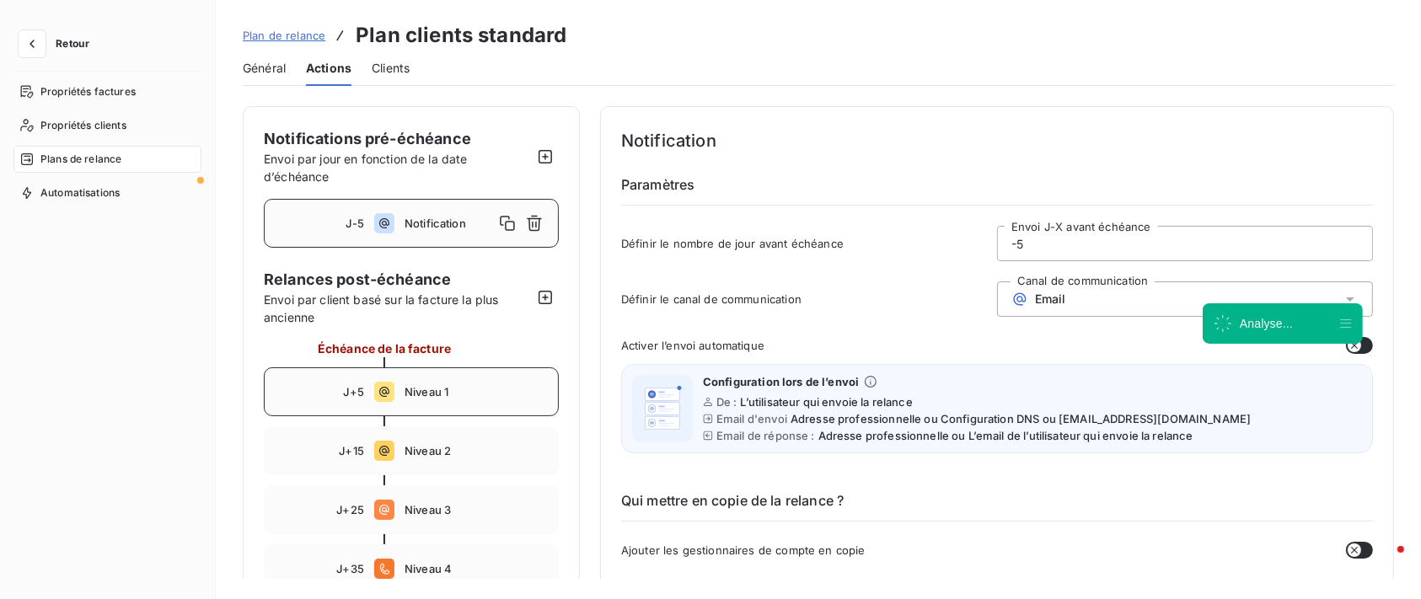
click at [425, 410] on div "J+5 Niveau 1" at bounding box center [411, 391] width 295 height 49
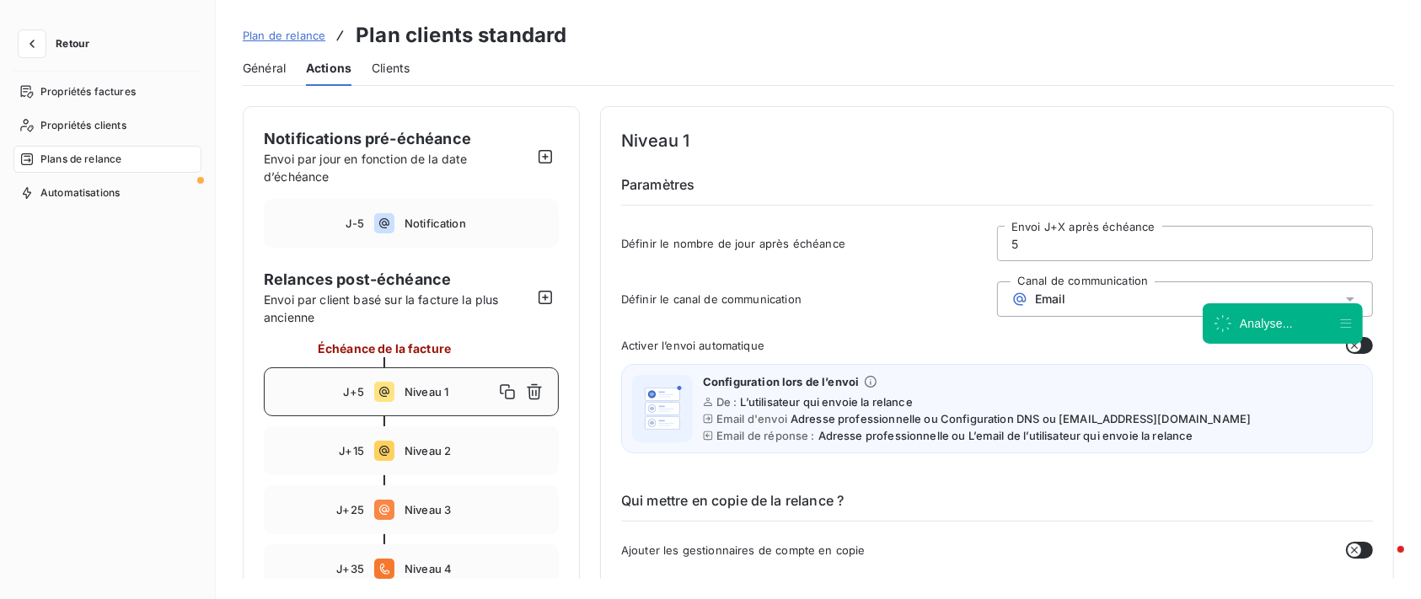
type input "5"
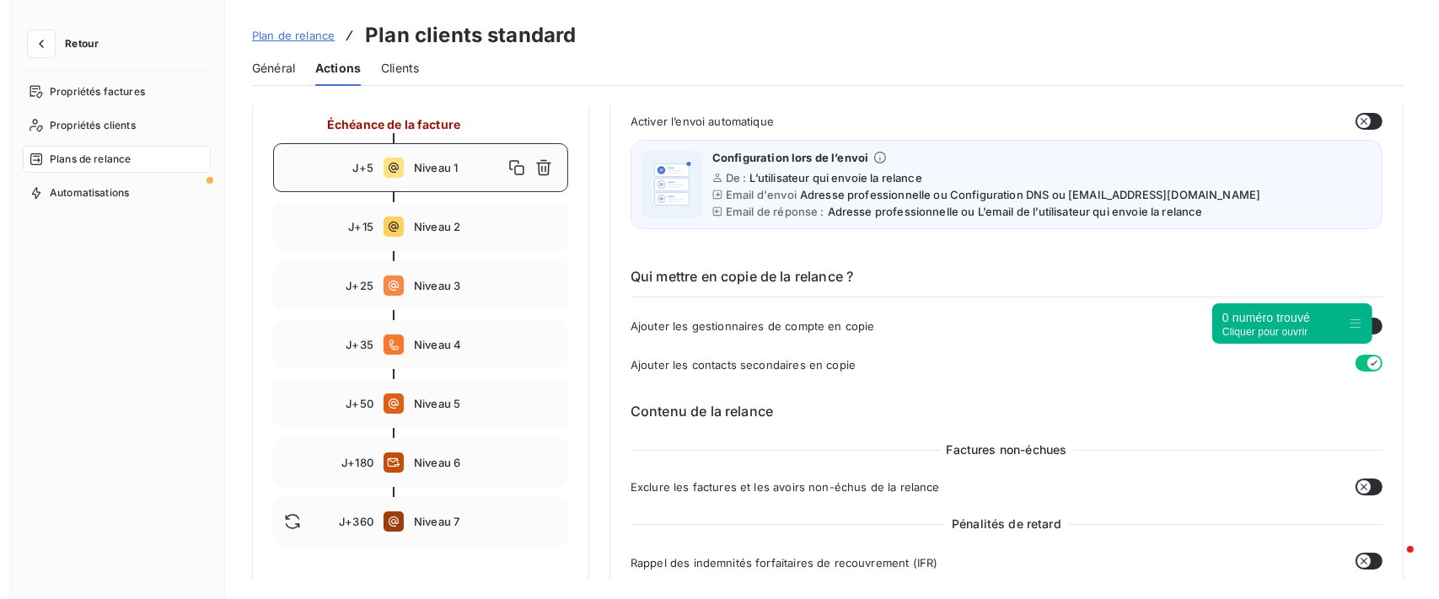
scroll to position [337, 0]
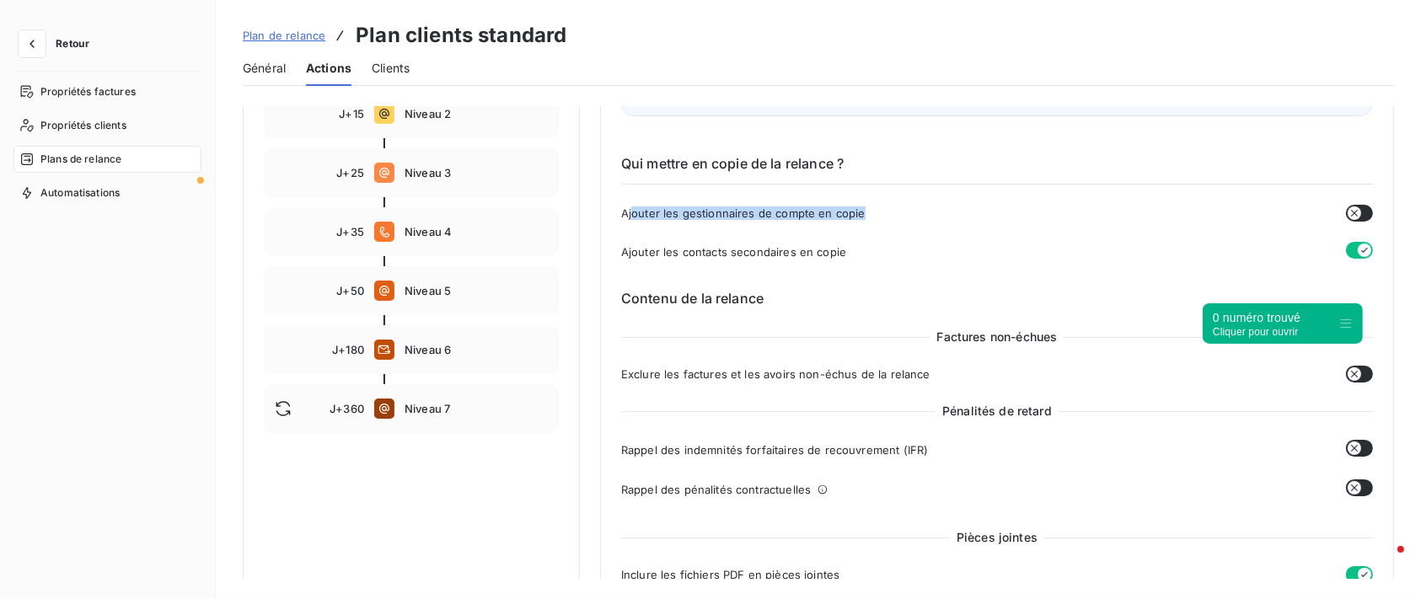
drag, startPoint x: 631, startPoint y: 212, endPoint x: 904, endPoint y: 212, distance: 273.1
click at [904, 212] on div "Ajouter les gestionnaires de compte en copie" at bounding box center [997, 213] width 752 height 17
click at [1355, 214] on icon "button" at bounding box center [1354, 213] width 13 height 13
type button "on"
copy span "outer les gestionnaires de compte en copie"
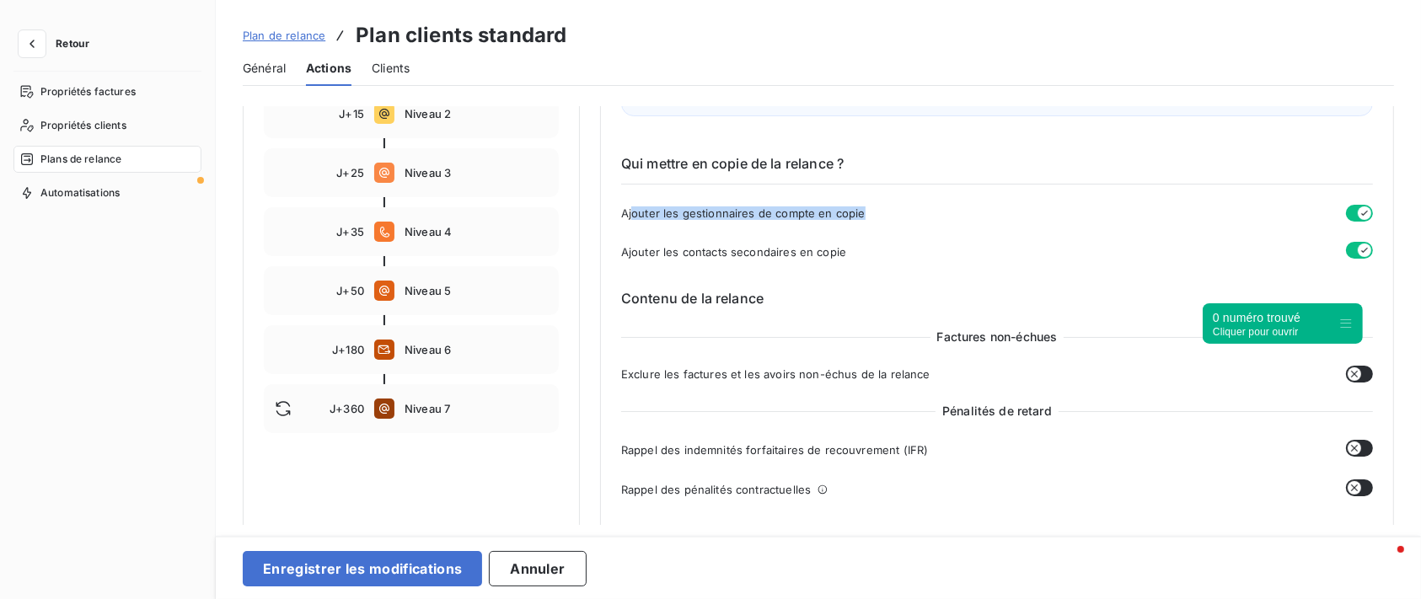
click at [715, 203] on div "Qui mettre en copie de la relance ? Ajouter les gestionnaires de compte en copi…" at bounding box center [997, 193] width 752 height 135
click at [37, 51] on icon "button" at bounding box center [32, 43] width 17 height 17
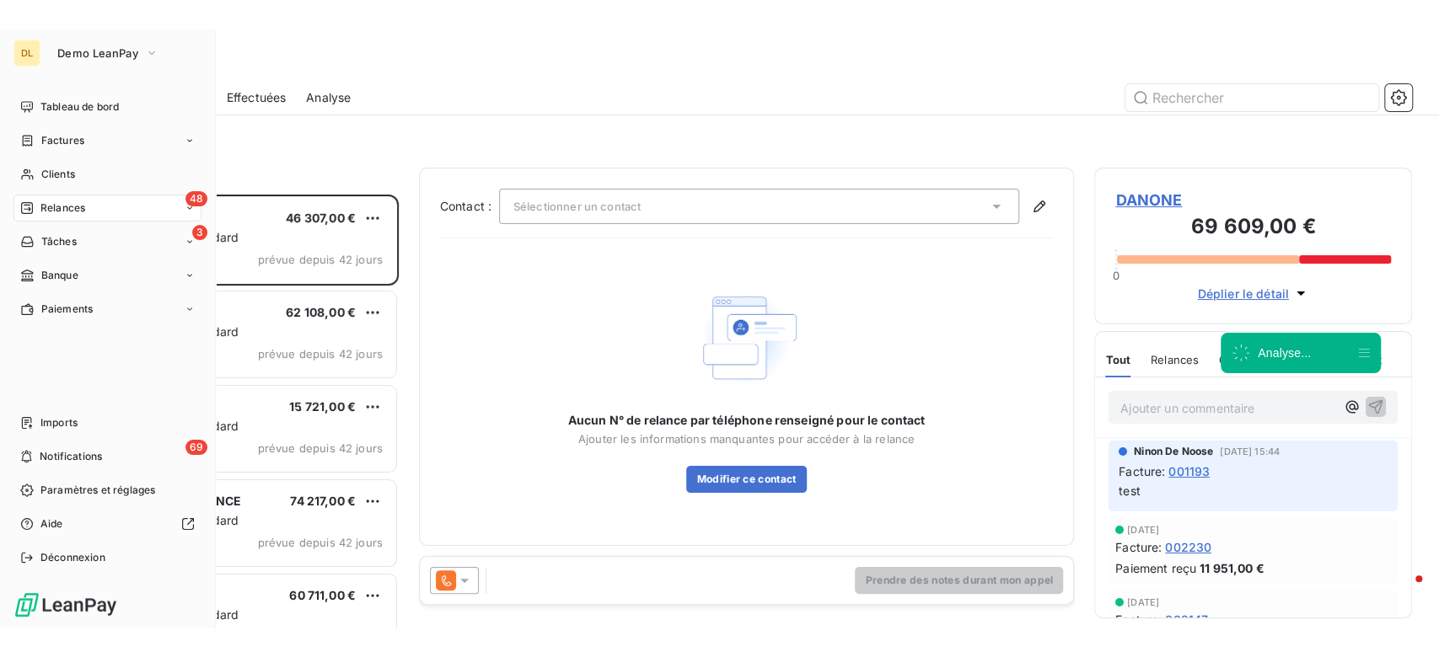
scroll to position [416, 300]
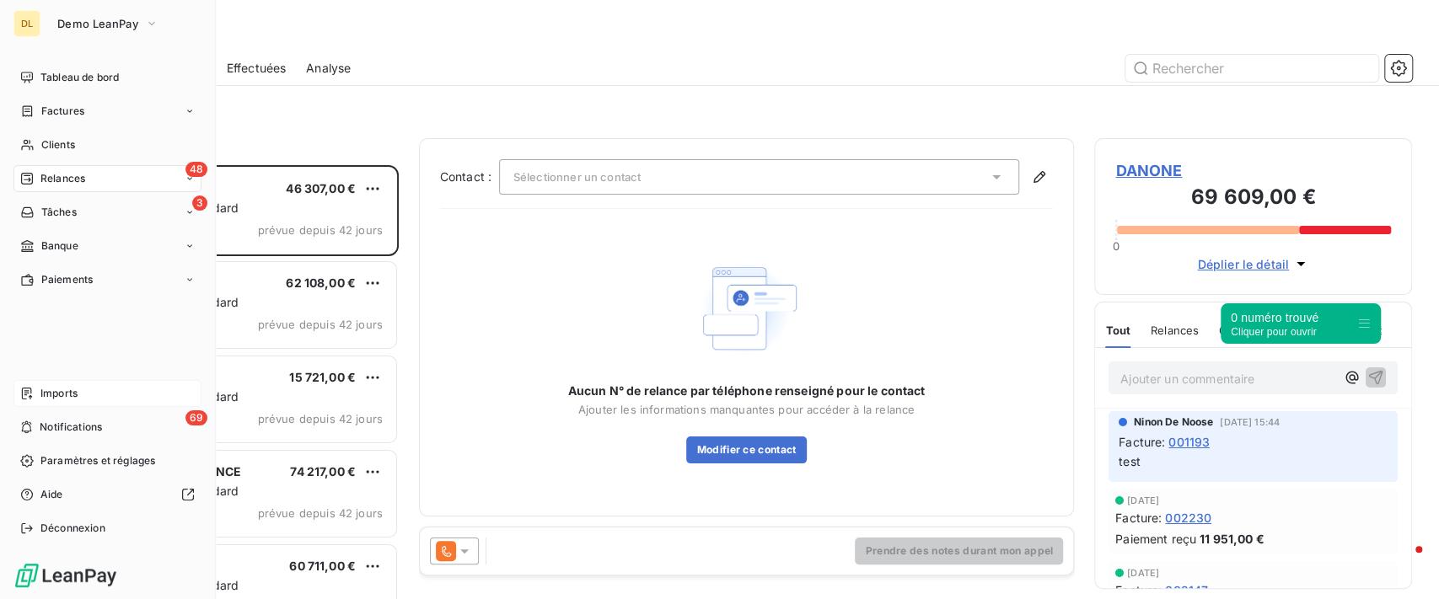
click at [89, 389] on div "Imports" at bounding box center [107, 393] width 188 height 27
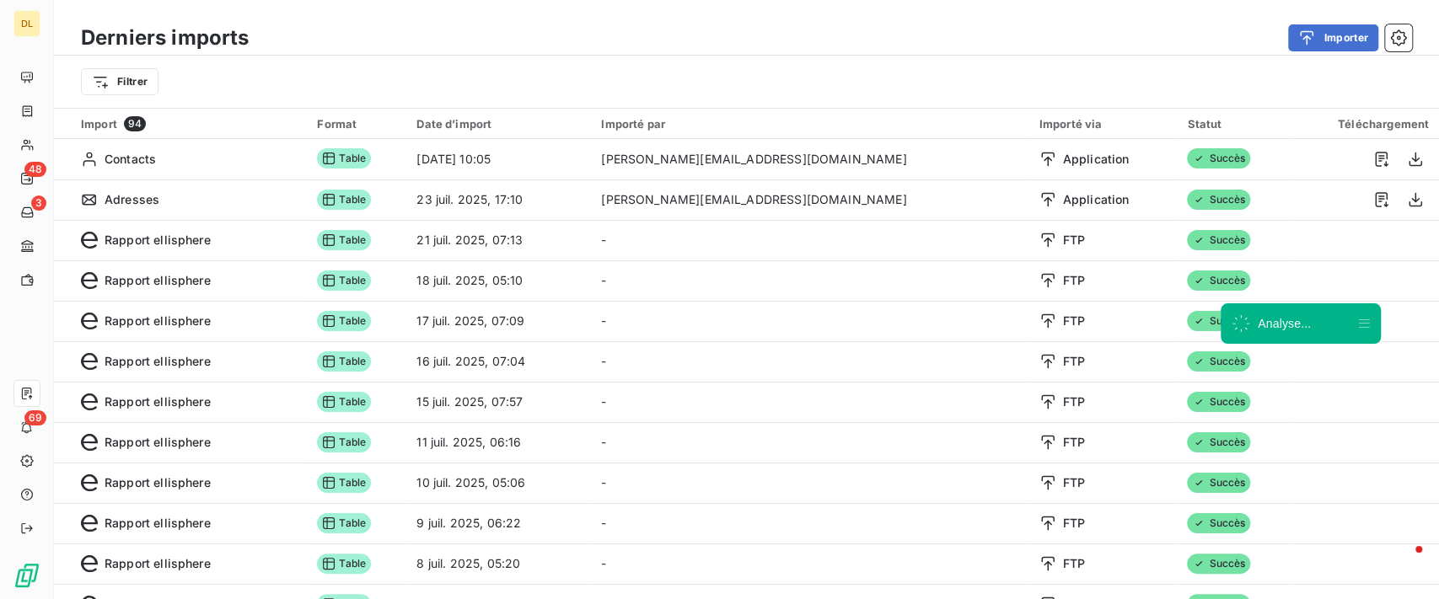
click at [1301, 57] on div "Filtrer" at bounding box center [746, 82] width 1385 height 52
click at [1318, 47] on button "Importer" at bounding box center [1333, 37] width 90 height 27
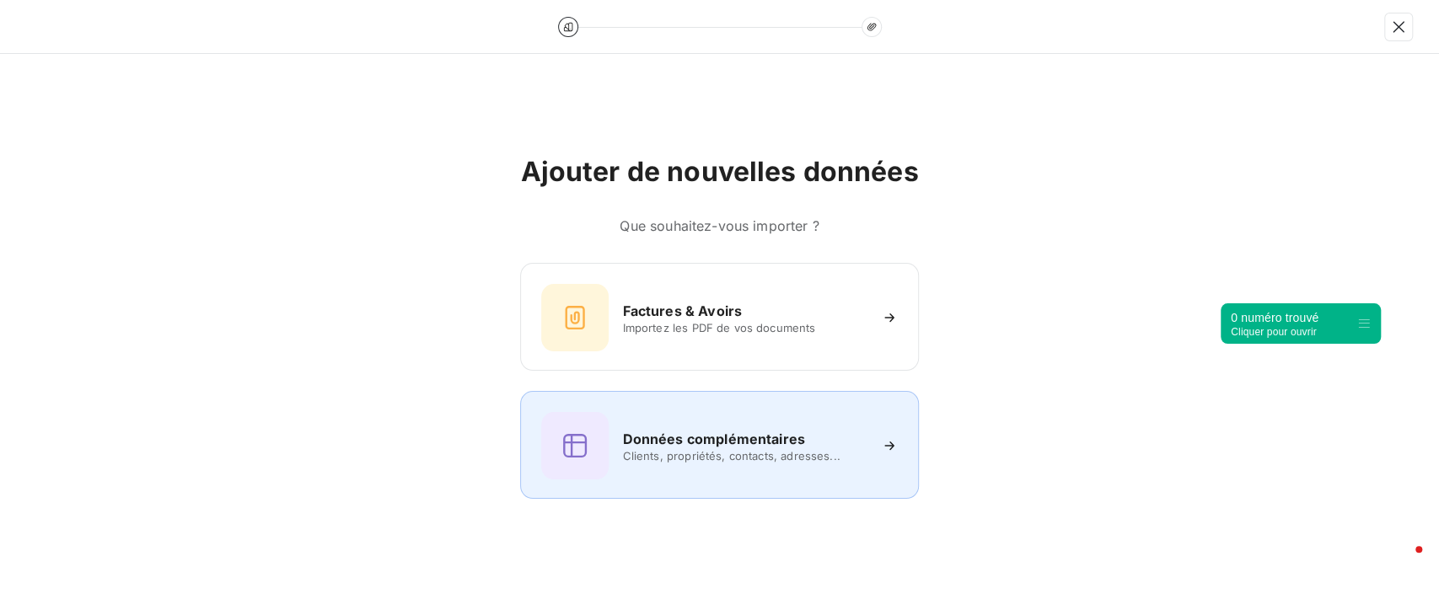
click at [725, 451] on span "Clients, propriétés, contacts, adresses..." at bounding box center [744, 455] width 244 height 13
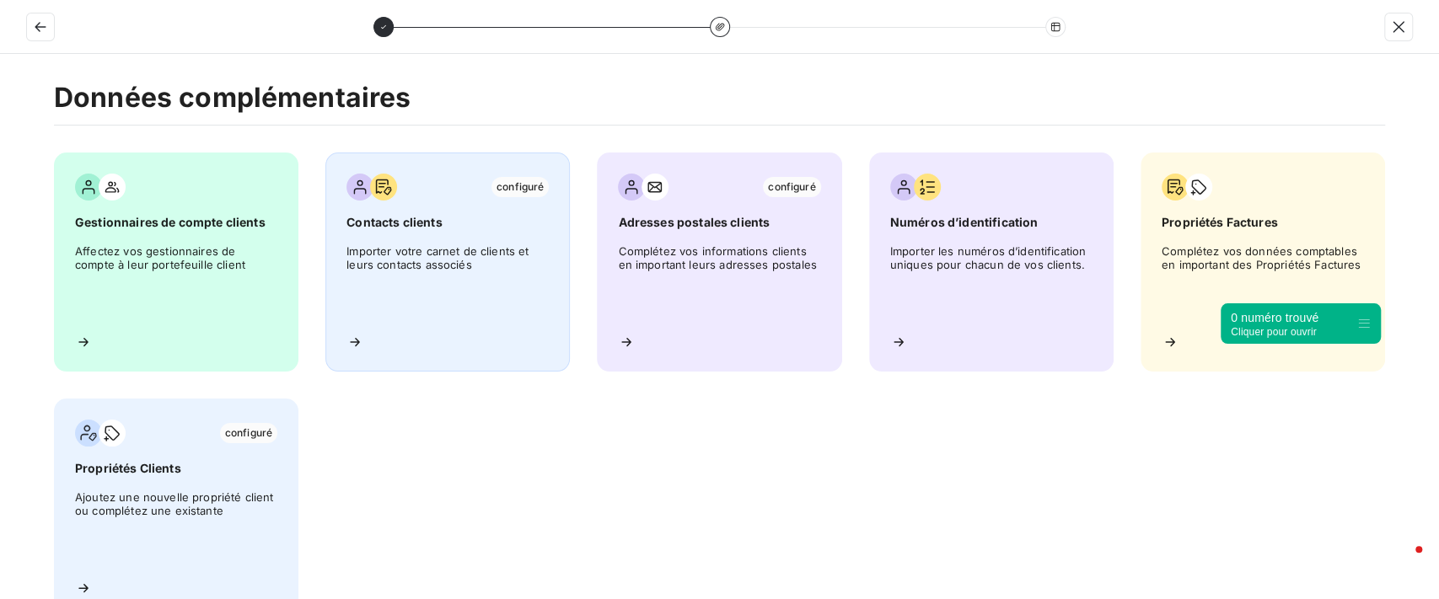
click at [463, 266] on span "Importer votre carnet de clients et leurs contacts associés" at bounding box center [447, 282] width 202 height 76
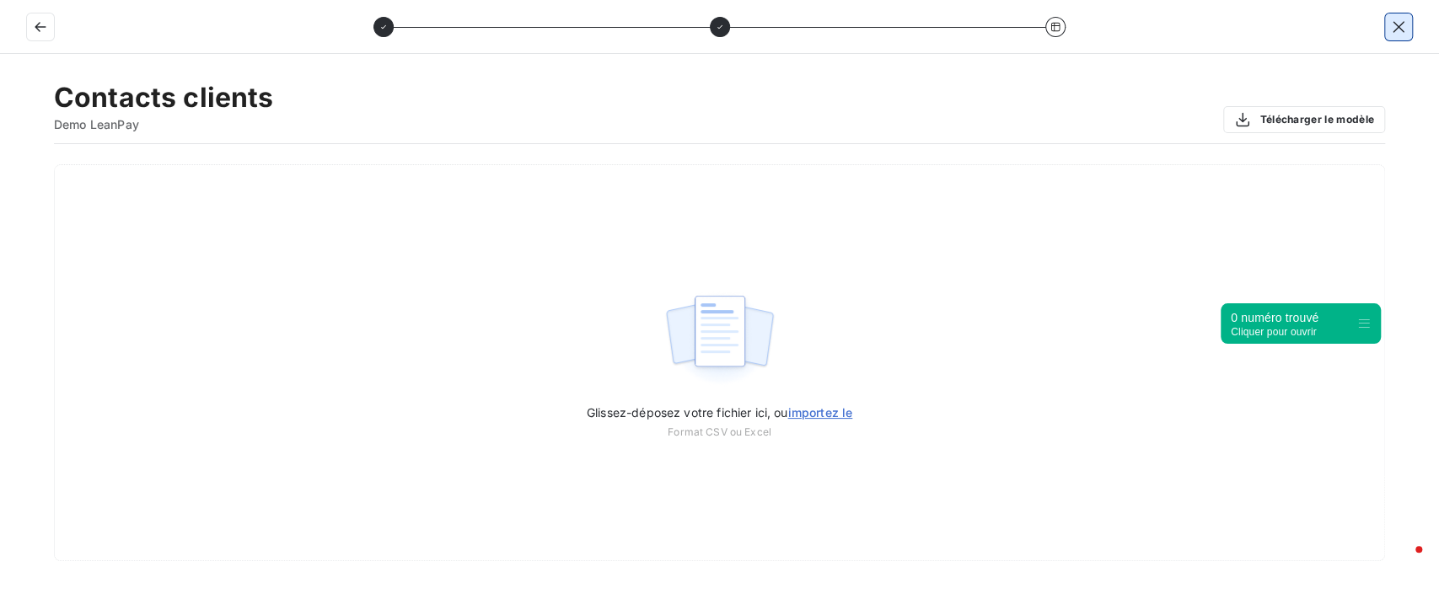
click at [1404, 22] on icon "button" at bounding box center [1398, 27] width 17 height 17
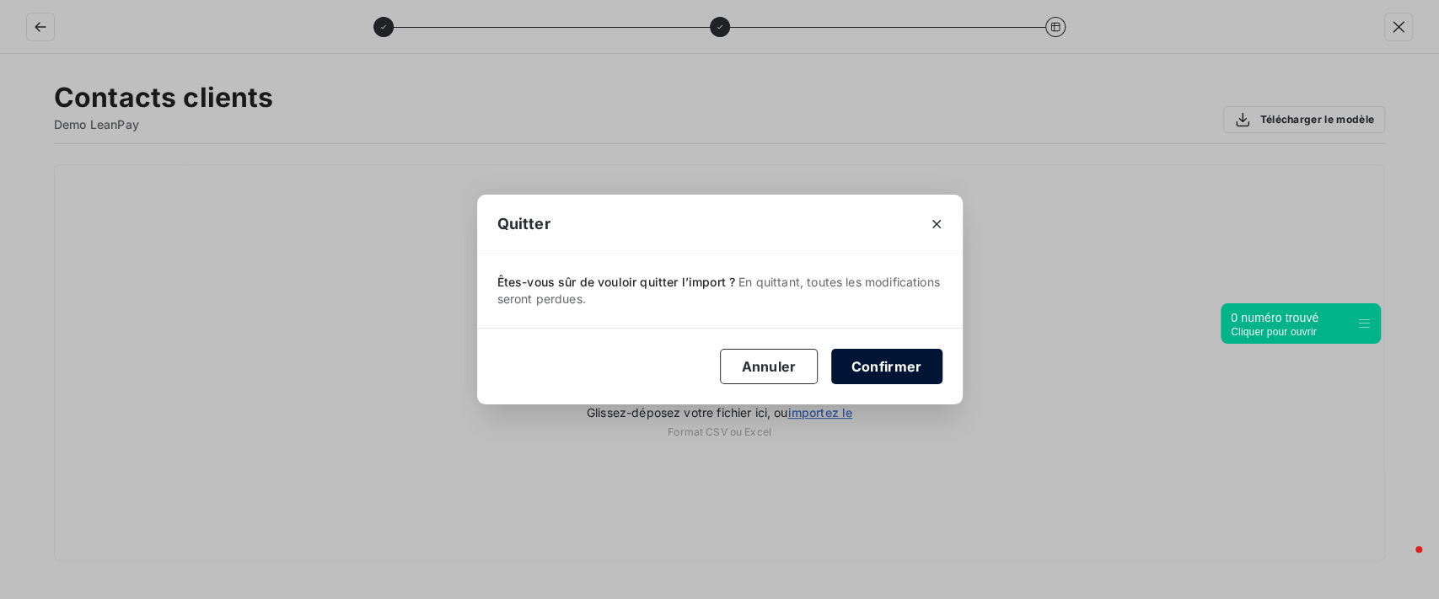
click at [862, 367] on button "Confirmer" at bounding box center [886, 366] width 111 height 35
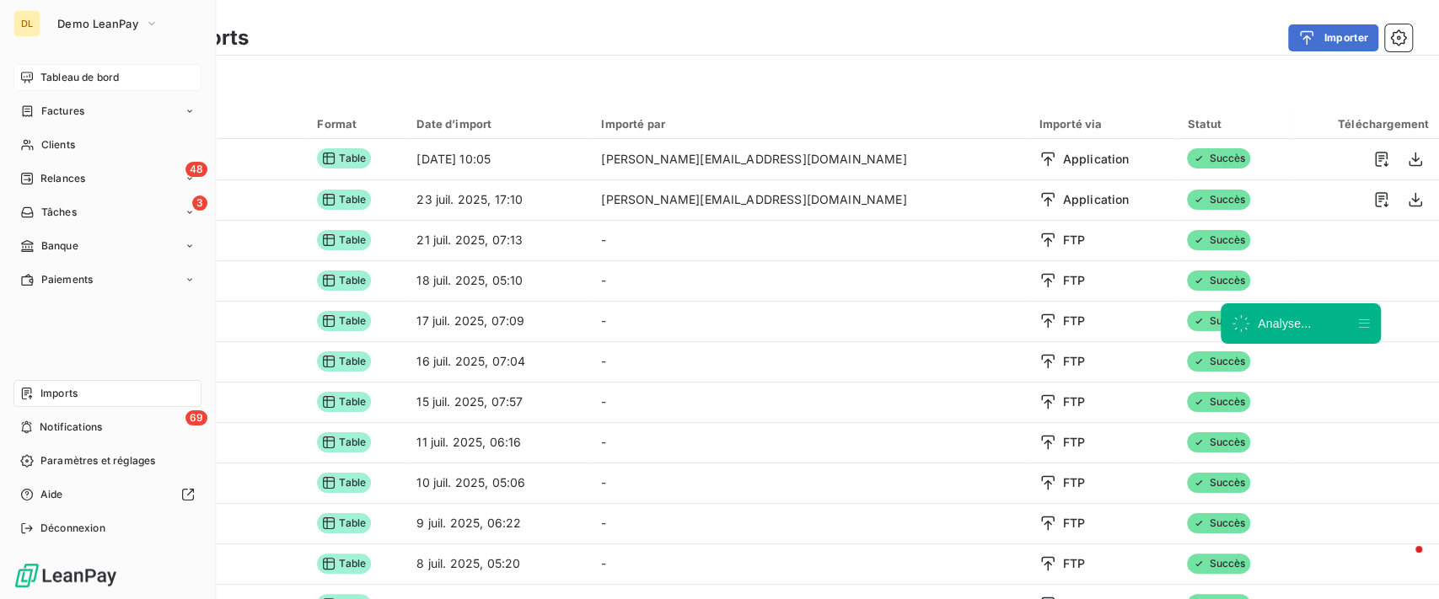
click at [39, 78] on div "Tableau de bord" at bounding box center [107, 77] width 188 height 27
